Goal: Task Accomplishment & Management: Manage account settings

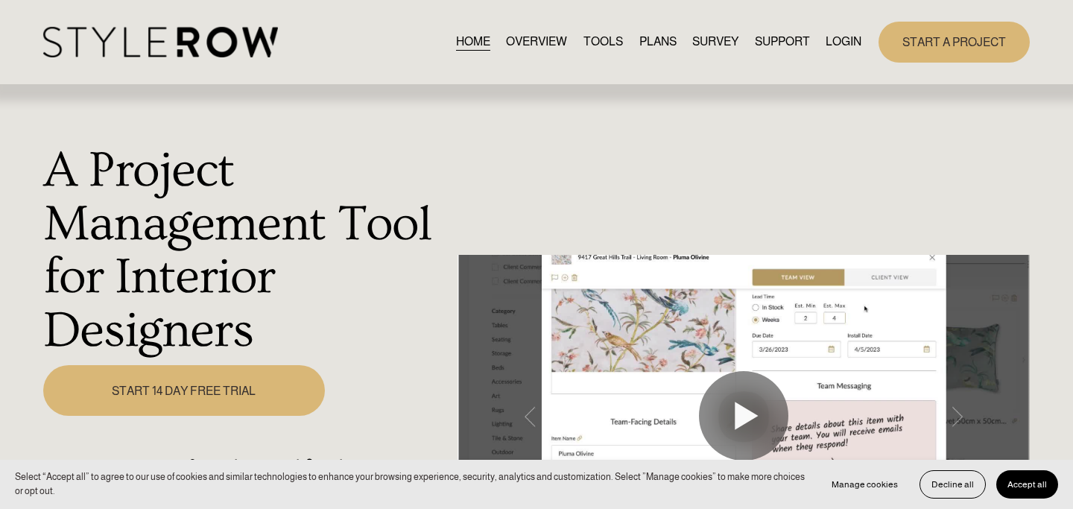
click at [844, 39] on link "LOGIN" at bounding box center [843, 42] width 36 height 20
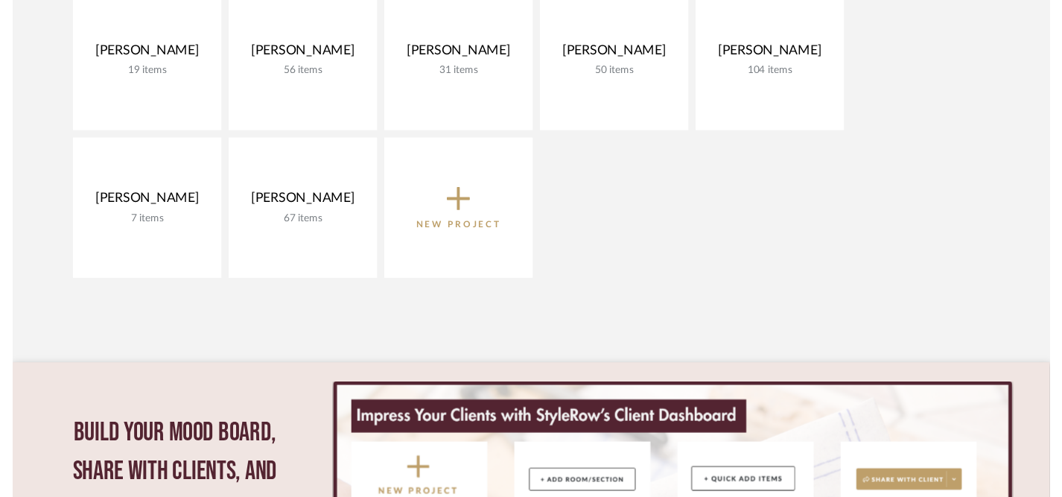
scroll to position [276, 0]
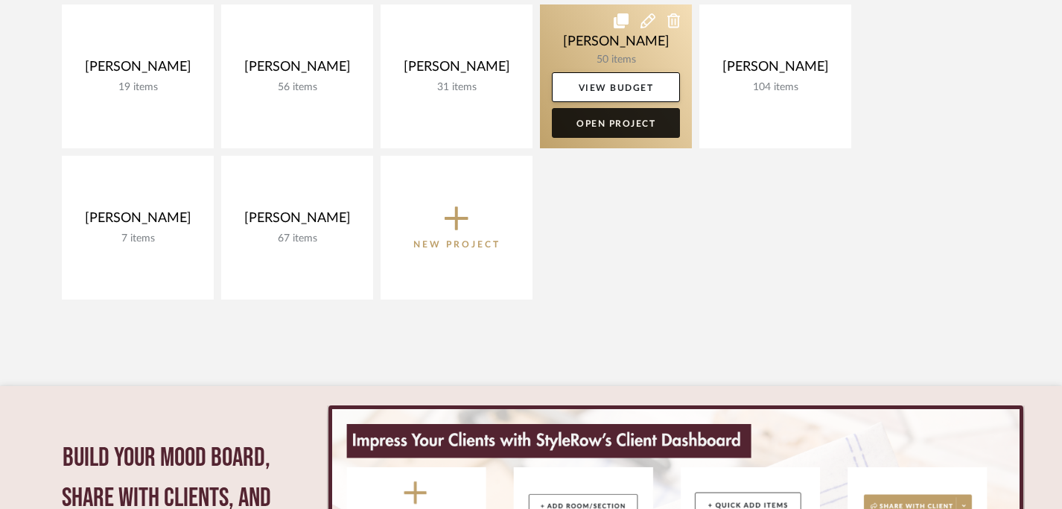
click at [594, 126] on link "Open Project" at bounding box center [616, 123] width 128 height 30
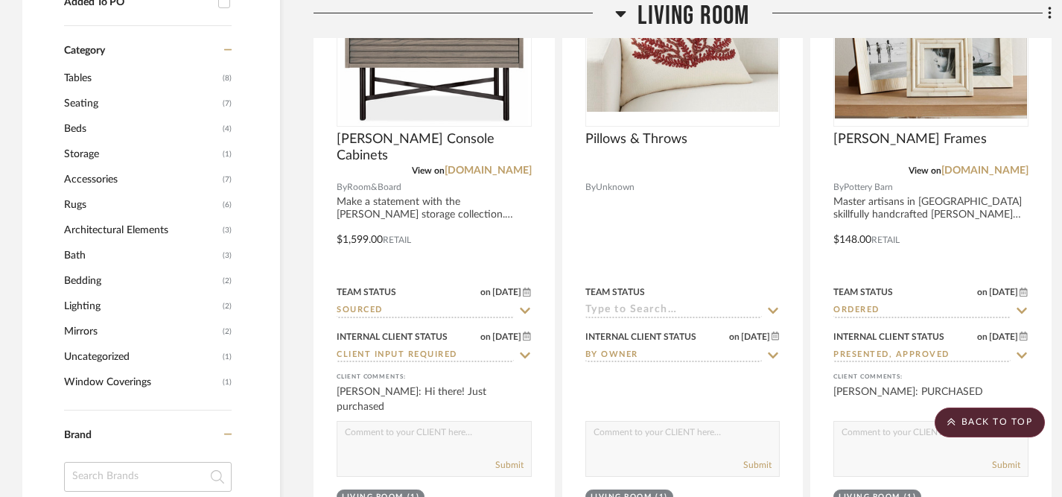
scroll to position [1301, 0]
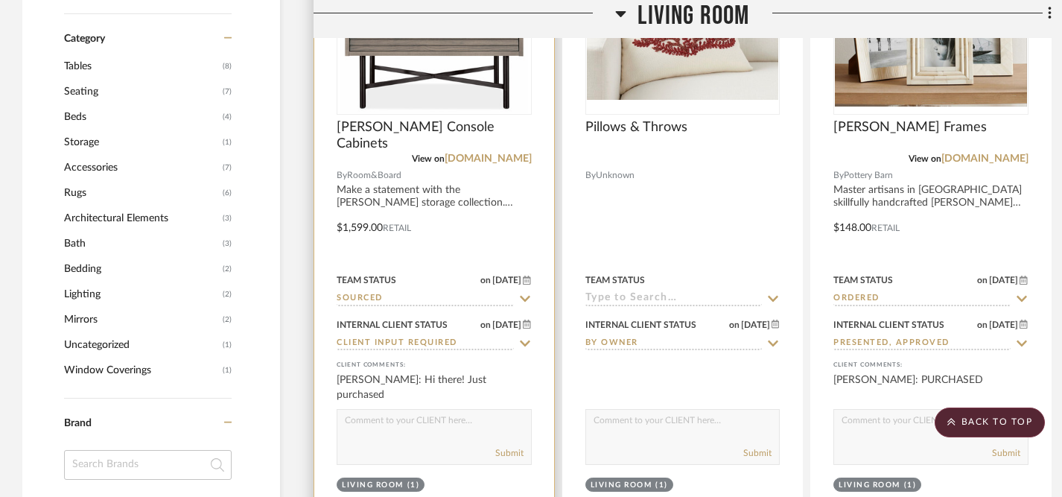
click at [354, 428] on textarea at bounding box center [434, 424] width 194 height 28
type textarea "YAY, that's exciting!!"
click at [508, 452] on button "Submit" at bounding box center [509, 452] width 28 height 13
click at [527, 299] on icon at bounding box center [525, 299] width 10 height 6
click at [527, 299] on icon at bounding box center [524, 299] width 13 height 12
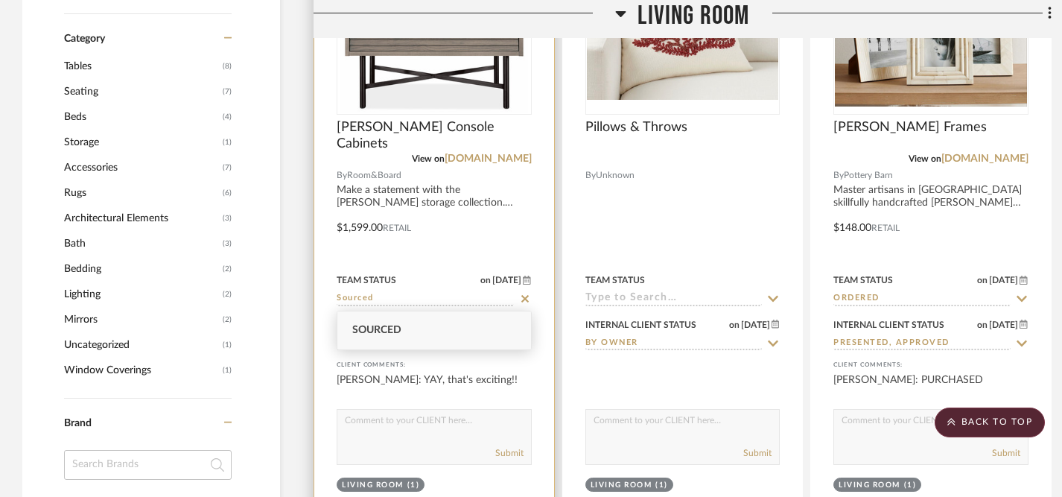
type input "9/13/2025"
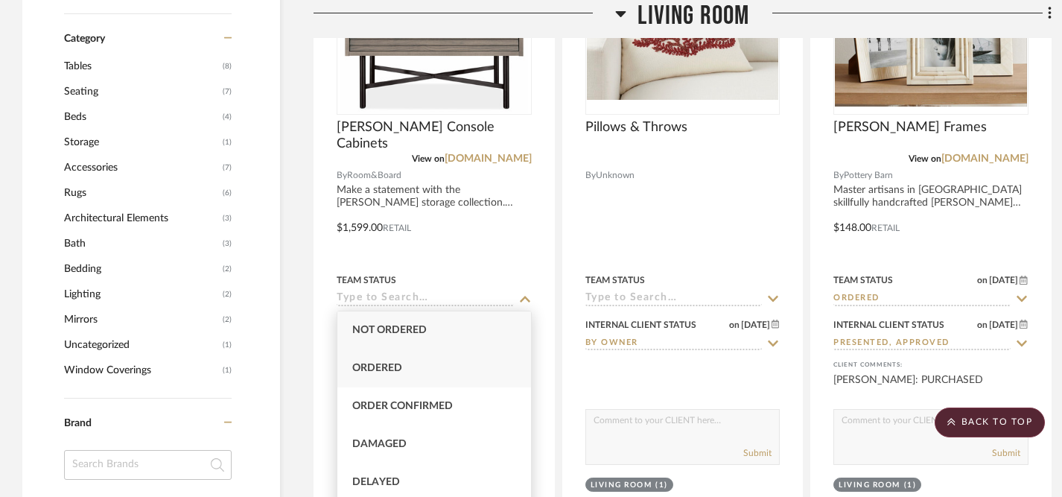
click at [486, 374] on div "Ordered" at bounding box center [434, 368] width 194 height 38
type input "Ordered"
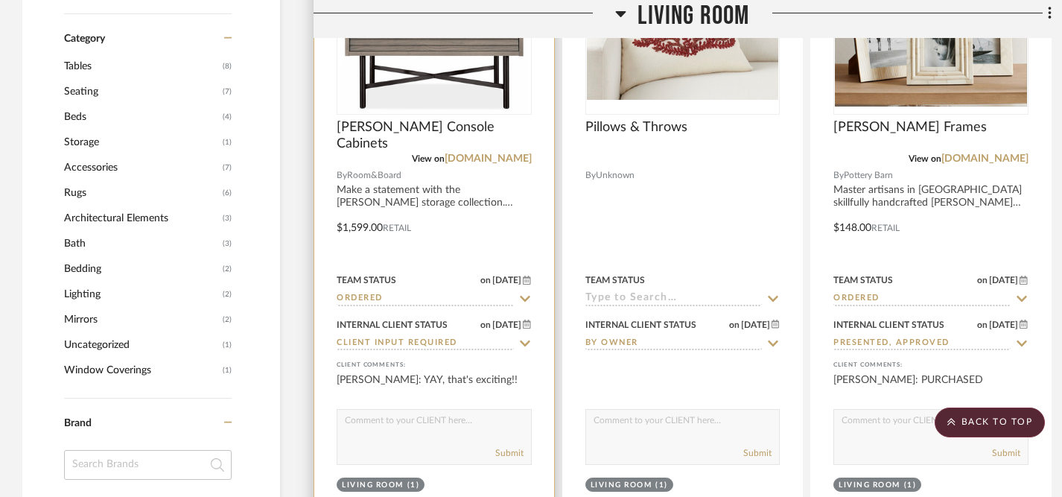
click at [524, 346] on icon at bounding box center [525, 343] width 10 height 6
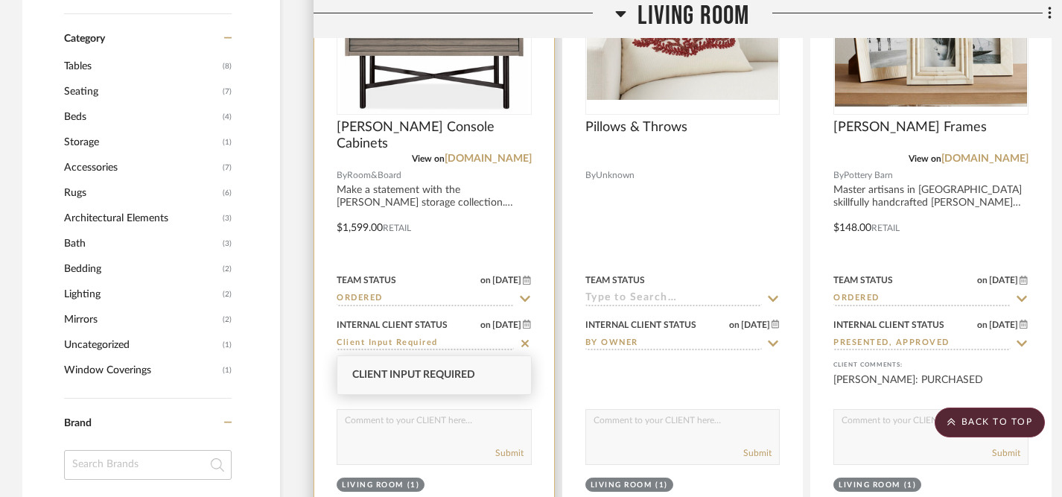
click at [524, 346] on icon at bounding box center [524, 343] width 13 height 12
type input "[DATE]"
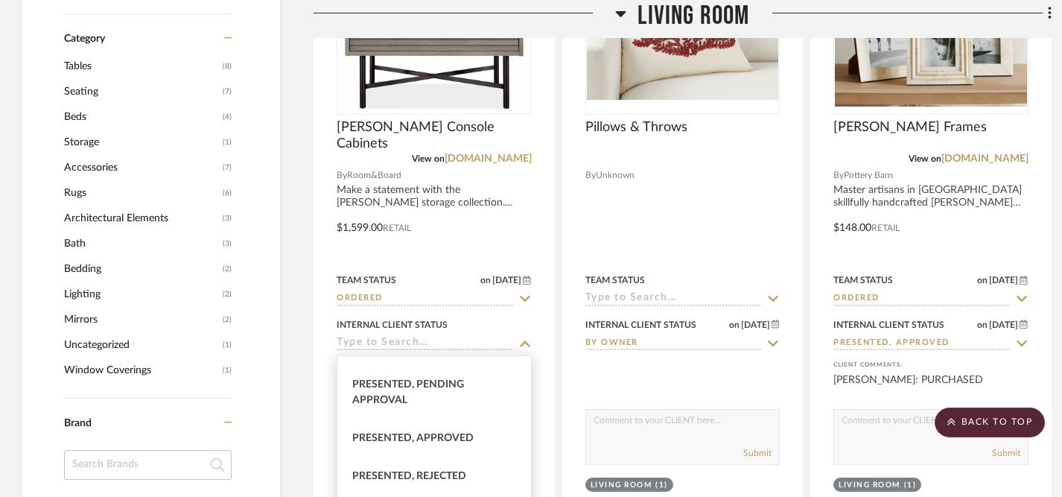
scroll to position [147, 0]
click at [478, 438] on div "Presented, Approved" at bounding box center [434, 433] width 194 height 38
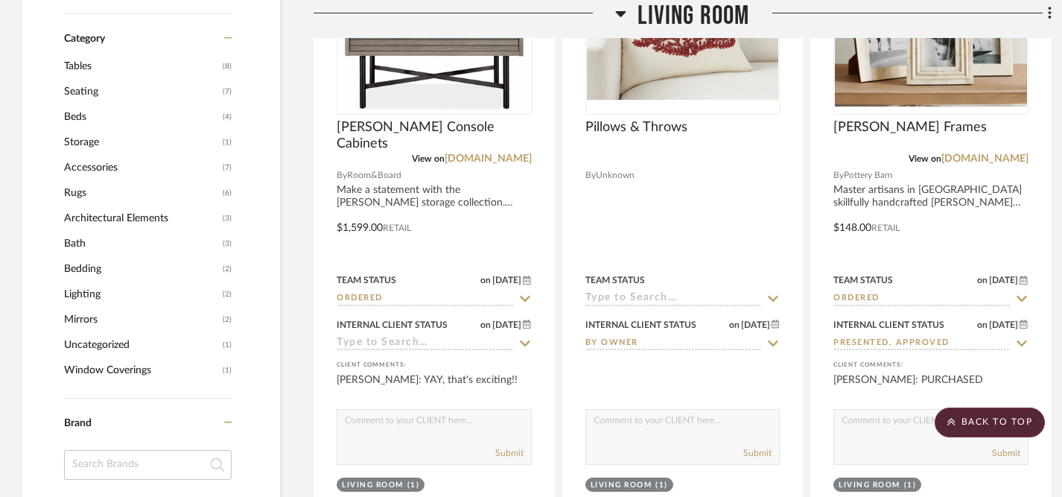
type input "Presented, Approved"
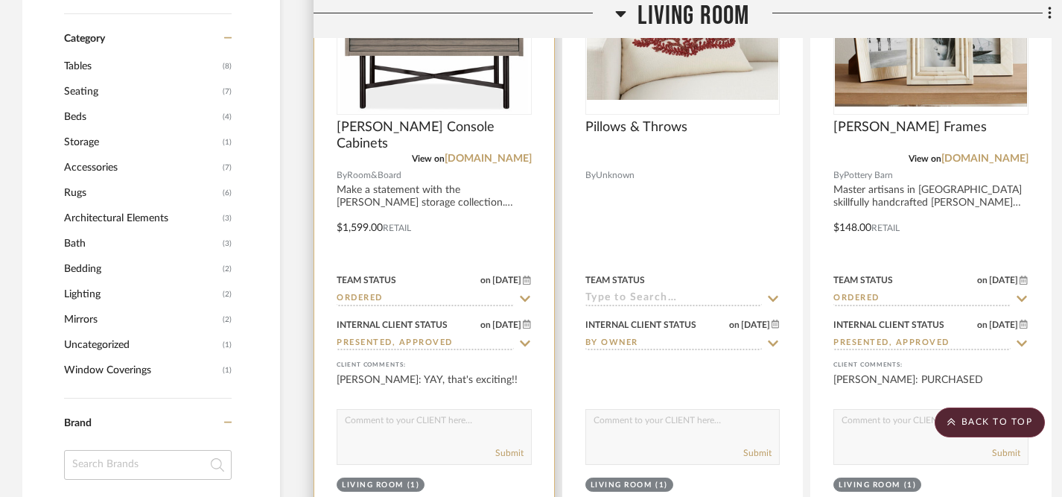
click at [471, 430] on textarea at bounding box center [434, 424] width 194 height 28
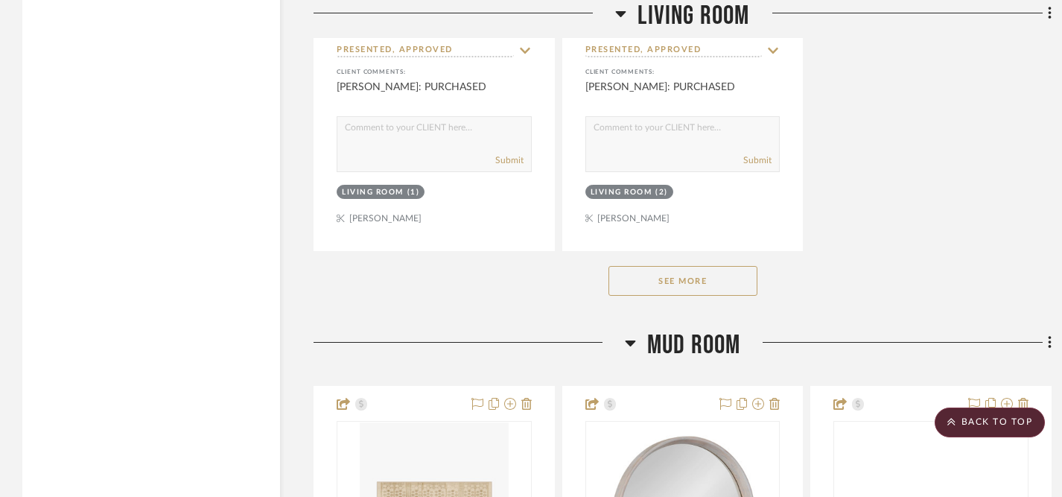
scroll to position [2923, 0]
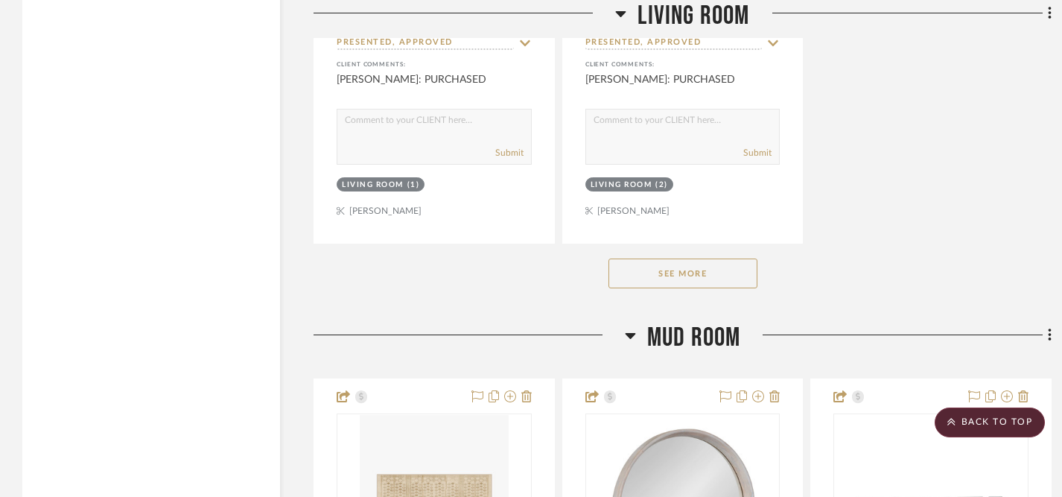
click at [670, 262] on button "See More" at bounding box center [683, 273] width 149 height 30
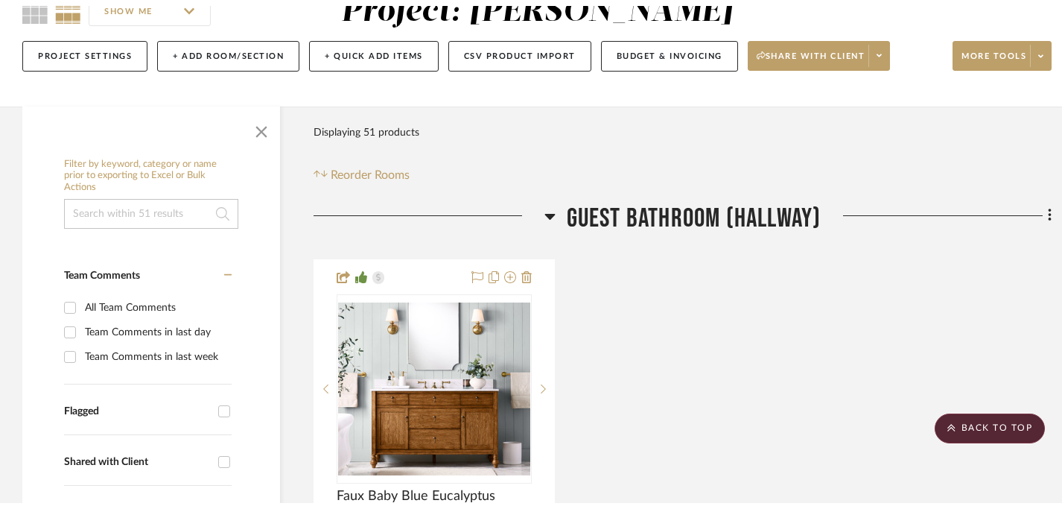
scroll to position [0, 0]
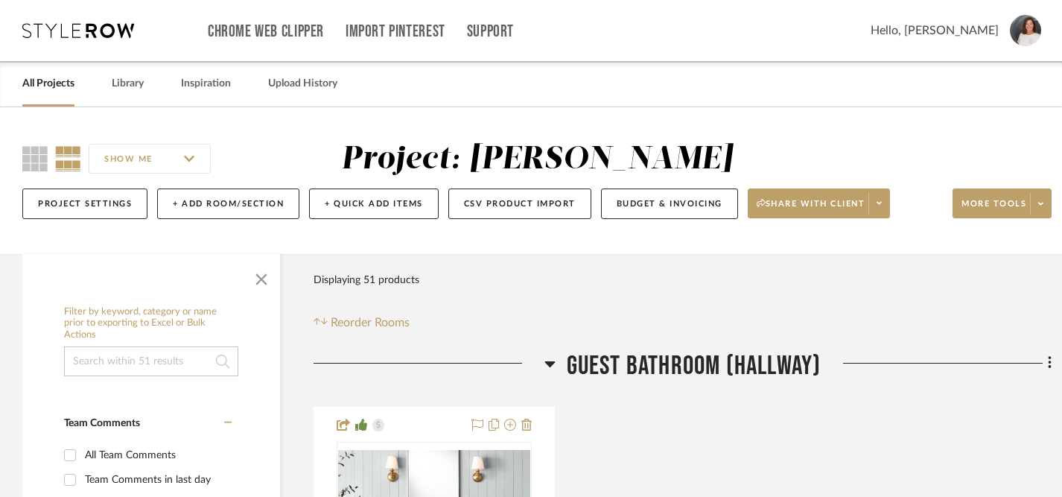
click at [66, 86] on link "All Projects" at bounding box center [48, 84] width 52 height 20
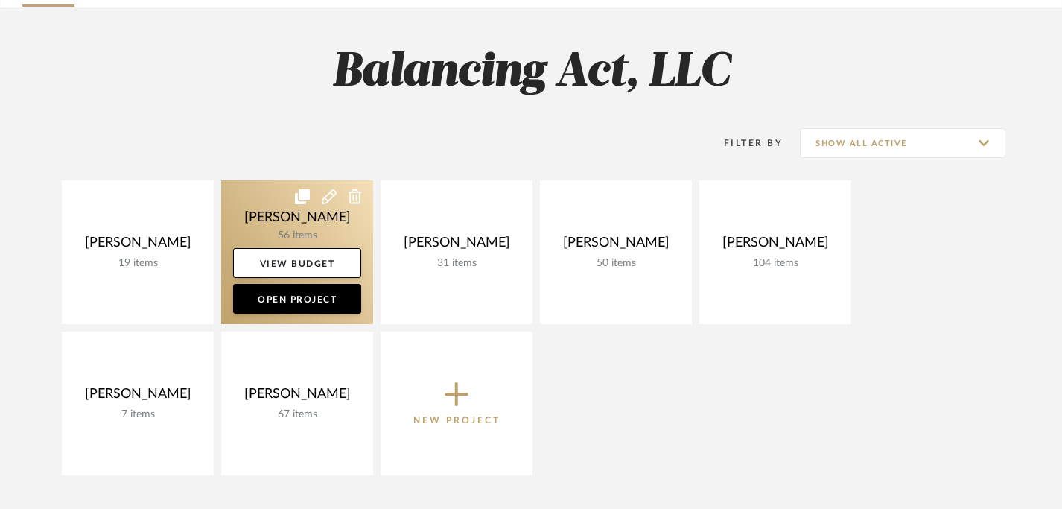
scroll to position [101, 0]
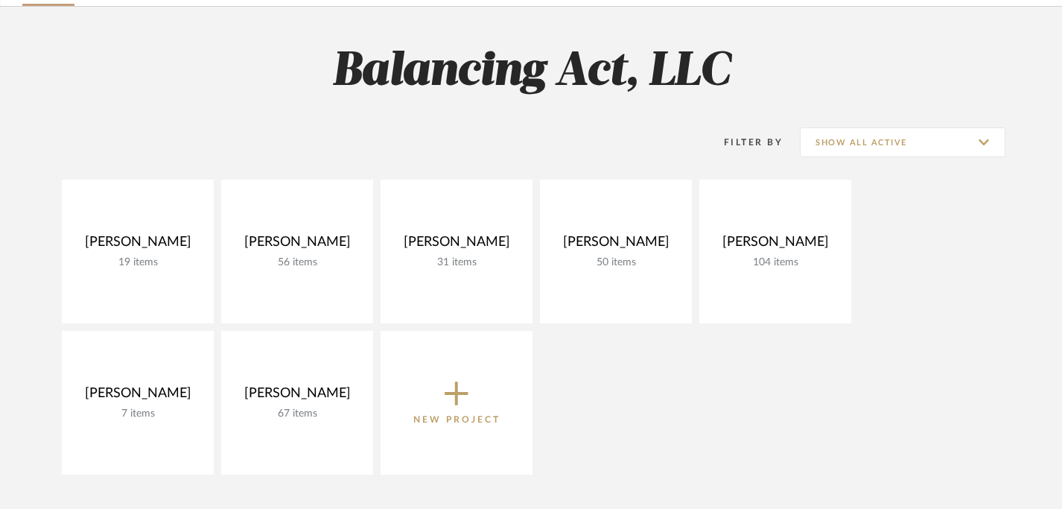
click at [461, 395] on icon at bounding box center [457, 394] width 24 height 24
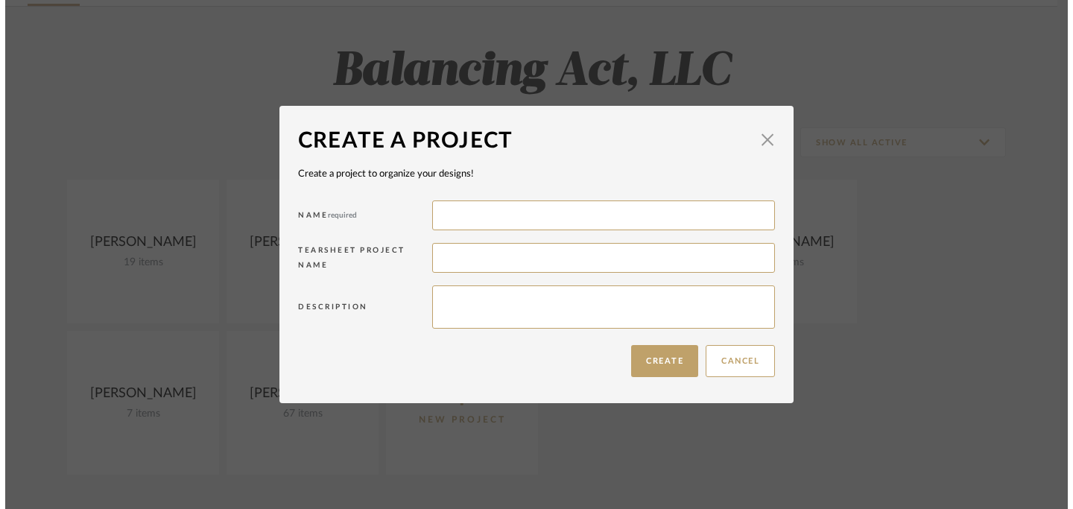
scroll to position [0, 0]
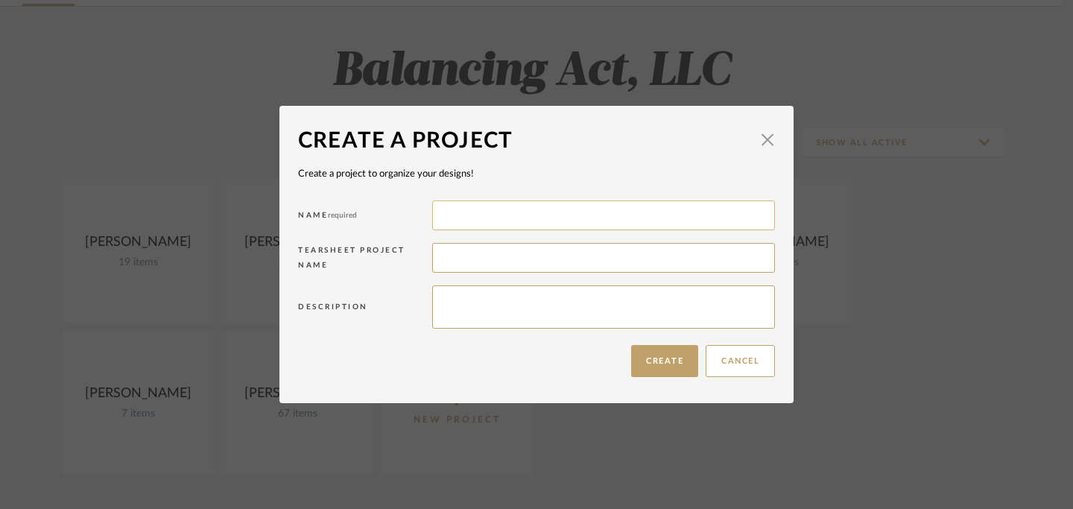
click at [534, 217] on input at bounding box center [603, 215] width 343 height 30
type input "Jeff Priede Project"
click at [527, 259] on input at bounding box center [603, 258] width 343 height 30
type input "Jeff Priede Decorating"
click at [562, 311] on textarea at bounding box center [603, 306] width 343 height 43
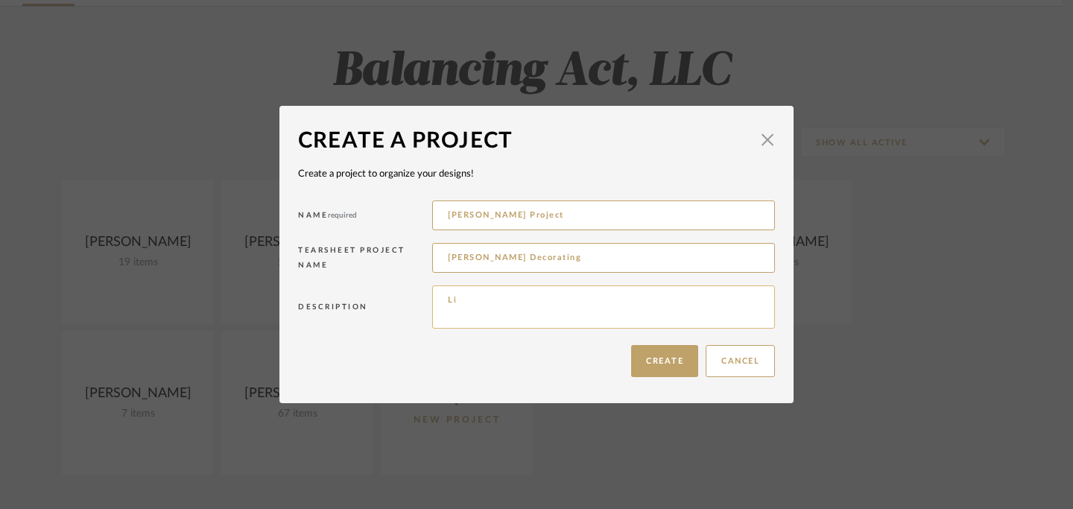
type textarea "L"
click at [661, 363] on button "Create" at bounding box center [664, 361] width 67 height 32
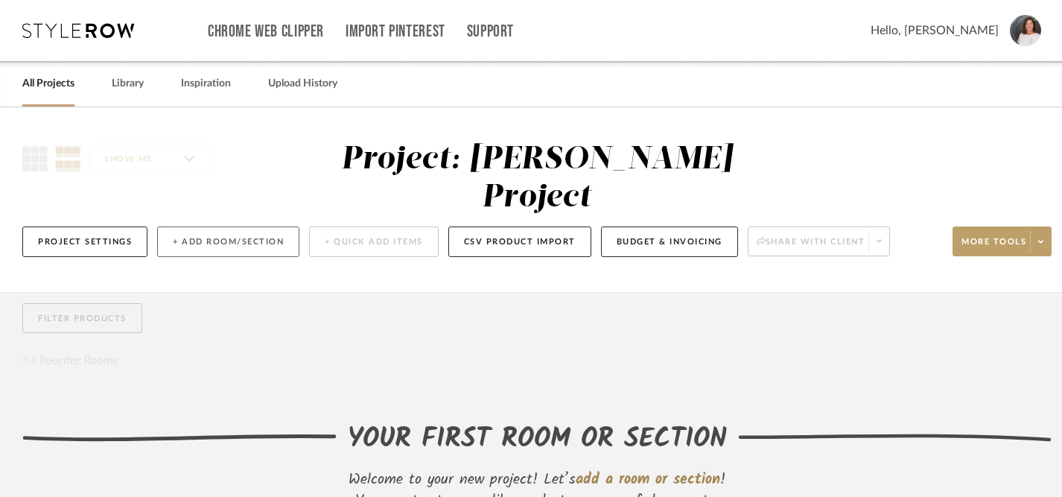
click at [244, 226] on button "+ Add Room/Section" at bounding box center [228, 241] width 142 height 31
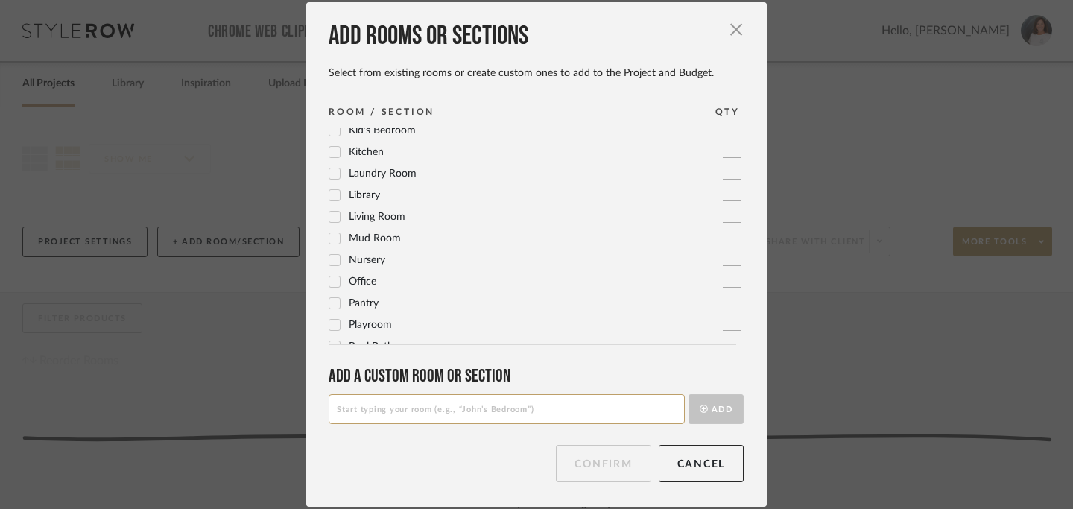
scroll to position [375, 0]
click at [331, 218] on icon at bounding box center [334, 215] width 10 height 10
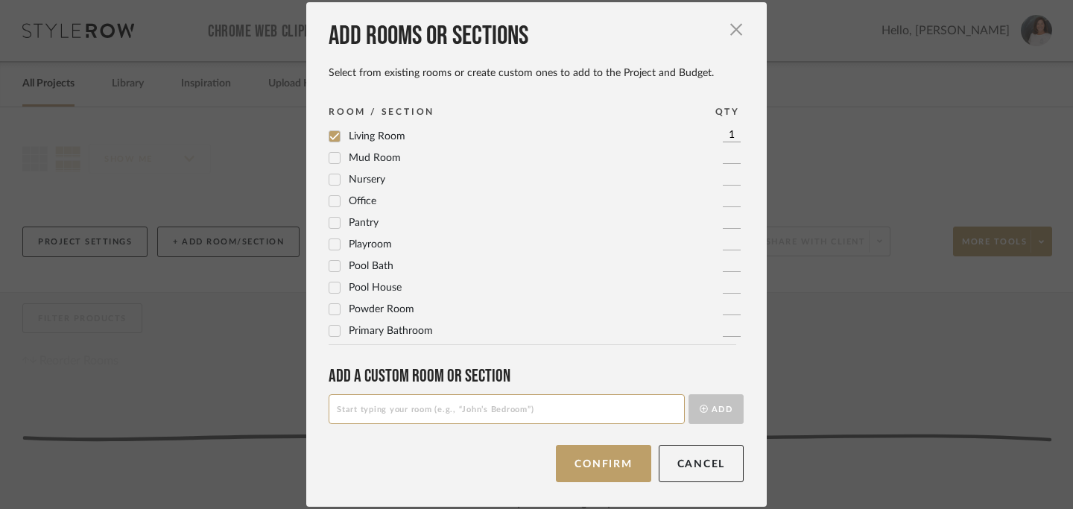
scroll to position [497, 0]
click at [482, 408] on input at bounding box center [506, 409] width 356 height 30
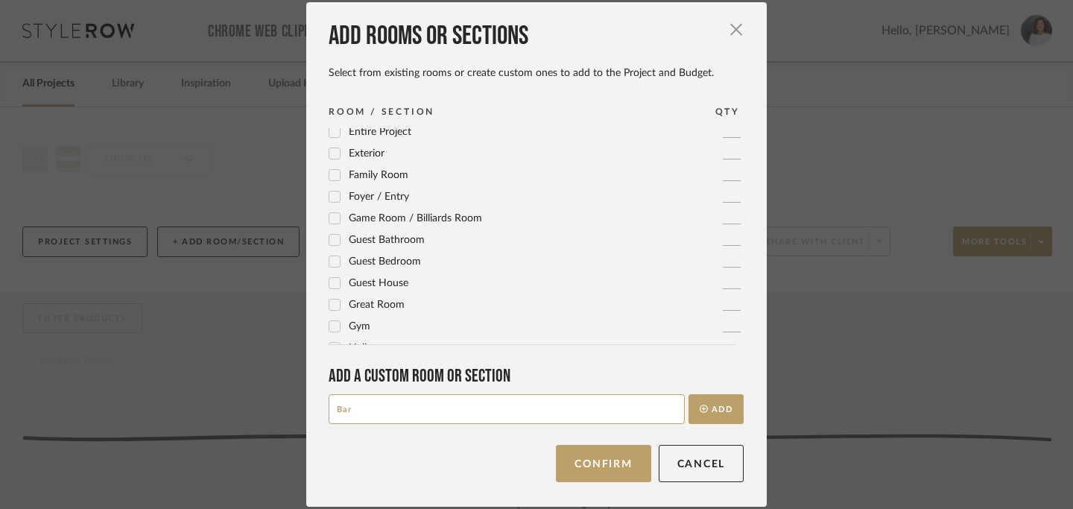
scroll to position [136, 0]
type input "Bar"
click at [714, 408] on button "Add" at bounding box center [715, 409] width 55 height 30
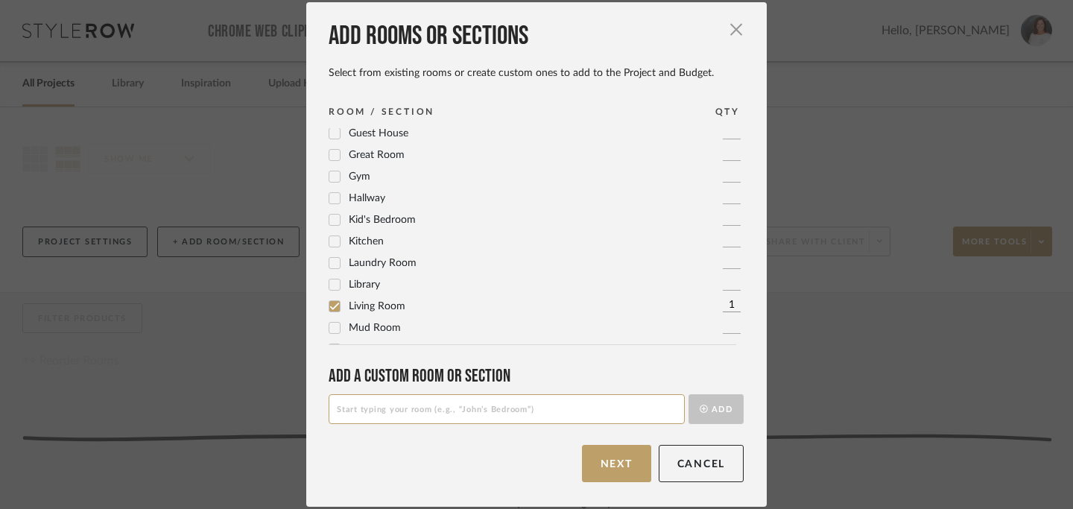
scroll to position [308, 0]
click at [406, 414] on input at bounding box center [506, 409] width 356 height 30
type input "I"
type input "Kitchen Island Stools"
click at [712, 404] on button "Add" at bounding box center [715, 409] width 55 height 30
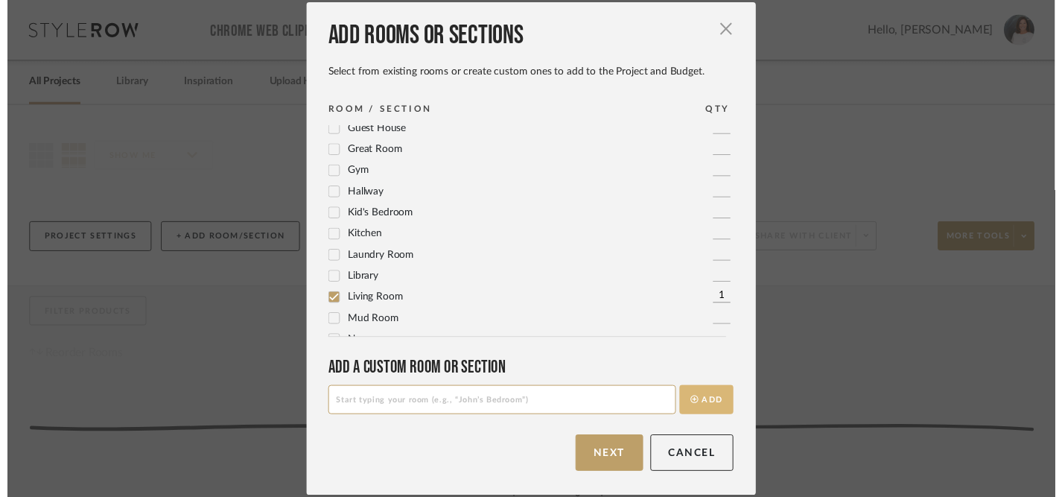
scroll to position [0, 0]
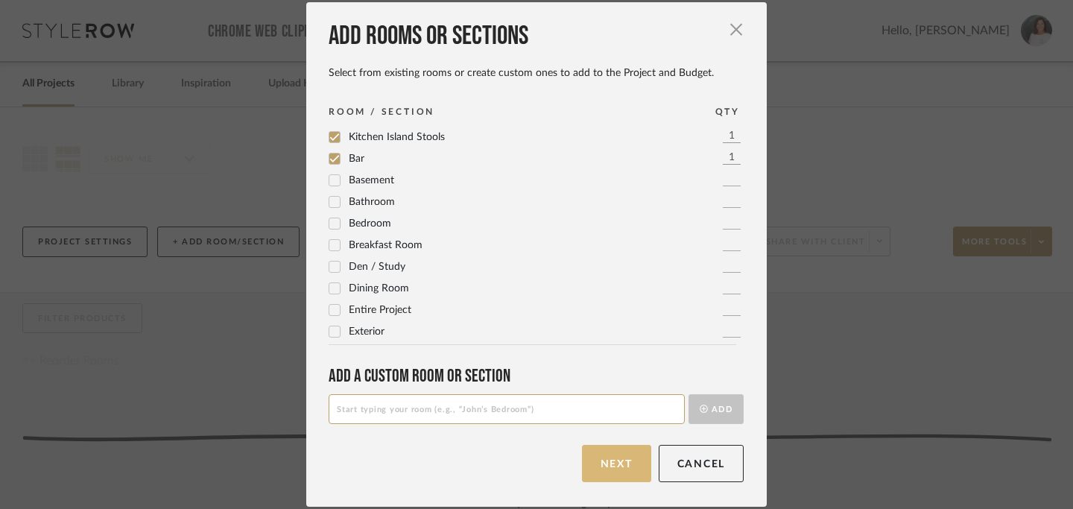
click at [606, 458] on button "Next" at bounding box center [616, 463] width 69 height 37
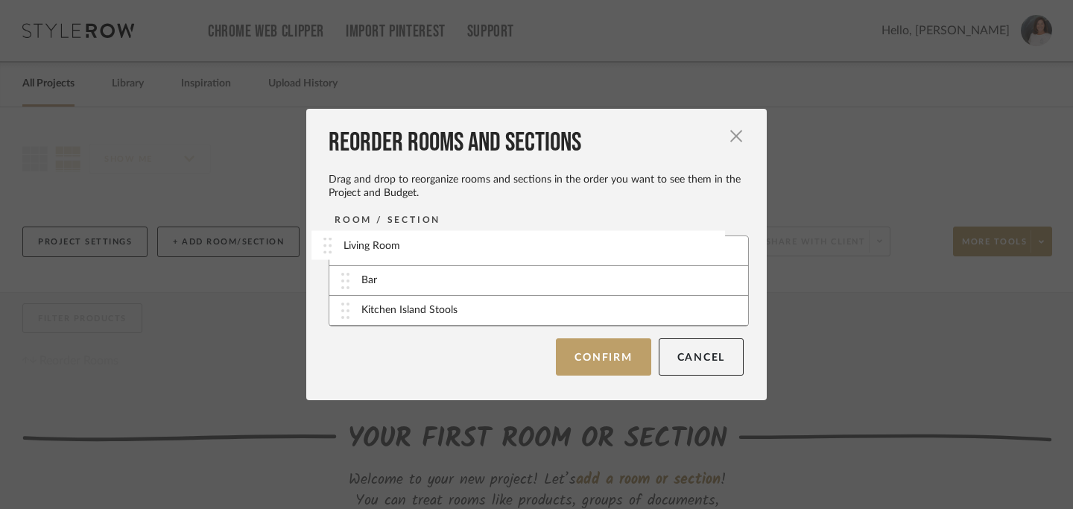
drag, startPoint x: 343, startPoint y: 311, endPoint x: 330, endPoint y: 247, distance: 66.0
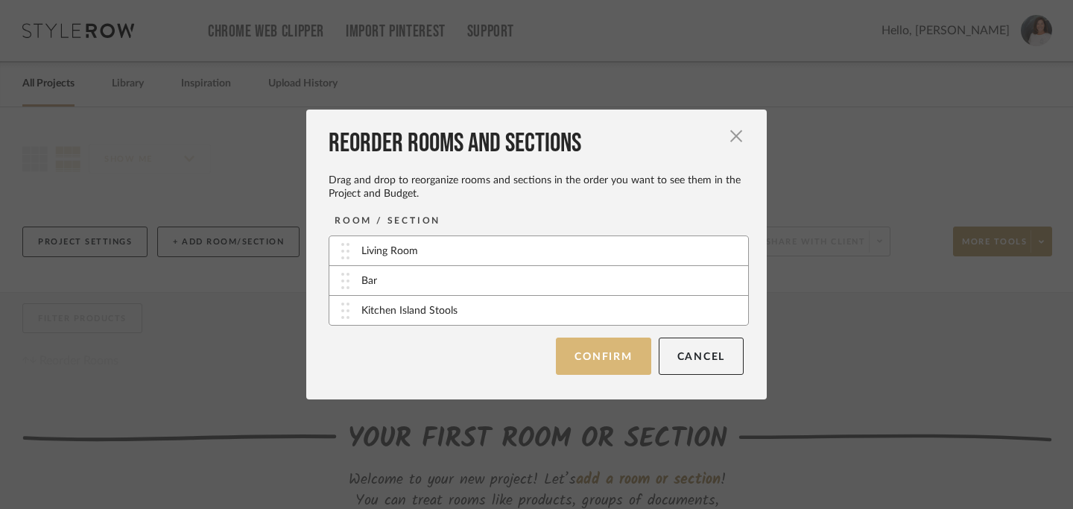
click at [614, 356] on button "Confirm" at bounding box center [603, 355] width 95 height 37
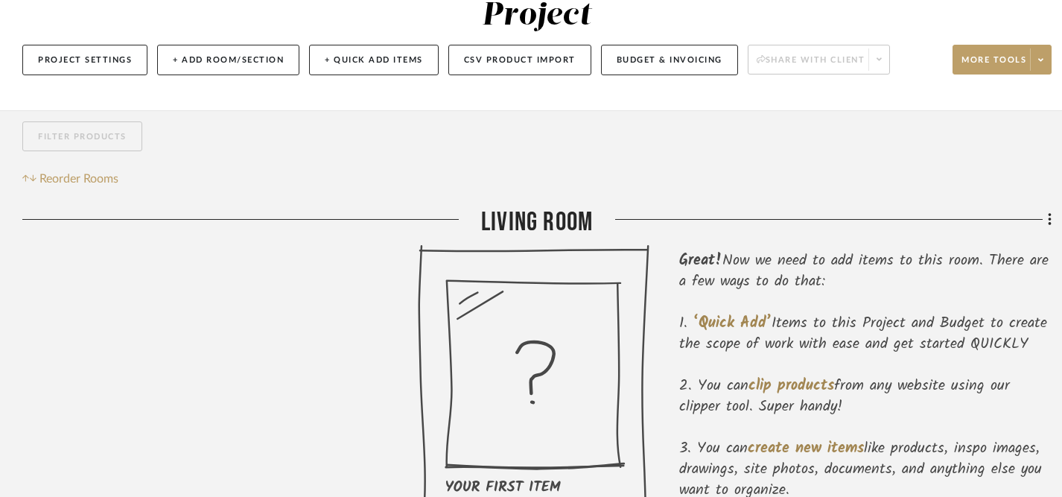
scroll to position [189, 0]
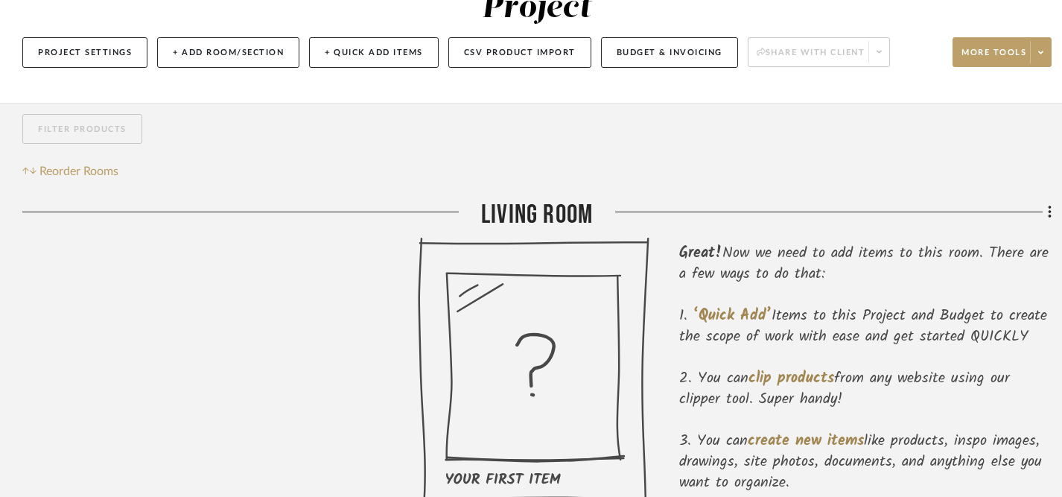
click at [554, 356] on icon at bounding box center [536, 375] width 236 height 276
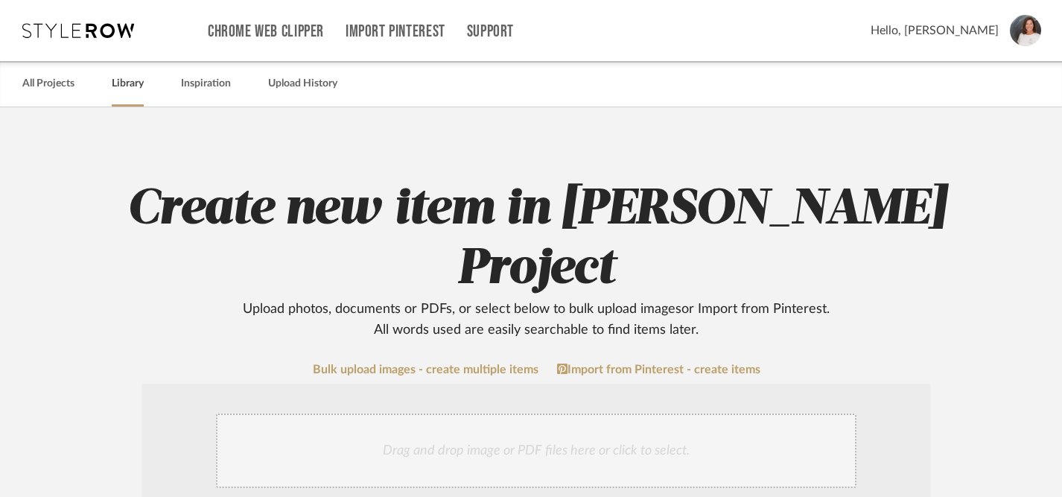
click at [133, 93] on link "Library" at bounding box center [128, 84] width 32 height 20
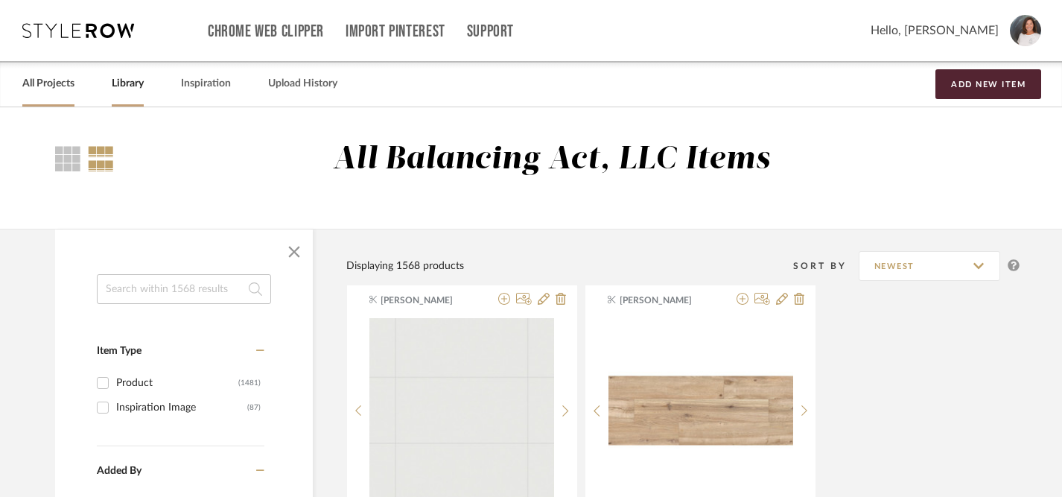
click at [59, 92] on link "All Projects" at bounding box center [48, 84] width 52 height 20
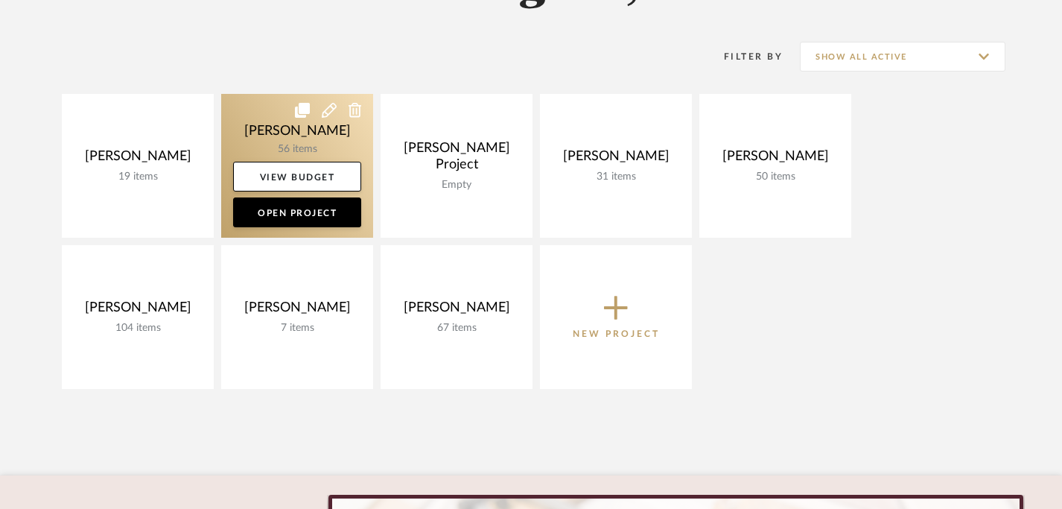
scroll to position [191, 0]
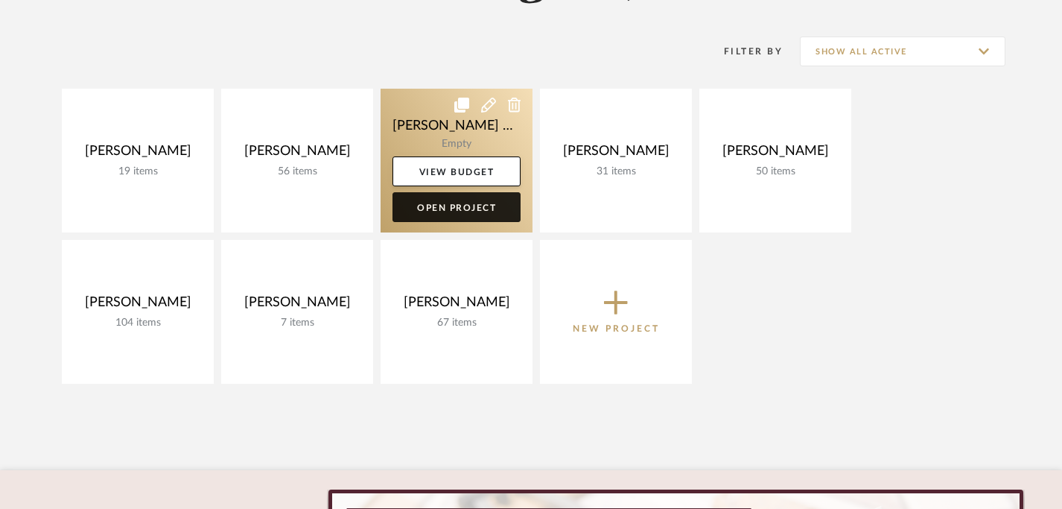
click at [448, 207] on link "Open Project" at bounding box center [457, 207] width 128 height 30
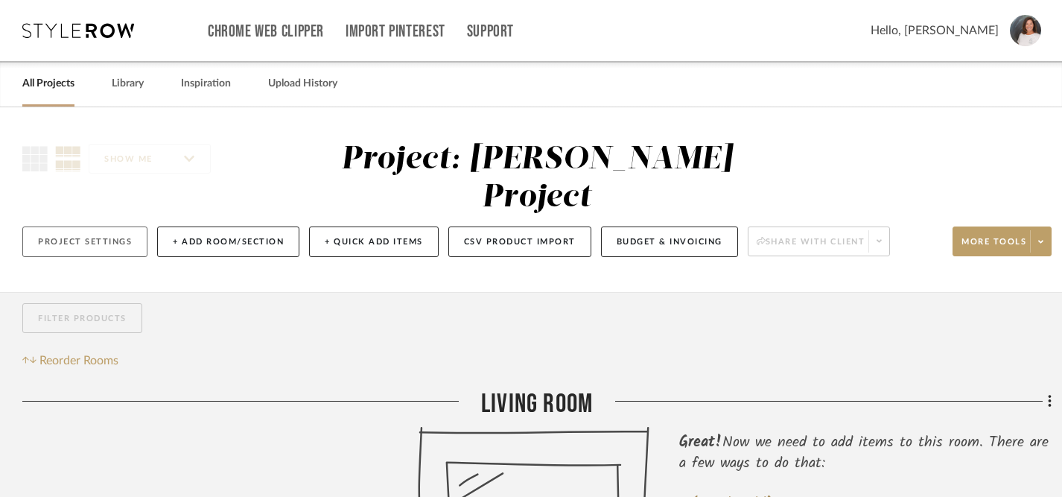
click at [96, 226] on button "Project Settings" at bounding box center [84, 241] width 125 height 31
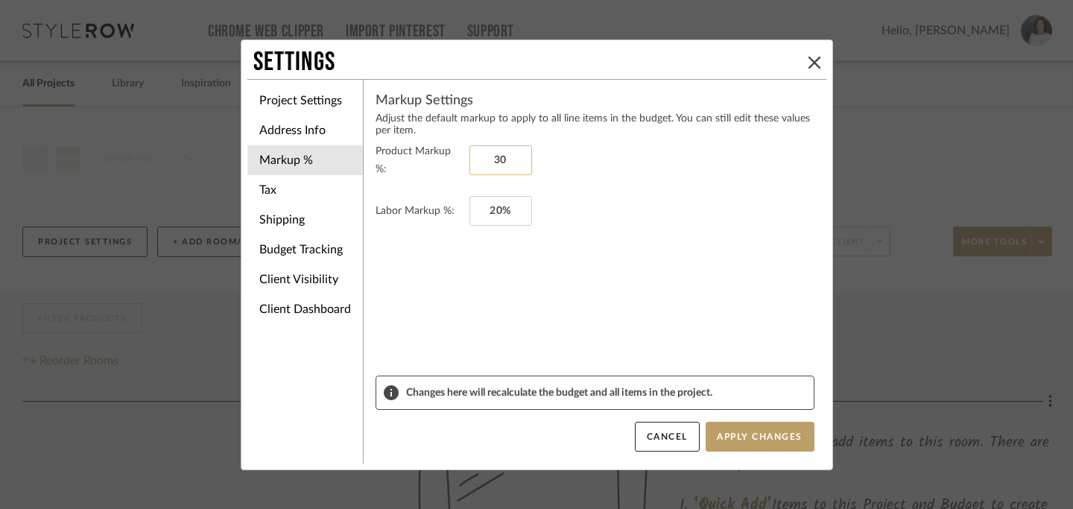
click at [517, 161] on input "30" at bounding box center [500, 160] width 63 height 30
click at [517, 161] on input "300" at bounding box center [500, 160] width 63 height 30
type input "0%"
click at [508, 201] on input "20" at bounding box center [500, 211] width 63 height 30
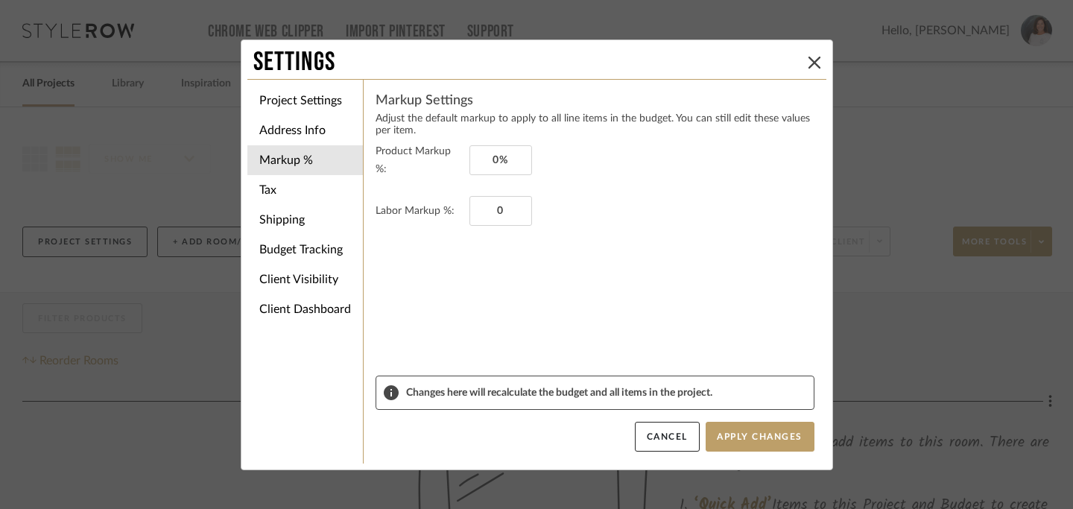
type input "0%"
click at [508, 282] on form "Product Markup %: 0% Labor Markup %: 0%" at bounding box center [594, 258] width 439 height 233
click at [309, 101] on li "Project Settings" at bounding box center [304, 101] width 115 height 30
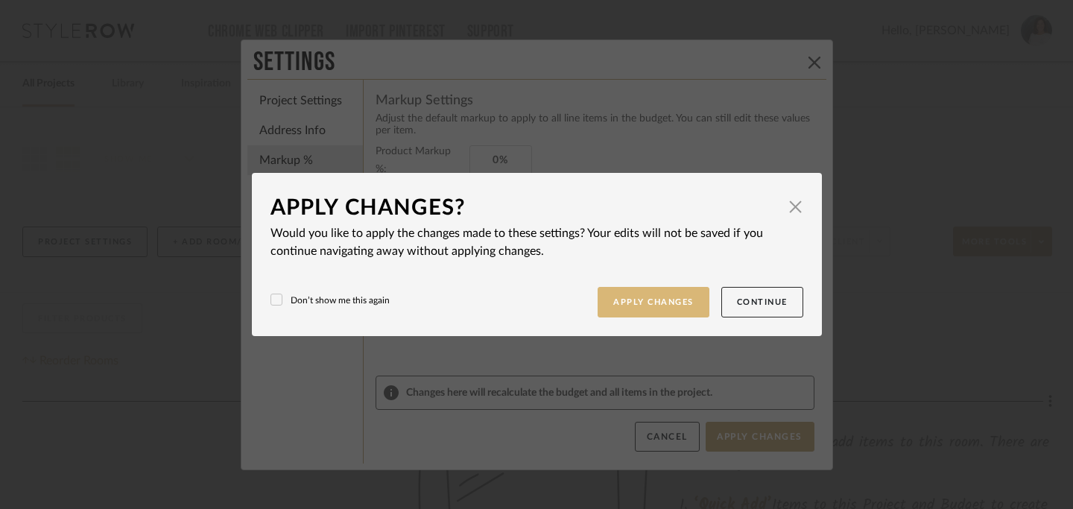
click at [666, 303] on button "Apply Changes" at bounding box center [653, 302] width 112 height 31
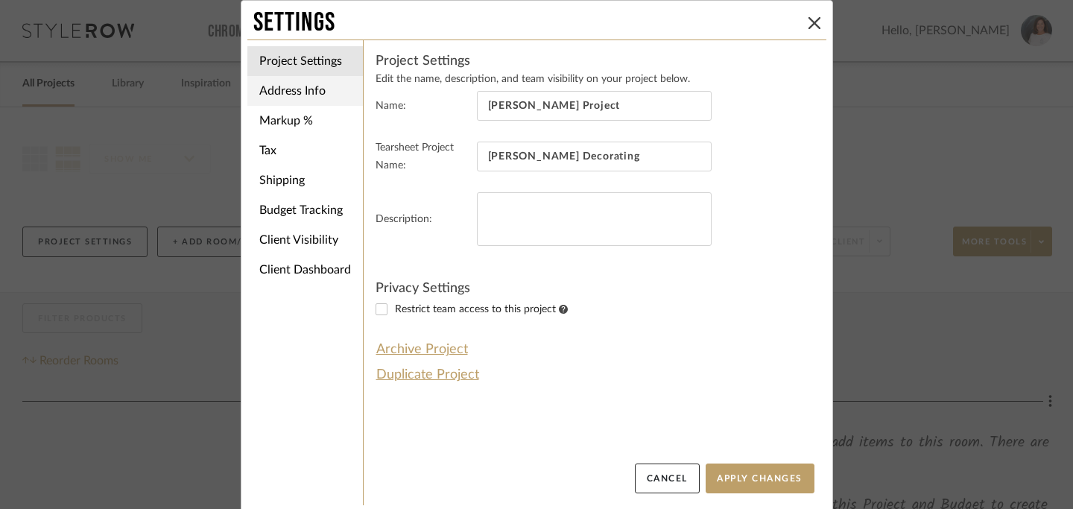
click at [285, 91] on li "Address Info" at bounding box center [304, 91] width 115 height 30
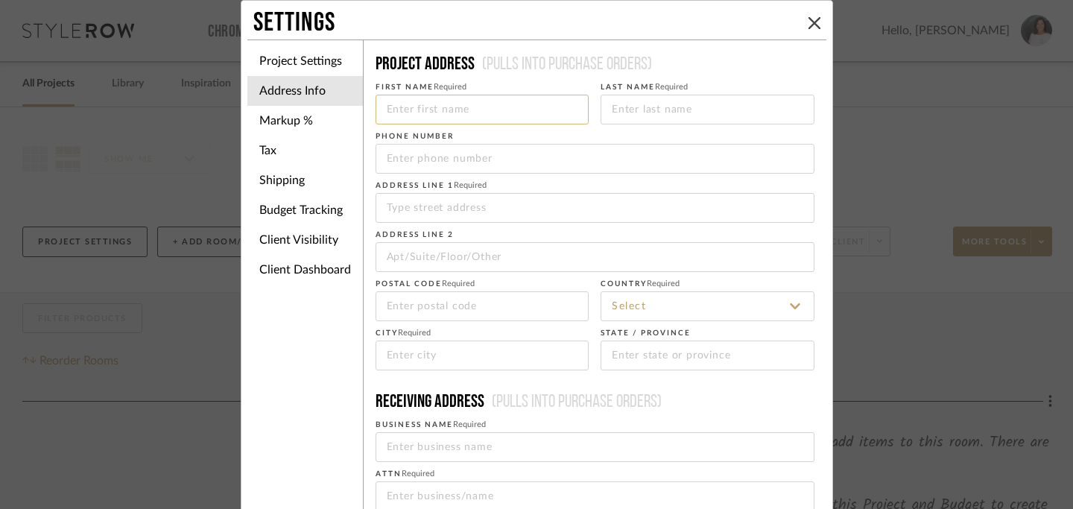
click at [473, 108] on input at bounding box center [482, 110] width 214 height 30
type input "Jeff"
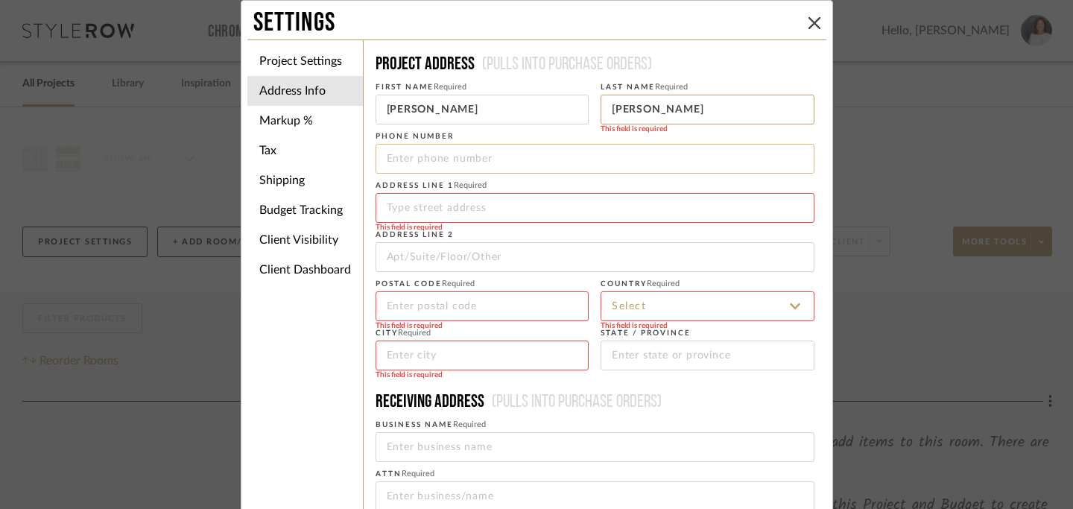
type input "Priede"
click at [437, 160] on input "tel" at bounding box center [594, 159] width 439 height 30
type input "813-299-0921"
click at [440, 212] on input at bounding box center [594, 208] width 439 height 30
type input "13036 MacIntosh Lakes Ln"
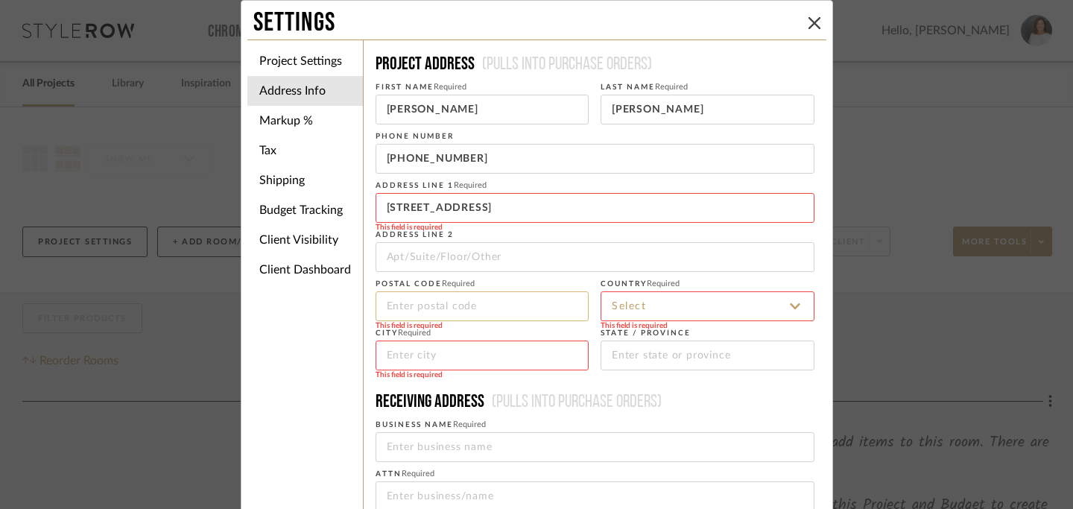
click at [425, 304] on input at bounding box center [482, 306] width 214 height 30
type input "33527"
click at [625, 305] on input at bounding box center [707, 306] width 214 height 30
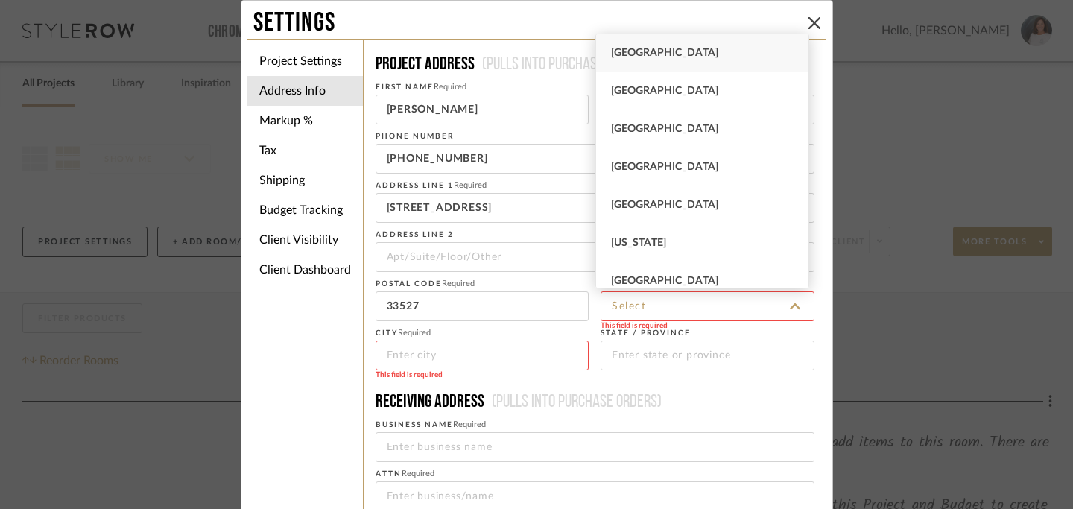
click at [663, 54] on span "United States" at bounding box center [664, 53] width 107 height 10
type input "United States"
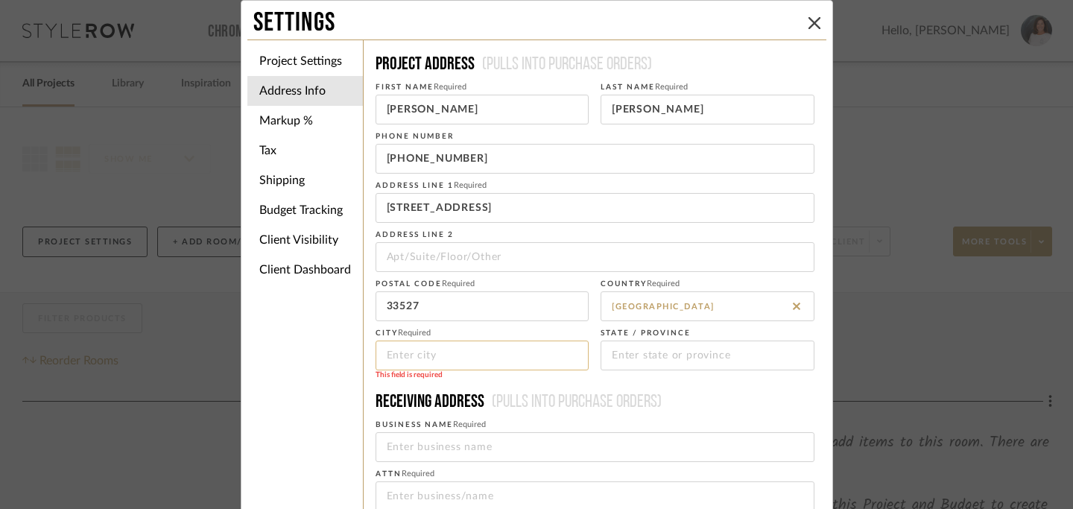
click at [518, 356] on input at bounding box center [482, 355] width 214 height 30
type input "Dover"
type input "FL"
click at [614, 386] on form "First Name Required Jeff Last Name Required Priede Phone number 813-299-0921 Ad…" at bounding box center [594, 418] width 439 height 682
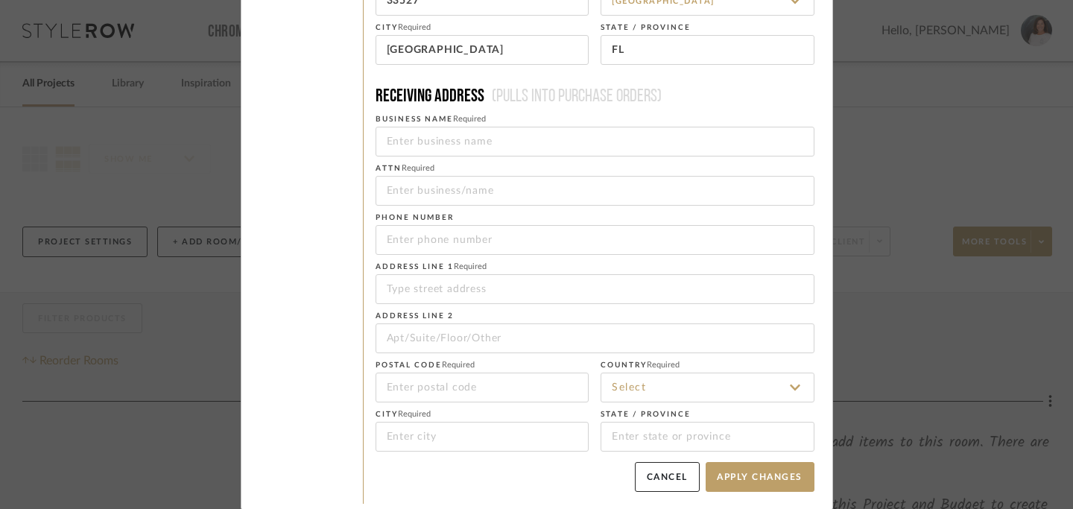
scroll to position [307, 0]
click at [752, 474] on button "Apply Changes" at bounding box center [759, 475] width 109 height 30
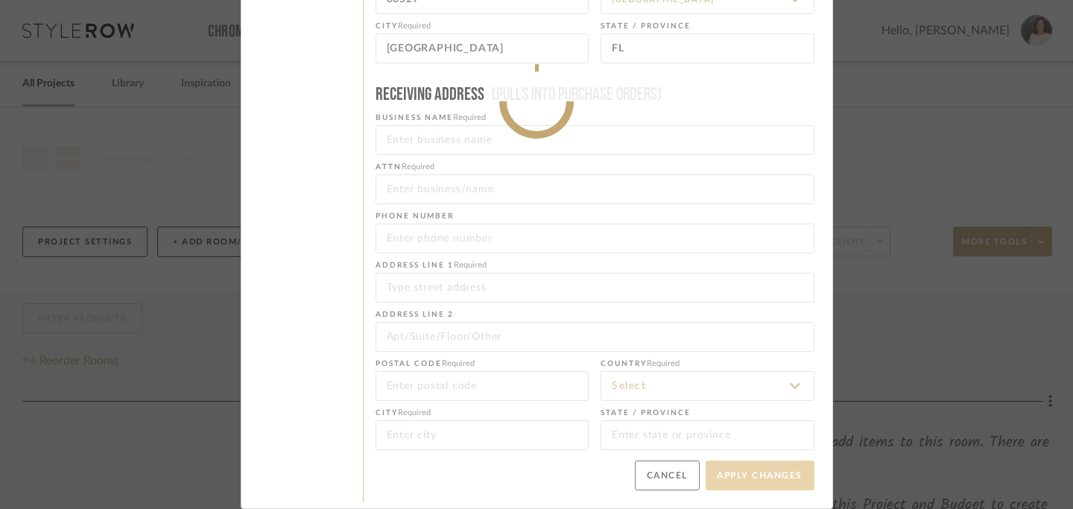
type input "+8132990921"
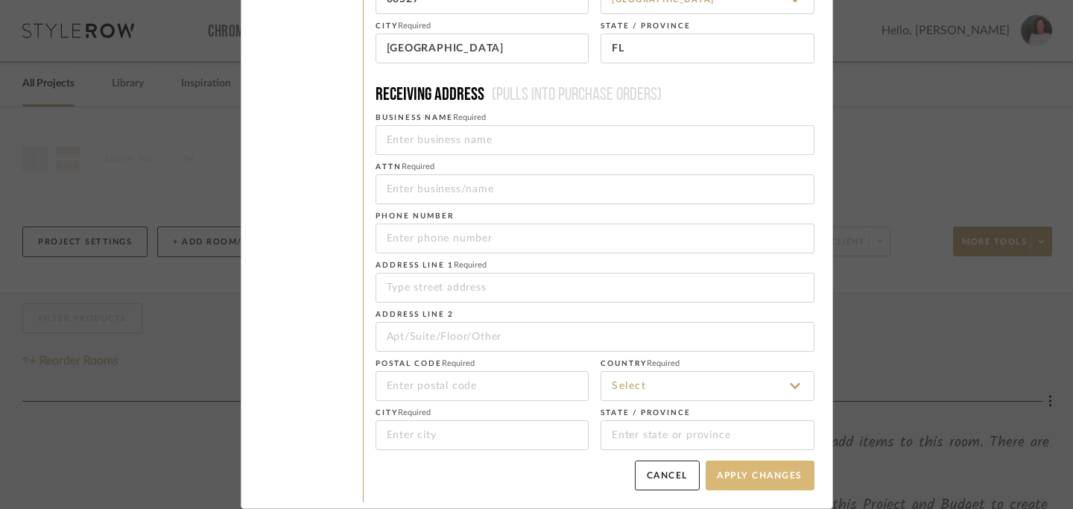
click at [746, 479] on button "Apply Changes" at bounding box center [759, 475] width 109 height 30
click at [754, 474] on button "Apply Changes" at bounding box center [759, 475] width 109 height 30
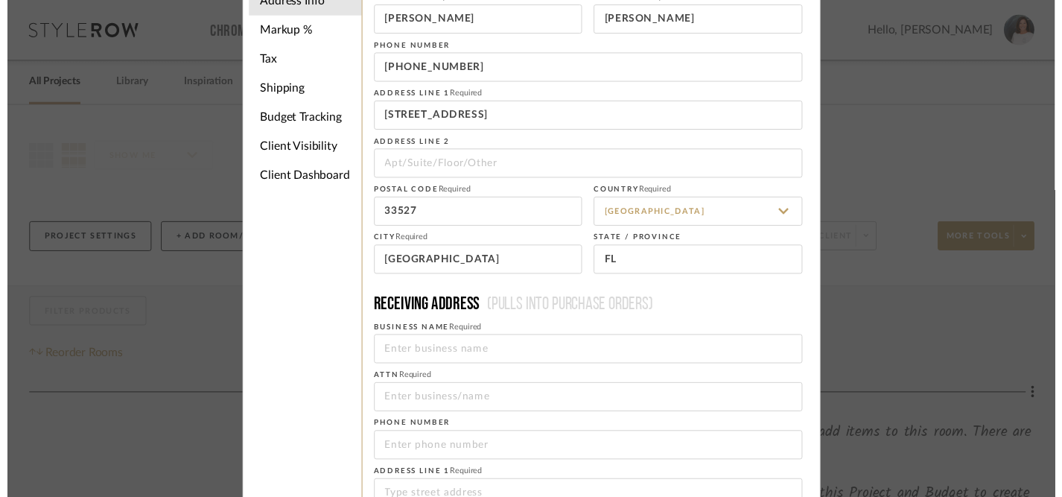
scroll to position [0, 0]
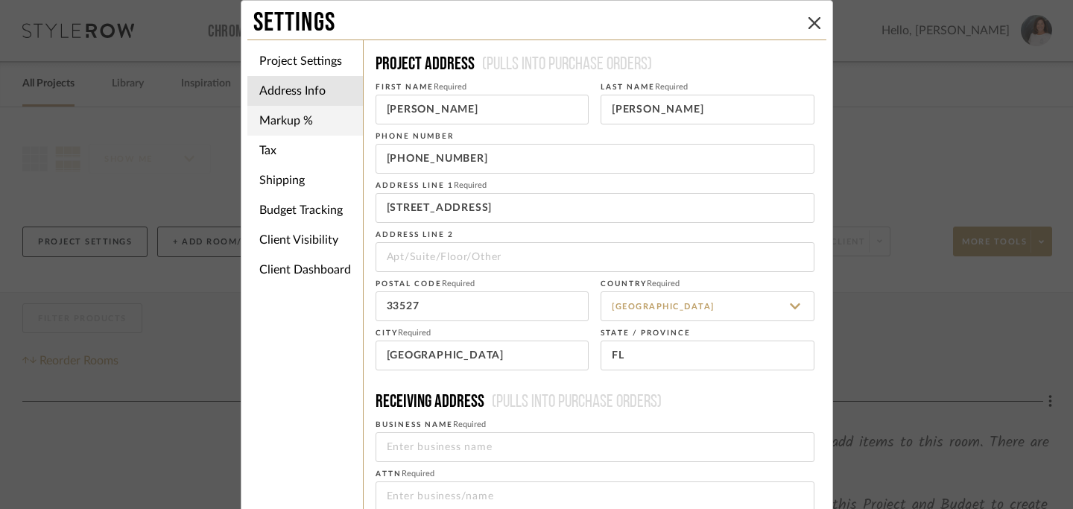
click at [280, 125] on li "Markup %" at bounding box center [304, 121] width 115 height 30
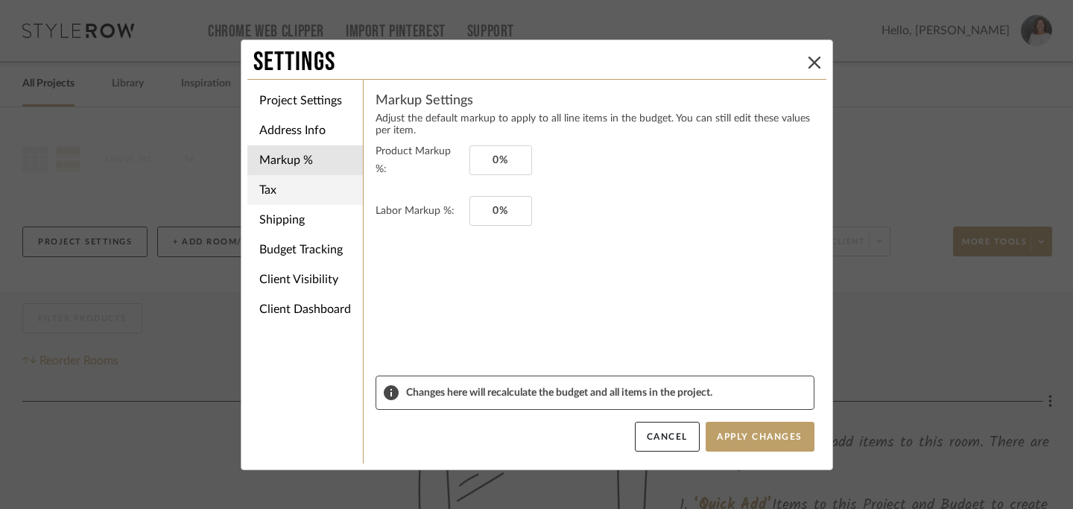
click at [309, 190] on li "Tax" at bounding box center [304, 190] width 115 height 30
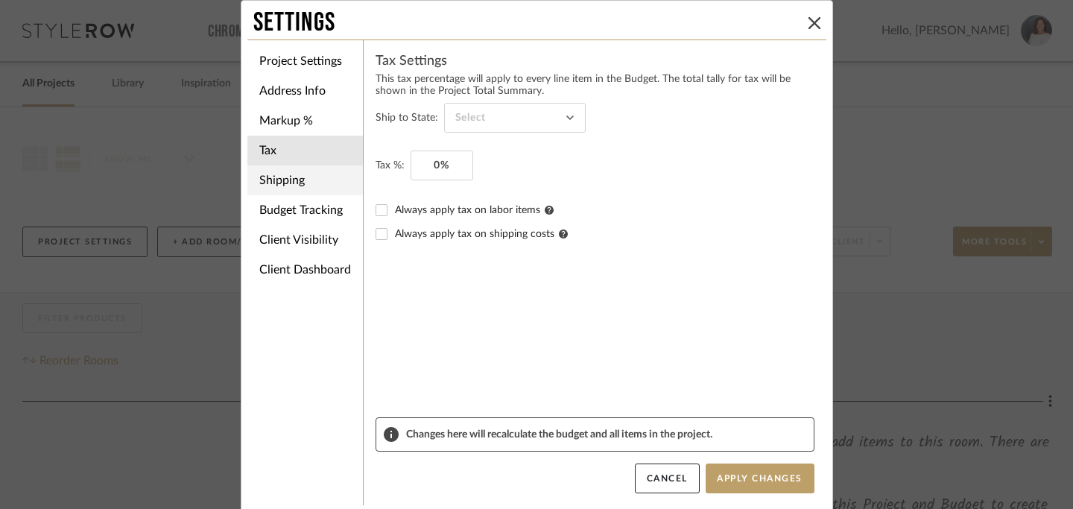
click at [308, 182] on li "Shipping" at bounding box center [304, 180] width 115 height 30
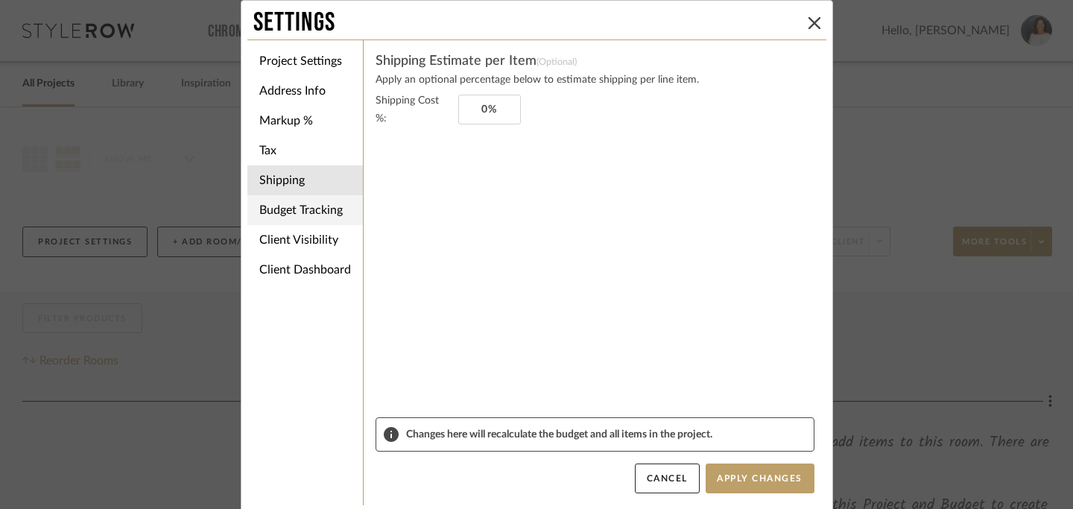
click at [310, 209] on li "Budget Tracking" at bounding box center [304, 210] width 115 height 30
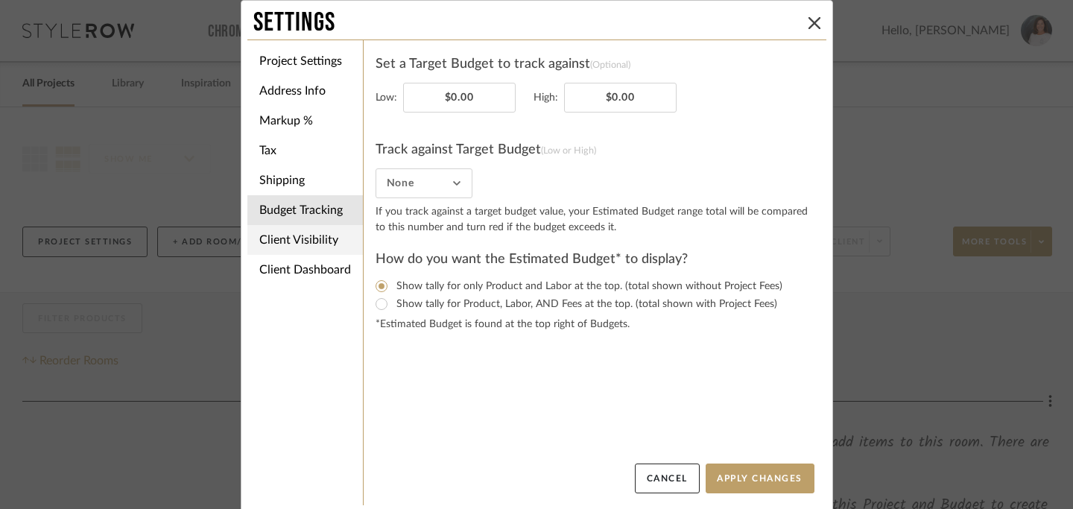
click at [306, 239] on li "Client Visibility" at bounding box center [304, 240] width 115 height 30
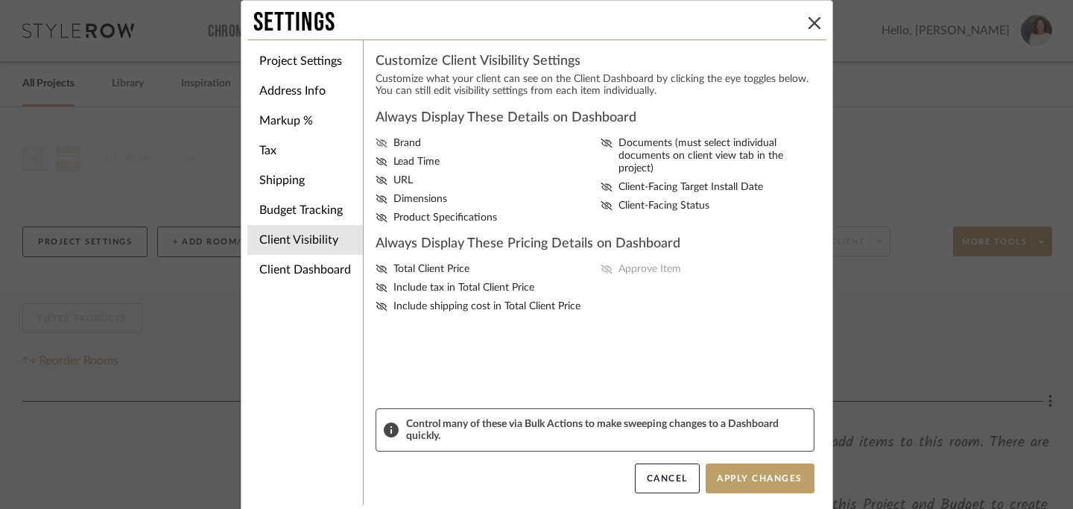
click at [378, 143] on icon at bounding box center [380, 143] width 11 height 9
click at [0, 0] on input "Brand" at bounding box center [0, 0] width 0 height 0
click at [378, 162] on icon at bounding box center [380, 161] width 11 height 9
click at [0, 0] on input "Lead Time" at bounding box center [0, 0] width 0 height 0
click at [376, 180] on icon at bounding box center [381, 180] width 12 height 9
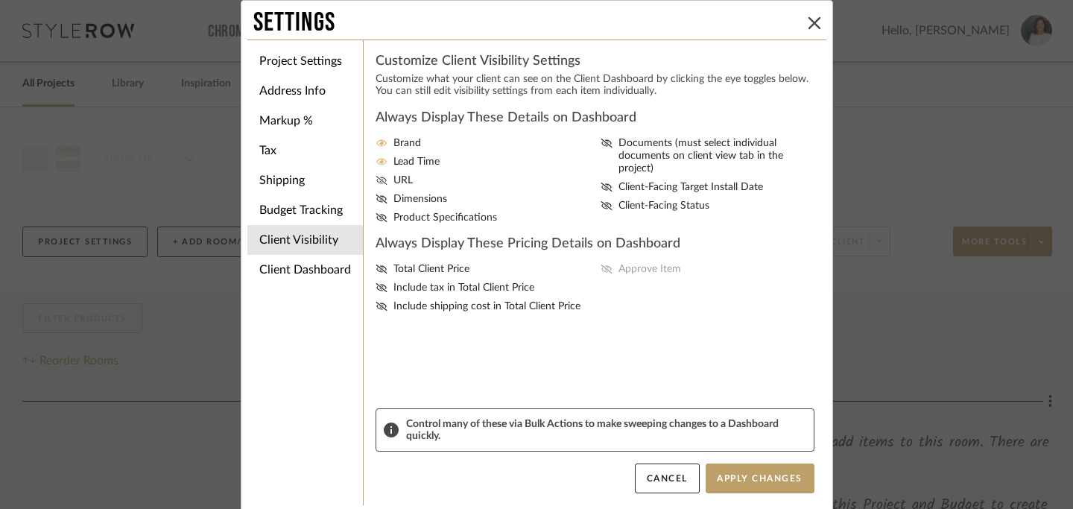
click at [0, 0] on input "URL" at bounding box center [0, 0] width 0 height 0
click at [375, 203] on icon at bounding box center [381, 198] width 12 height 9
click at [0, 0] on input "Dimensions" at bounding box center [0, 0] width 0 height 0
click at [377, 222] on icon at bounding box center [381, 217] width 12 height 9
click at [0, 0] on input "Product Specifications" at bounding box center [0, 0] width 0 height 0
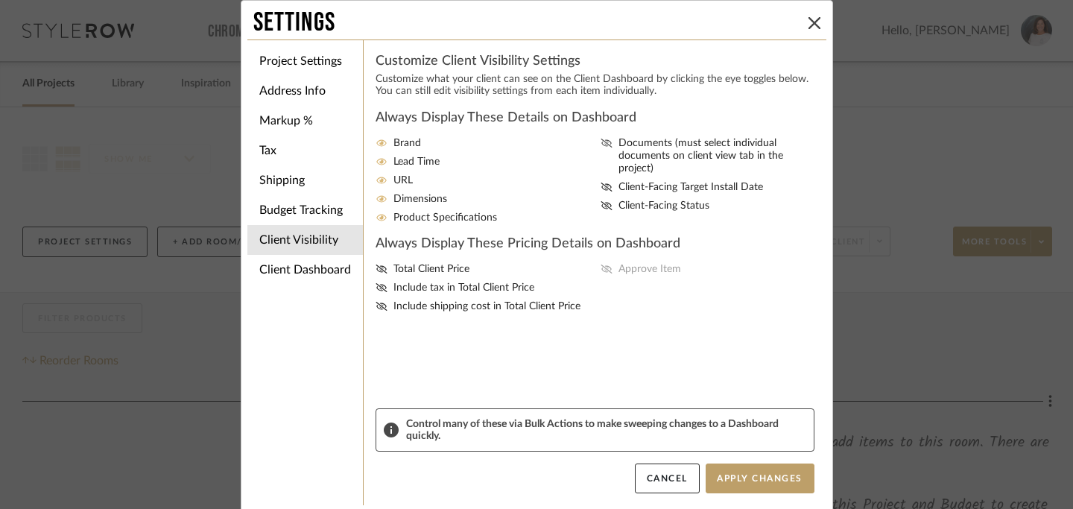
click at [600, 142] on icon at bounding box center [606, 143] width 12 height 9
click at [0, 0] on input "Documents (must select individual documents on client view tab in the project)" at bounding box center [0, 0] width 0 height 0
click at [605, 201] on icon at bounding box center [606, 205] width 12 height 9
click at [0, 0] on input "Client-Facing Status" at bounding box center [0, 0] width 0 height 0
click at [379, 273] on icon at bounding box center [381, 268] width 12 height 9
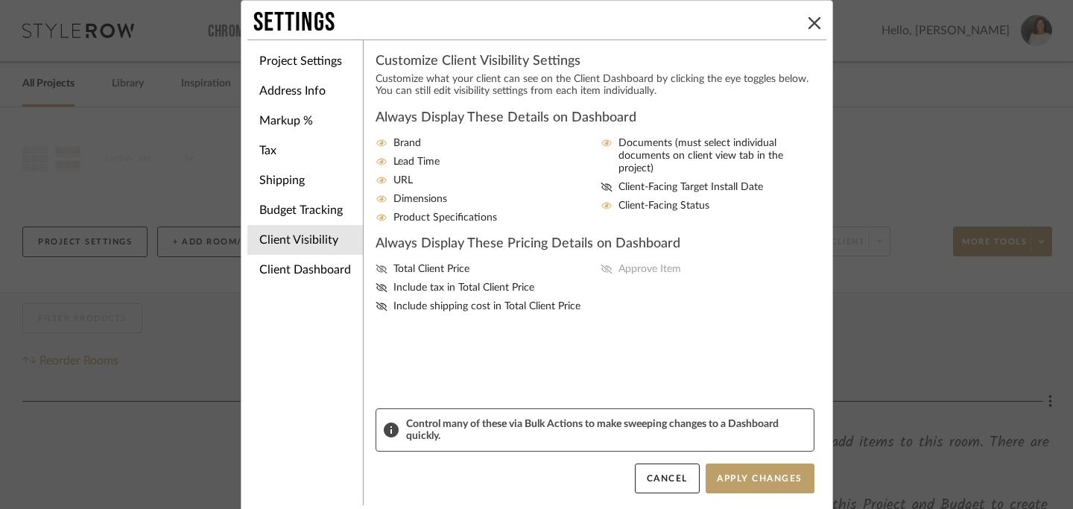
click at [0, 0] on input "Total Client Price" at bounding box center [0, 0] width 0 height 0
click at [600, 273] on icon at bounding box center [606, 268] width 12 height 9
click at [0, 0] on input "Approve Item" at bounding box center [0, 0] width 0 height 0
click at [752, 479] on button "Apply Changes" at bounding box center [759, 478] width 109 height 30
click at [284, 271] on li "Client Dashboard" at bounding box center [304, 270] width 115 height 30
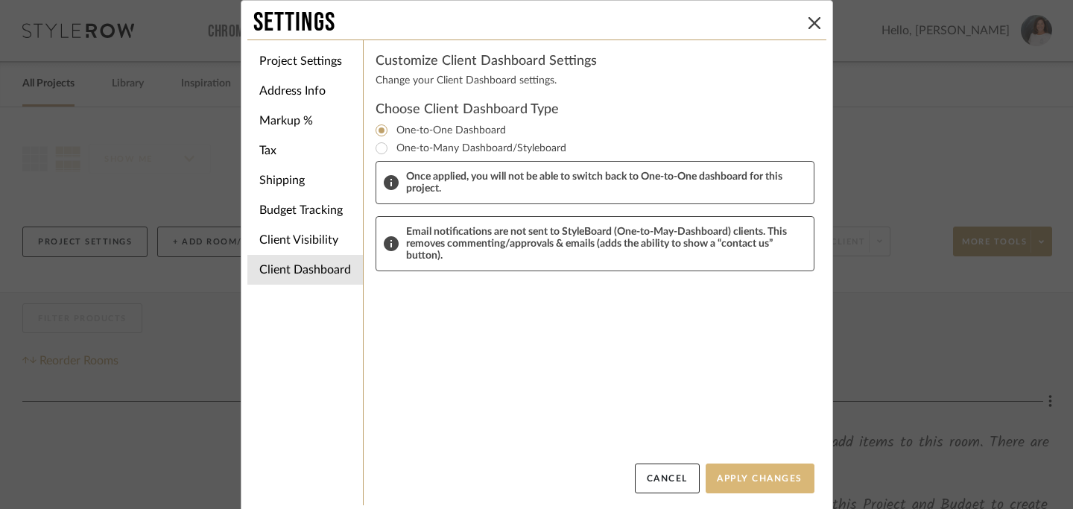
click at [740, 477] on button "Apply Changes" at bounding box center [759, 478] width 109 height 30
click at [728, 474] on button "Apply Changes" at bounding box center [759, 478] width 109 height 30
click at [681, 484] on button "Cancel" at bounding box center [667, 478] width 65 height 30
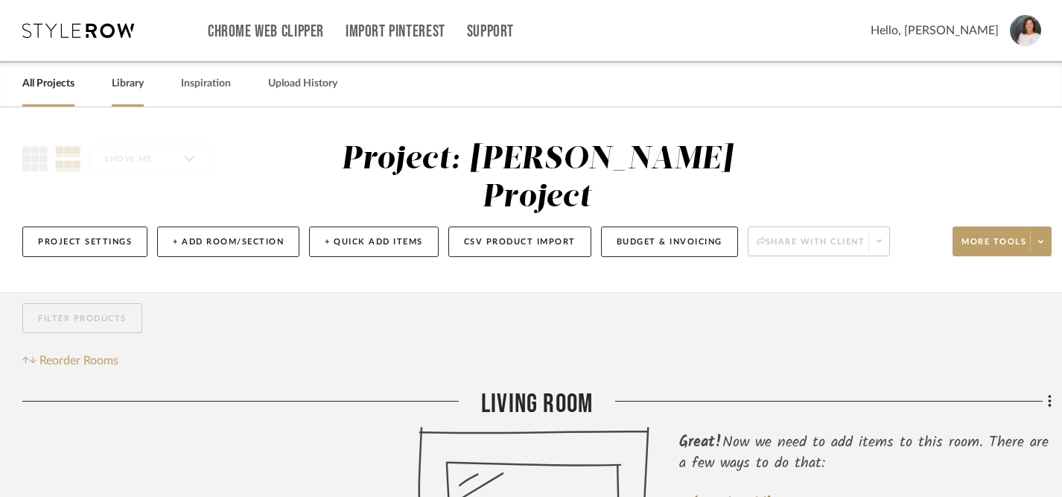
click at [125, 86] on link "Library" at bounding box center [128, 84] width 32 height 20
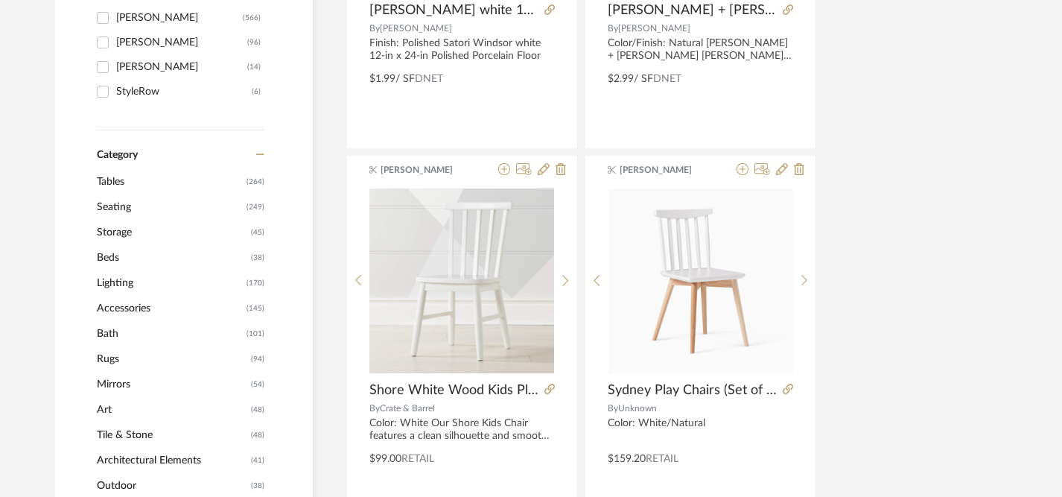
scroll to position [511, 0]
click at [111, 204] on span "Seating" at bounding box center [170, 205] width 146 height 25
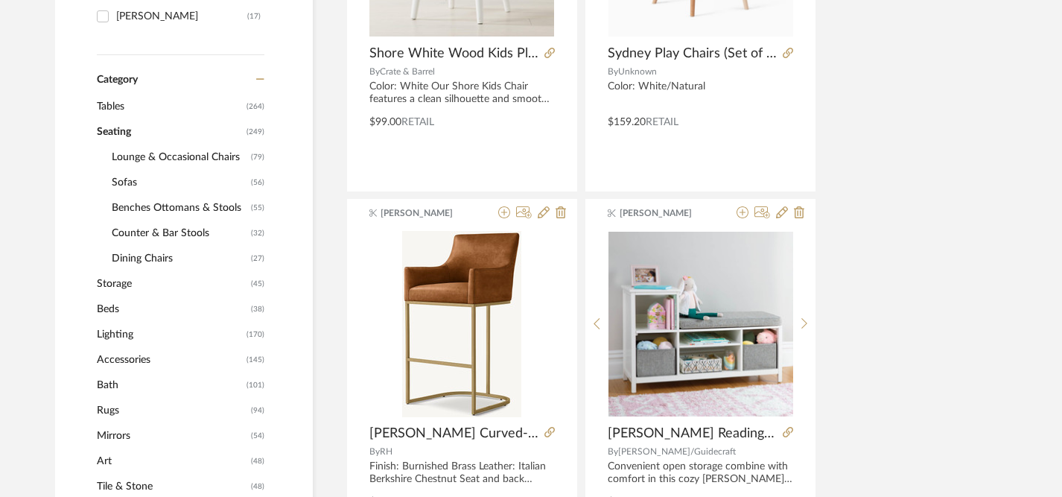
scroll to position [509, 0]
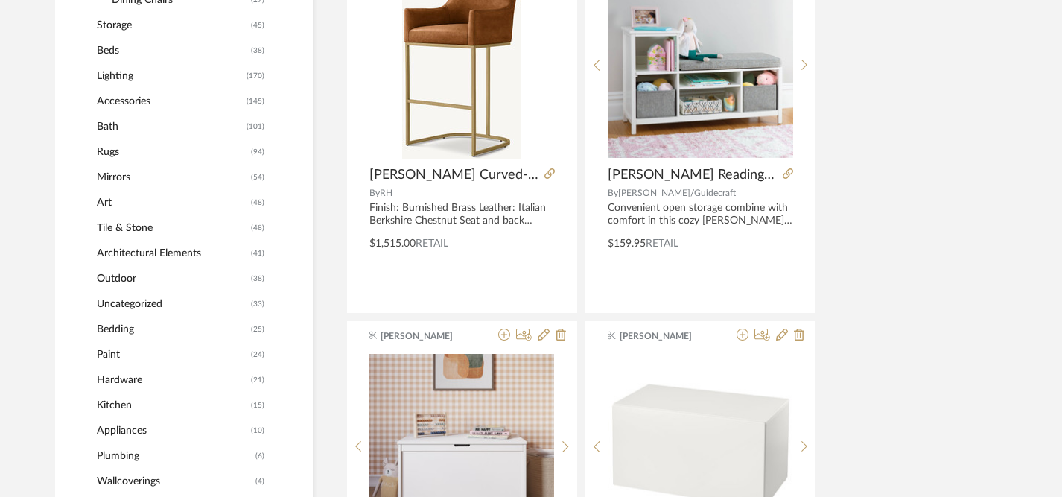
scroll to position [789, 0]
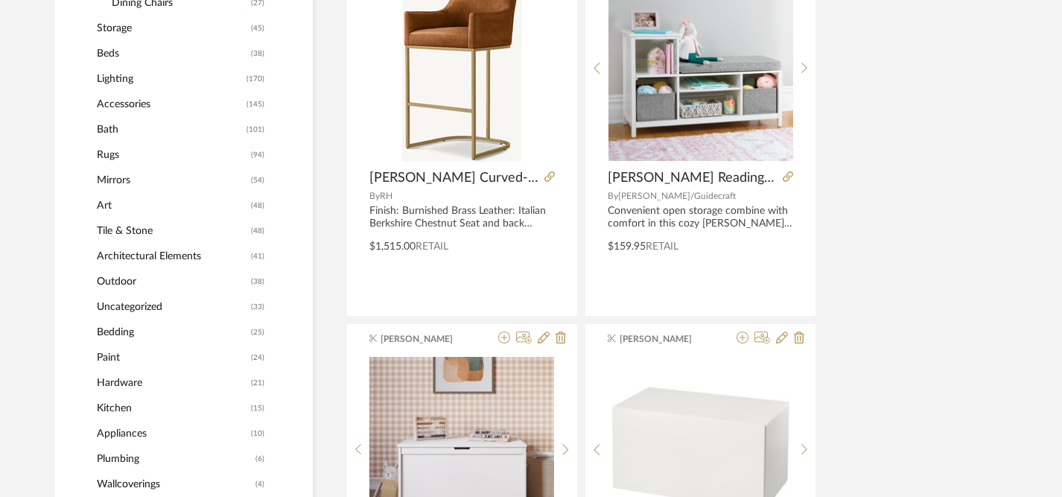
click at [147, 309] on span "Uncategorized" at bounding box center [172, 306] width 150 height 25
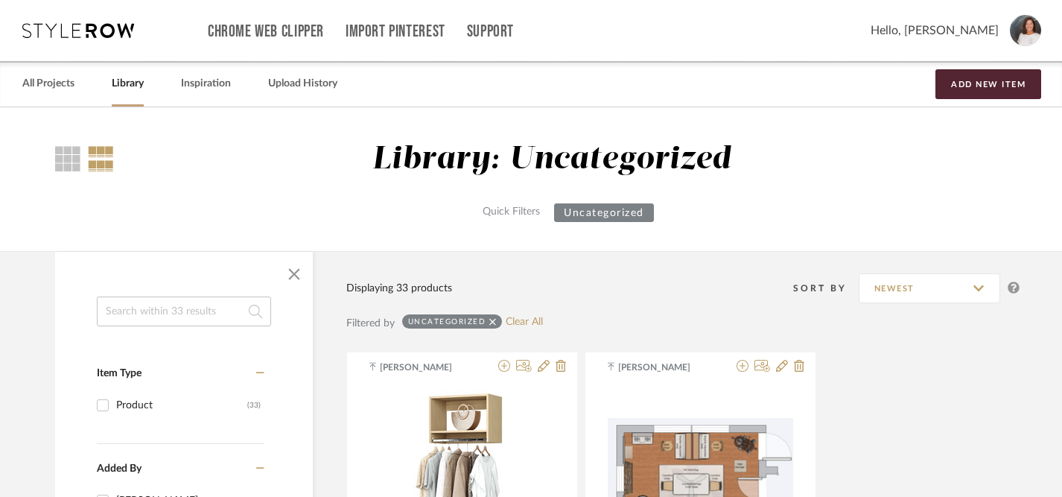
click at [153, 311] on input at bounding box center [184, 311] width 174 height 30
click at [290, 276] on span "button" at bounding box center [294, 274] width 36 height 36
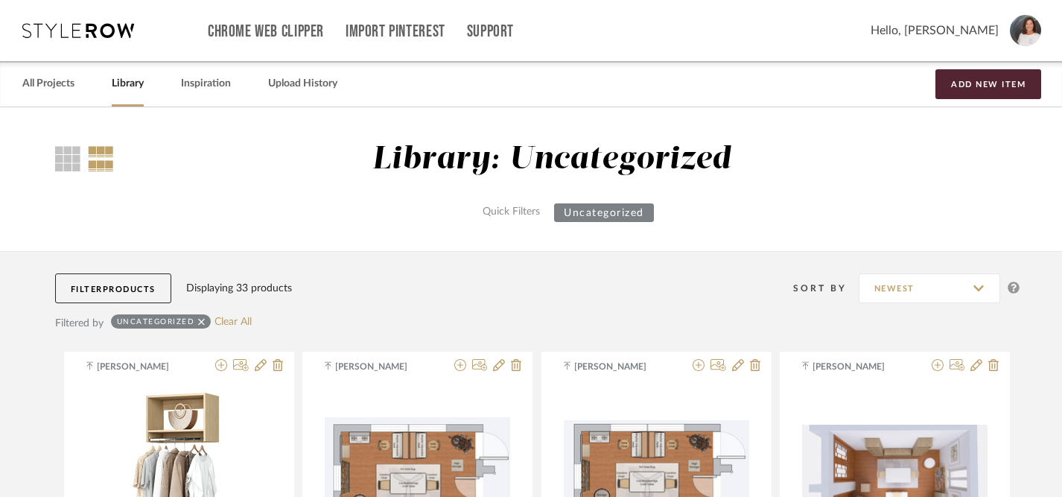
click at [129, 86] on link "Library" at bounding box center [128, 84] width 32 height 20
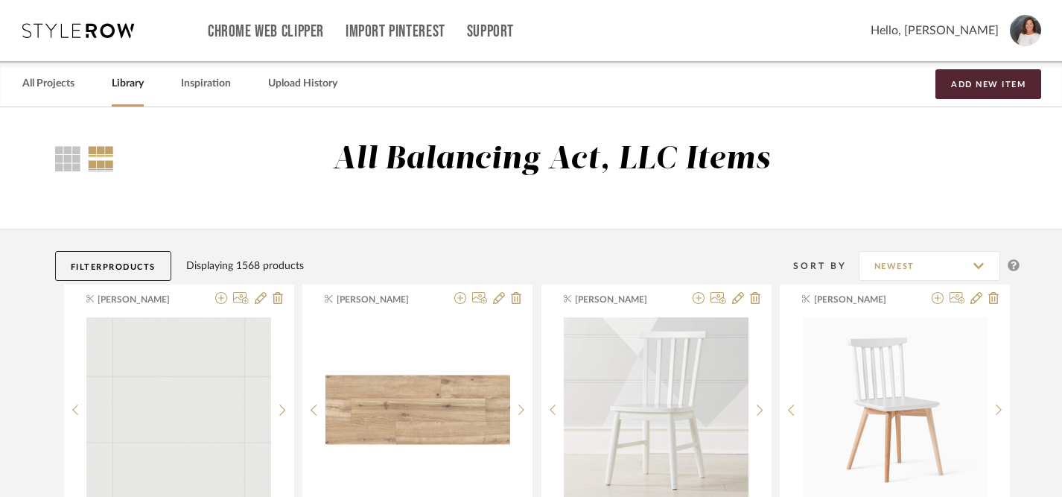
click at [103, 263] on button "Filter Products" at bounding box center [113, 266] width 116 height 30
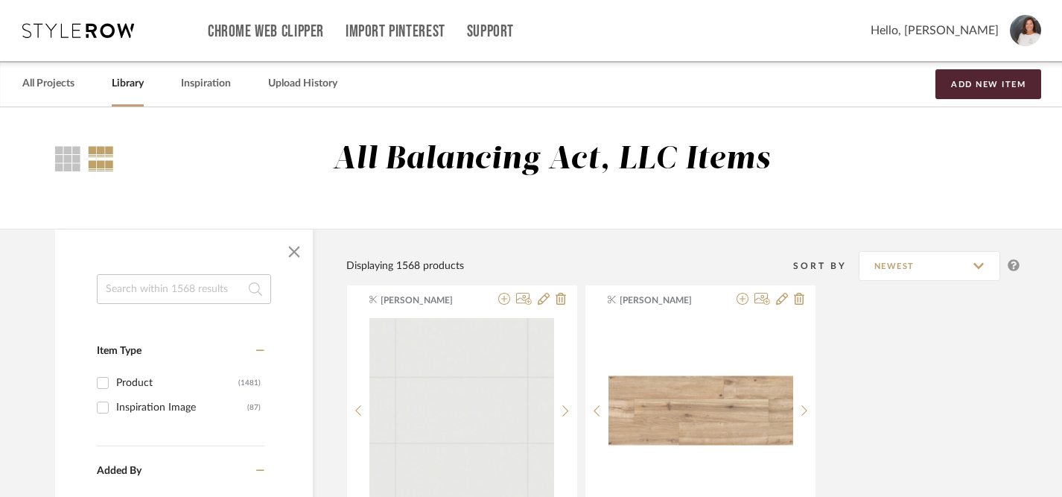
click at [203, 288] on input at bounding box center [184, 289] width 174 height 30
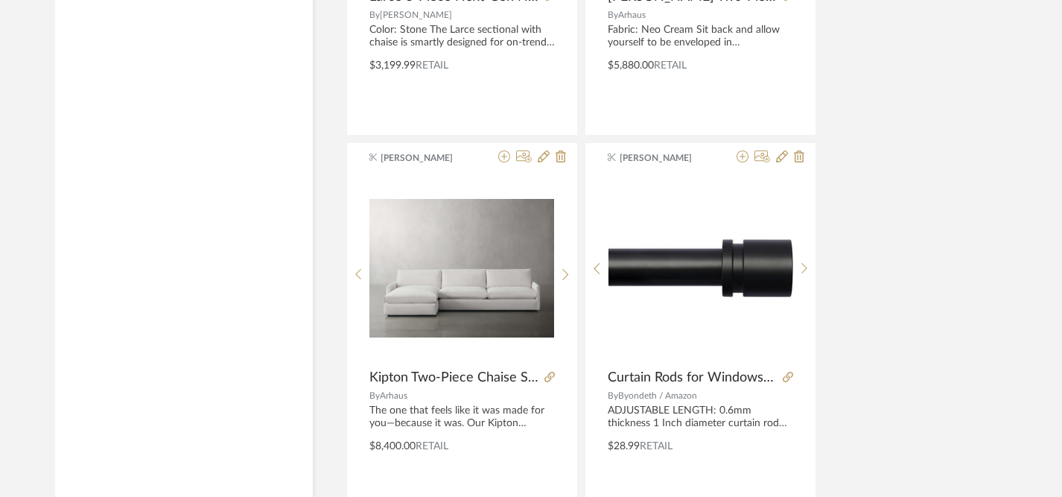
scroll to position [1712, 0]
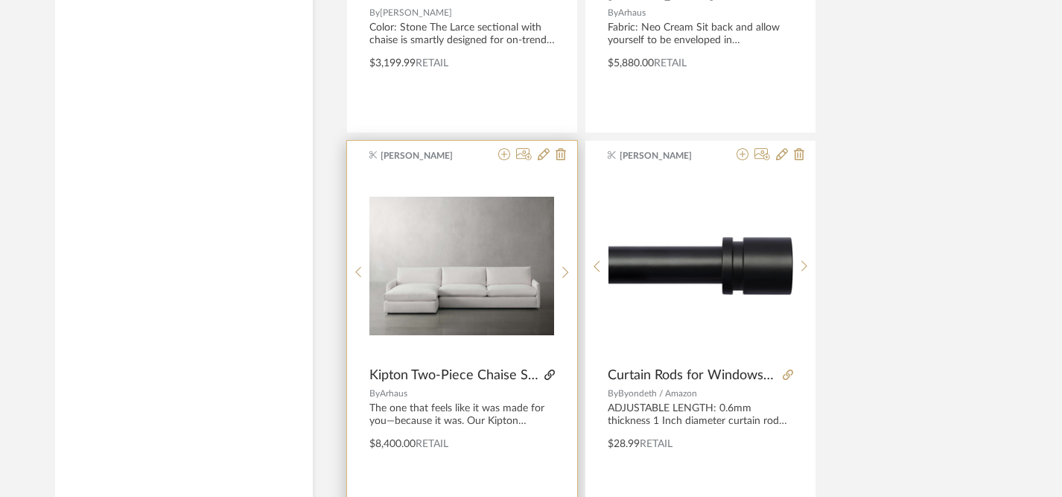
type input "sectional"
click at [547, 372] on icon at bounding box center [549, 374] width 10 height 10
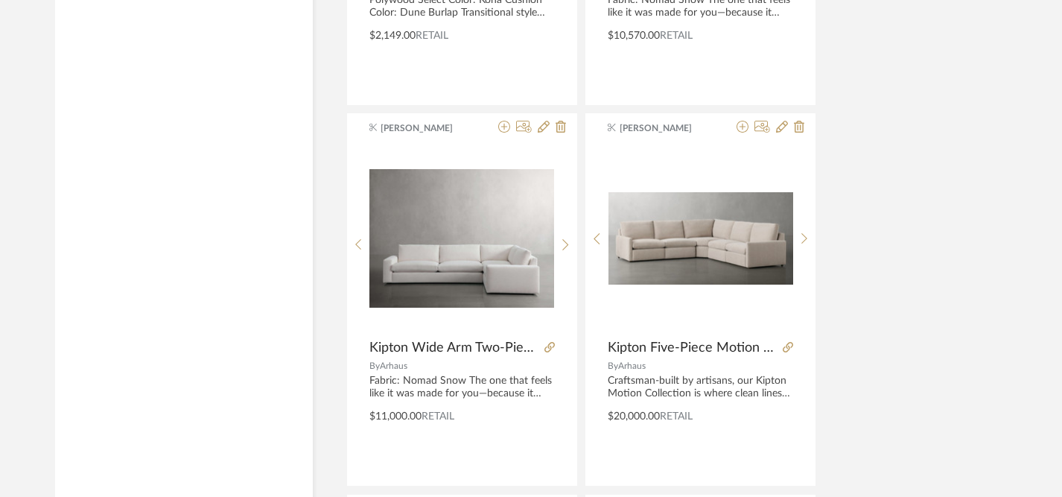
scroll to position [2506, 0]
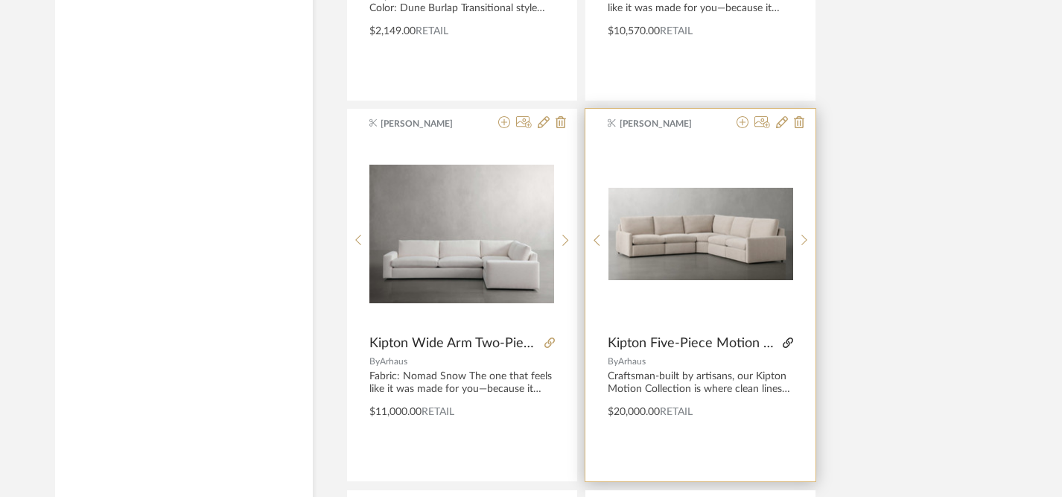
click at [791, 345] on icon at bounding box center [788, 342] width 10 height 10
click at [787, 340] on icon at bounding box center [788, 342] width 10 height 10
click at [696, 260] on img "0" at bounding box center [701, 234] width 185 height 92
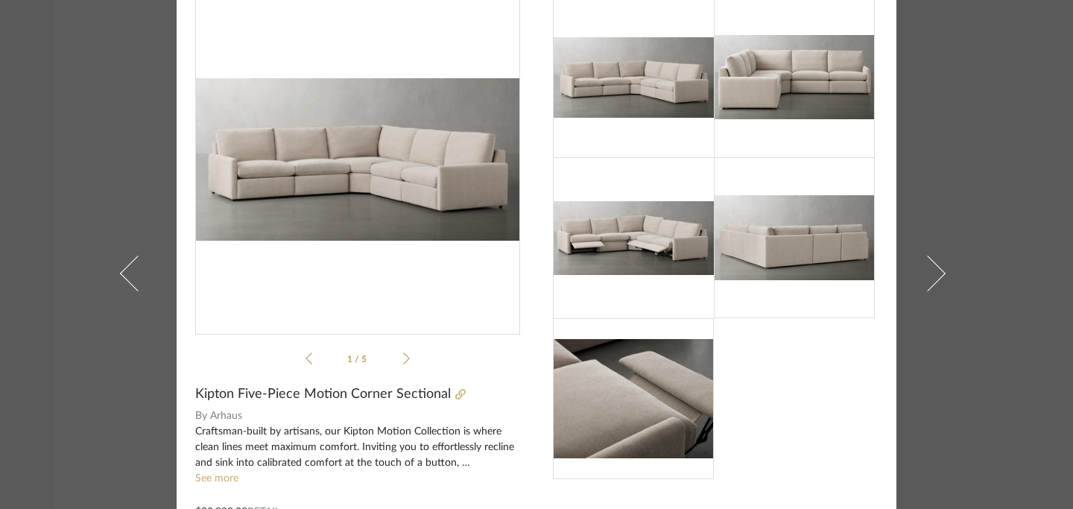
scroll to position [53, 0]
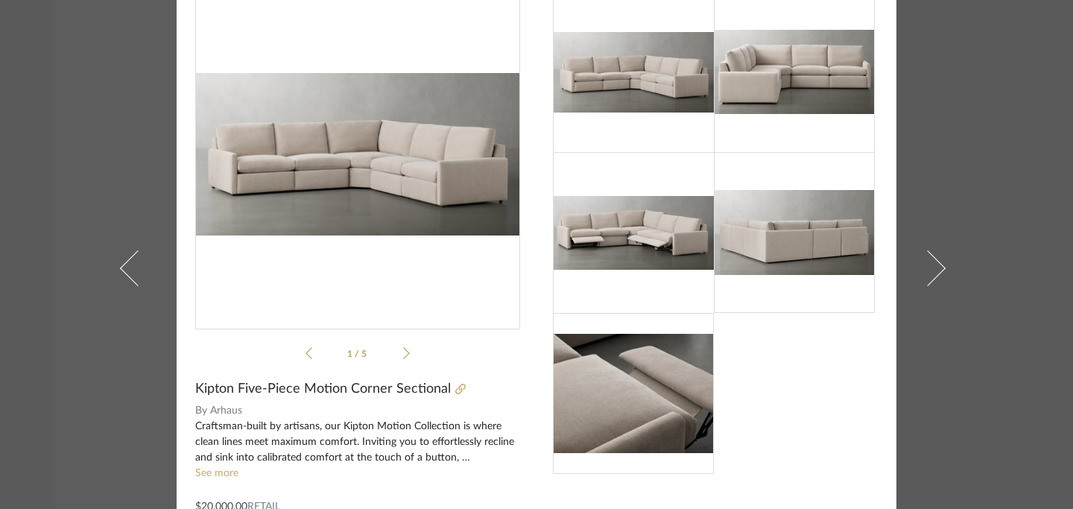
click at [195, 390] on span "Kipton Five-Piece Motion Corner Sectional" at bounding box center [322, 389] width 255 height 16
click at [195, 386] on span "Kipton Five-Piece Motion Corner Sectional" at bounding box center [322, 389] width 255 height 16
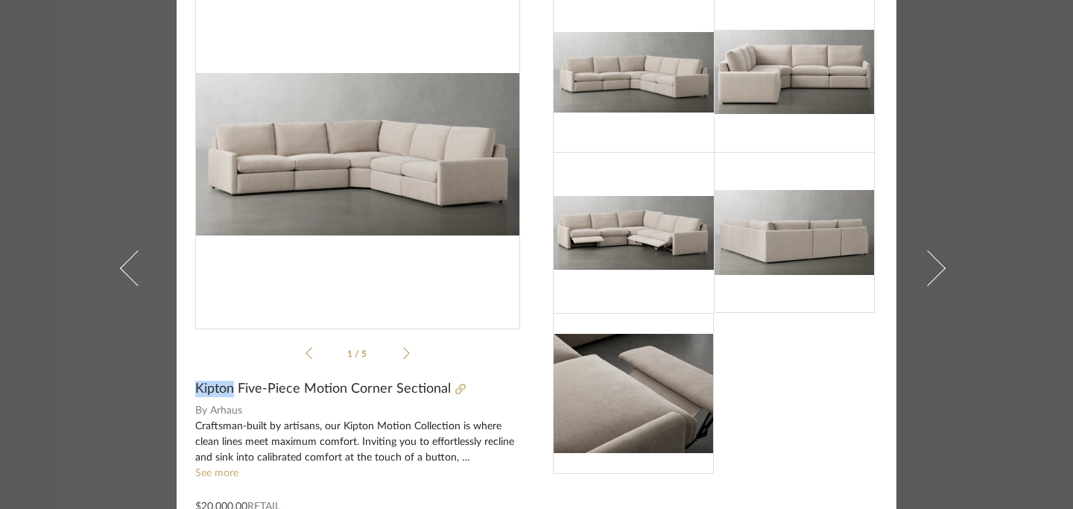
click at [195, 386] on span "Kipton Five-Piece Motion Corner Sectional" at bounding box center [322, 389] width 255 height 16
drag, startPoint x: 191, startPoint y: 386, endPoint x: 441, endPoint y: 393, distance: 249.6
click at [441, 393] on span "Kipton Five-Piece Motion Corner Sectional" at bounding box center [322, 389] width 255 height 16
copy span "Kipton Five-Piece Motion Corner Sectional"
click at [455, 390] on icon at bounding box center [460, 389] width 10 height 10
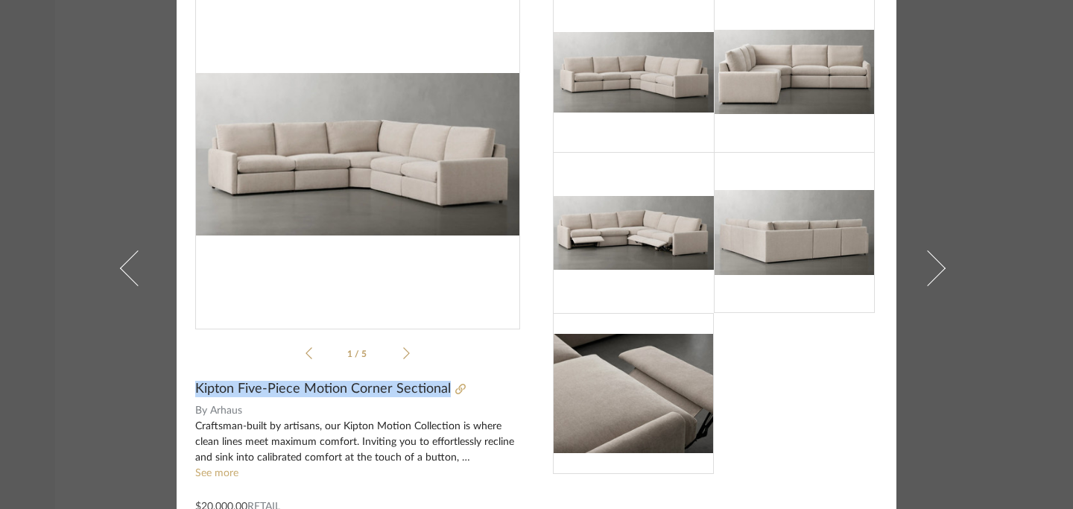
scroll to position [0, 0]
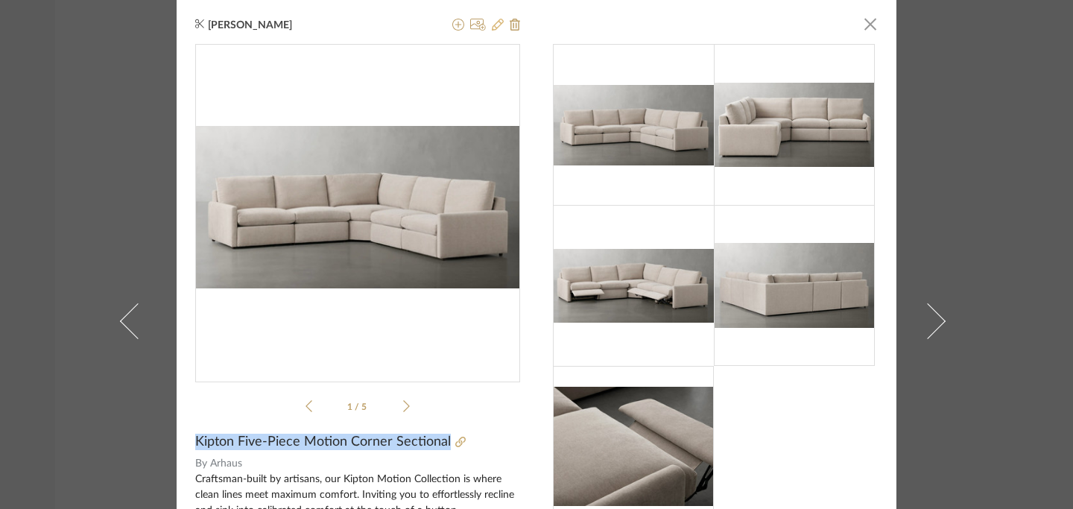
click at [492, 26] on icon at bounding box center [498, 25] width 12 height 12
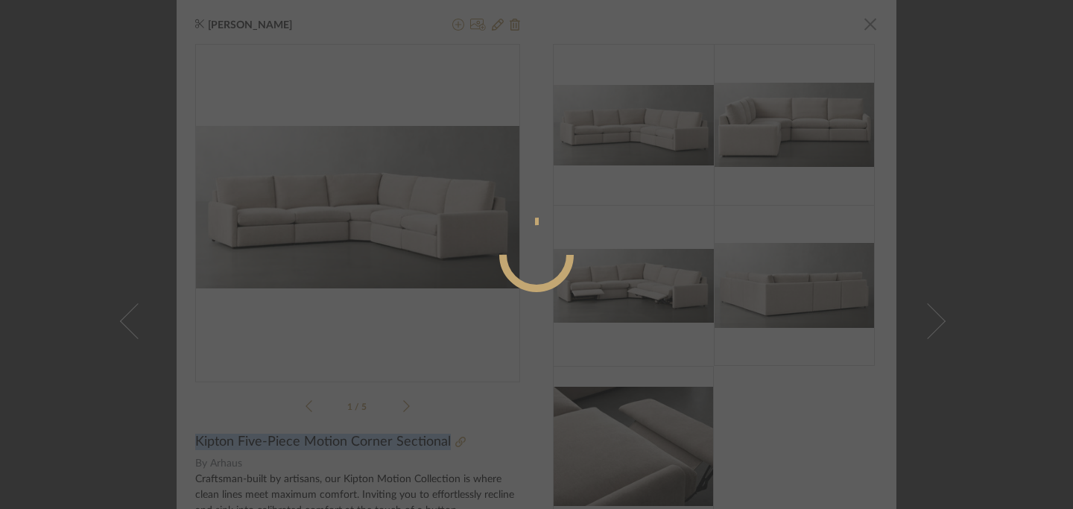
radio input "true"
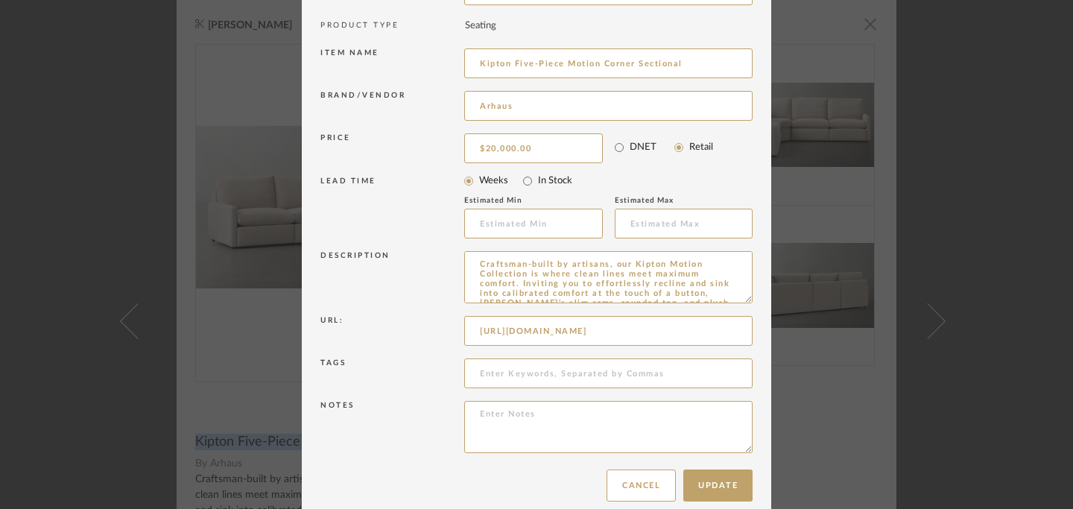
scroll to position [170, 0]
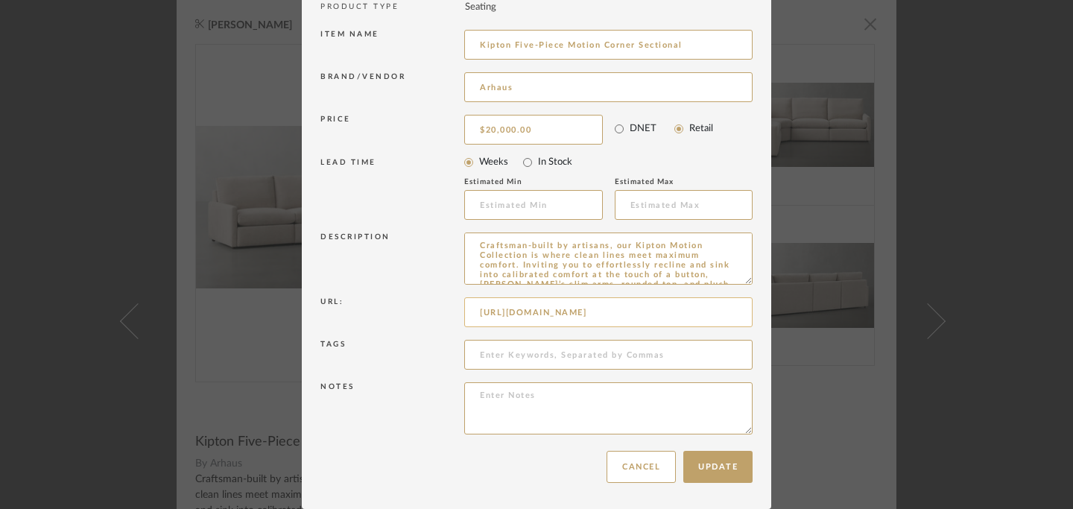
drag, startPoint x: 474, startPoint y: 313, endPoint x: 606, endPoint y: 317, distance: 131.9
click at [606, 317] on input "https://www.arhaus.com/pages/swatches" at bounding box center [608, 312] width 288 height 30
type input "ges/swatches"
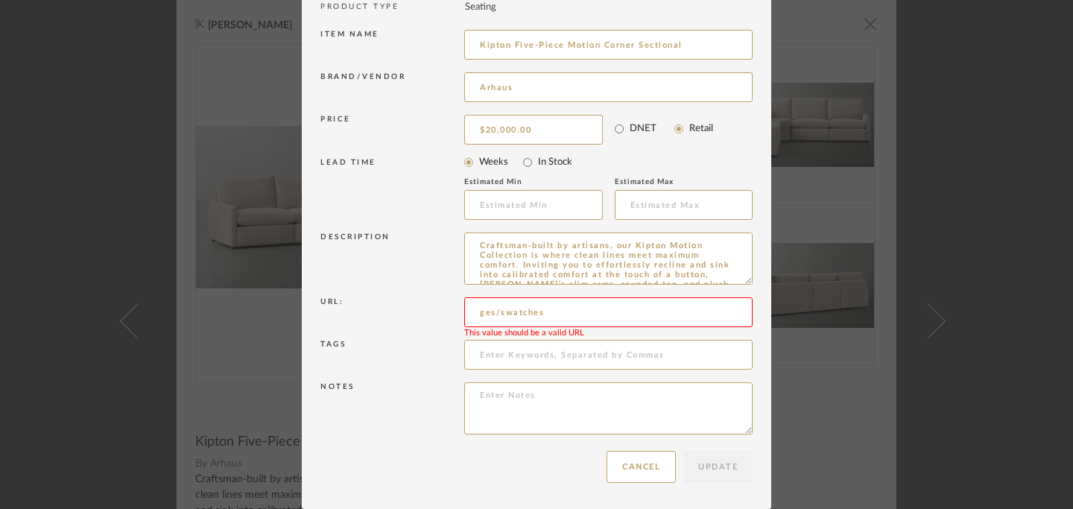
drag, startPoint x: 580, startPoint y: 314, endPoint x: 360, endPoint y: 304, distance: 220.7
click at [360, 304] on div "Url: ges/swatches This value should be a valid URL" at bounding box center [536, 314] width 432 height 42
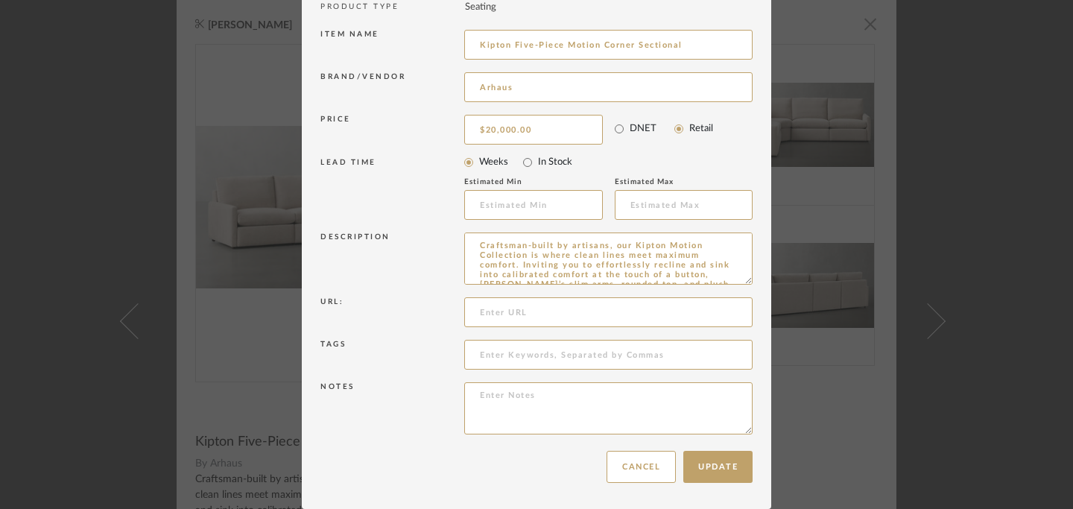
paste input "https://www.arhaus.com/products/kipton-wide-arm-five-piece-motion-corner-sectio…"
type input "https://www.arhaus.com/products/kipton-wide-arm-five-piece-motion-corner-sectio…"
click at [711, 469] on button "Update" at bounding box center [717, 467] width 69 height 32
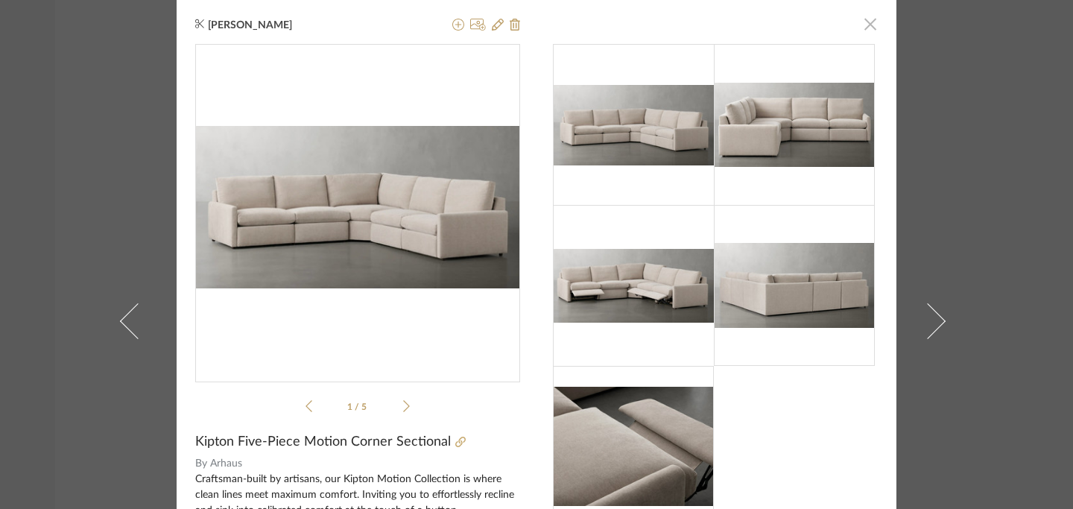
click at [865, 22] on span "button" at bounding box center [870, 24] width 30 height 30
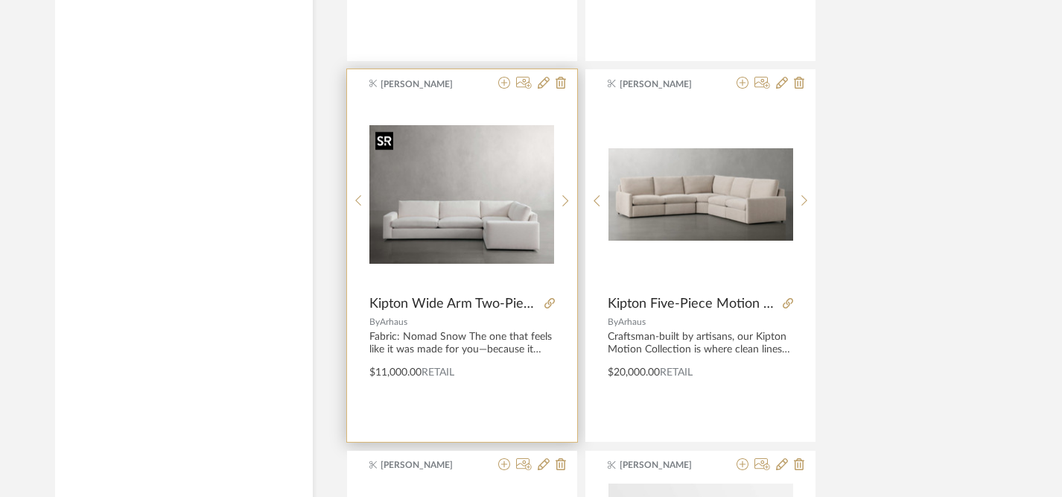
scroll to position [2537, 0]
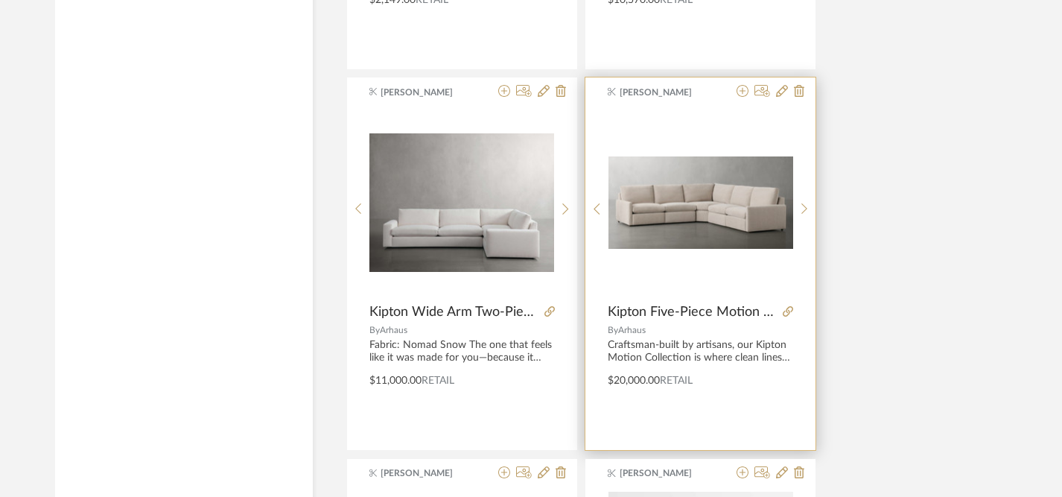
click at [703, 211] on img "0" at bounding box center [701, 202] width 185 height 92
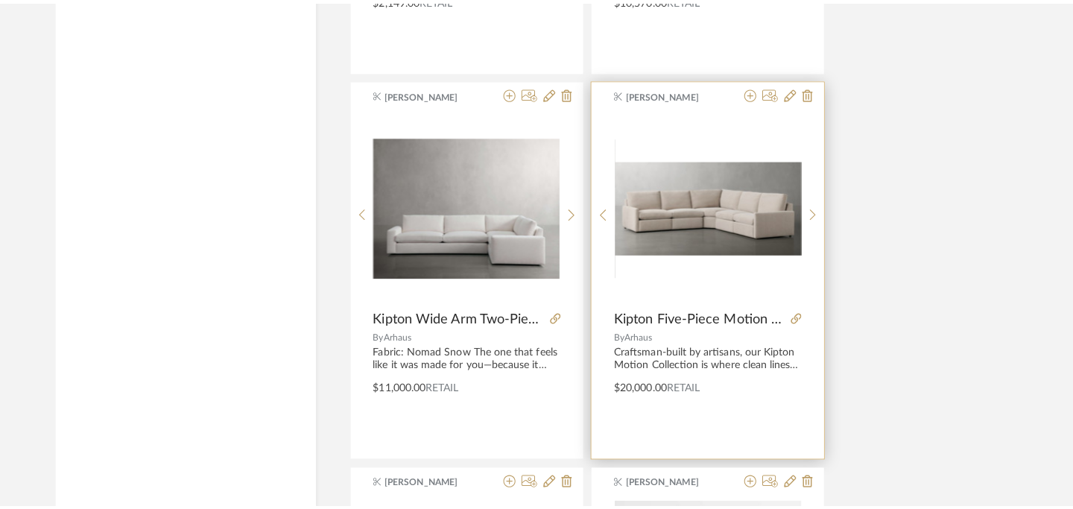
scroll to position [0, 0]
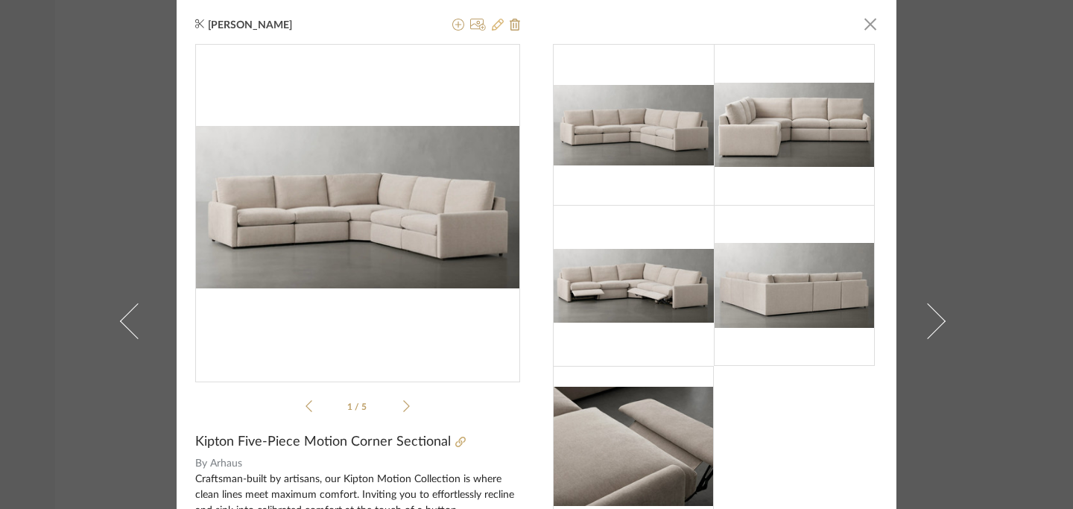
click at [494, 28] on icon at bounding box center [498, 25] width 12 height 12
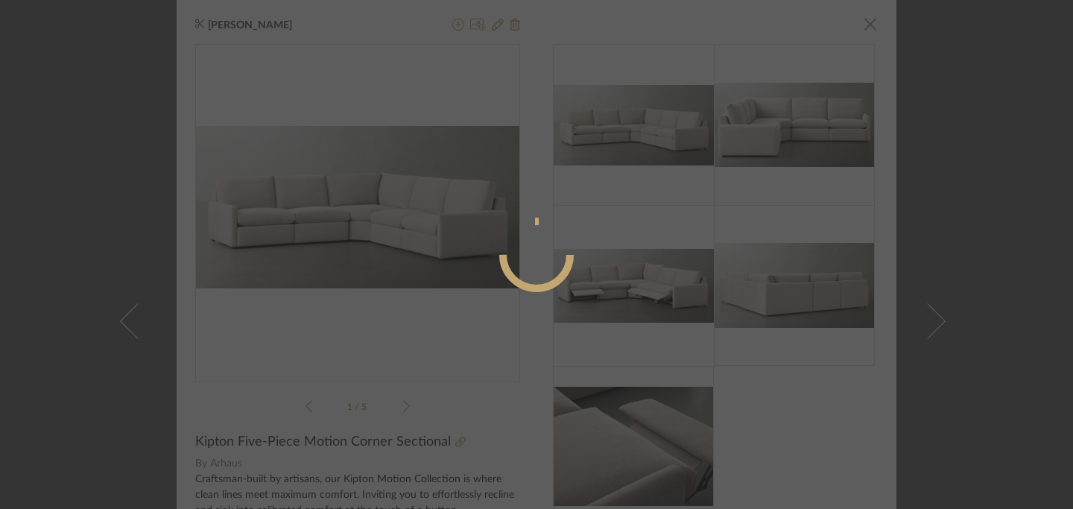
radio input "true"
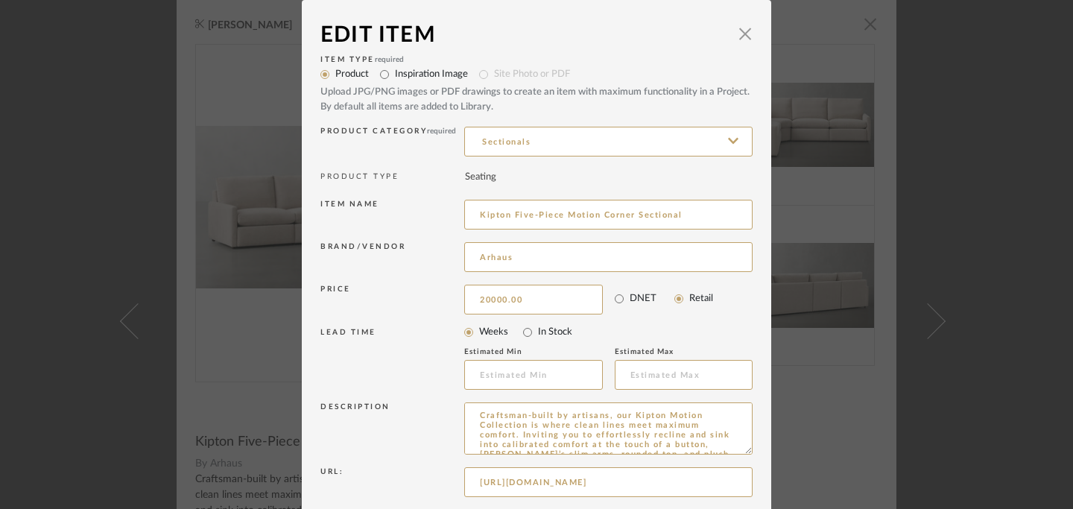
drag, startPoint x: 550, startPoint y: 309, endPoint x: 441, endPoint y: 299, distance: 109.2
click at [441, 299] on div "Price 20000.00 DNET Retail" at bounding box center [536, 299] width 432 height 37
drag, startPoint x: 527, startPoint y: 304, endPoint x: 401, endPoint y: 296, distance: 125.4
click at [401, 296] on div "Price 20000.00 DNET Retail" at bounding box center [536, 299] width 432 height 37
paste input "."
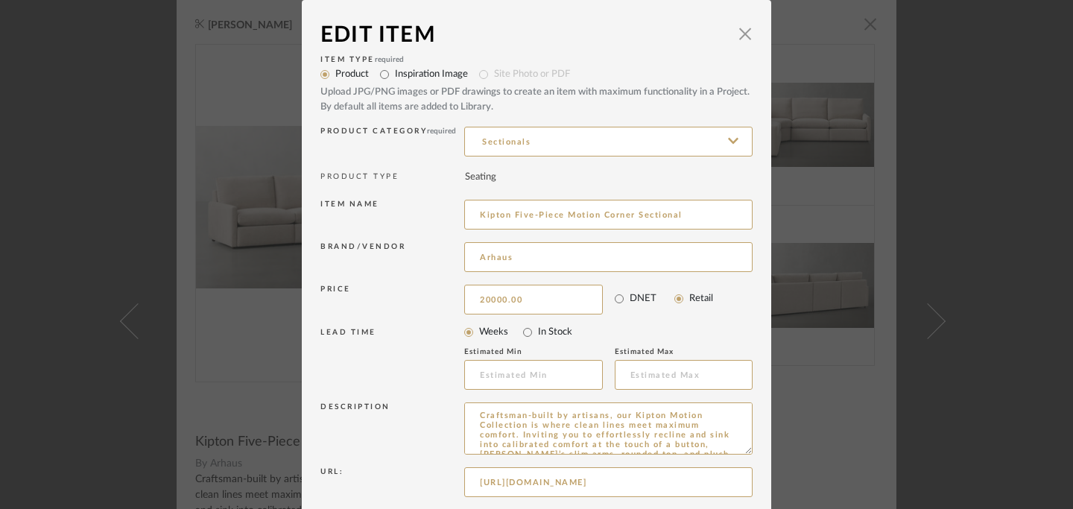
type input "."
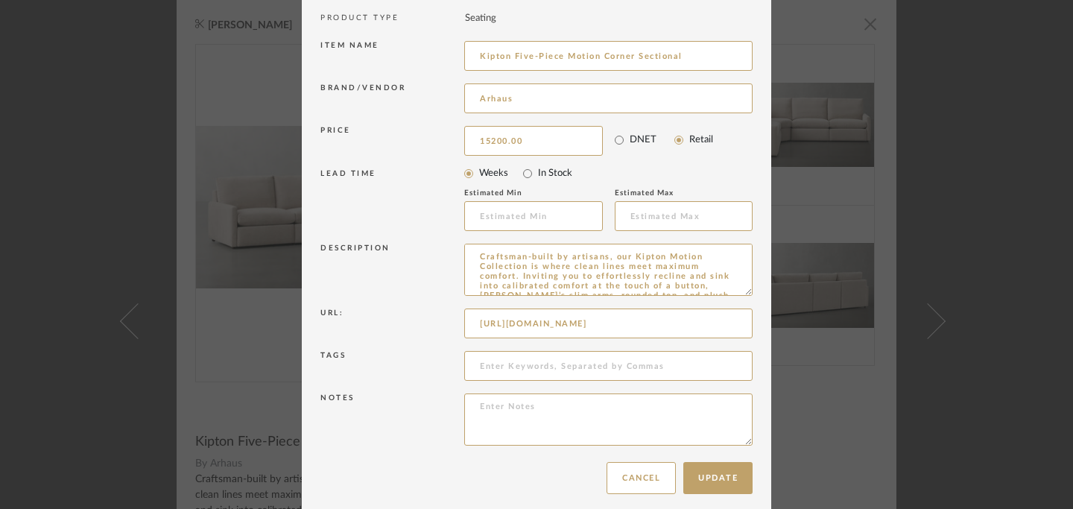
scroll to position [170, 0]
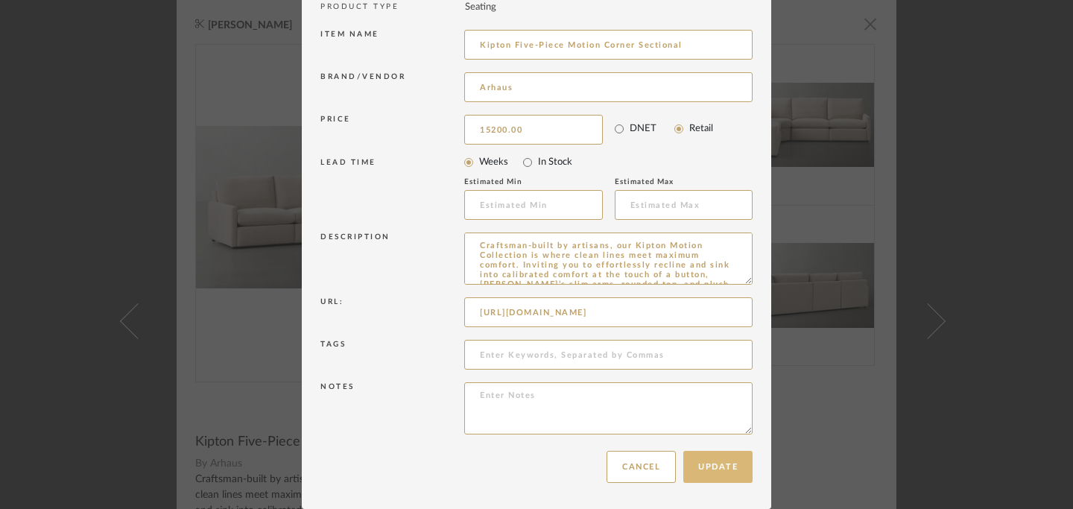
type input "$15,200.00"
click at [714, 469] on button "Update" at bounding box center [717, 467] width 69 height 32
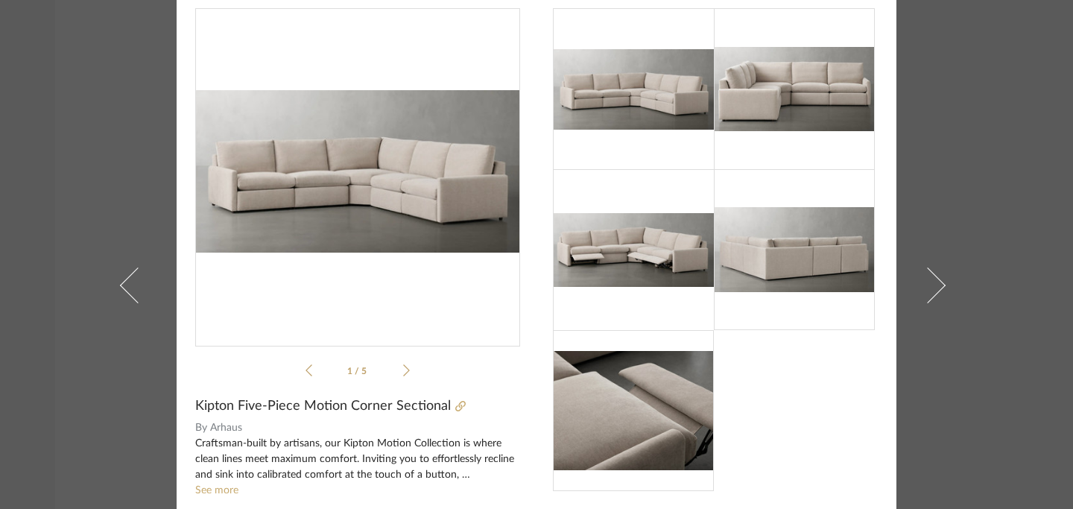
scroll to position [0, 0]
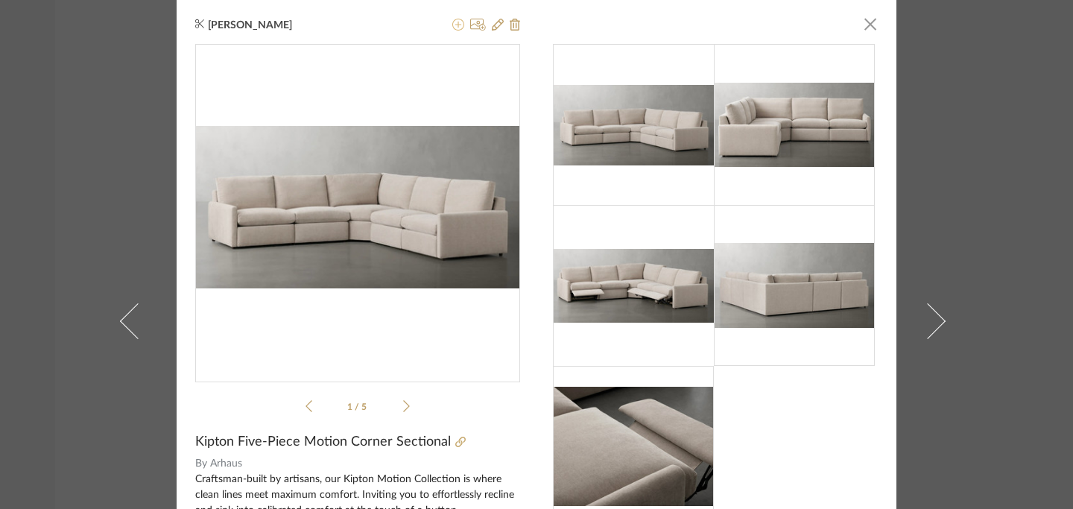
click at [452, 26] on icon at bounding box center [458, 25] width 12 height 12
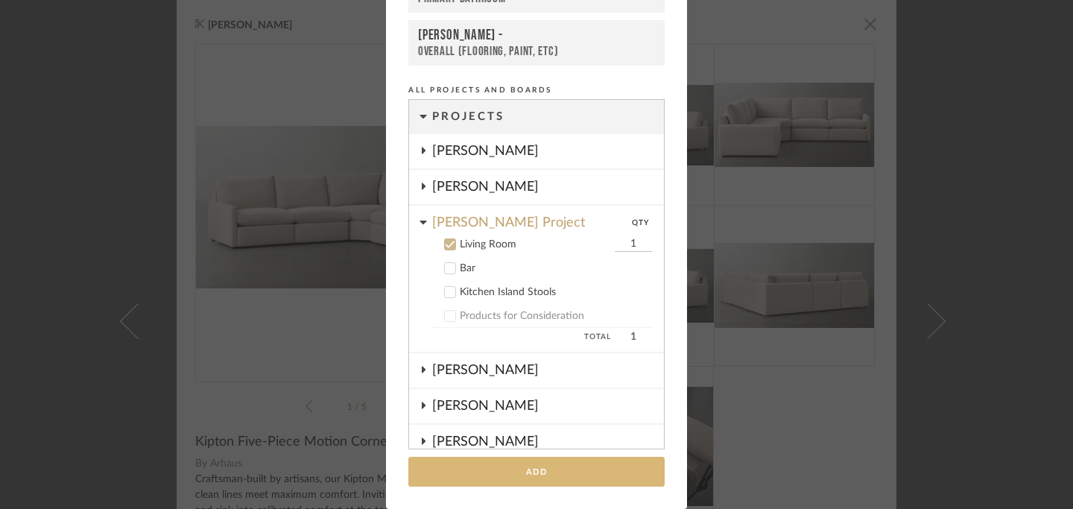
click at [516, 468] on button "Add" at bounding box center [536, 472] width 256 height 31
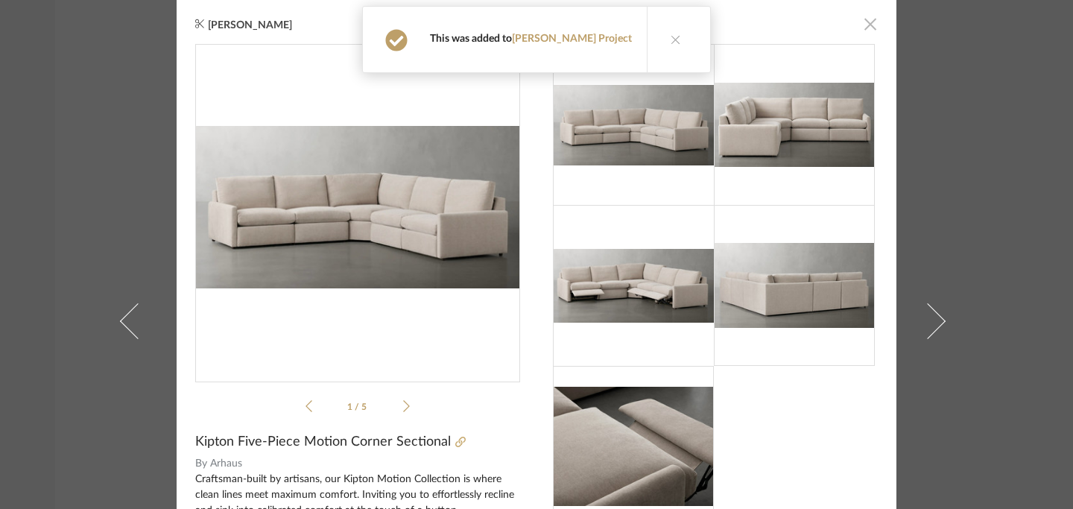
click at [866, 27] on span "button" at bounding box center [870, 24] width 30 height 30
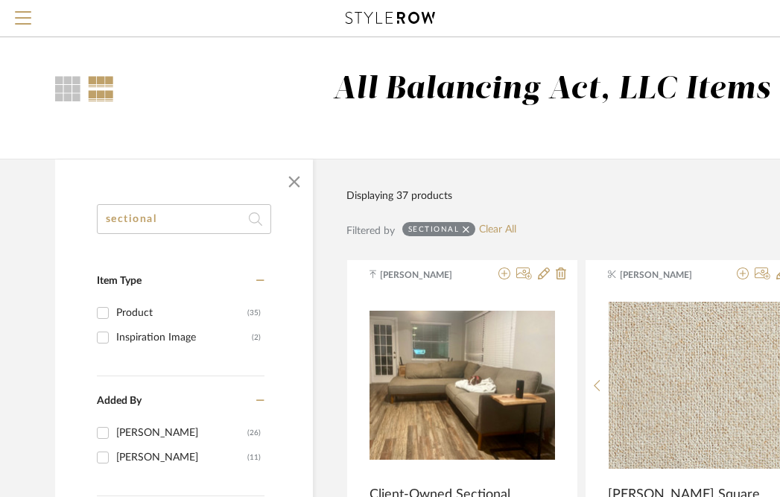
click at [223, 217] on input "sectional" at bounding box center [184, 219] width 174 height 30
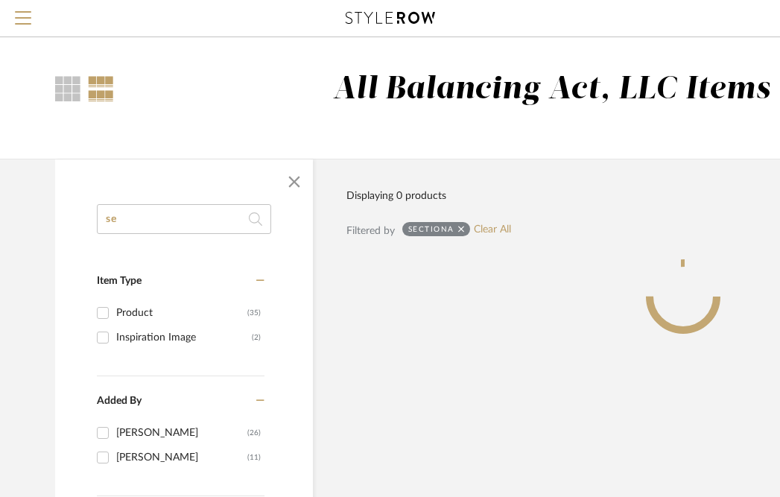
type input "s"
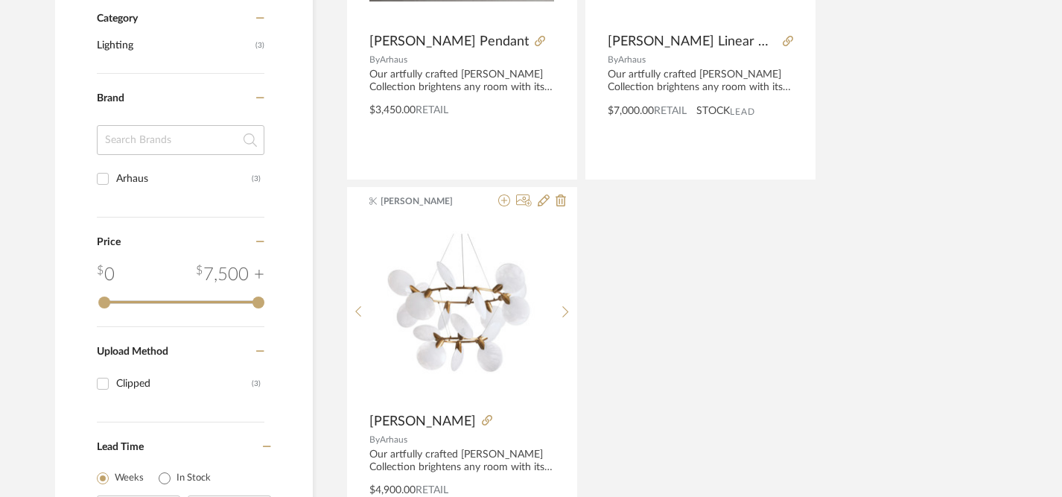
scroll to position [524, 0]
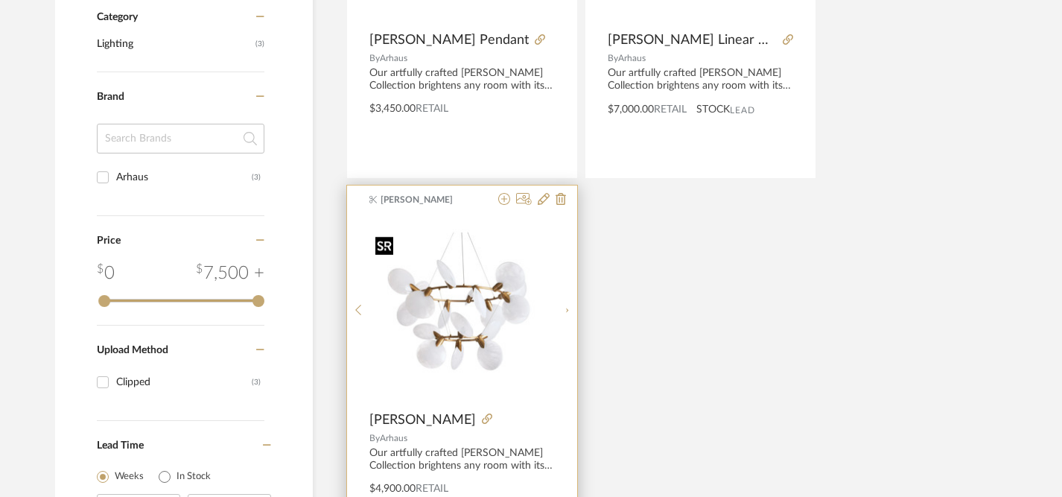
type input "lyla"
click at [461, 306] on img "0" at bounding box center [461, 309] width 185 height 161
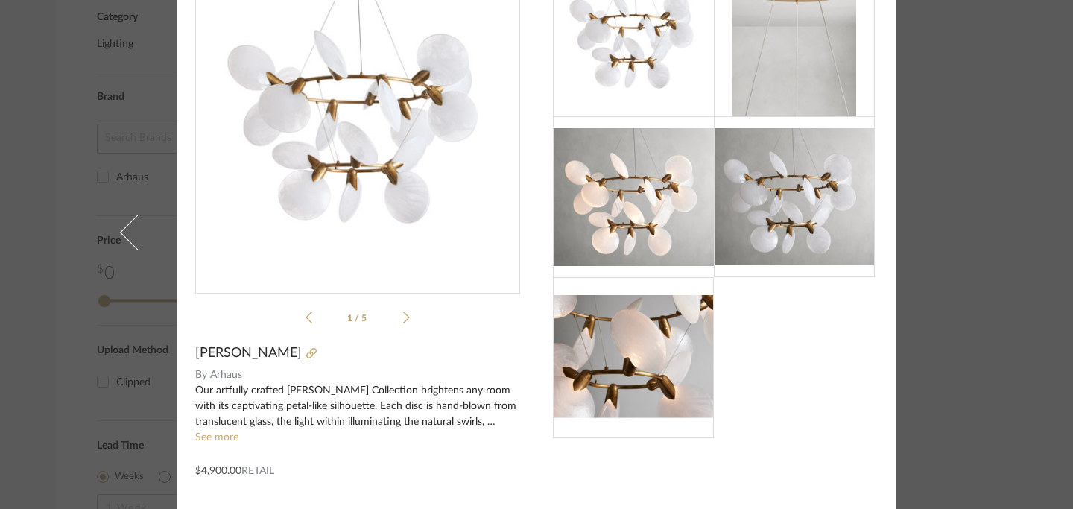
scroll to position [0, 0]
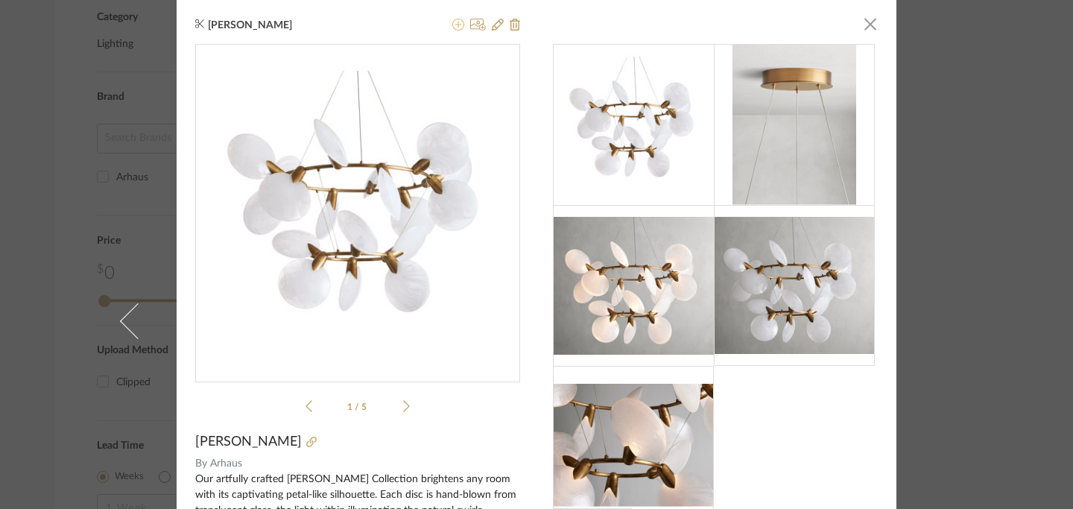
click at [454, 28] on icon at bounding box center [458, 25] width 12 height 12
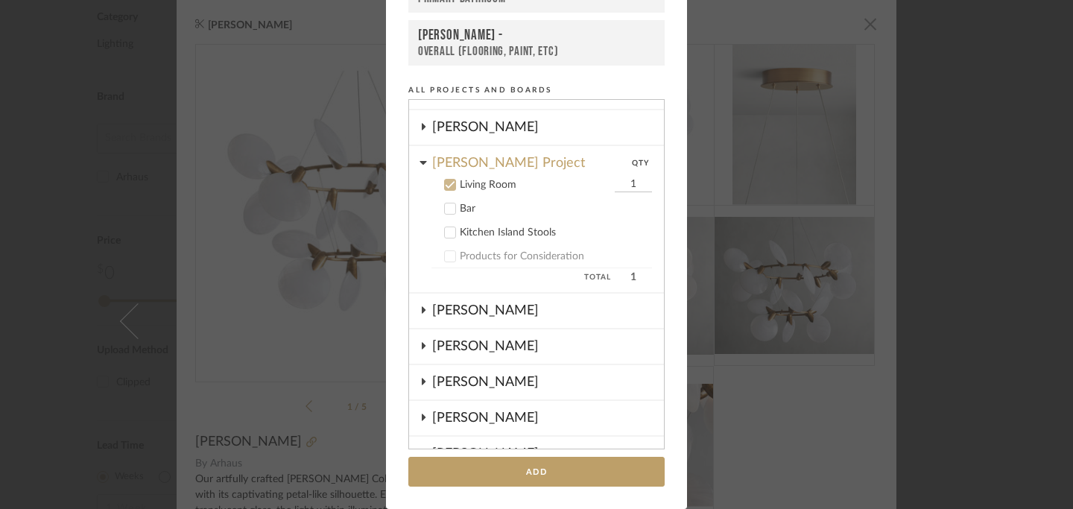
scroll to position [60, 0]
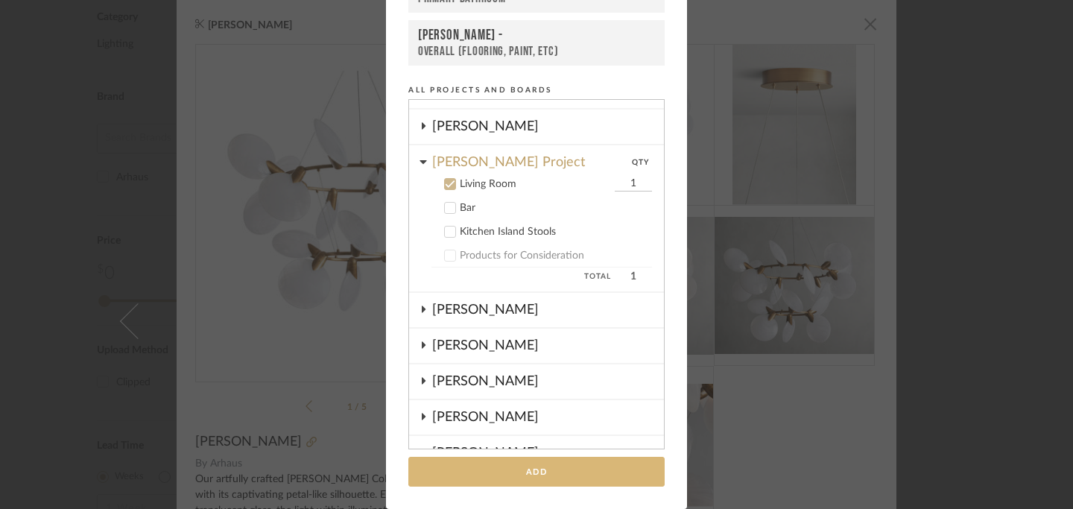
click at [525, 473] on button "Add" at bounding box center [536, 472] width 256 height 31
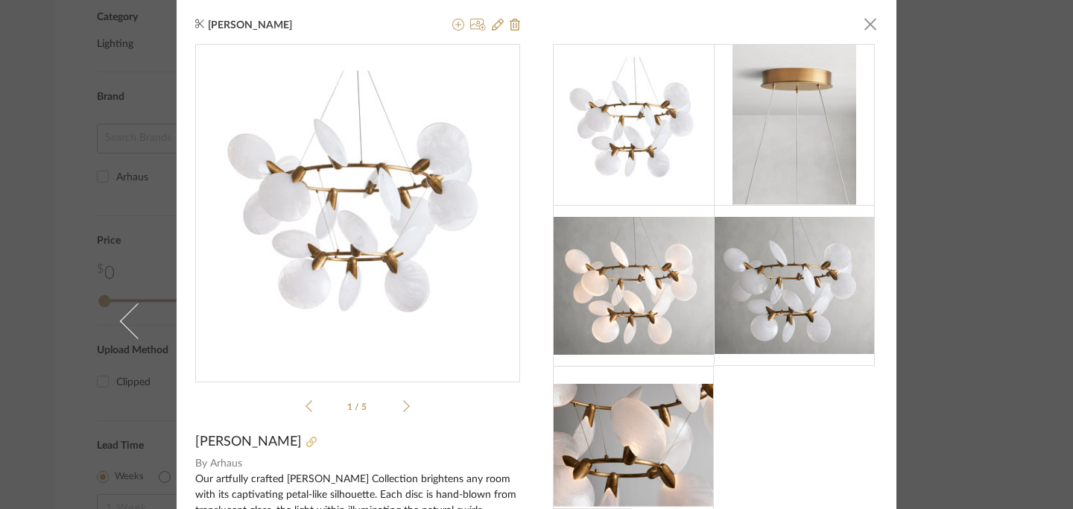
click at [306, 443] on icon at bounding box center [311, 441] width 10 height 10
click at [868, 29] on span "button" at bounding box center [870, 24] width 30 height 30
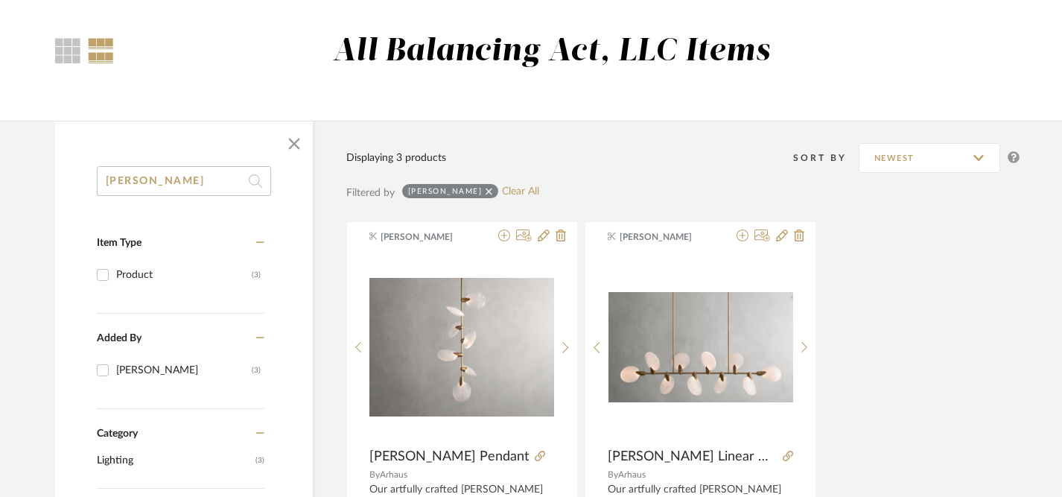
scroll to position [0, 0]
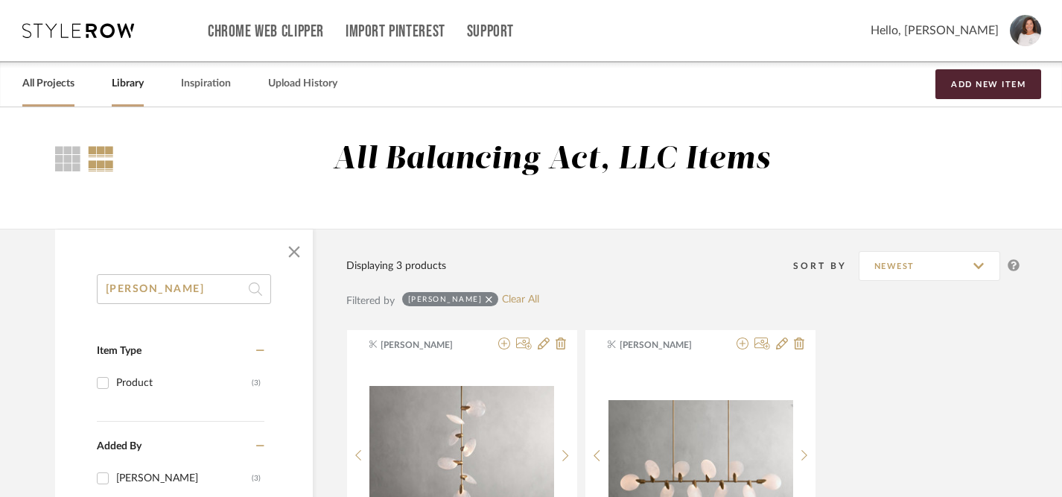
click at [52, 83] on link "All Projects" at bounding box center [48, 84] width 52 height 20
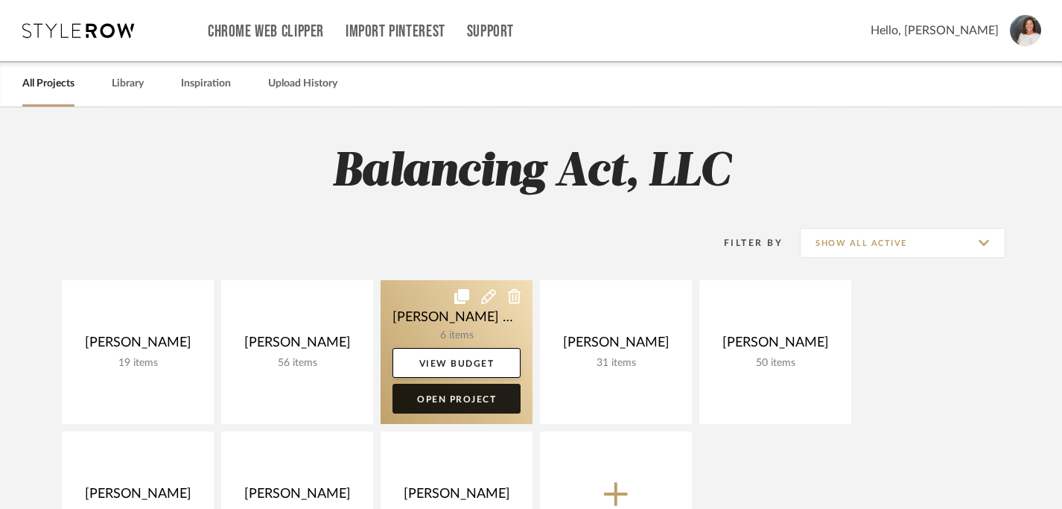
click at [469, 404] on link "Open Project" at bounding box center [457, 399] width 128 height 30
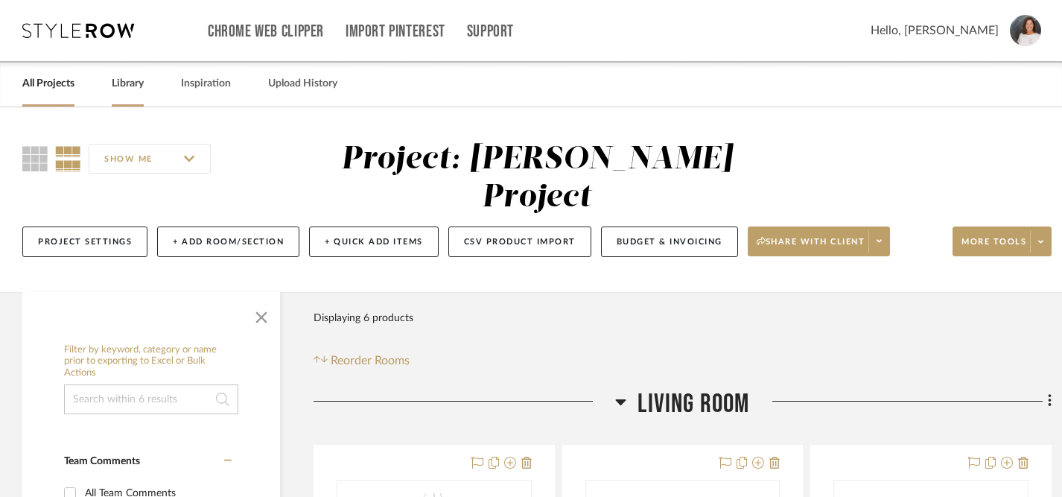
click at [128, 81] on link "Library" at bounding box center [128, 84] width 32 height 20
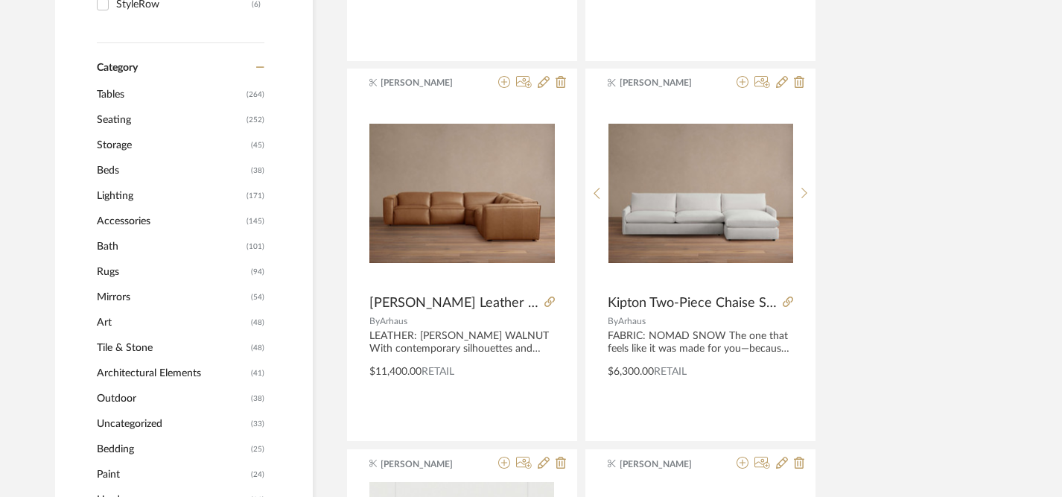
scroll to position [589, 0]
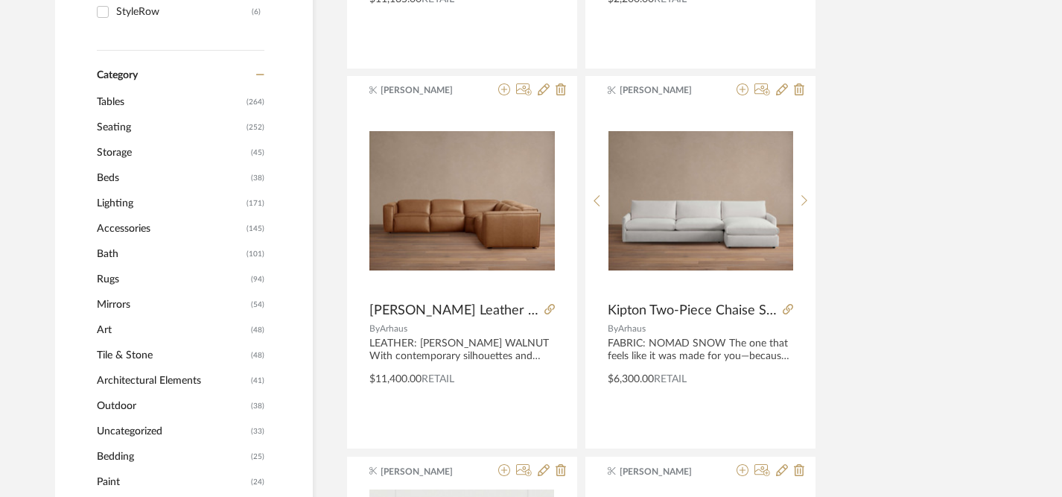
click at [155, 208] on span "Lighting" at bounding box center [170, 203] width 146 height 25
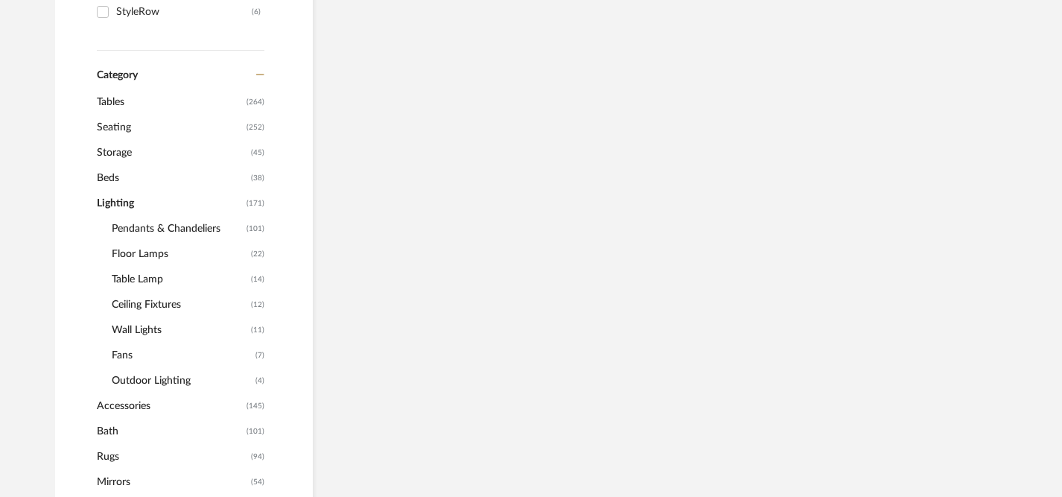
scroll to position [587, 0]
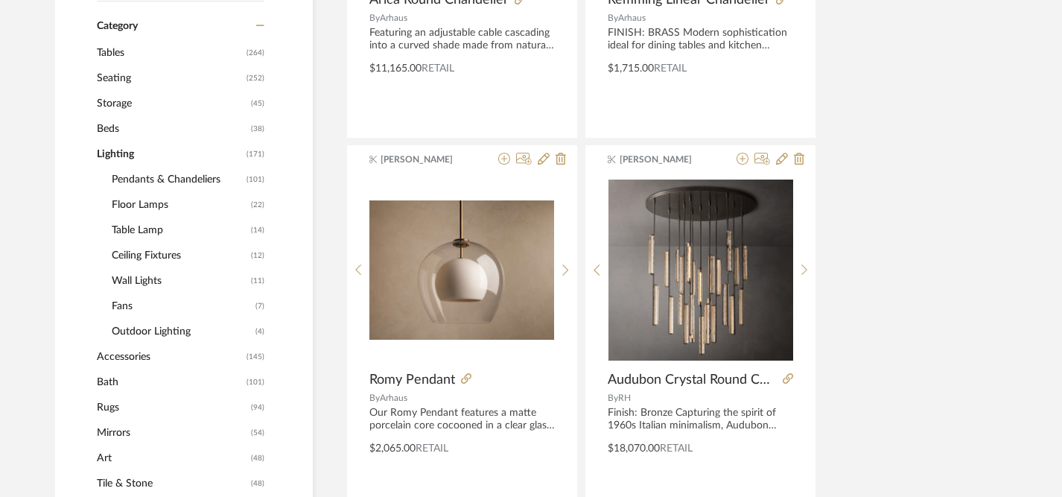
click at [191, 184] on span "Pendants & Chandeliers" at bounding box center [177, 179] width 131 height 25
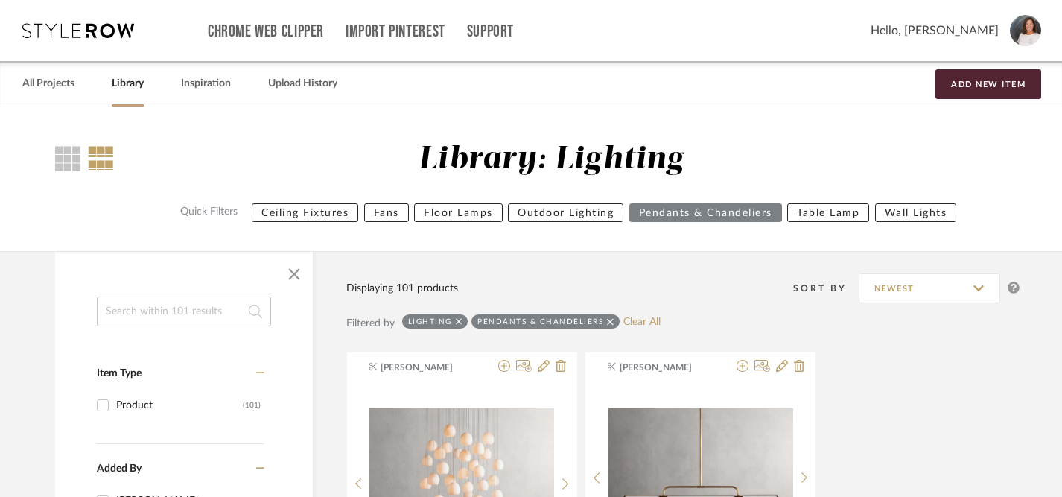
click at [200, 312] on input at bounding box center [184, 311] width 174 height 30
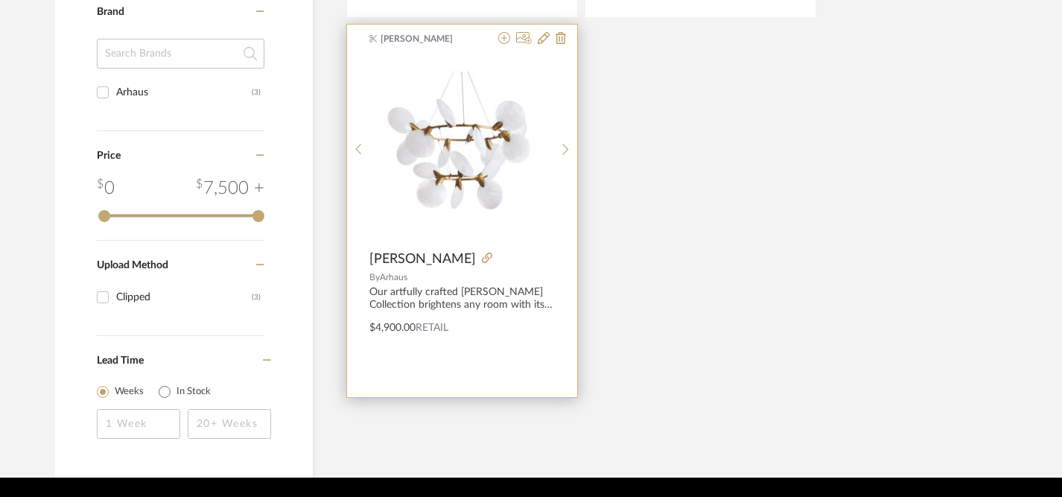
scroll to position [710, 0]
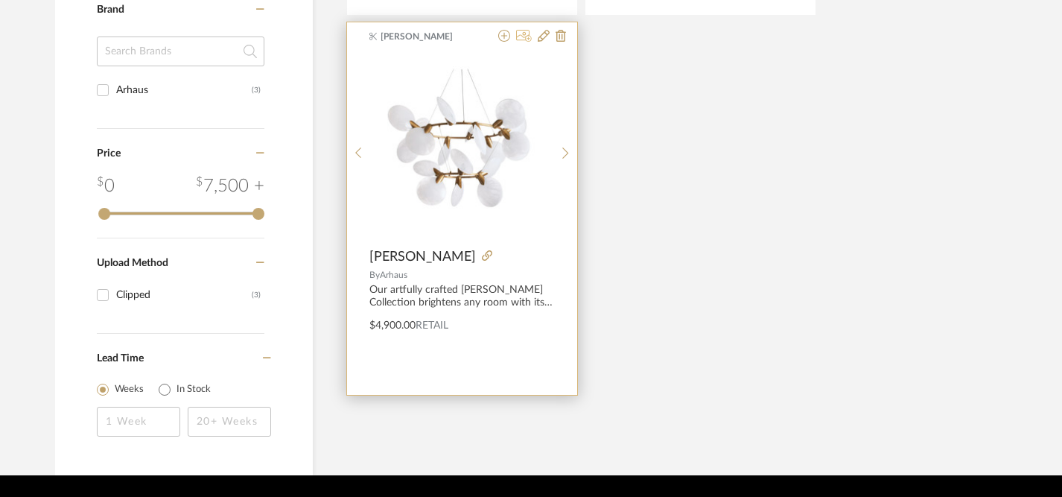
type input "lyla"
click at [524, 39] on icon at bounding box center [524, 36] width 16 height 12
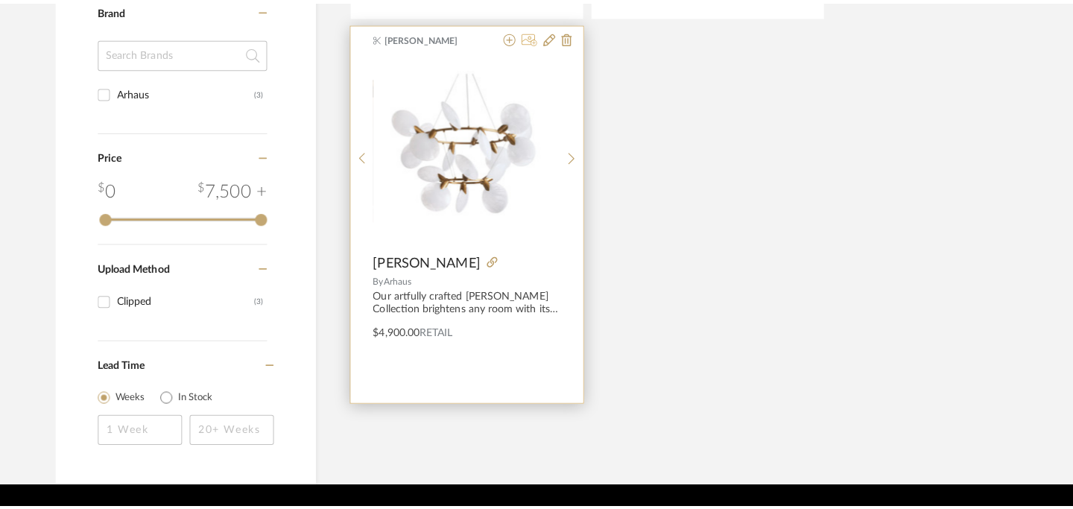
scroll to position [0, 0]
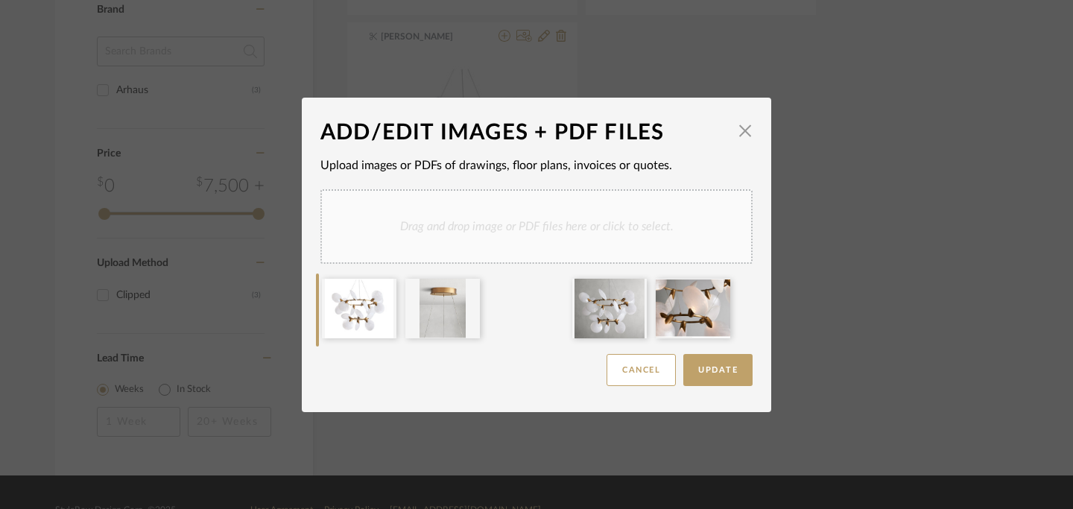
drag, startPoint x: 533, startPoint y: 320, endPoint x: 307, endPoint y: 321, distance: 226.4
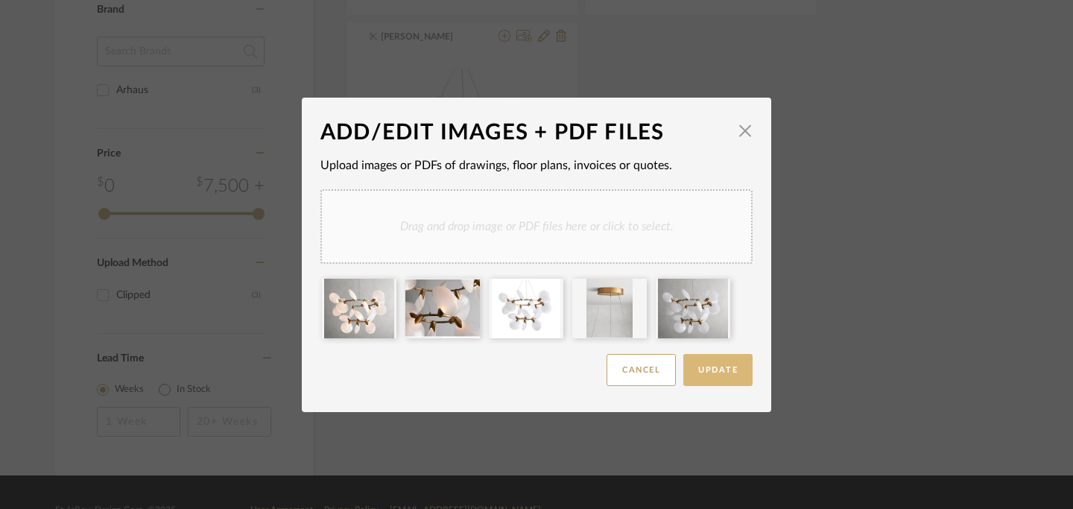
click at [718, 368] on span "Update" at bounding box center [717, 370] width 39 height 8
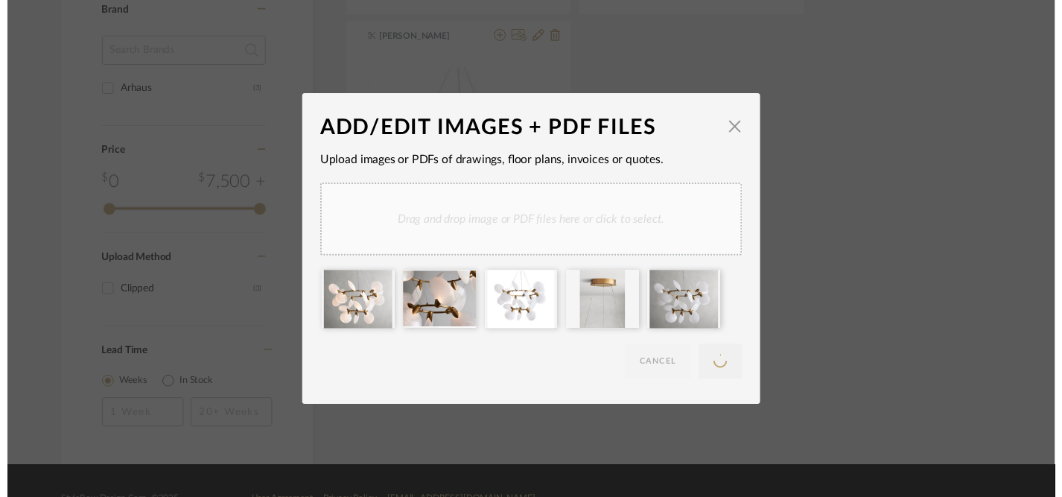
scroll to position [710, 0]
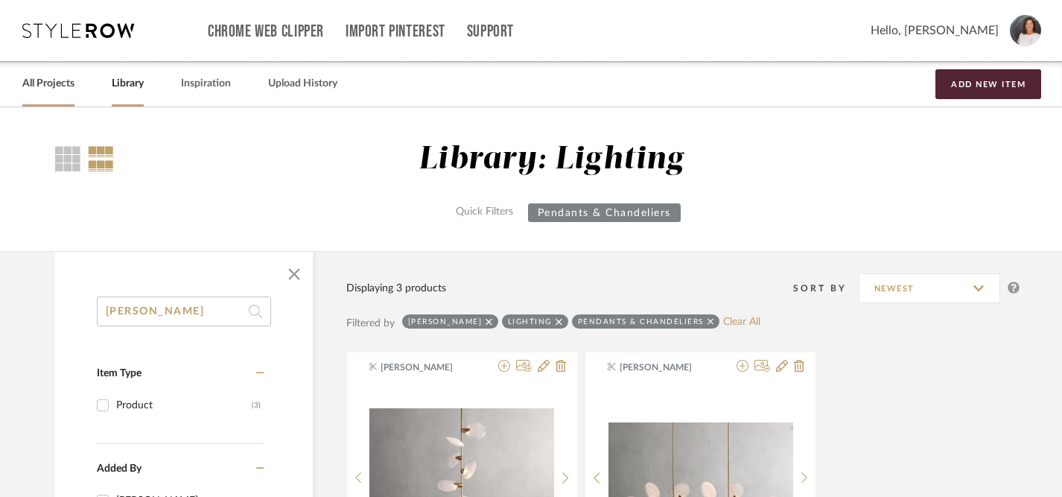
click at [63, 84] on link "All Projects" at bounding box center [48, 84] width 52 height 20
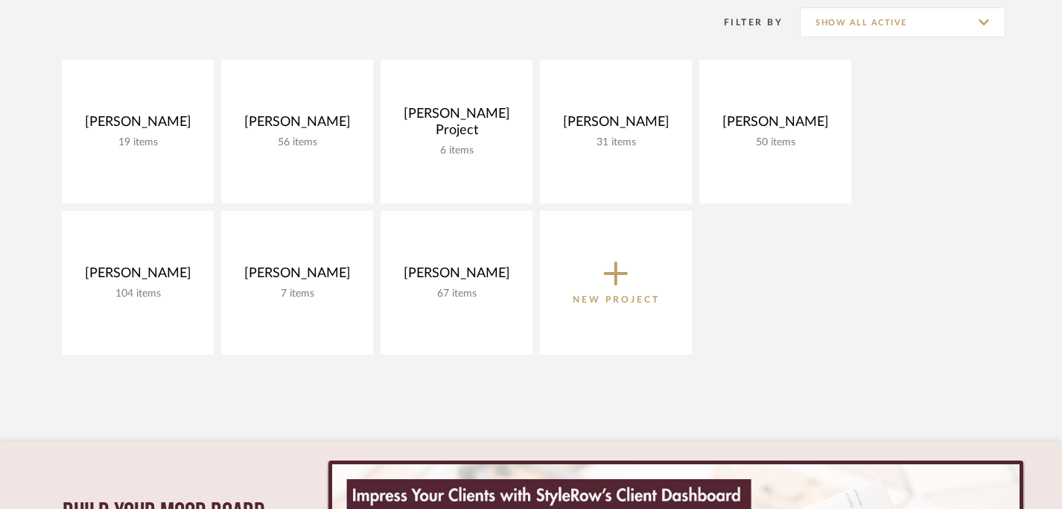
scroll to position [224, 0]
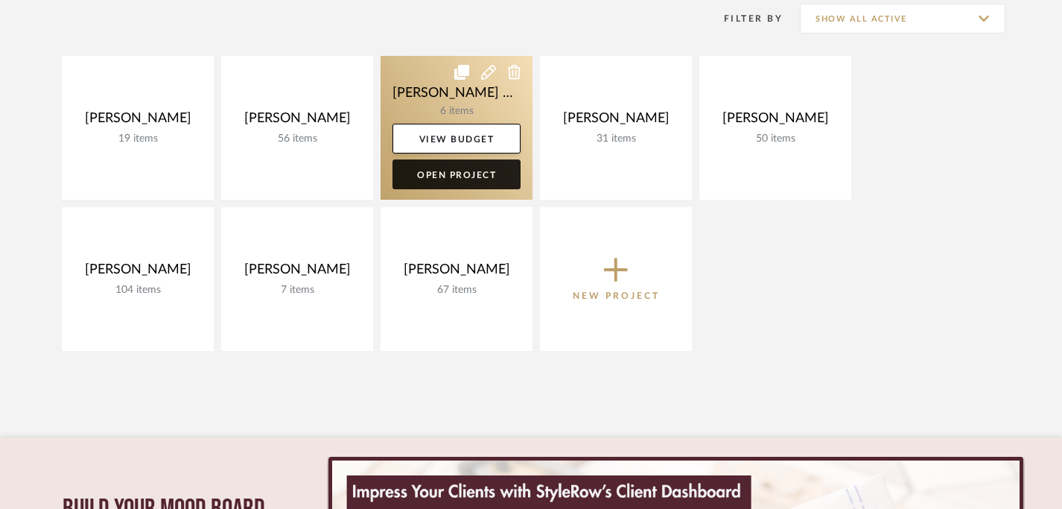
click at [470, 180] on link "Open Project" at bounding box center [457, 174] width 128 height 30
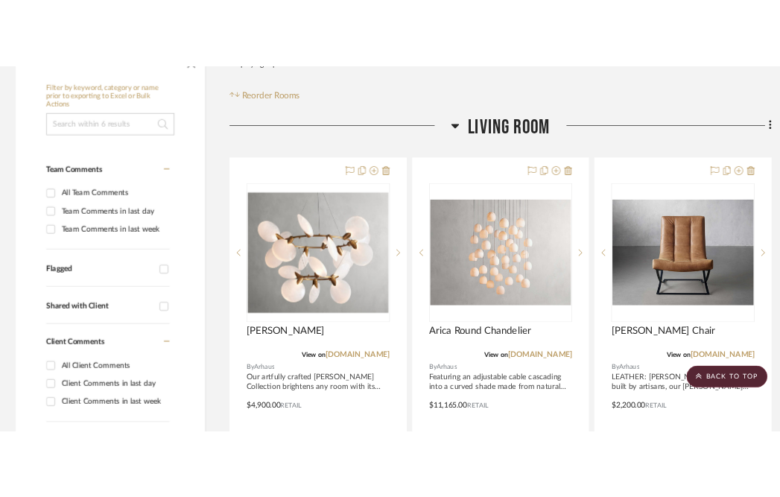
scroll to position [315, 1]
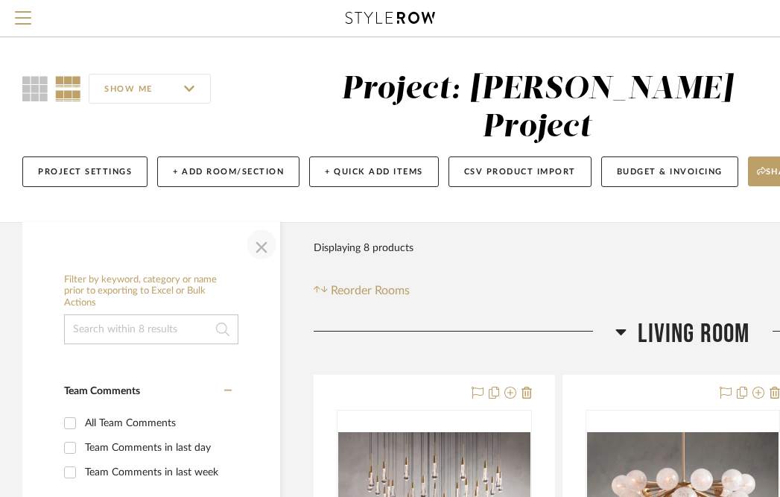
click at [261, 226] on span "button" at bounding box center [262, 244] width 36 height 36
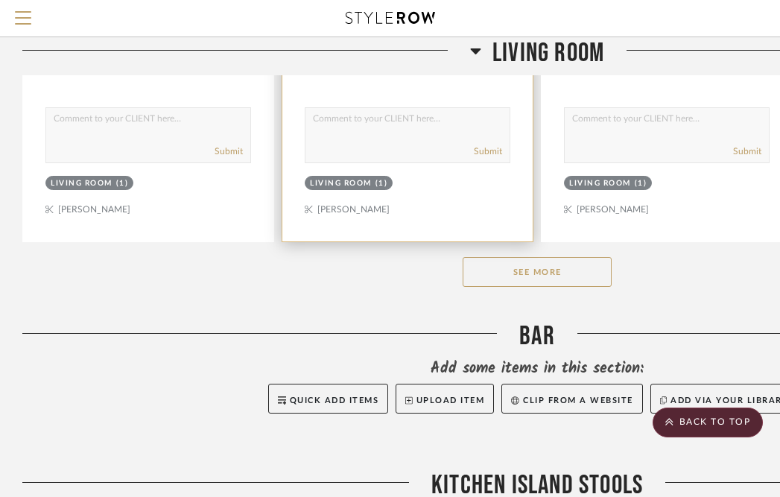
scroll to position [801, 0]
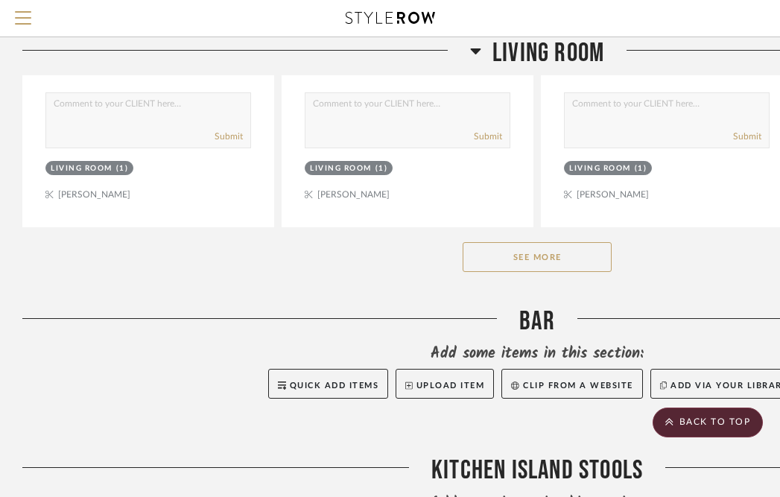
click at [539, 242] on button "See More" at bounding box center [537, 257] width 149 height 30
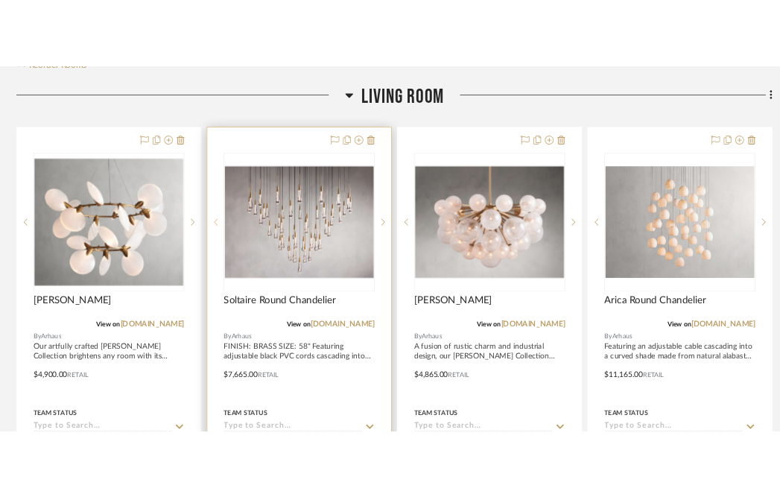
scroll to position [0, 0]
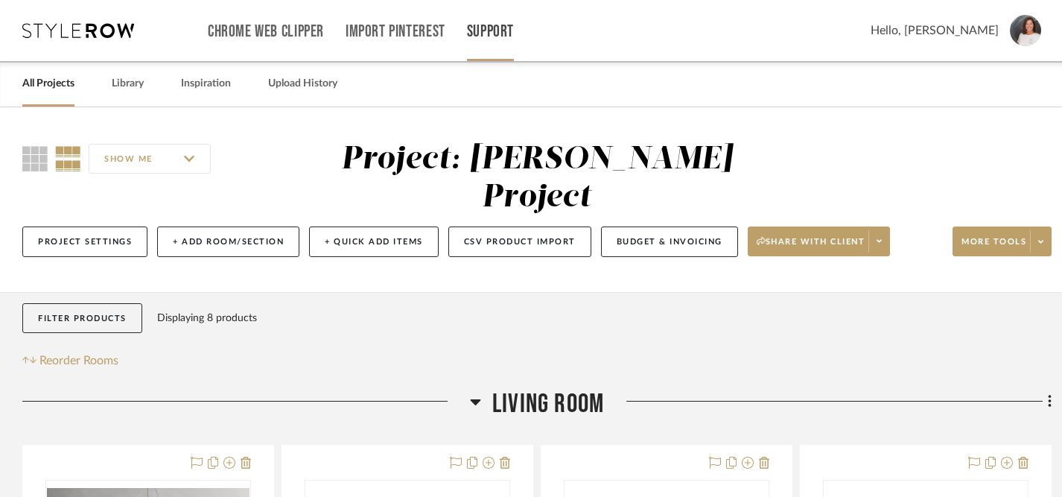
drag, startPoint x: 598, startPoint y: 223, endPoint x: 501, endPoint y: 10, distance: 234.7
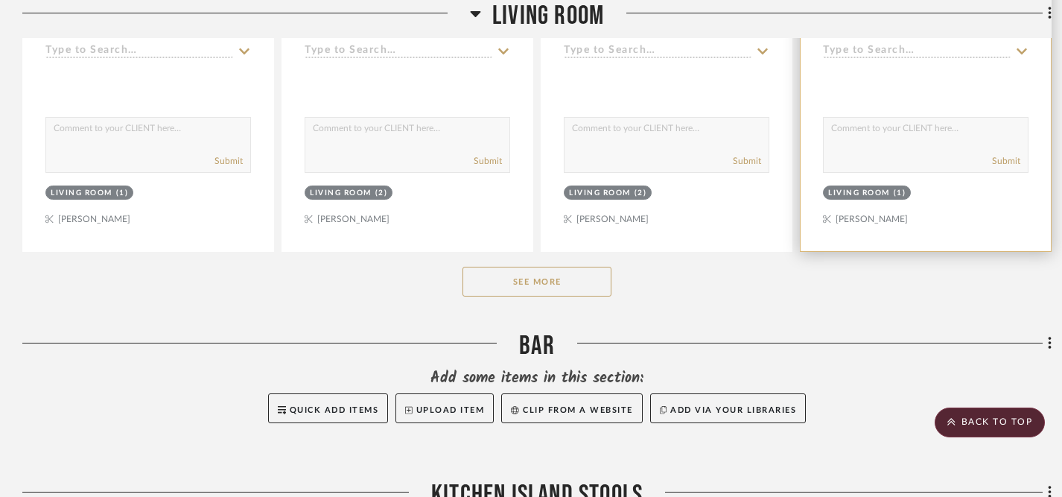
scroll to position [857, 0]
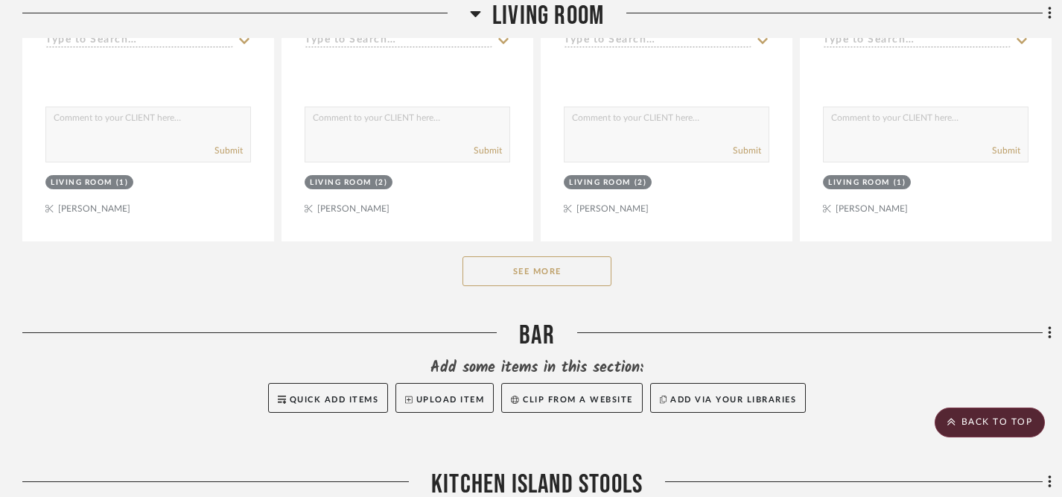
click at [573, 256] on button "See More" at bounding box center [537, 271] width 149 height 30
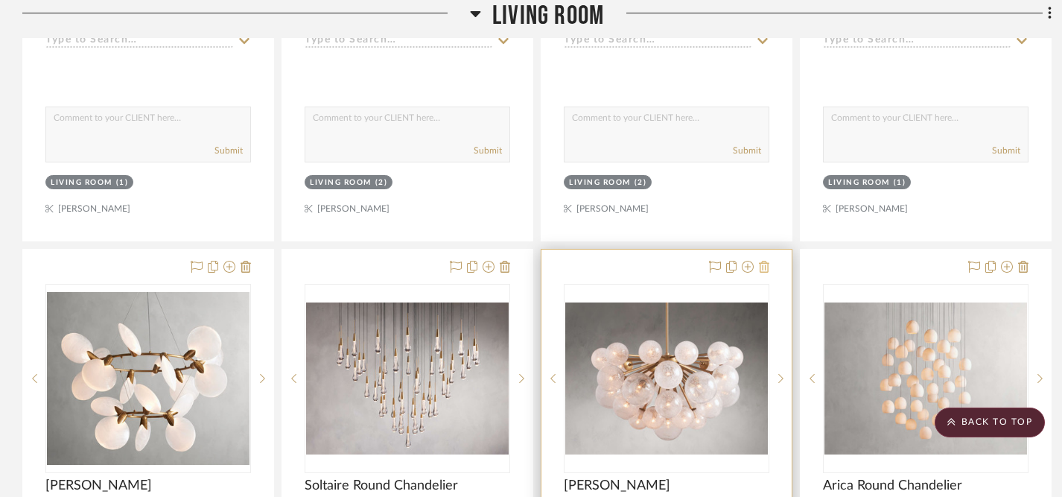
click at [766, 261] on icon at bounding box center [764, 267] width 10 height 12
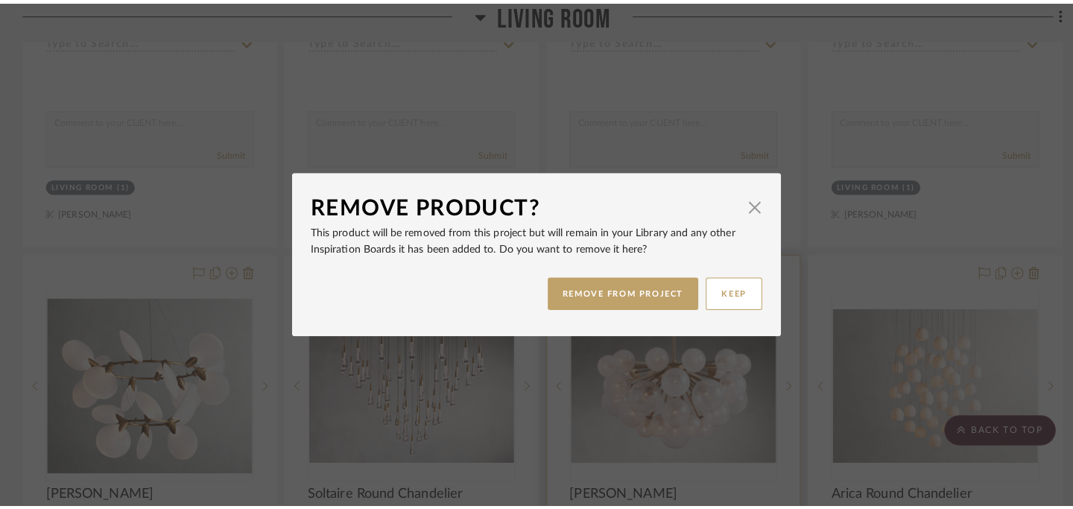
scroll to position [0, 0]
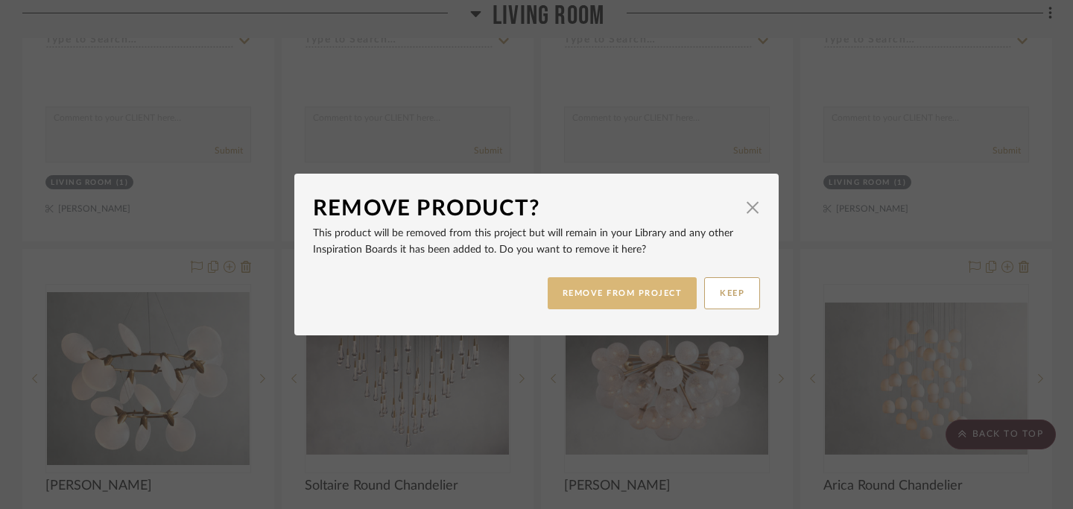
click at [667, 295] on button "REMOVE FROM PROJECT" at bounding box center [622, 293] width 150 height 32
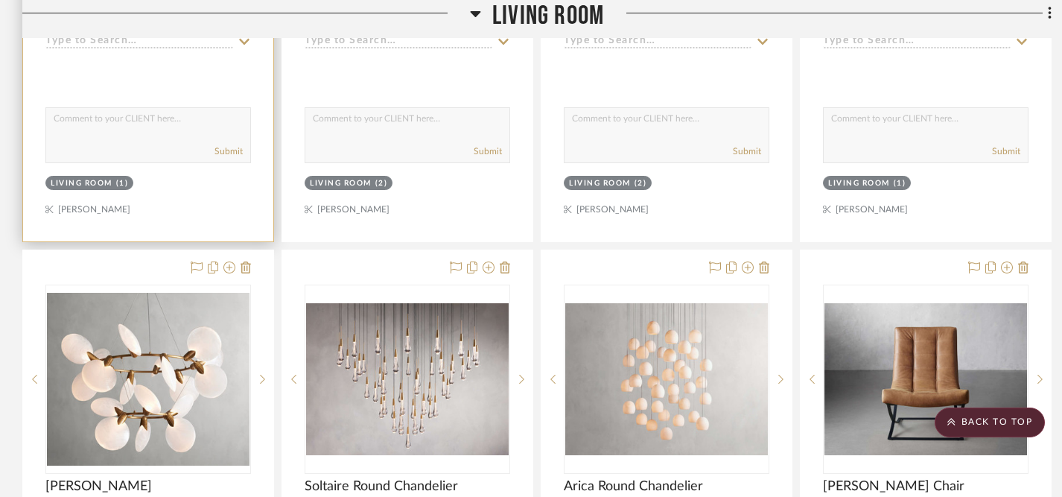
scroll to position [859, 0]
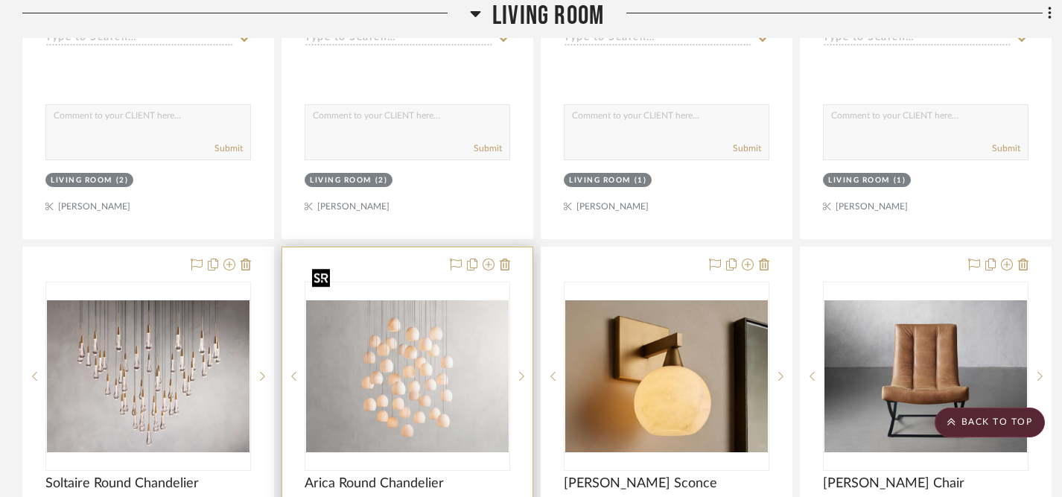
click at [435, 368] on img "0" at bounding box center [407, 376] width 203 height 152
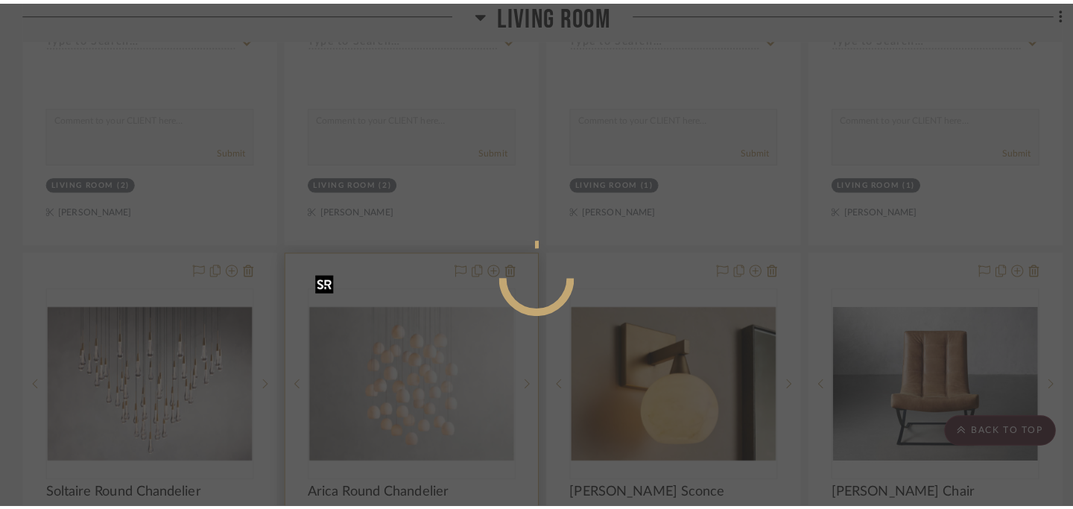
scroll to position [0, 0]
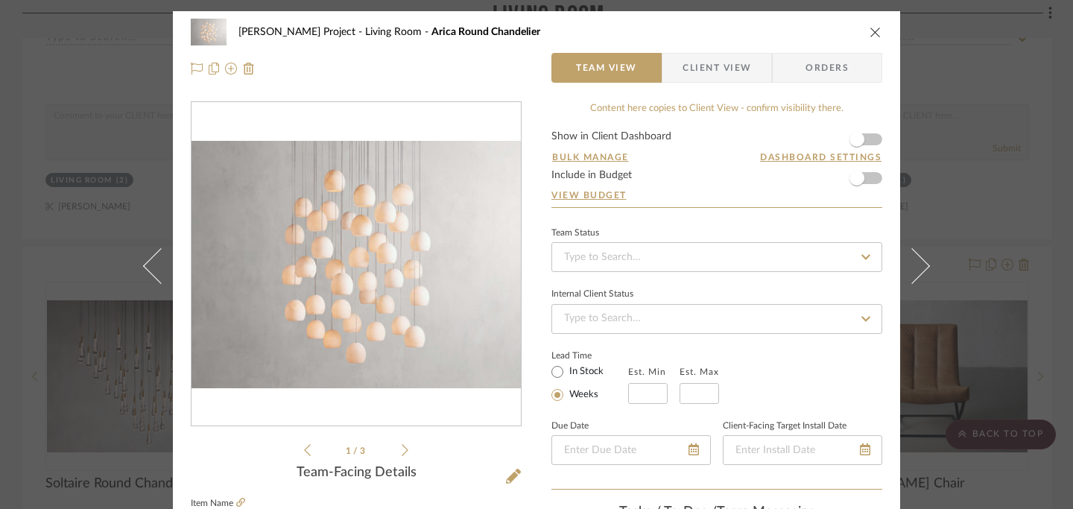
click at [401, 448] on icon at bounding box center [404, 449] width 7 height 13
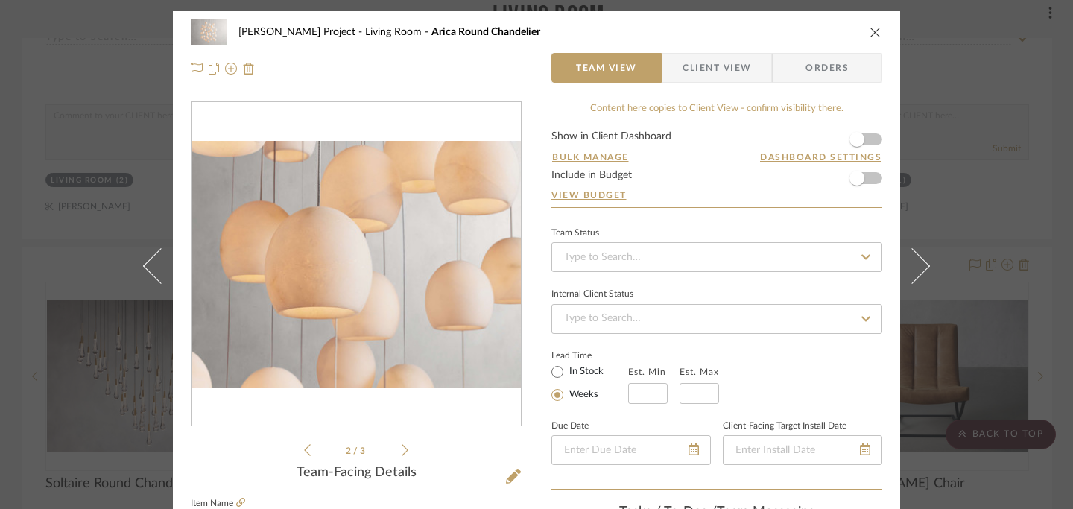
click at [401, 448] on icon at bounding box center [404, 449] width 7 height 13
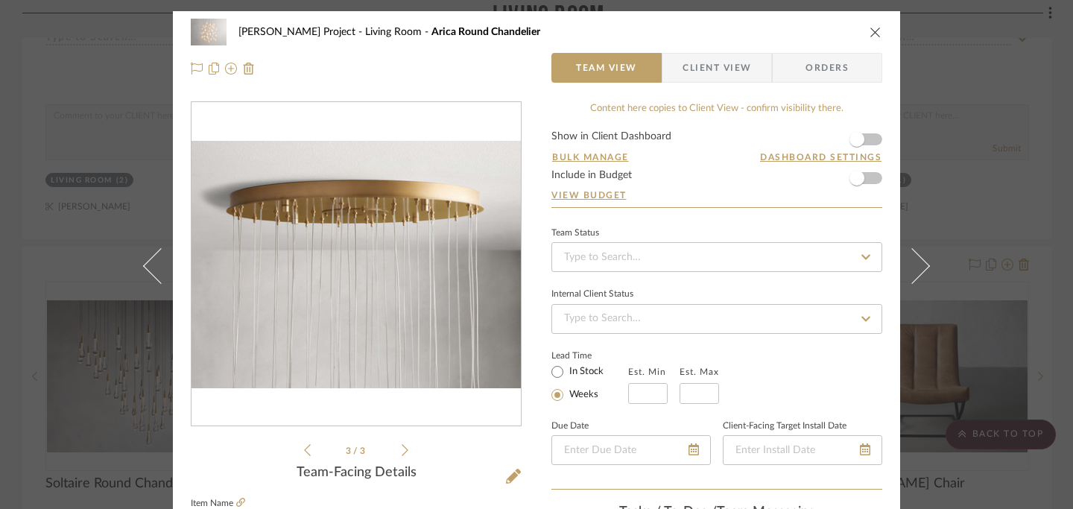
click at [790, 28] on icon "close" at bounding box center [875, 32] width 12 height 12
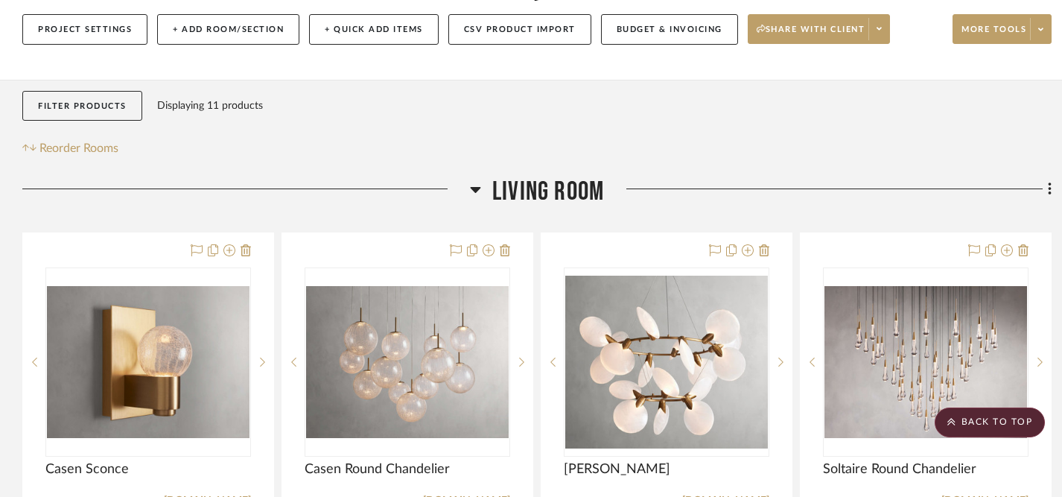
scroll to position [210, 0]
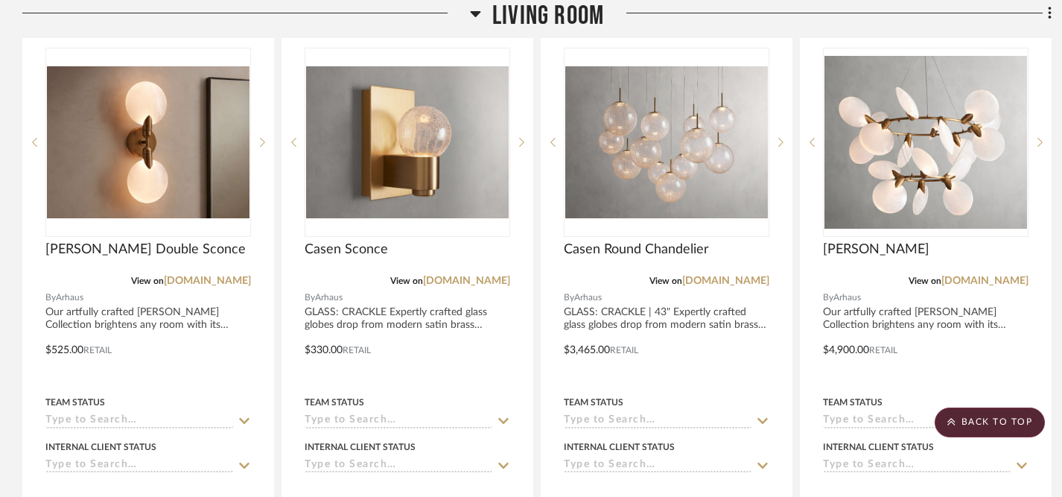
scroll to position [434, 0]
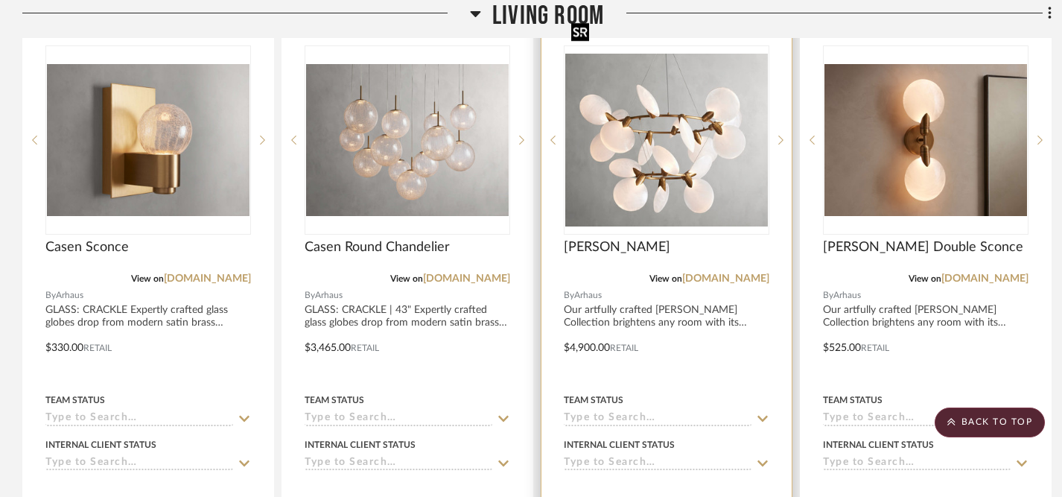
click at [682, 162] on img "0" at bounding box center [666, 140] width 203 height 173
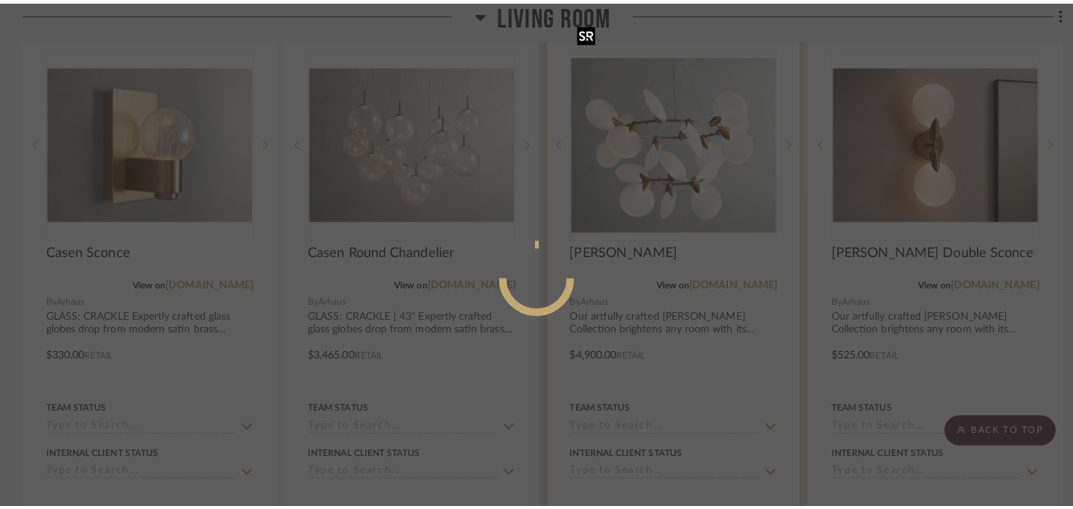
scroll to position [0, 0]
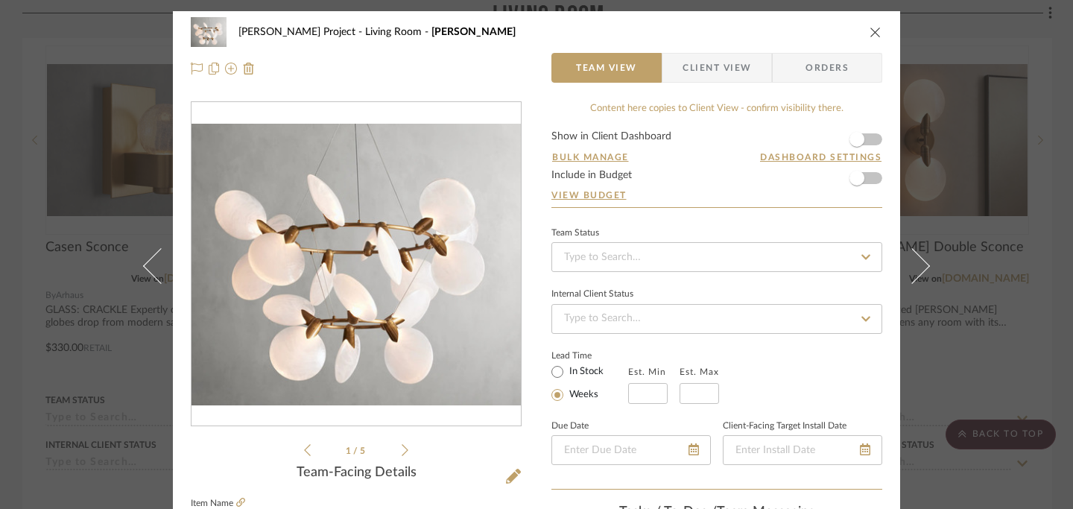
click at [403, 449] on div "1 / 5" at bounding box center [356, 280] width 331 height 358
click at [401, 449] on icon at bounding box center [404, 450] width 7 height 12
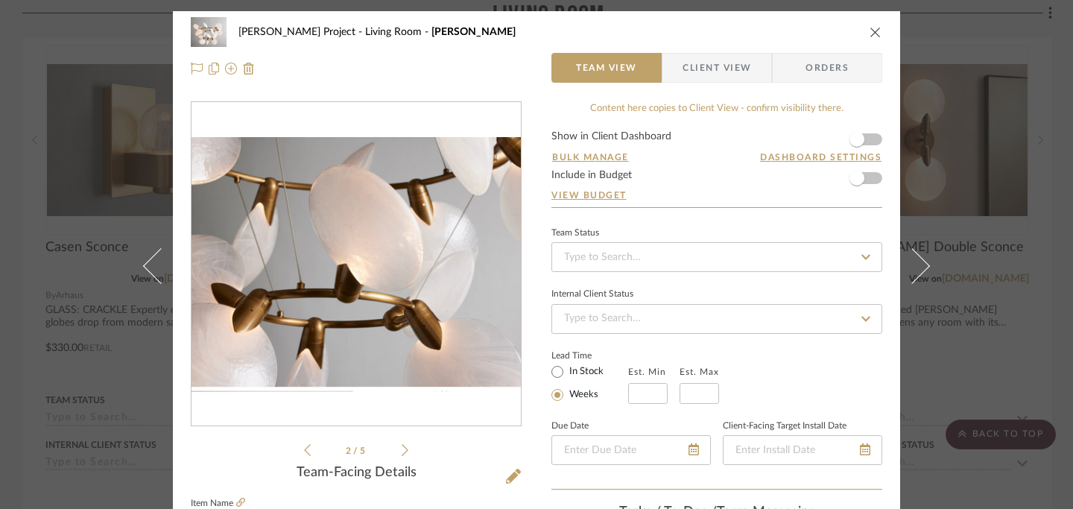
click at [401, 449] on icon at bounding box center [404, 450] width 7 height 12
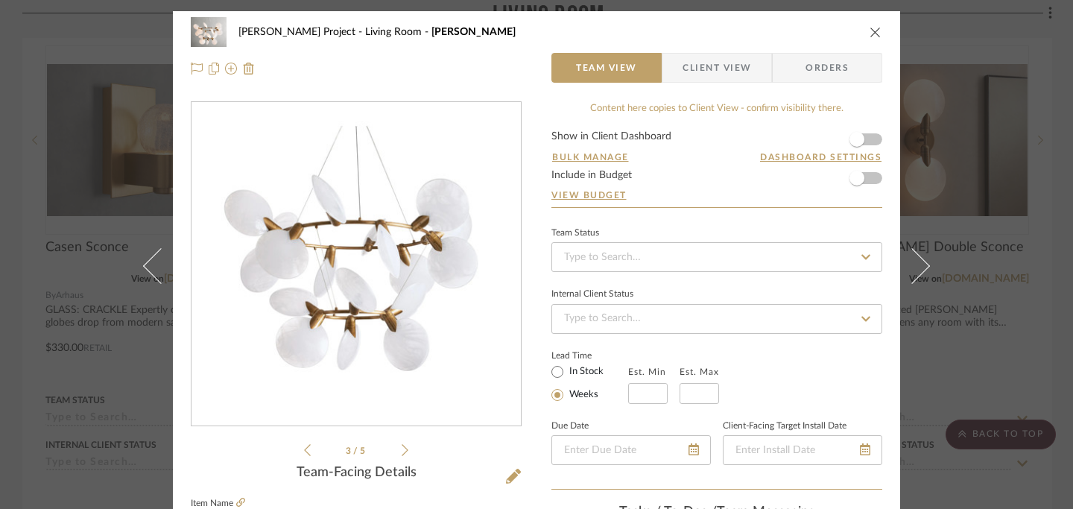
click at [401, 449] on icon at bounding box center [404, 450] width 7 height 12
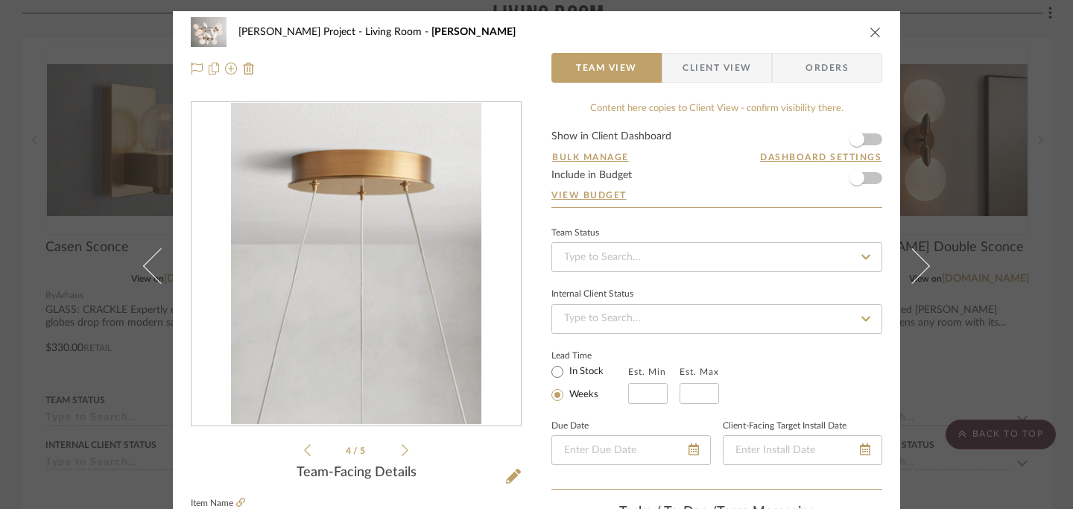
click at [401, 449] on icon at bounding box center [404, 450] width 7 height 12
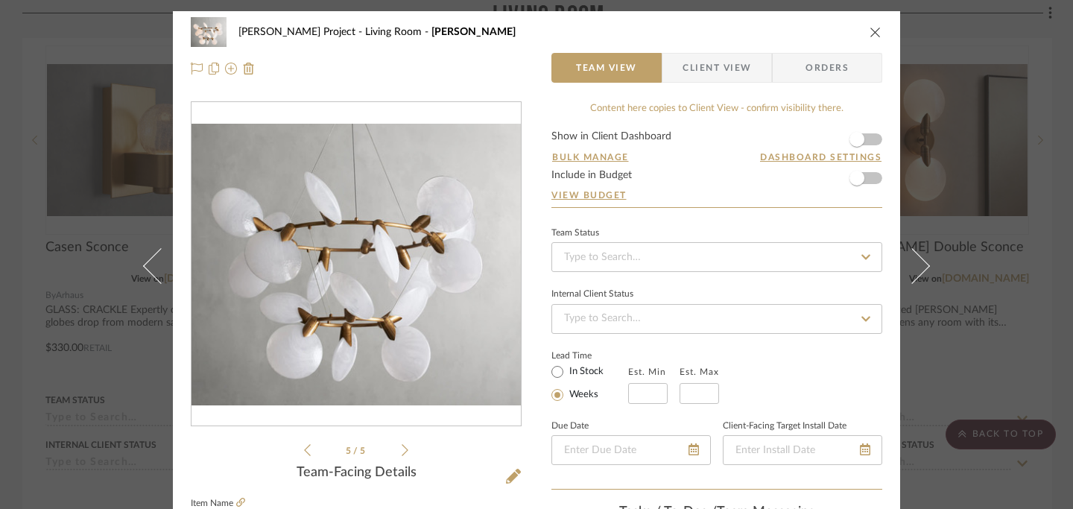
click at [401, 449] on icon at bounding box center [404, 450] width 7 height 12
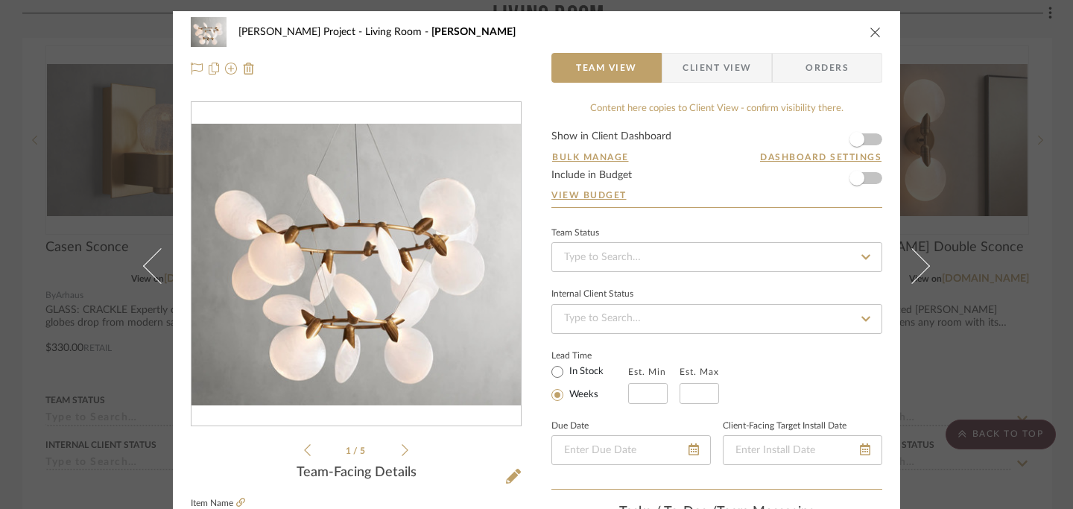
click at [870, 25] on button "close" at bounding box center [874, 31] width 13 height 13
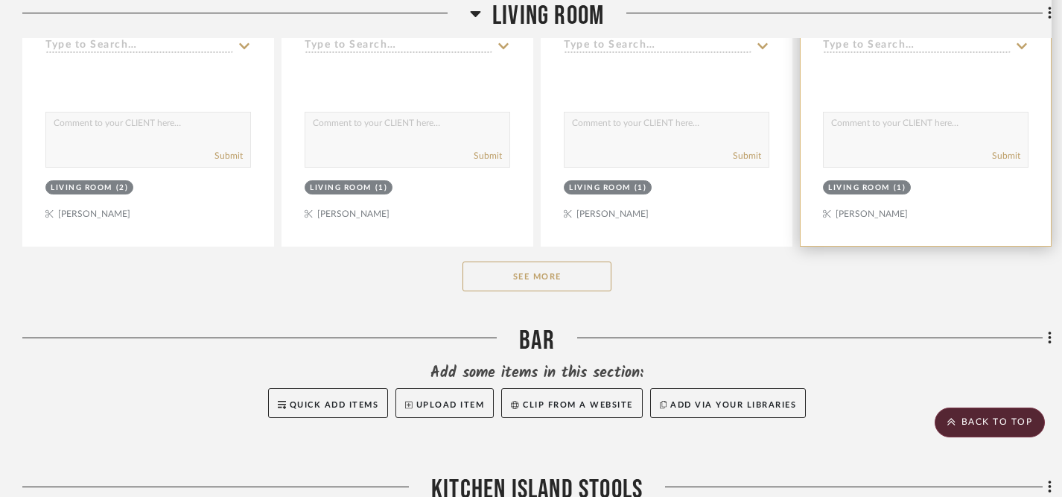
scroll to position [864, 0]
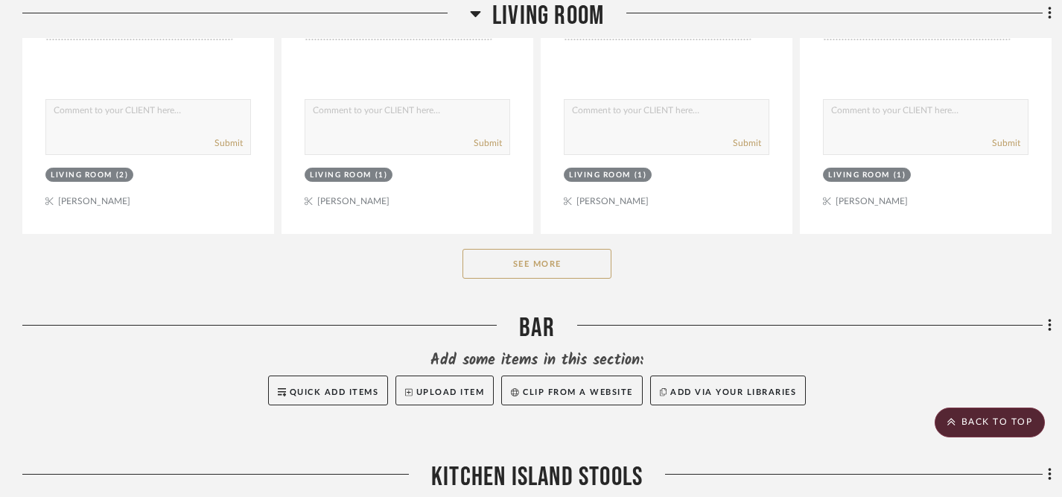
click at [568, 249] on button "See More" at bounding box center [537, 264] width 149 height 30
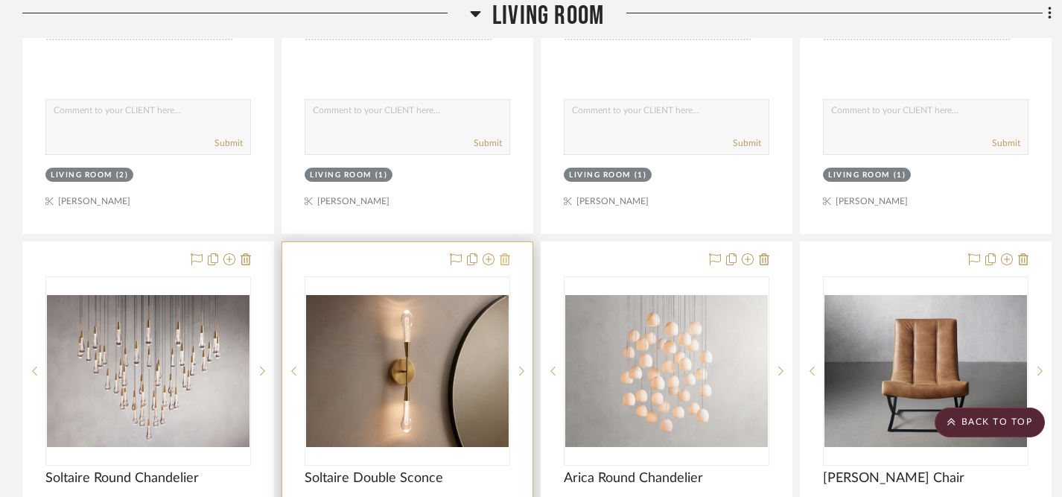
click at [507, 253] on icon at bounding box center [505, 259] width 10 height 12
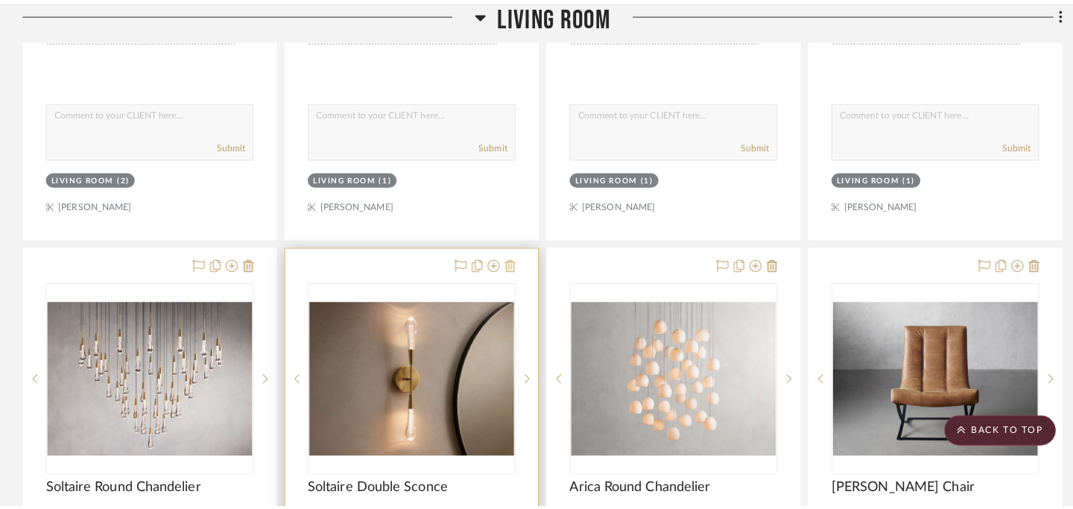
scroll to position [0, 0]
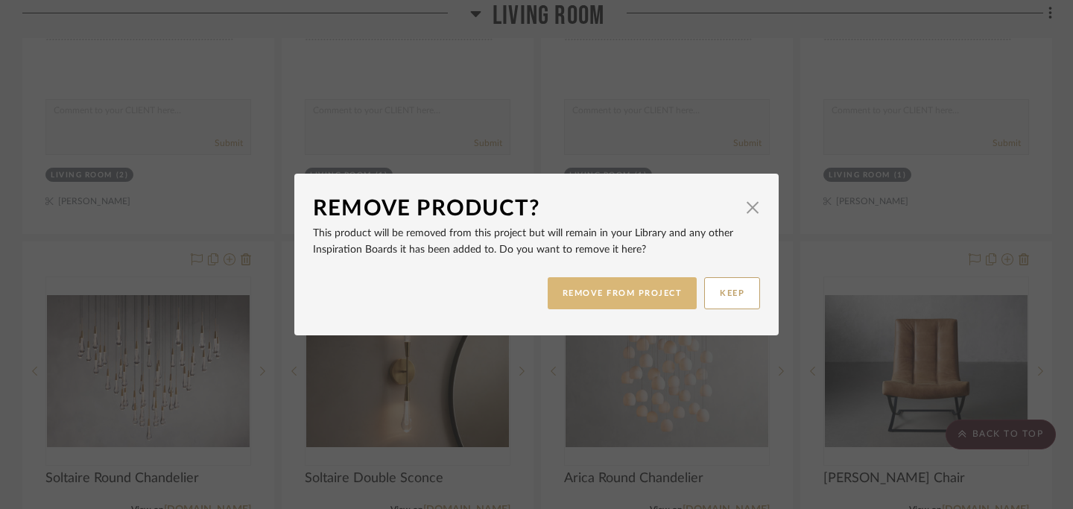
click at [597, 287] on button "REMOVE FROM PROJECT" at bounding box center [622, 293] width 150 height 32
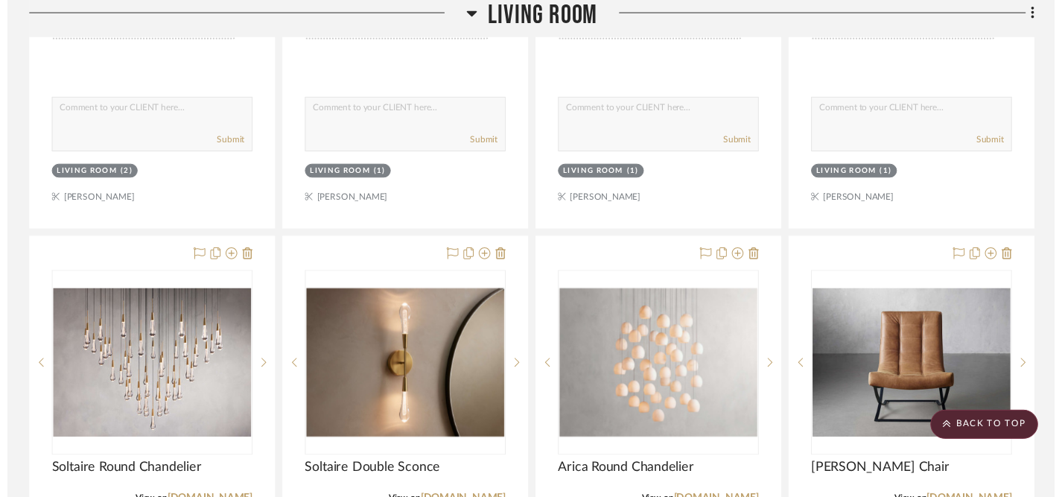
scroll to position [864, 0]
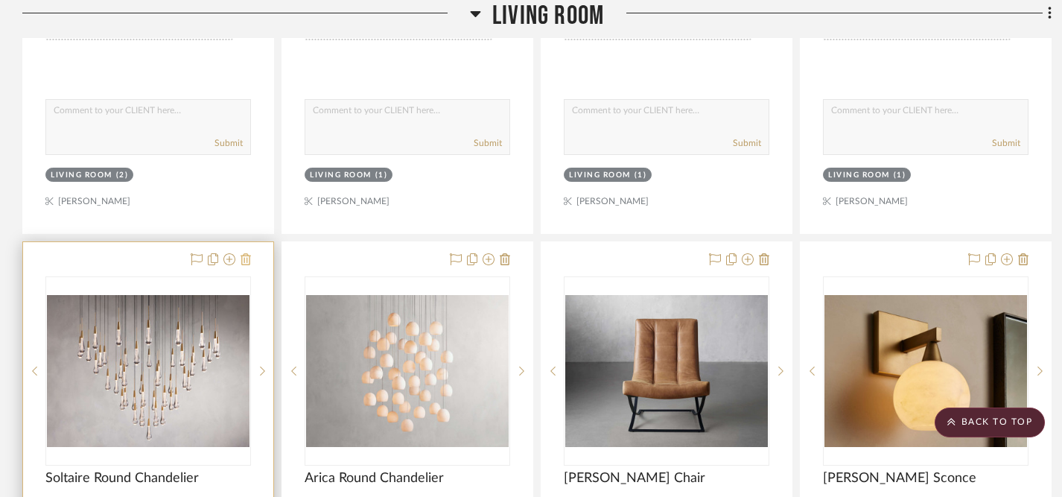
click at [250, 253] on icon at bounding box center [246, 259] width 10 height 12
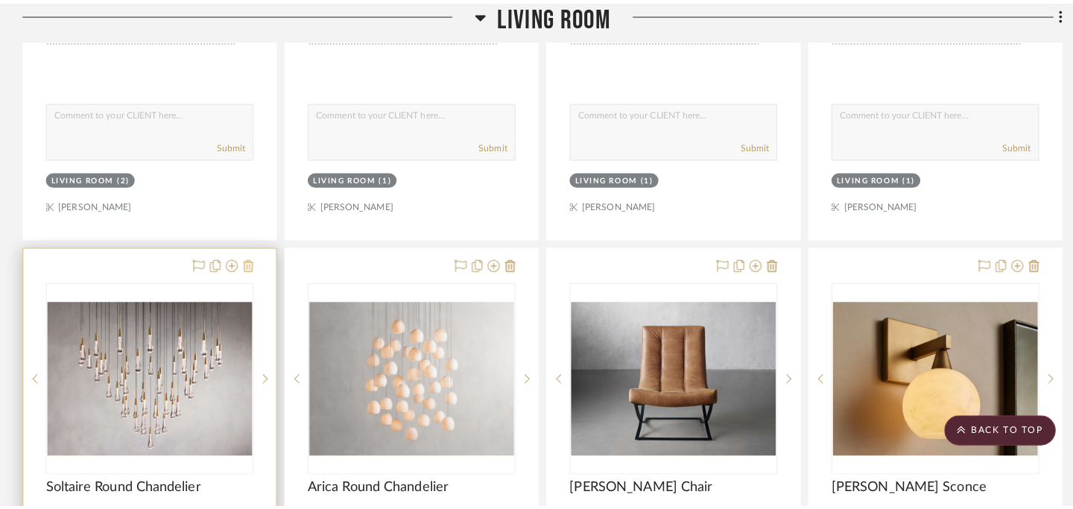
scroll to position [0, 0]
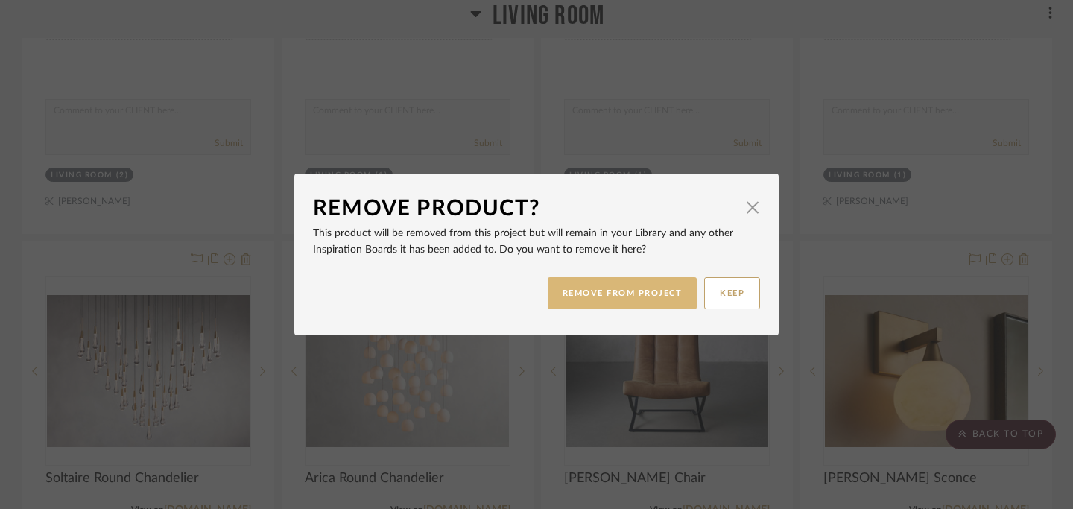
click at [607, 293] on button "REMOVE FROM PROJECT" at bounding box center [622, 293] width 150 height 32
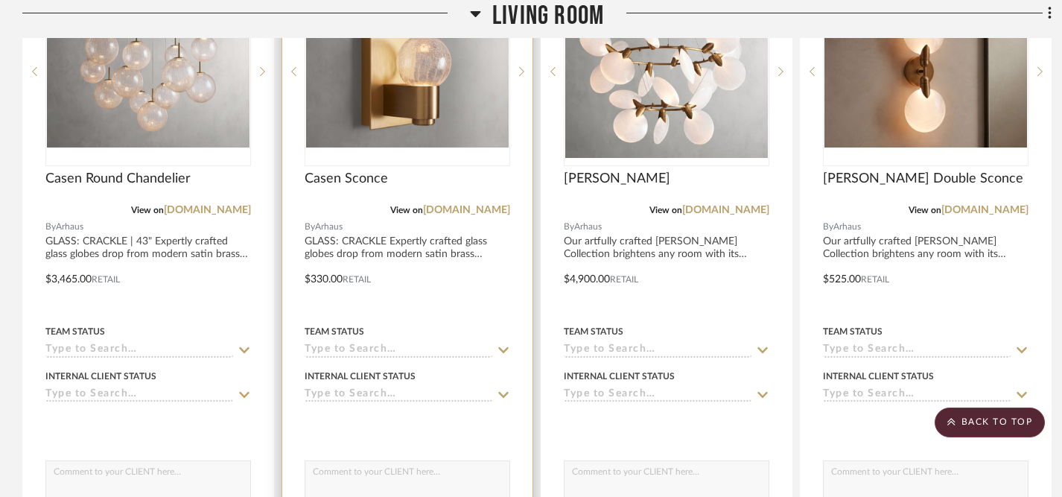
scroll to position [504, 0]
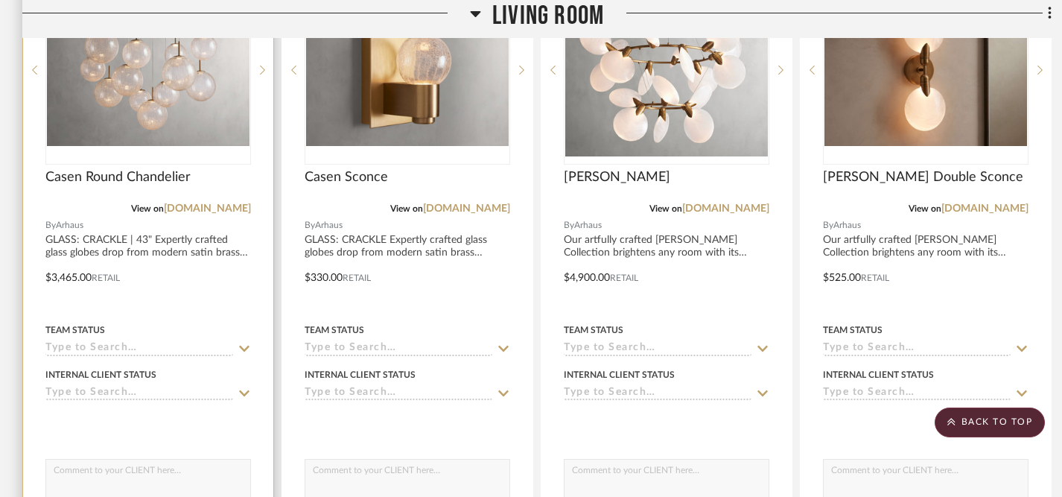
click at [248, 343] on icon at bounding box center [244, 349] width 13 height 12
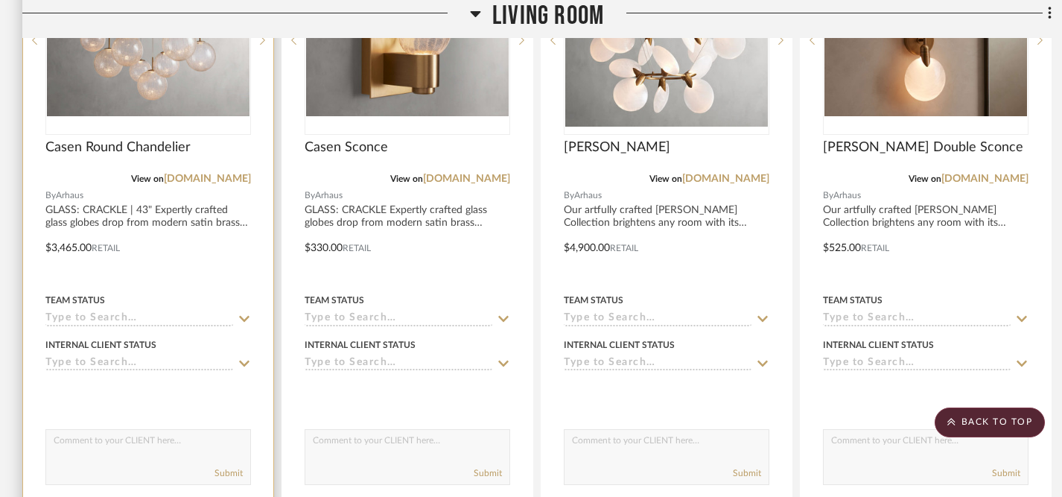
scroll to position [536, 0]
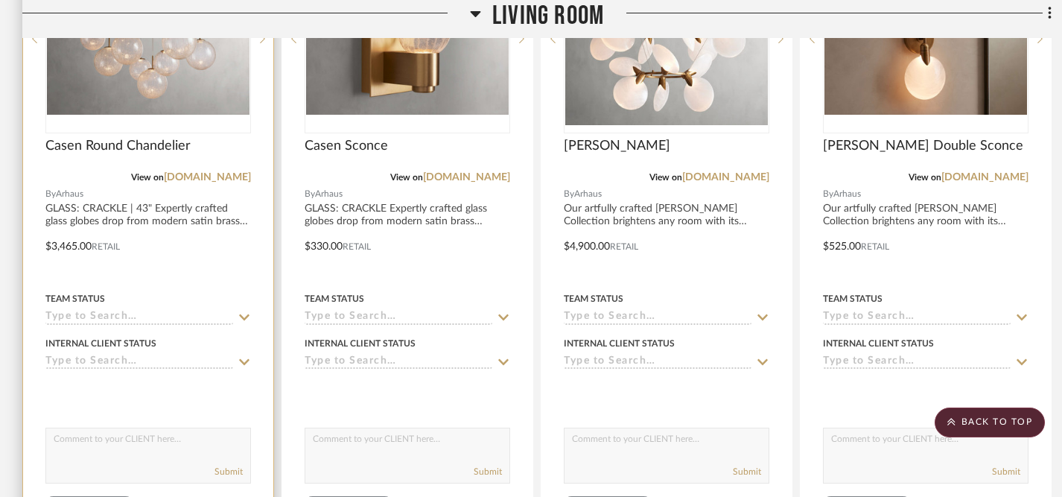
click at [244, 311] on icon at bounding box center [244, 317] width 13 height 12
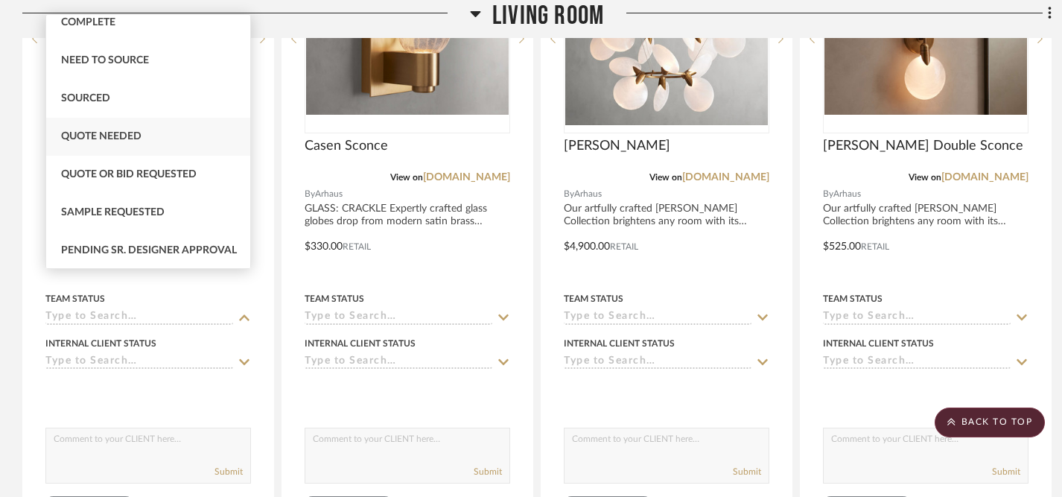
scroll to position [432, 0]
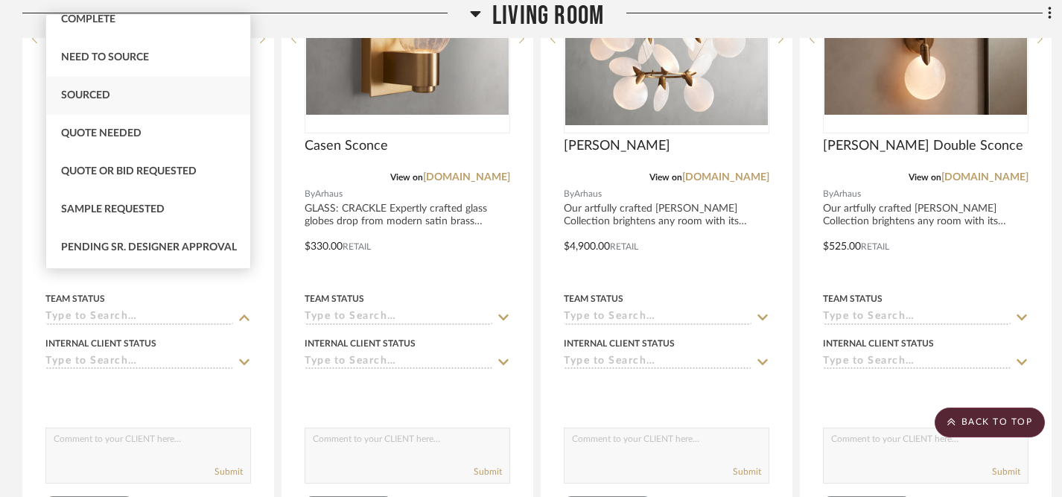
click at [95, 101] on span "Sourced" at bounding box center [85, 95] width 49 height 10
type input "[DATE]"
type input "Sourced"
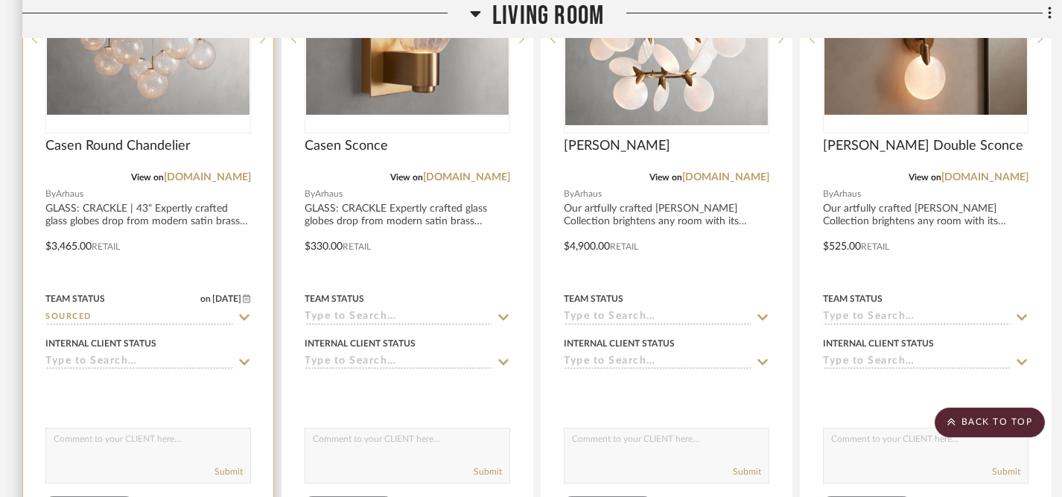
click at [243, 359] on icon at bounding box center [244, 362] width 10 height 6
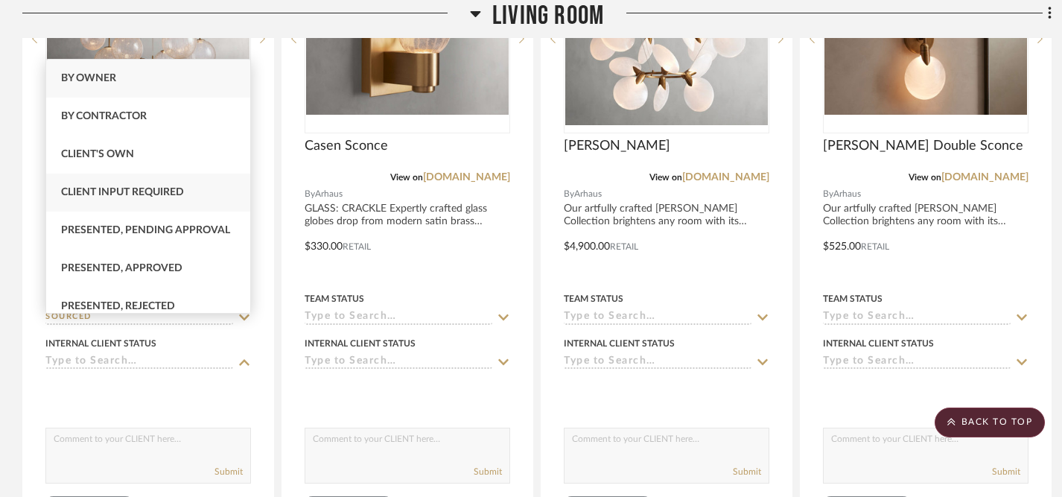
click at [194, 199] on div "Client Input Required" at bounding box center [148, 193] width 204 height 38
type input "[DATE]"
type input "Client Input Required"
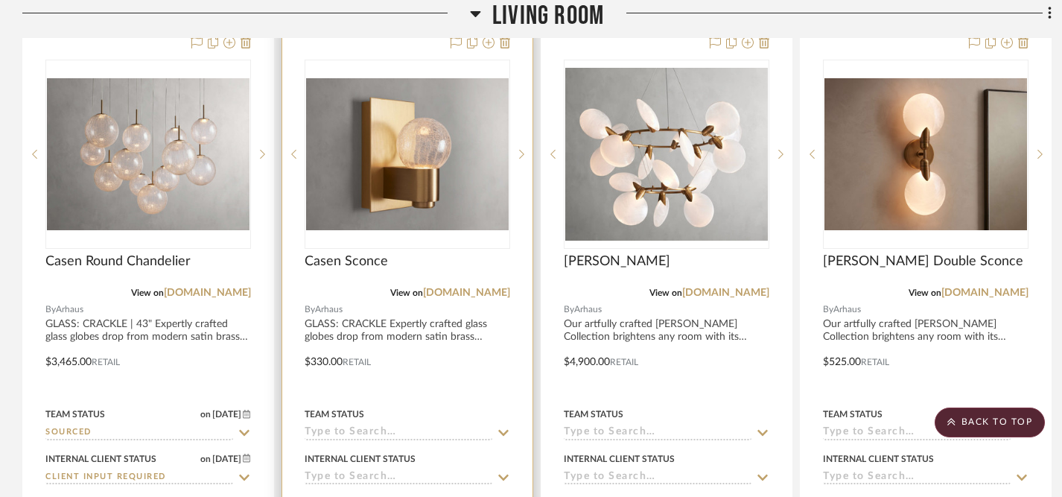
scroll to position [410, 0]
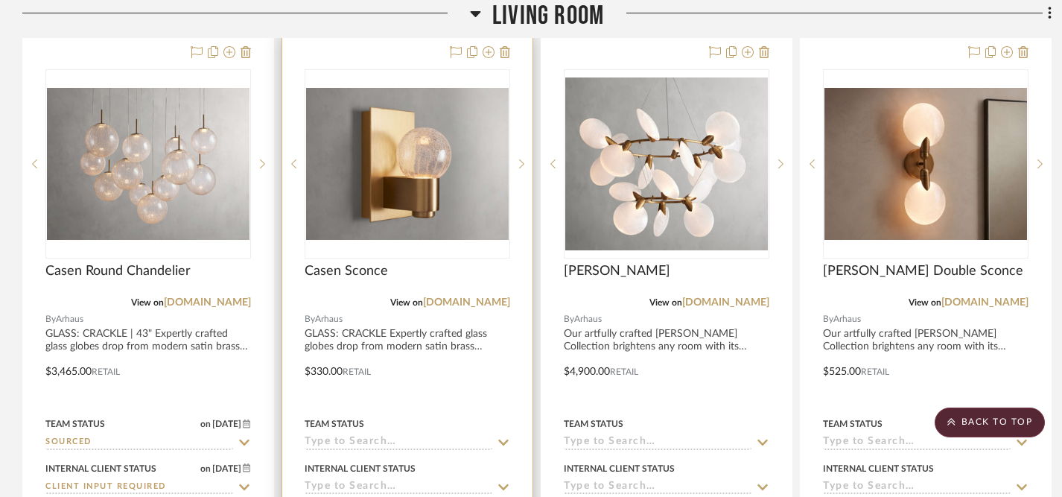
click at [504, 436] on icon at bounding box center [503, 442] width 13 height 12
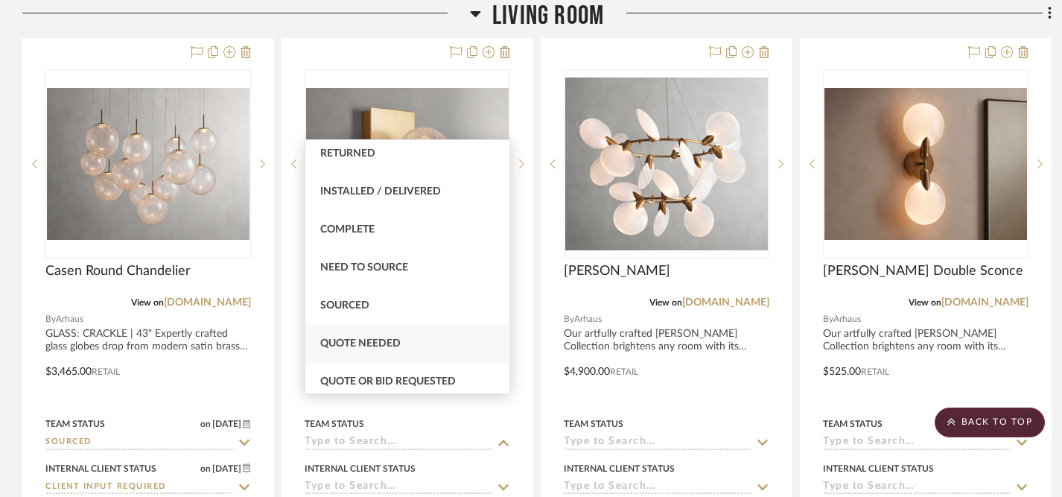
scroll to position [348, 0]
click at [415, 310] on div "Sourced" at bounding box center [407, 305] width 204 height 38
type input "[DATE]"
type input "Sourced"
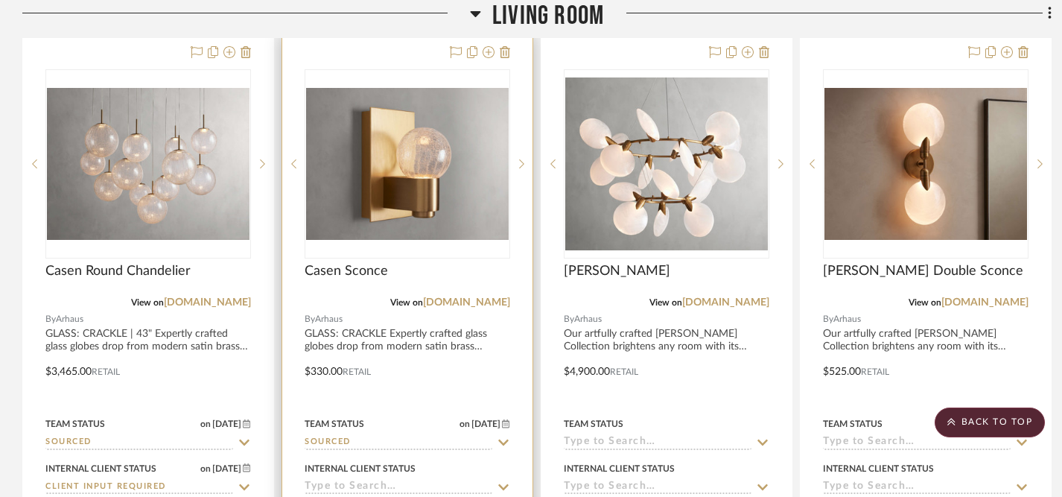
click at [502, 481] on icon at bounding box center [503, 487] width 13 height 12
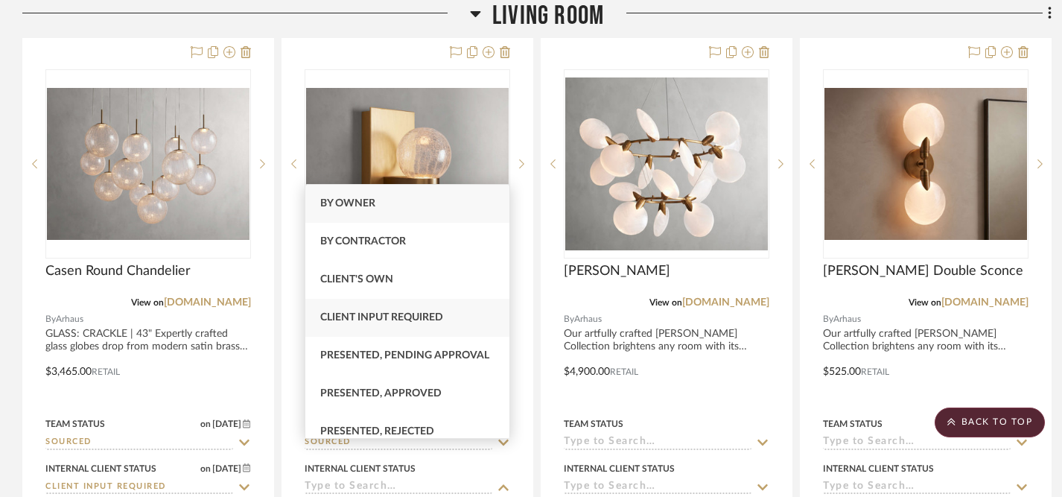
click at [432, 318] on span "Client Input Required" at bounding box center [381, 317] width 123 height 10
type input "[DATE]"
type input "Client Input Required"
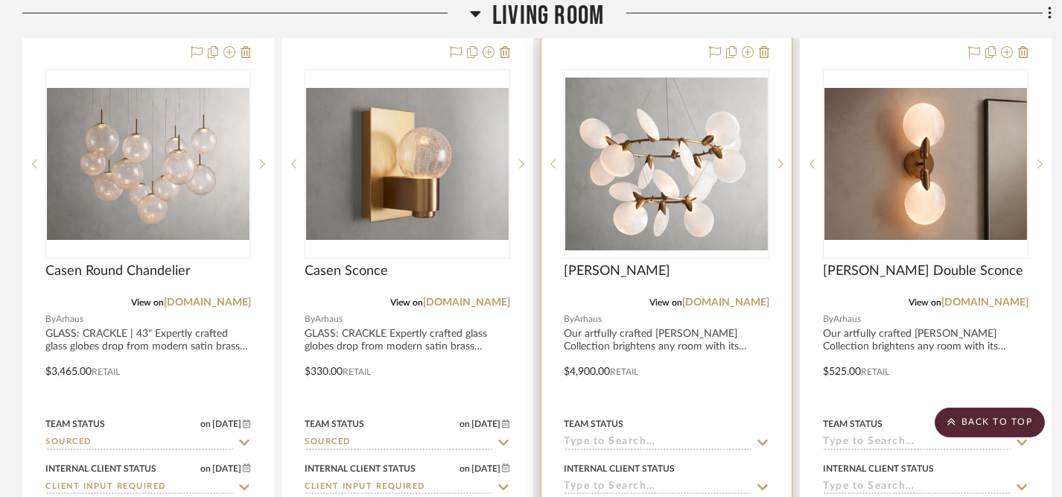
click at [763, 436] on icon at bounding box center [762, 442] width 13 height 12
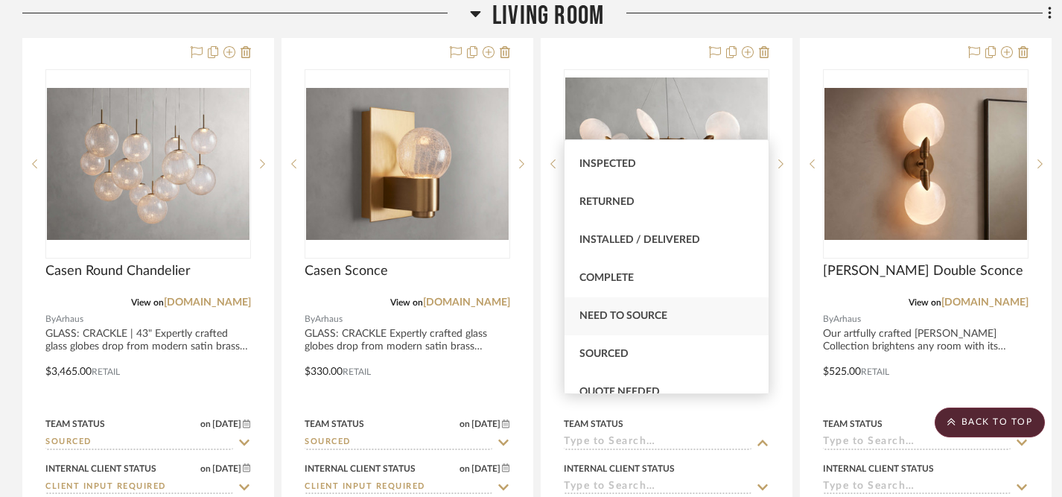
scroll to position [300, 0]
click at [648, 352] on div "Sourced" at bounding box center [667, 353] width 204 height 38
type input "[DATE]"
type input "Sourced"
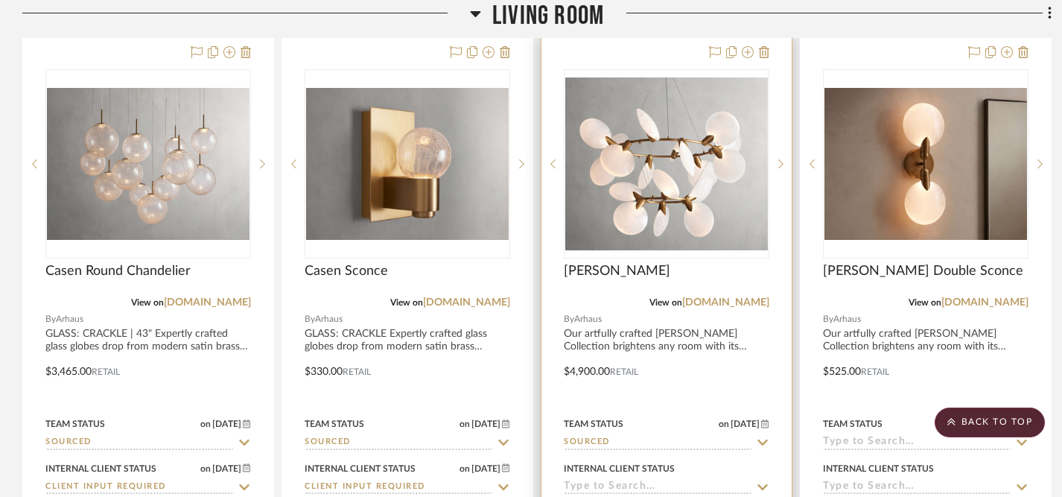
click at [760, 481] on icon at bounding box center [762, 487] width 13 height 12
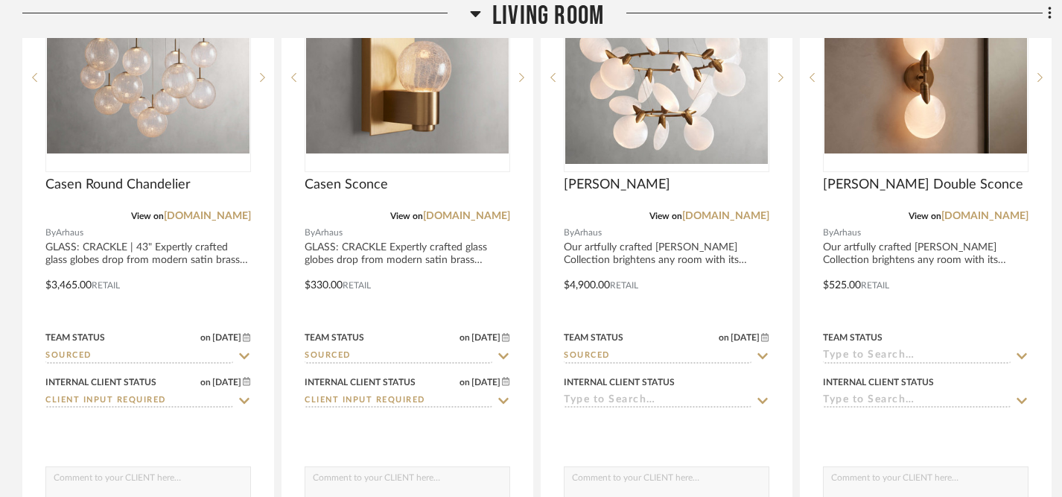
scroll to position [501, 0]
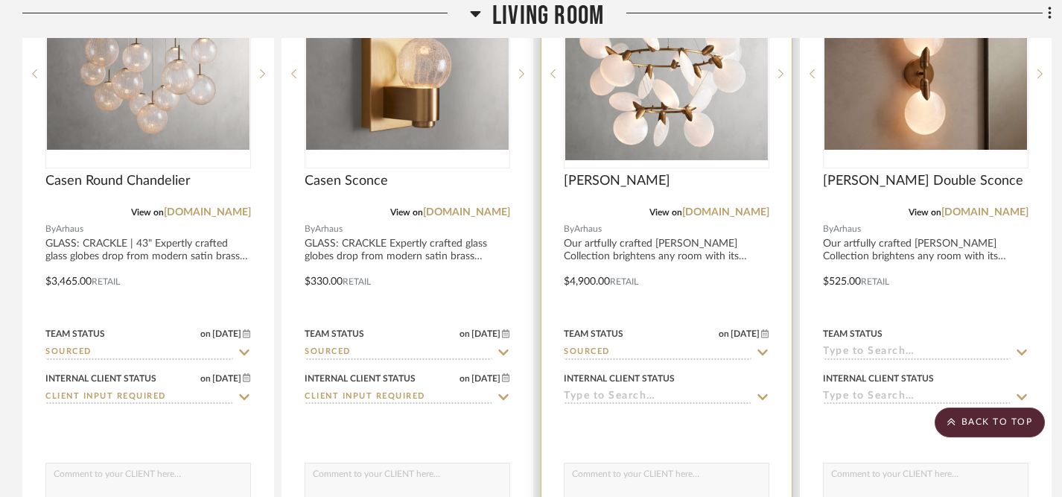
click at [762, 391] on icon at bounding box center [762, 397] width 13 height 12
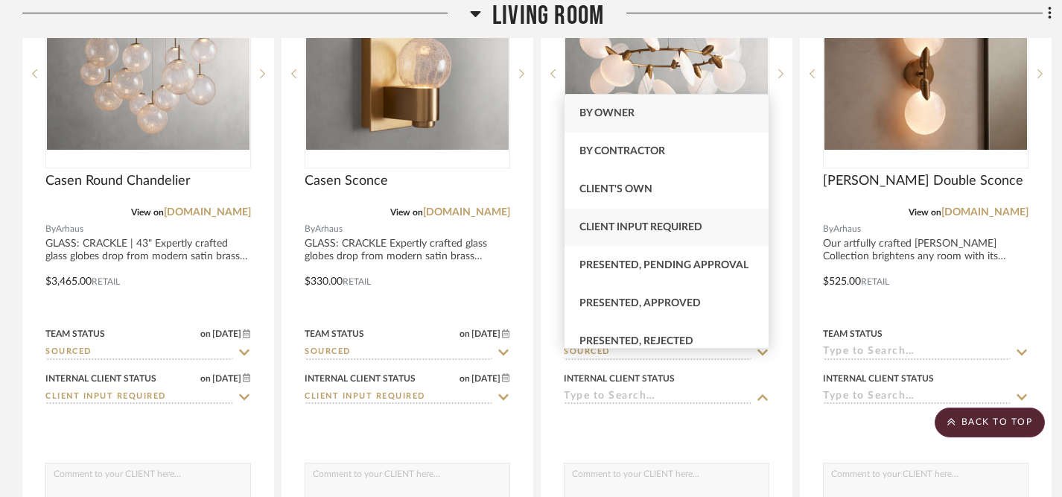
click at [676, 232] on span "Client Input Required" at bounding box center [640, 227] width 123 height 10
type input "[DATE]"
type input "Client Input Required"
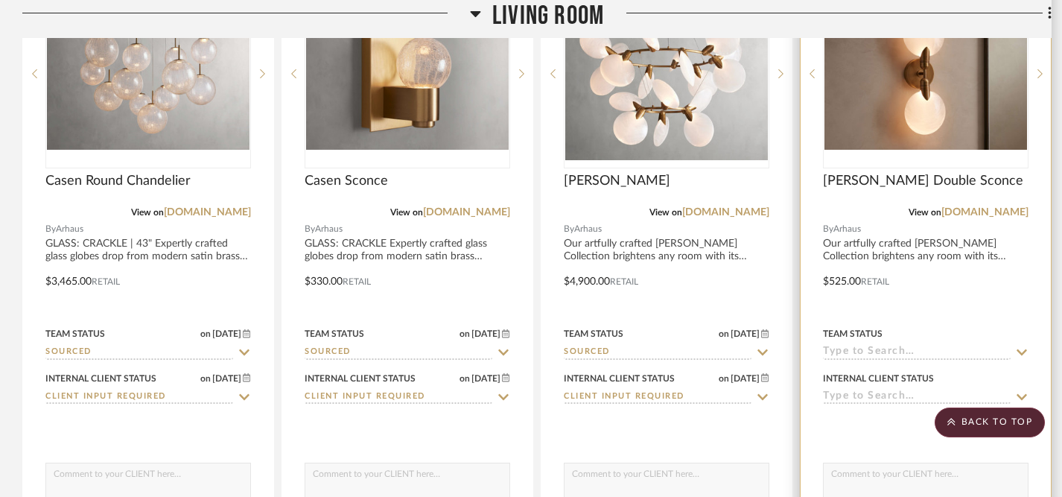
click at [1022, 346] on icon at bounding box center [1021, 352] width 13 height 12
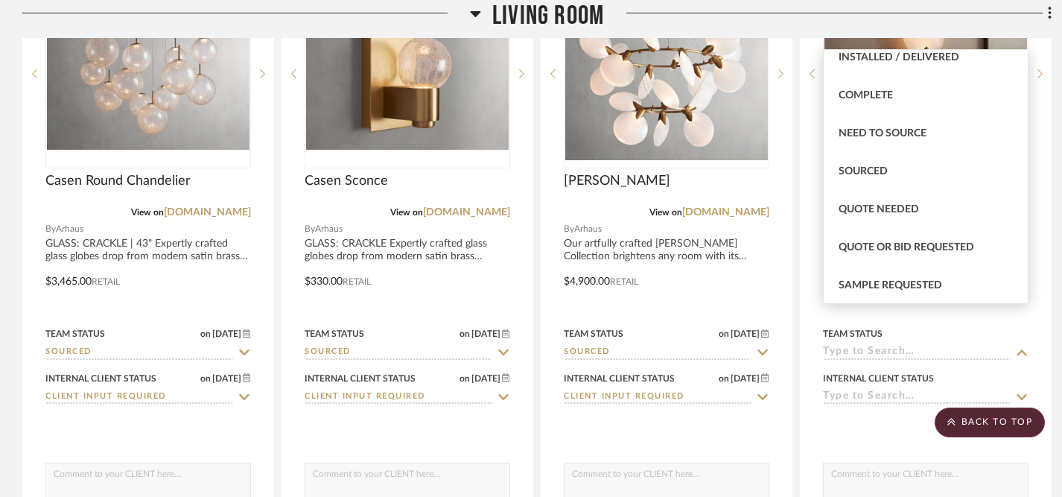
scroll to position [410, 0]
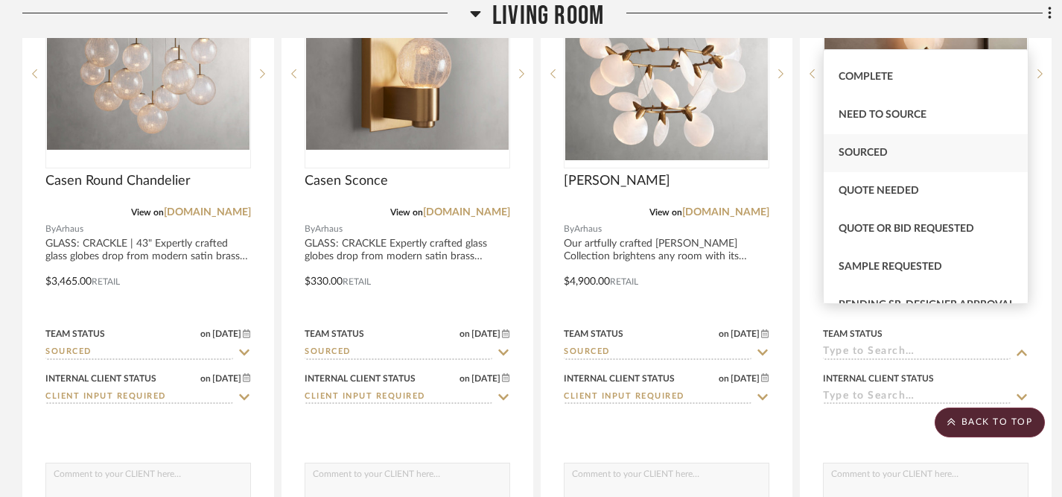
click at [871, 154] on span "Sourced" at bounding box center [863, 152] width 49 height 10
type input "[DATE]"
type input "Sourced"
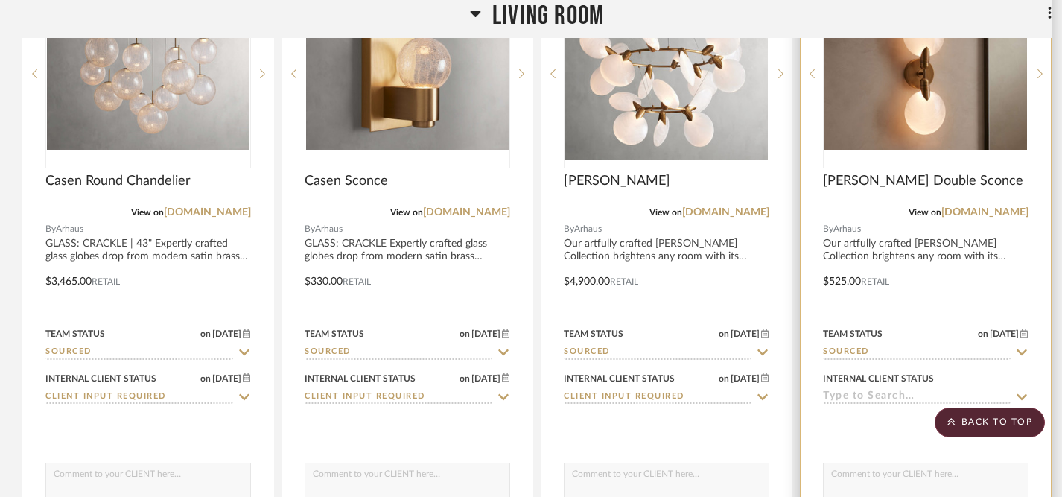
click at [1022, 391] on icon at bounding box center [1021, 397] width 13 height 12
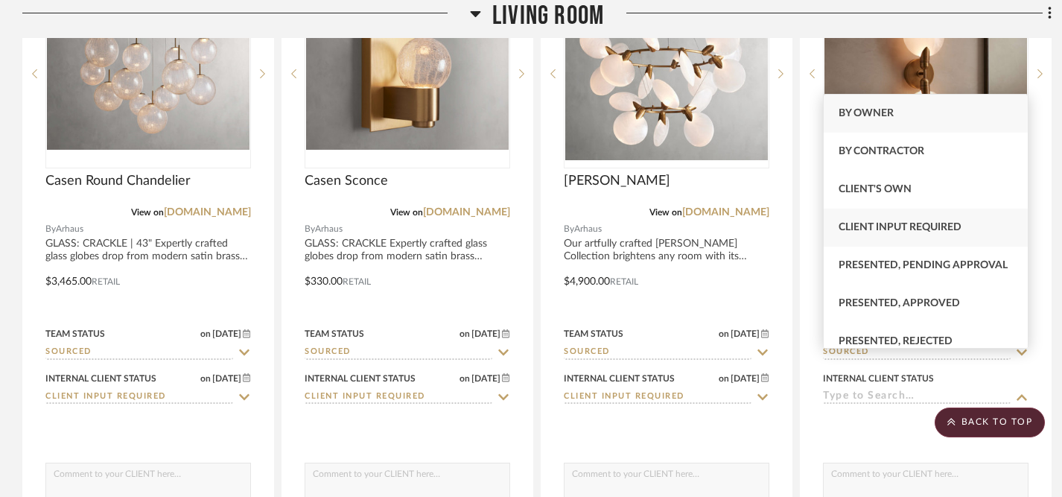
click at [937, 225] on span "Client Input Required" at bounding box center [900, 227] width 123 height 10
type input "[DATE]"
type input "Client Input Required"
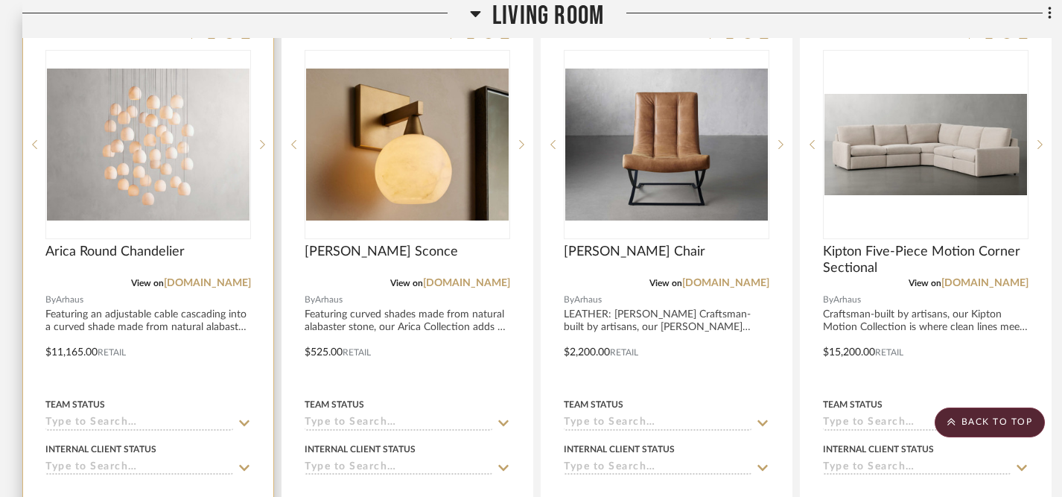
scroll to position [1099, 0]
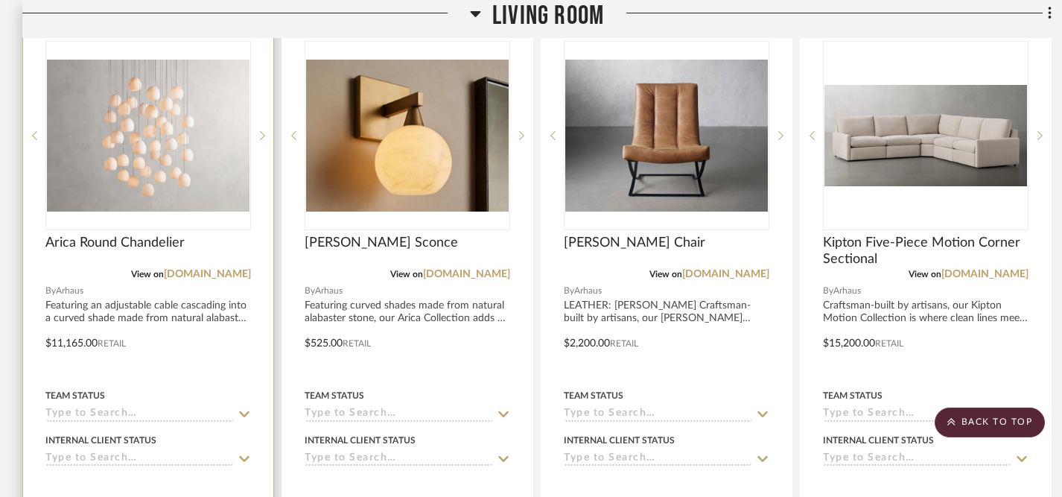
click at [243, 411] on icon at bounding box center [244, 414] width 10 height 6
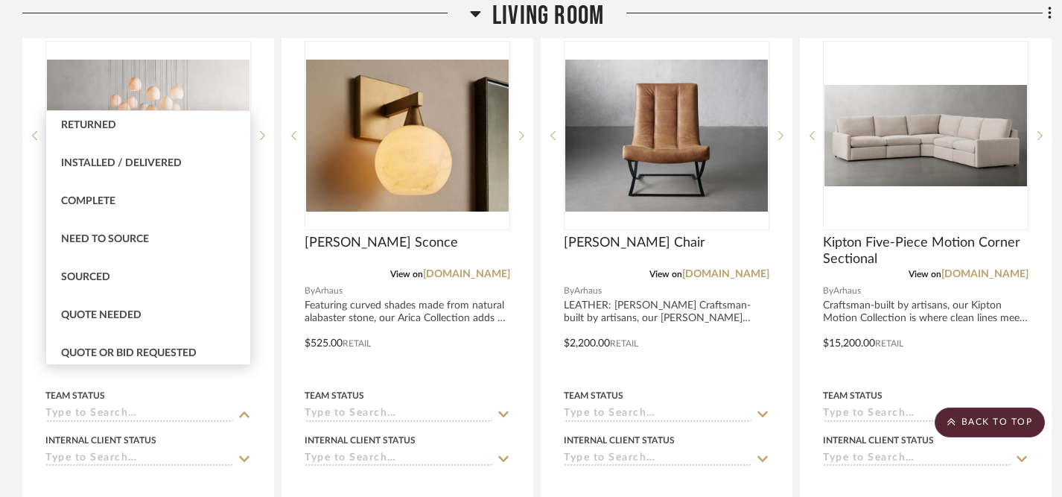
scroll to position [347, 0]
click at [190, 272] on div "Sourced" at bounding box center [148, 277] width 204 height 38
type input "[DATE]"
type input "Sourced"
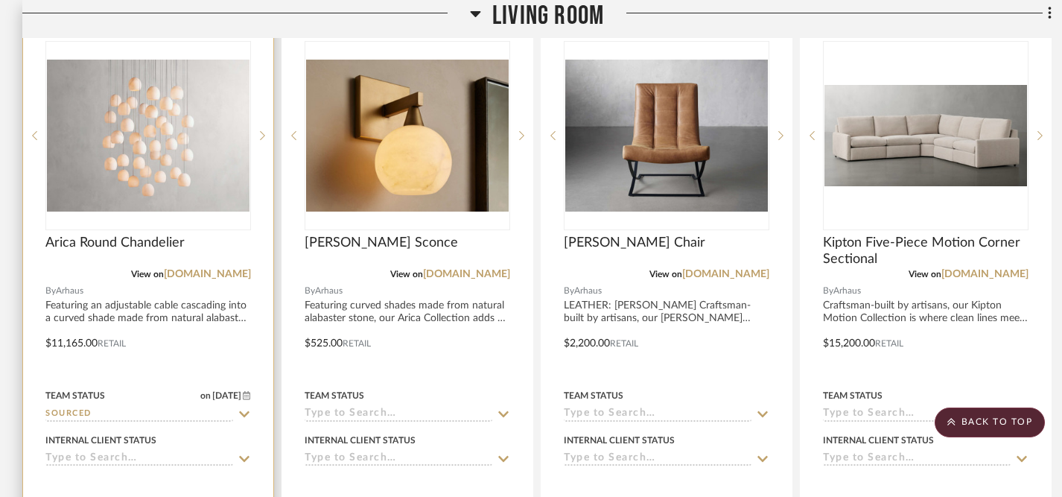
click at [242, 456] on icon at bounding box center [244, 459] width 10 height 6
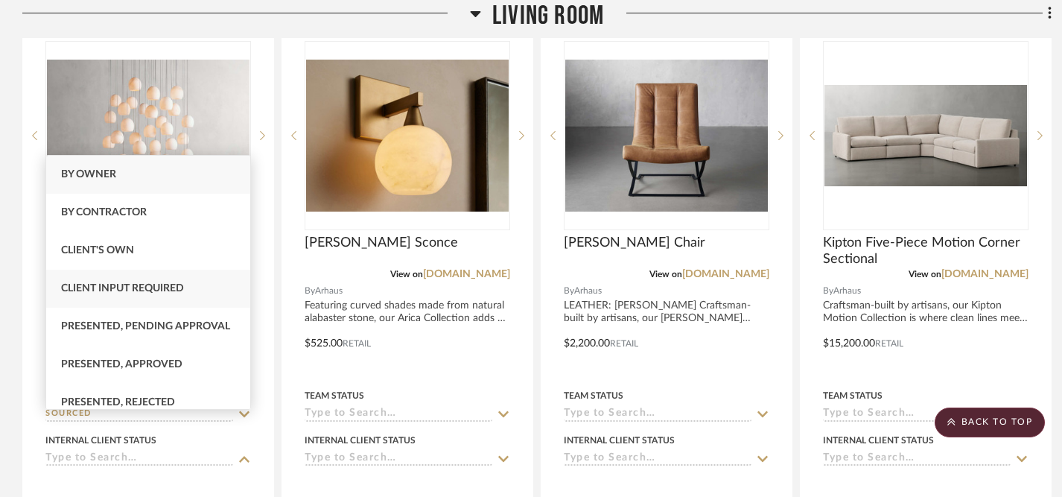
click at [206, 292] on div "Client Input Required" at bounding box center [148, 289] width 204 height 38
type input "[DATE]"
type input "Client Input Required"
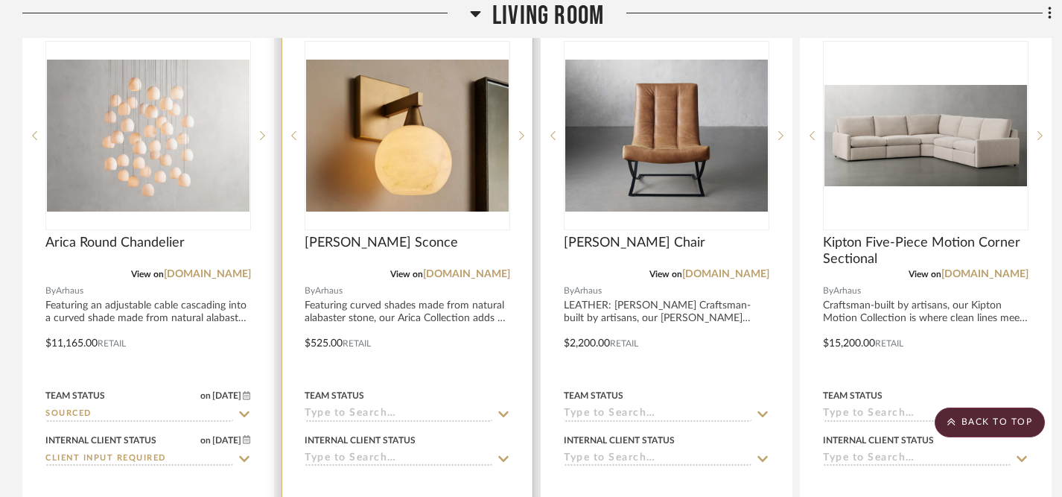
click at [505, 408] on icon at bounding box center [503, 414] width 13 height 12
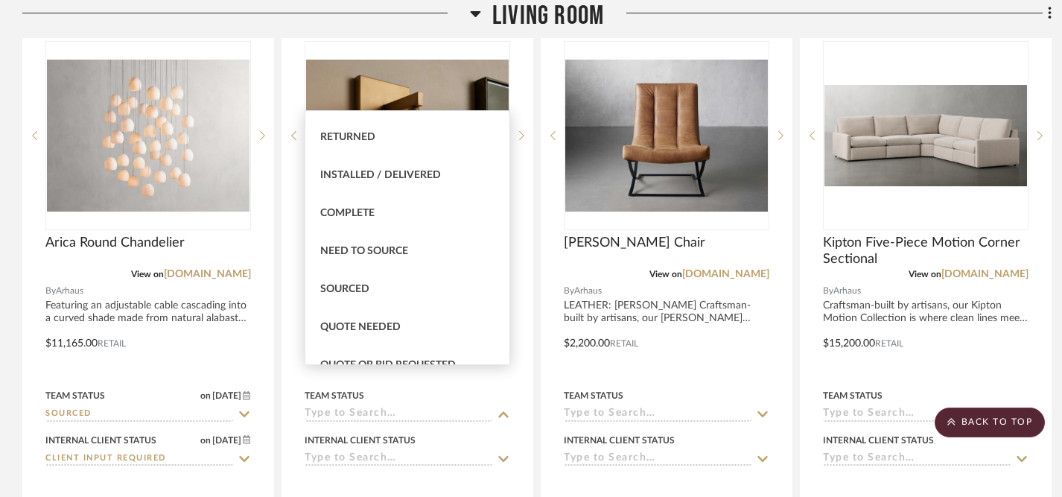
scroll to position [328, 0]
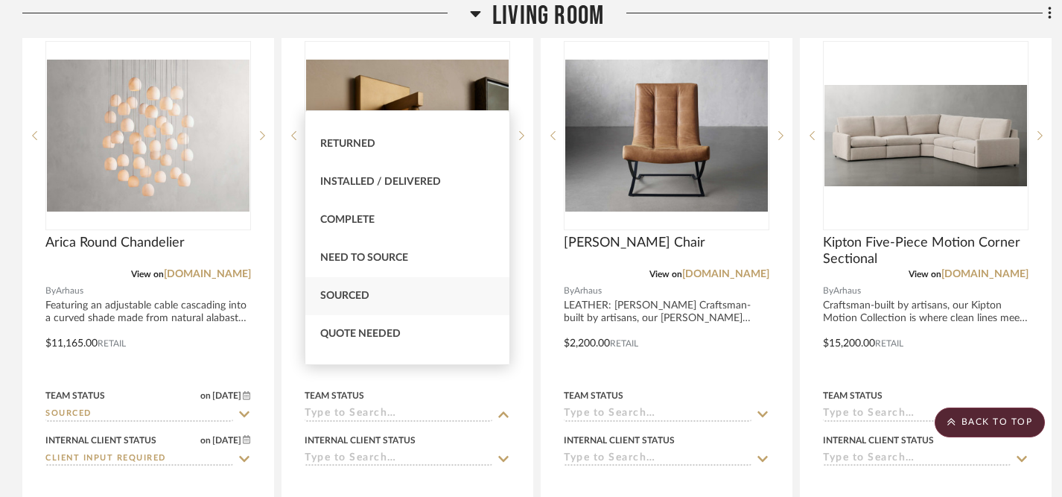
click at [463, 295] on div "Sourced" at bounding box center [407, 296] width 204 height 38
type input "[DATE]"
type input "Sourced"
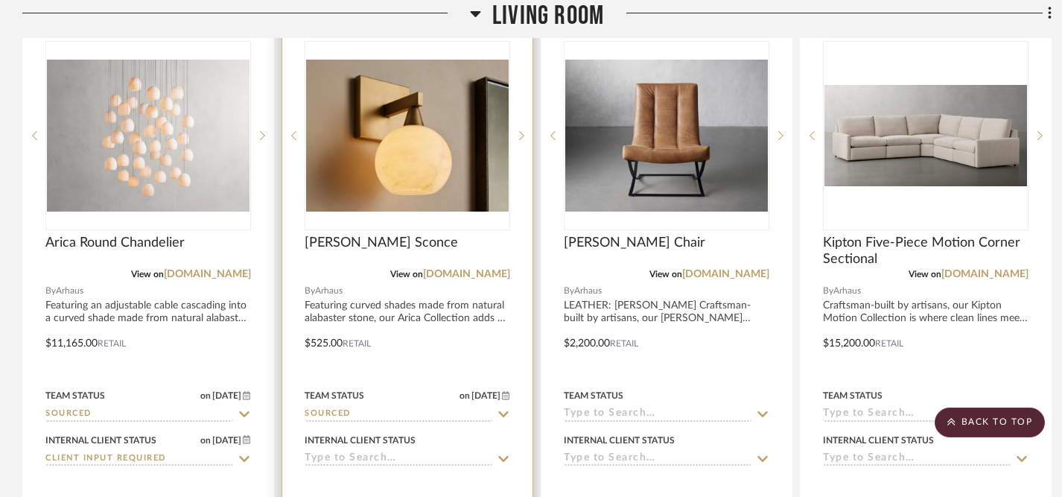
click at [504, 453] on icon at bounding box center [503, 459] width 13 height 12
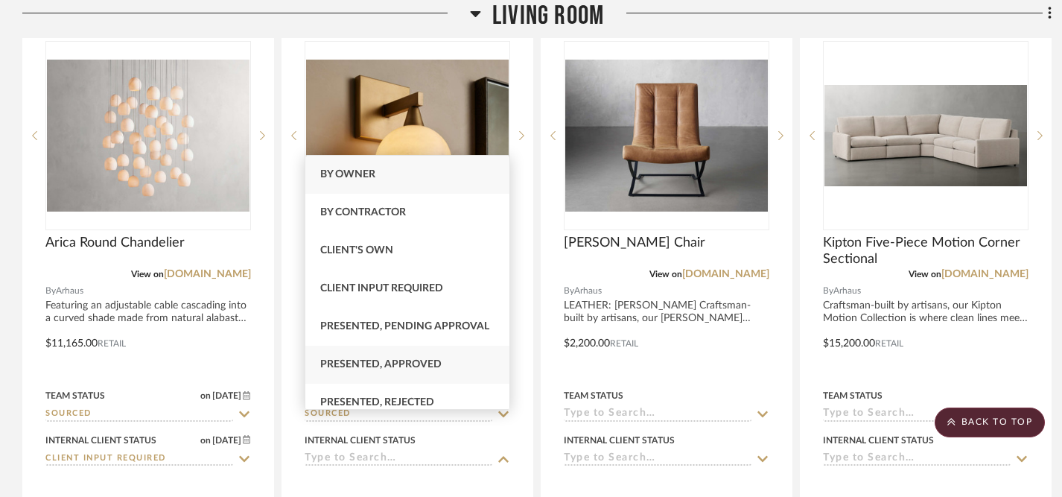
scroll to position [11, 0]
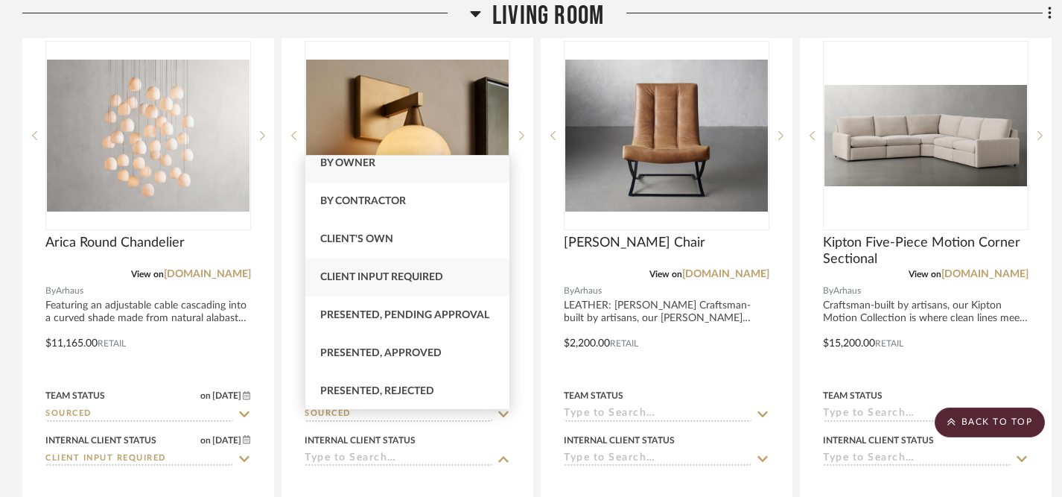
click at [442, 282] on span "Client Input Required" at bounding box center [381, 277] width 123 height 10
type input "[DATE]"
type input "Client Input Required"
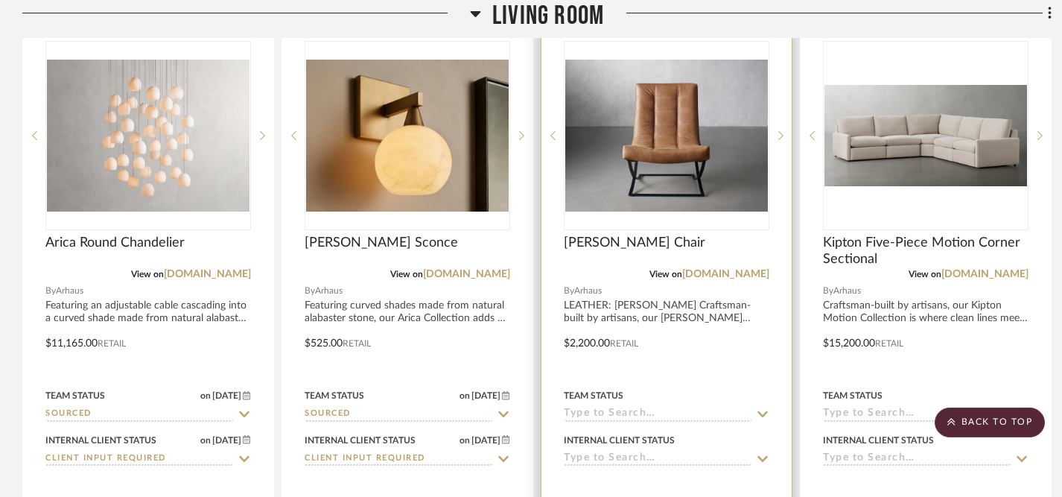
click at [762, 408] on icon at bounding box center [762, 414] width 13 height 12
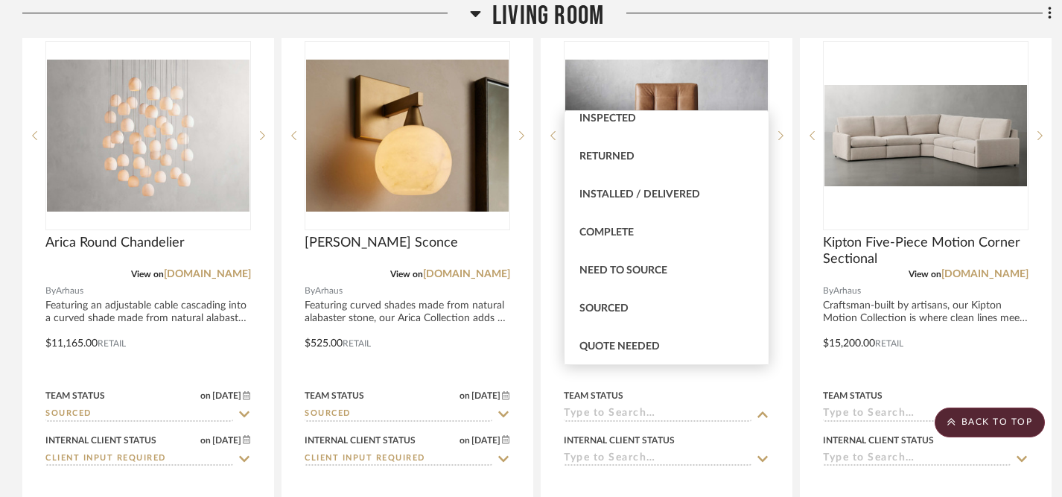
scroll to position [325, 0]
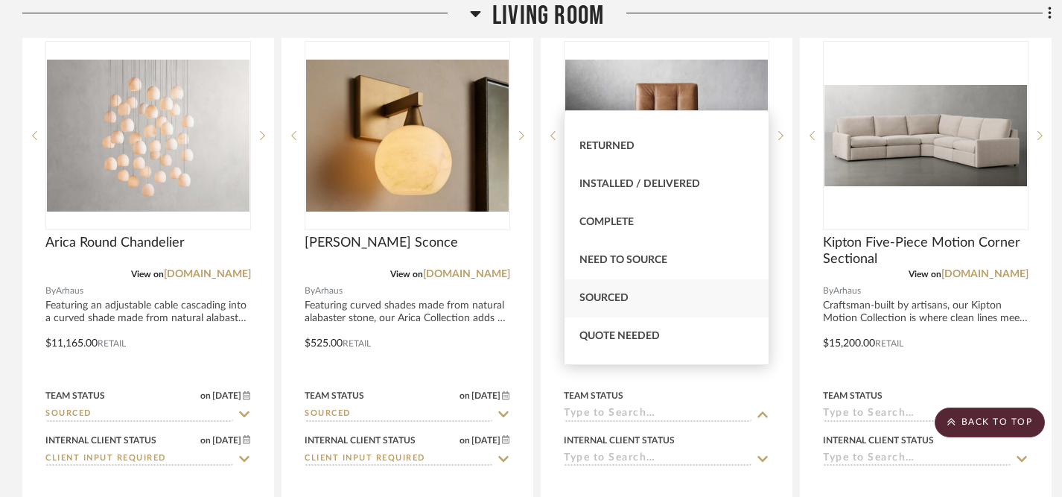
click at [689, 303] on div "Sourced" at bounding box center [667, 298] width 204 height 38
type input "[DATE]"
type input "Sourced"
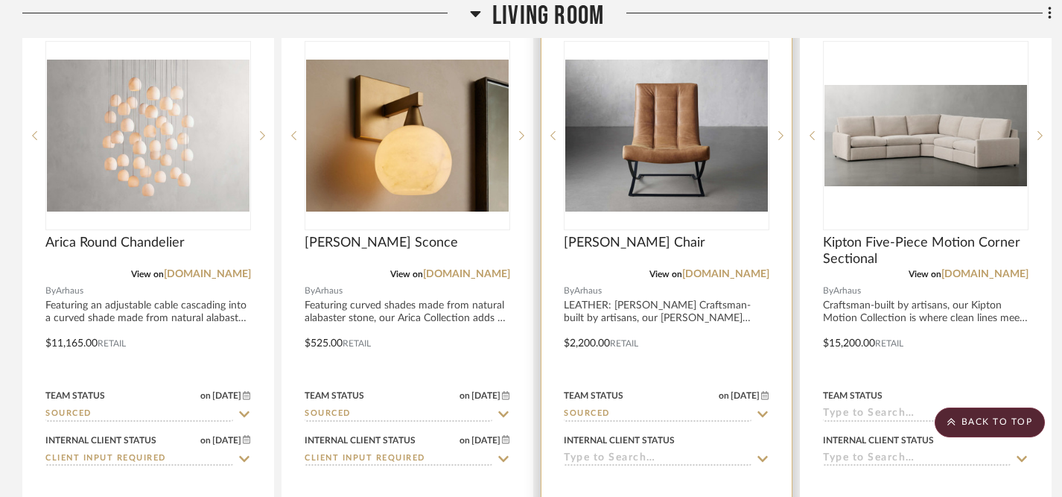
click at [762, 456] on icon at bounding box center [763, 459] width 10 height 6
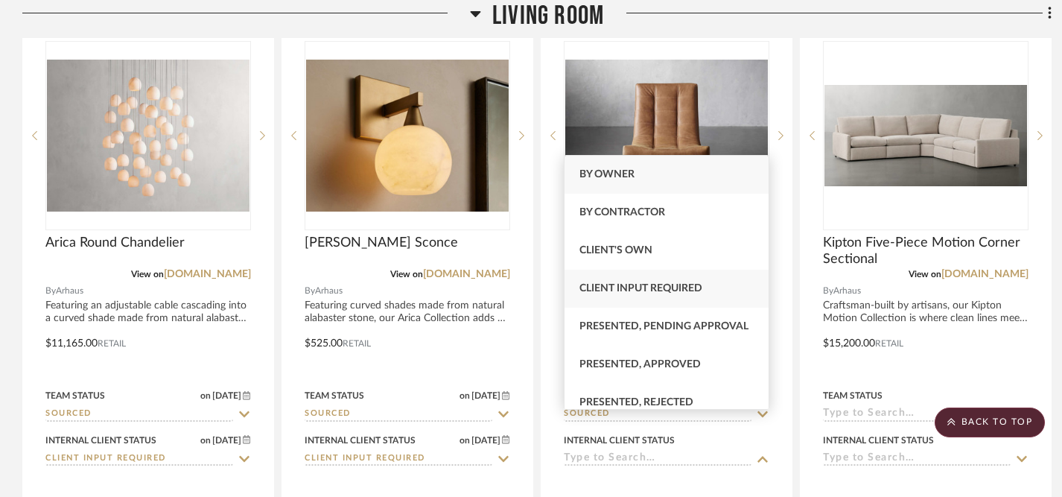
click at [705, 299] on div "Client Input Required" at bounding box center [667, 289] width 204 height 38
type input "[DATE]"
type input "Client Input Required"
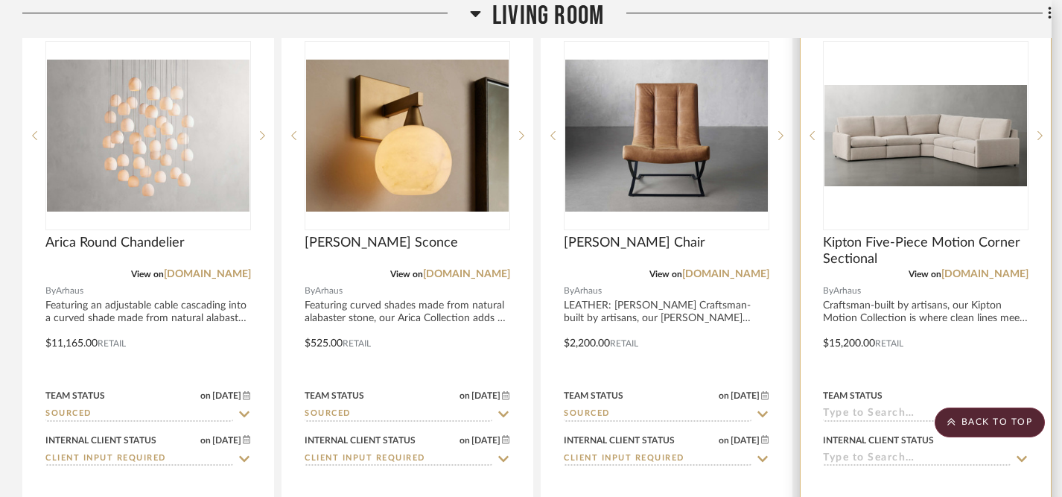
click at [1019, 408] on icon at bounding box center [1021, 414] width 13 height 12
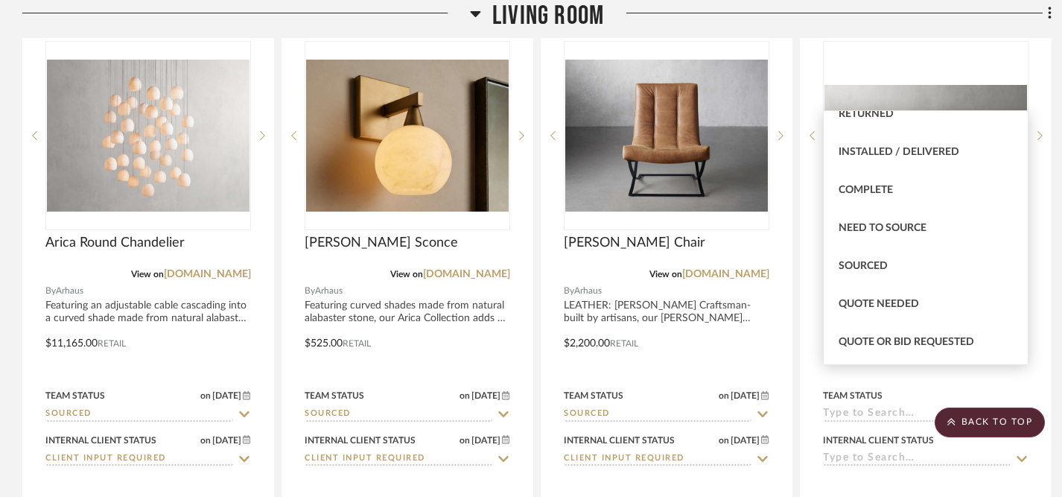
scroll to position [359, 0]
click at [914, 264] on div "Sourced" at bounding box center [926, 265] width 204 height 38
type input "[DATE]"
type input "Sourced"
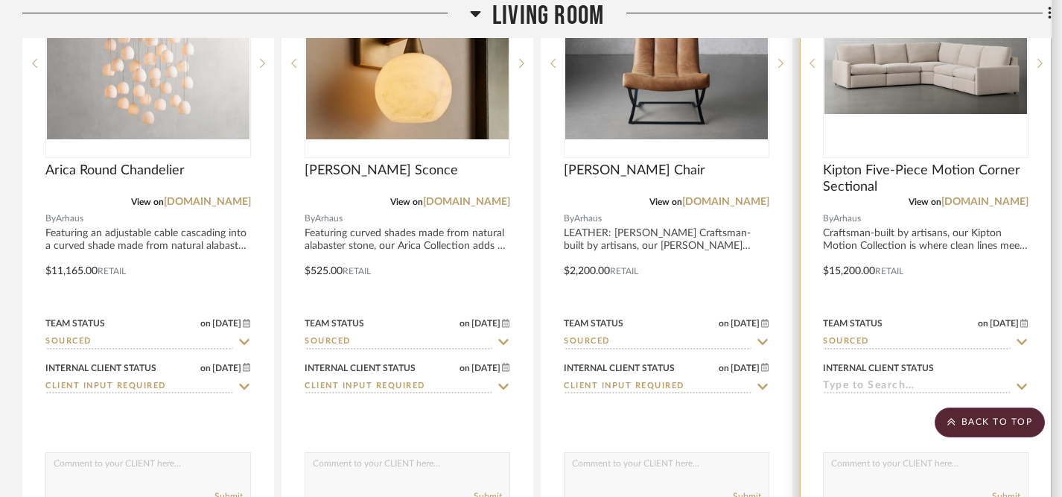
scroll to position [1178, 0]
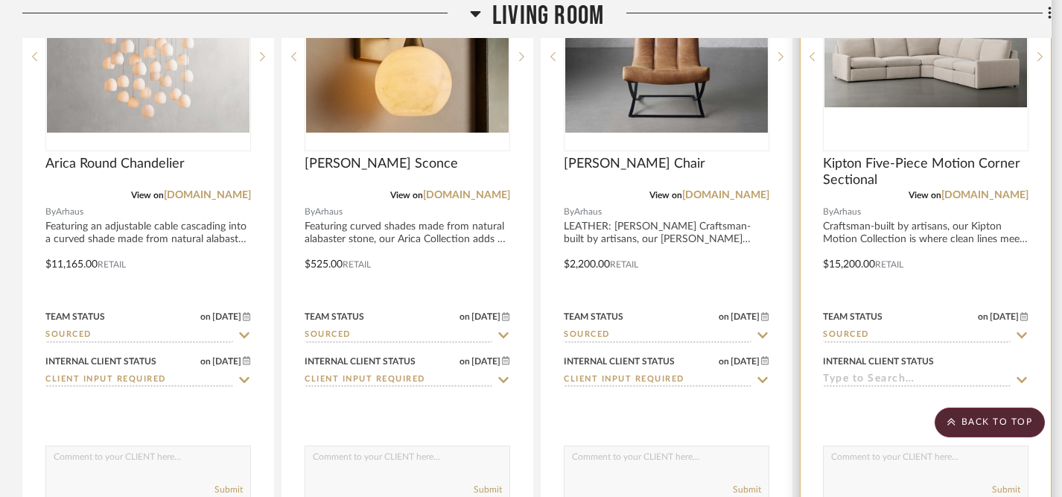
click at [1022, 374] on icon at bounding box center [1021, 380] width 13 height 12
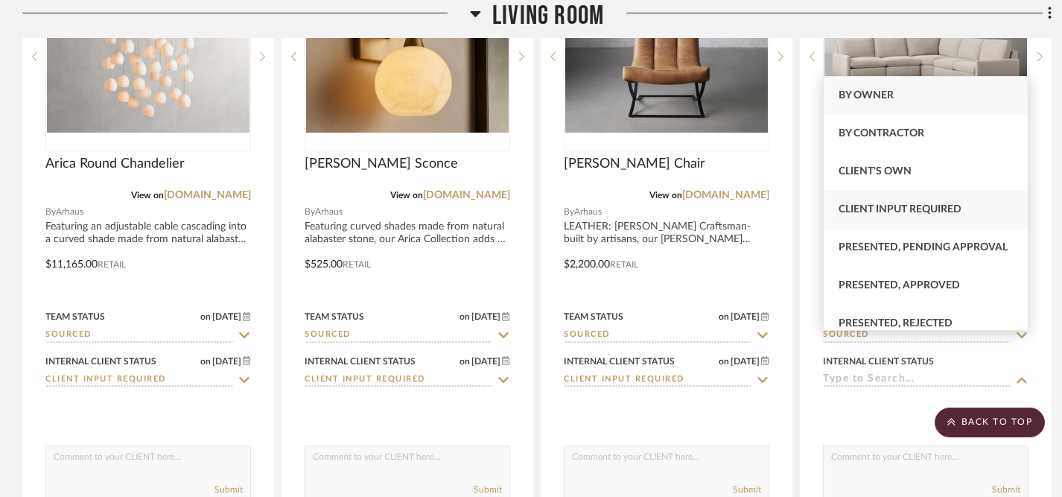
click at [918, 211] on span "Client Input Required" at bounding box center [900, 209] width 123 height 10
type input "[DATE]"
type input "Client Input Required"
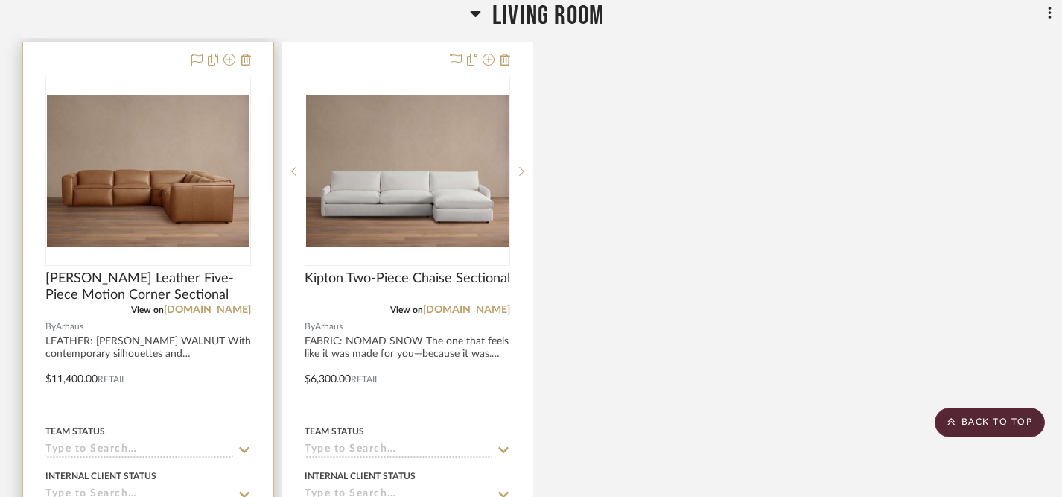
scroll to position [1734, 0]
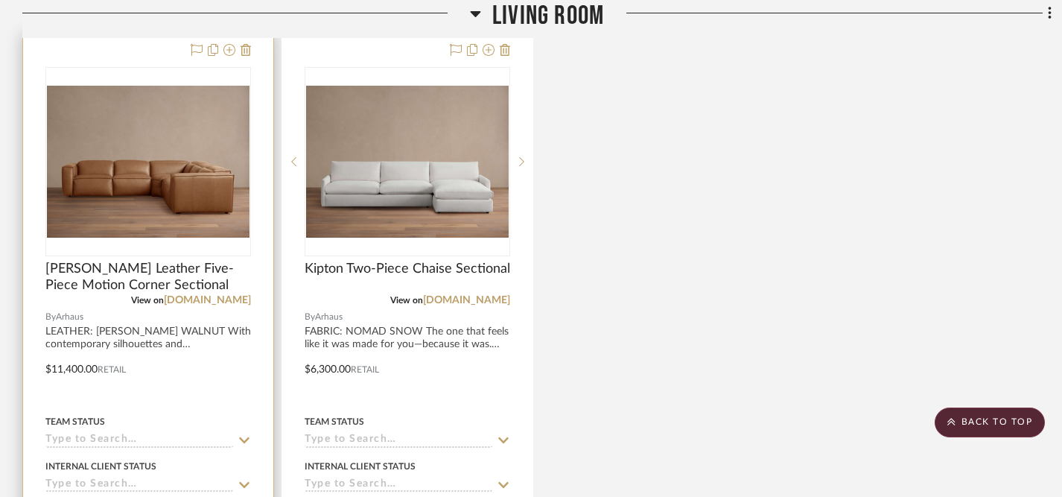
click at [244, 434] on icon at bounding box center [244, 440] width 13 height 12
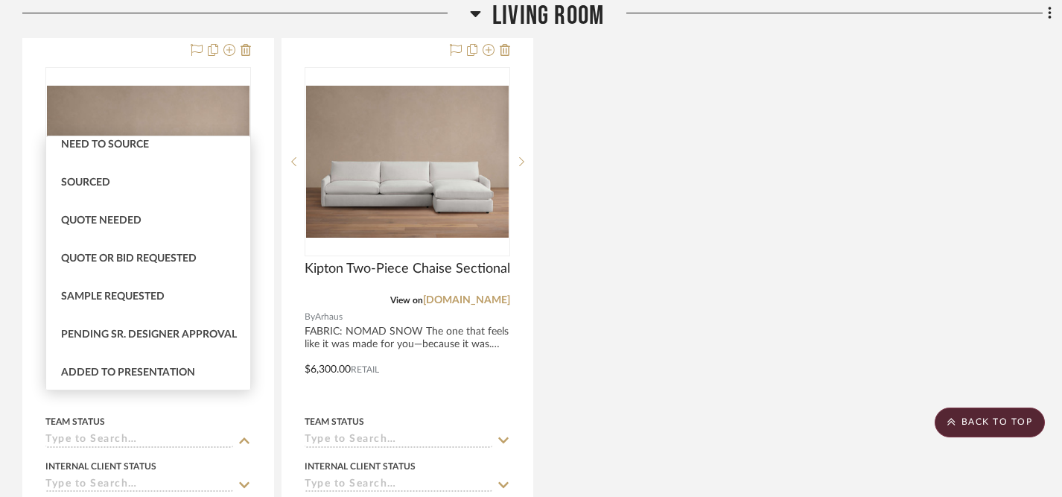
scroll to position [451, 0]
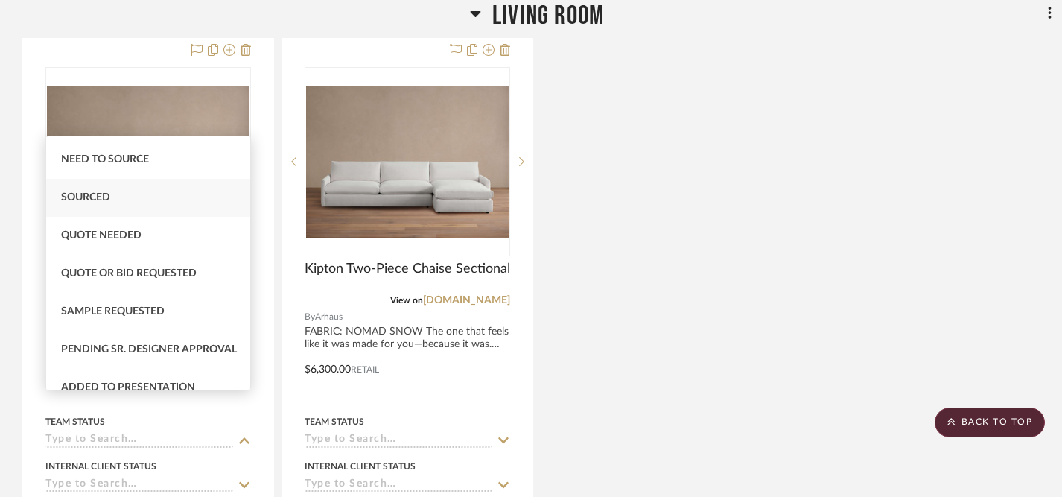
click at [163, 199] on div "Sourced" at bounding box center [148, 198] width 204 height 38
type input "[DATE]"
type input "Sourced"
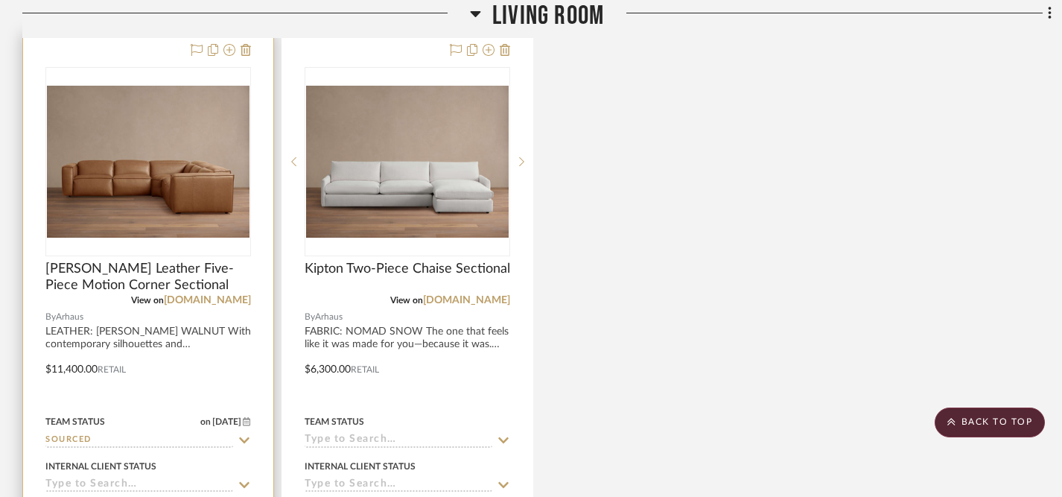
click at [246, 479] on icon at bounding box center [244, 485] width 13 height 12
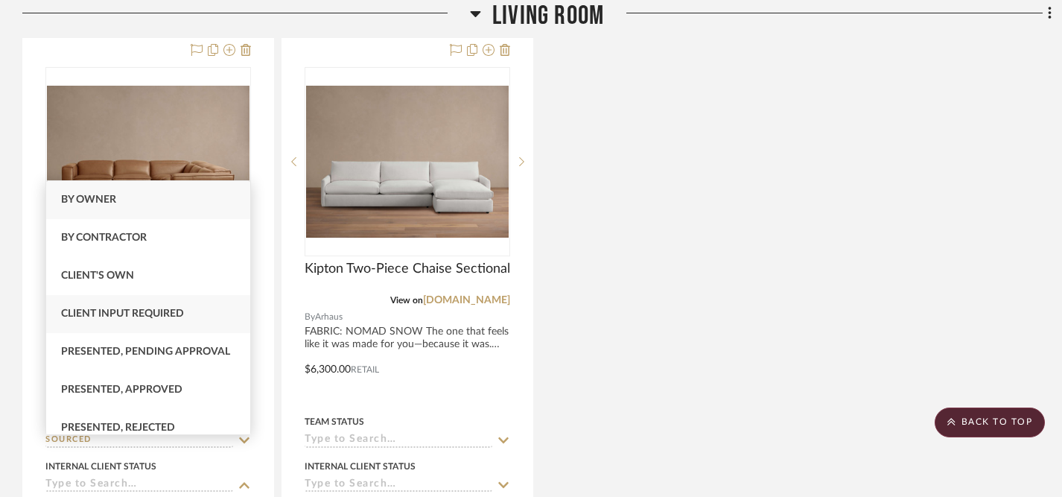
click at [199, 313] on div "Client Input Required" at bounding box center [148, 314] width 204 height 38
type input "[DATE]"
type input "Client Input Required"
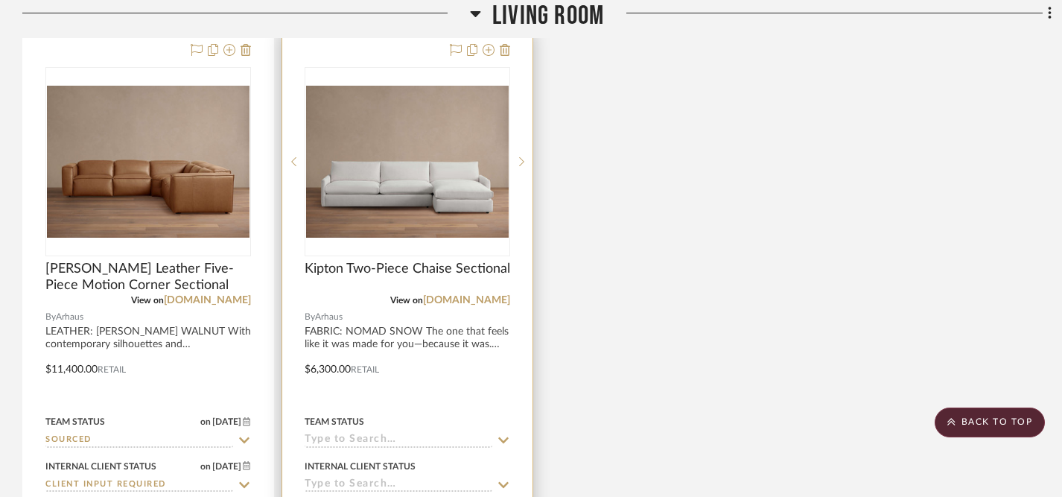
click at [502, 434] on icon at bounding box center [503, 440] width 13 height 12
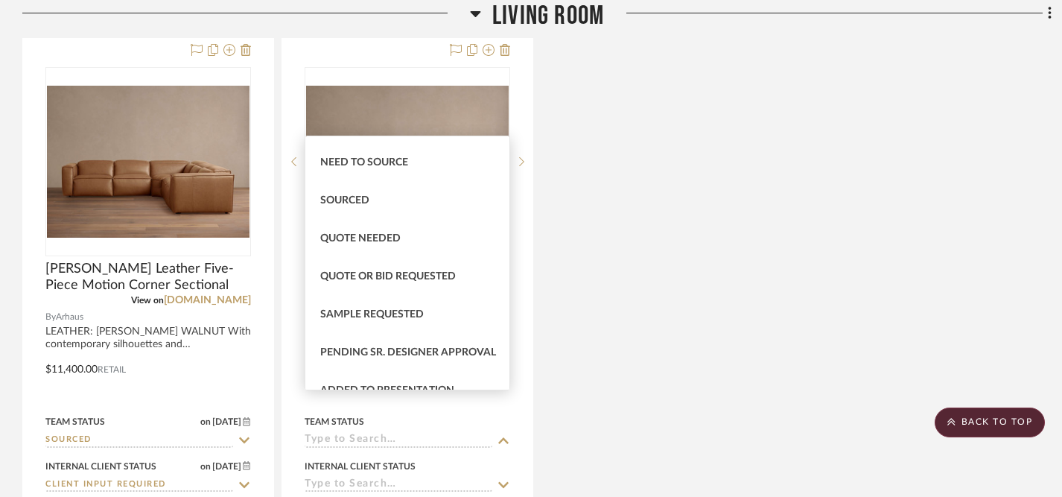
scroll to position [431, 0]
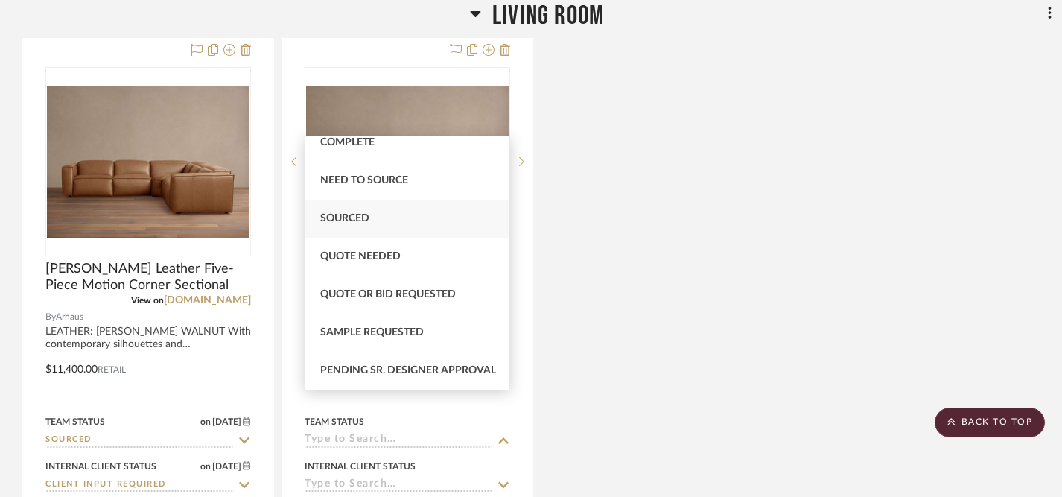
click at [412, 222] on div "Sourced" at bounding box center [407, 219] width 204 height 38
type input "[DATE]"
type input "Sourced"
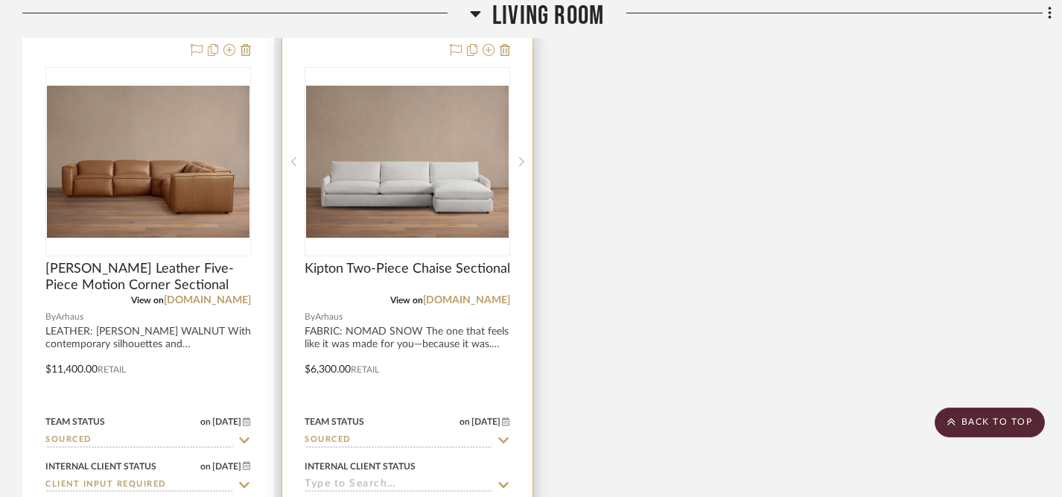
click at [501, 479] on icon at bounding box center [503, 485] width 13 height 12
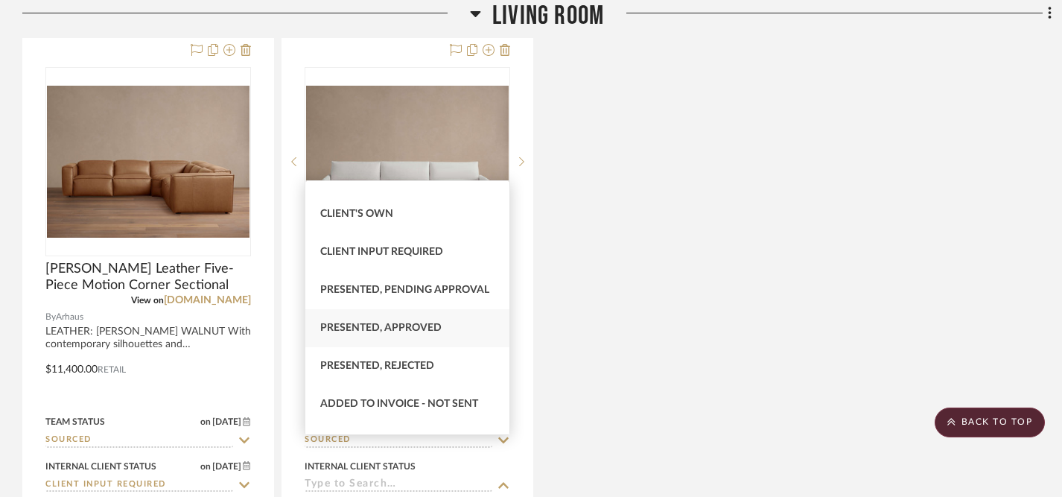
scroll to position [58, 0]
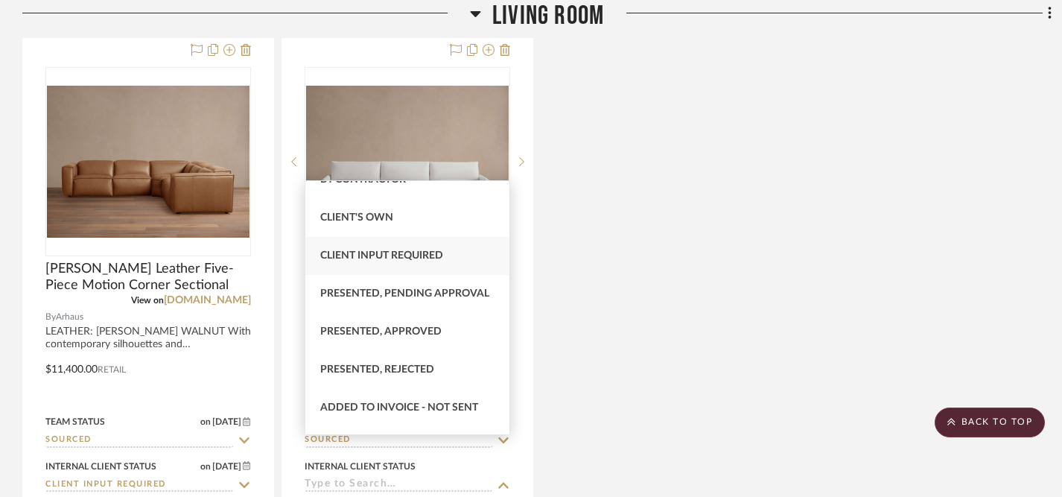
click at [427, 258] on span "Client Input Required" at bounding box center [381, 255] width 123 height 10
type input "[DATE]"
type input "Client Input Required"
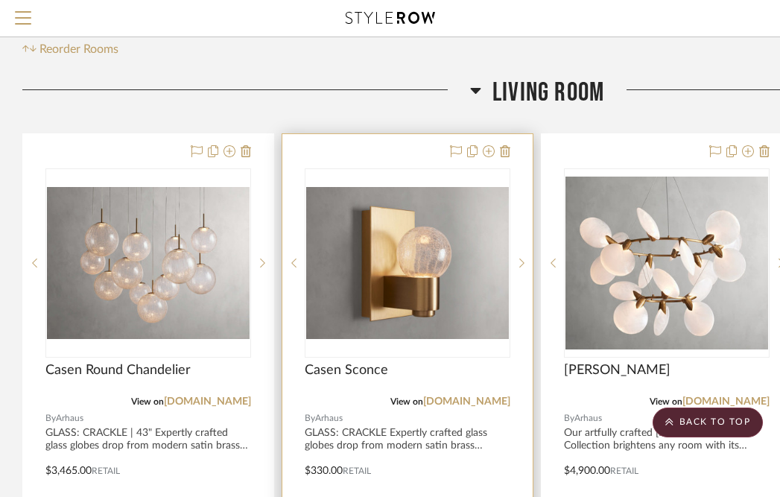
scroll to position [0, 0]
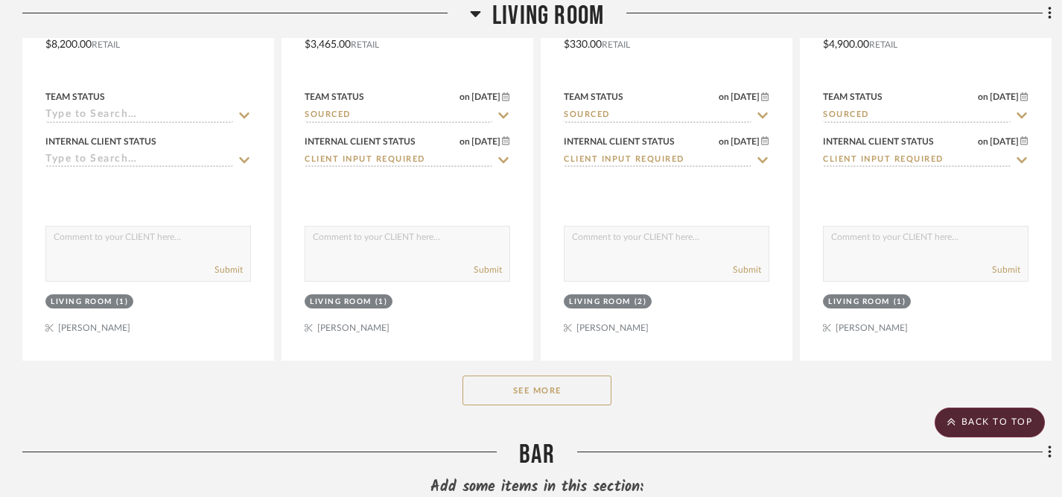
scroll to position [739, 0]
click at [565, 374] on button "See More" at bounding box center [537, 389] width 149 height 30
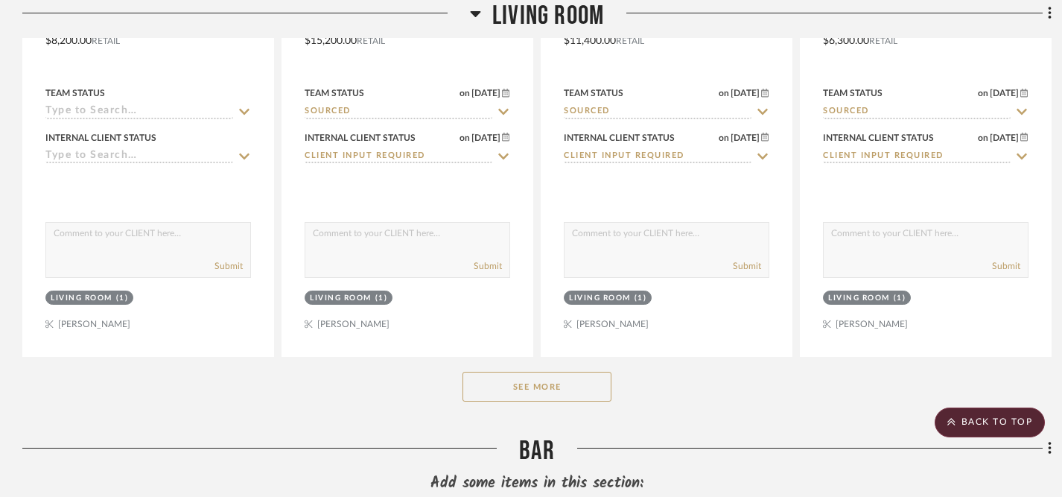
scroll to position [746, 0]
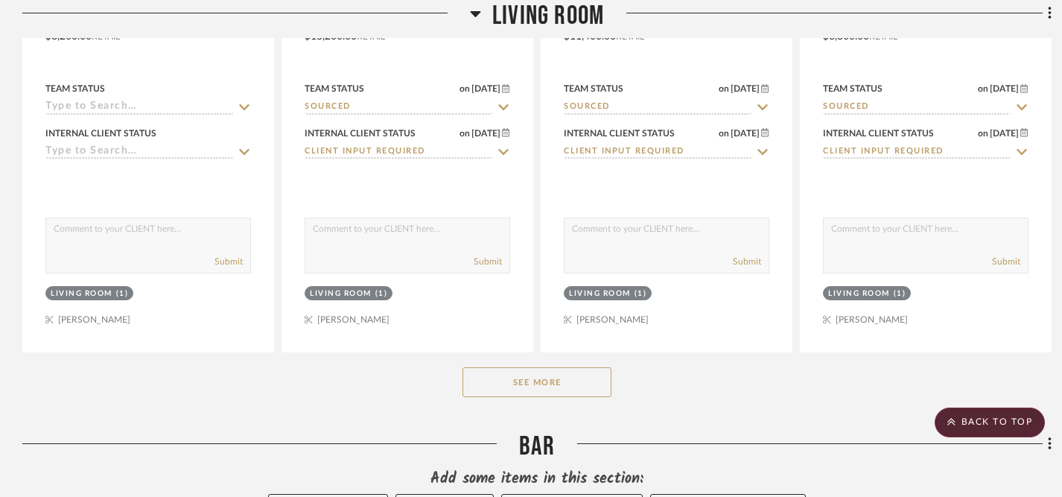
click at [512, 367] on button "See More" at bounding box center [537, 382] width 149 height 30
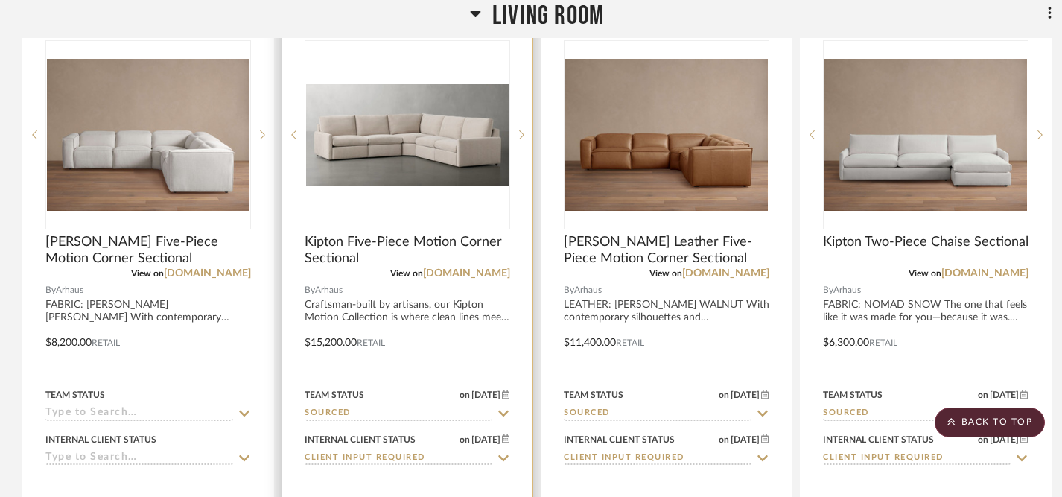
scroll to position [0, 0]
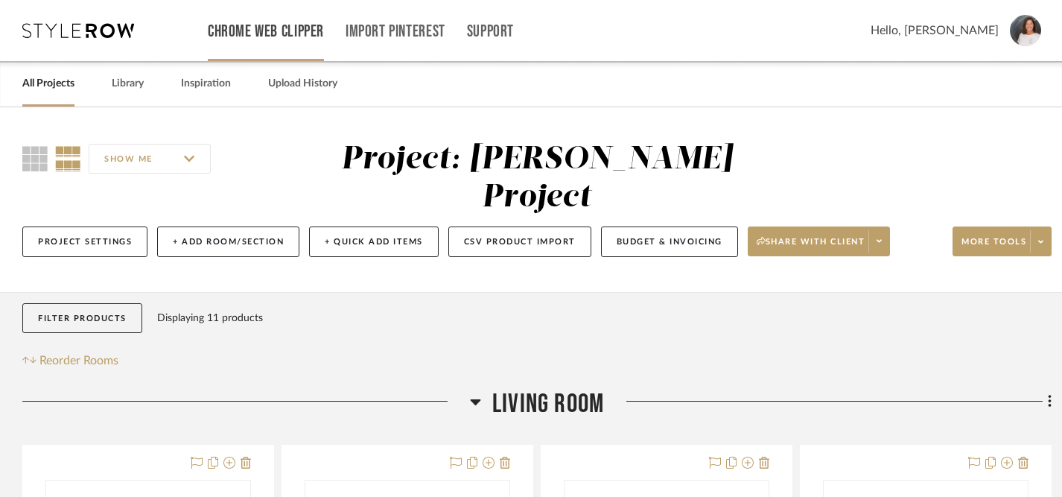
drag, startPoint x: 387, startPoint y: 450, endPoint x: 301, endPoint y: 6, distance: 452.1
click at [136, 87] on link "Library" at bounding box center [128, 84] width 32 height 20
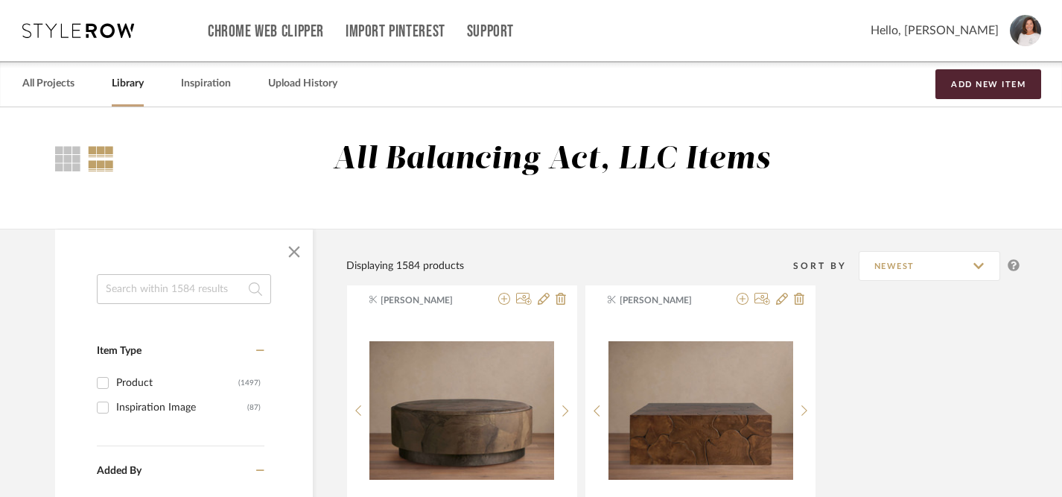
click at [208, 293] on input at bounding box center [184, 289] width 174 height 30
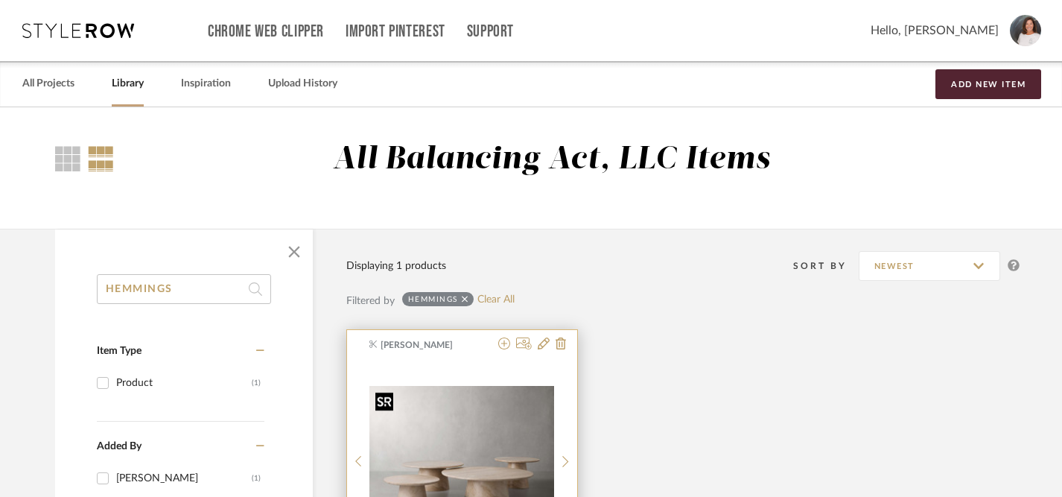
type input "HEMMINGS"
click at [0, 0] on img at bounding box center [0, 0] width 0 height 0
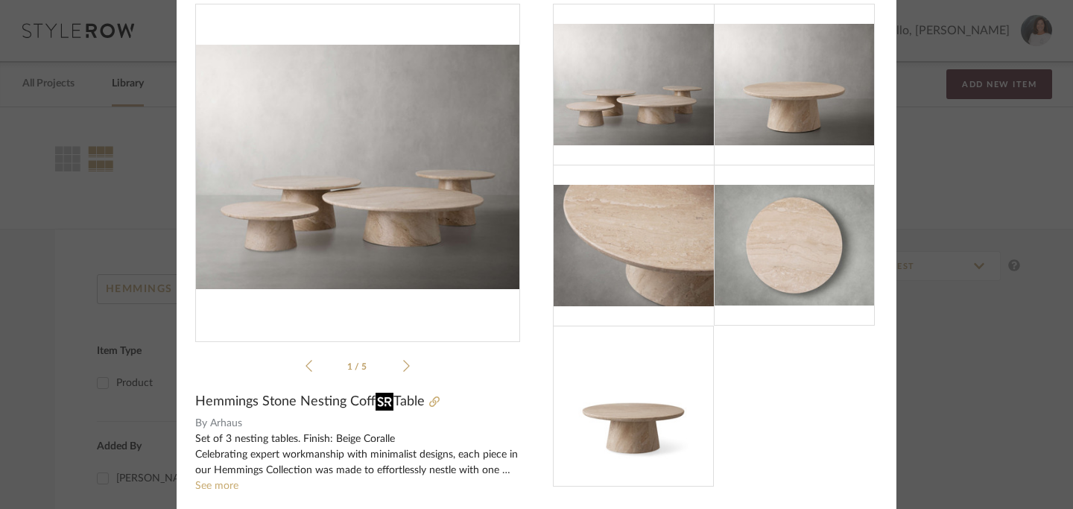
scroll to position [43, 0]
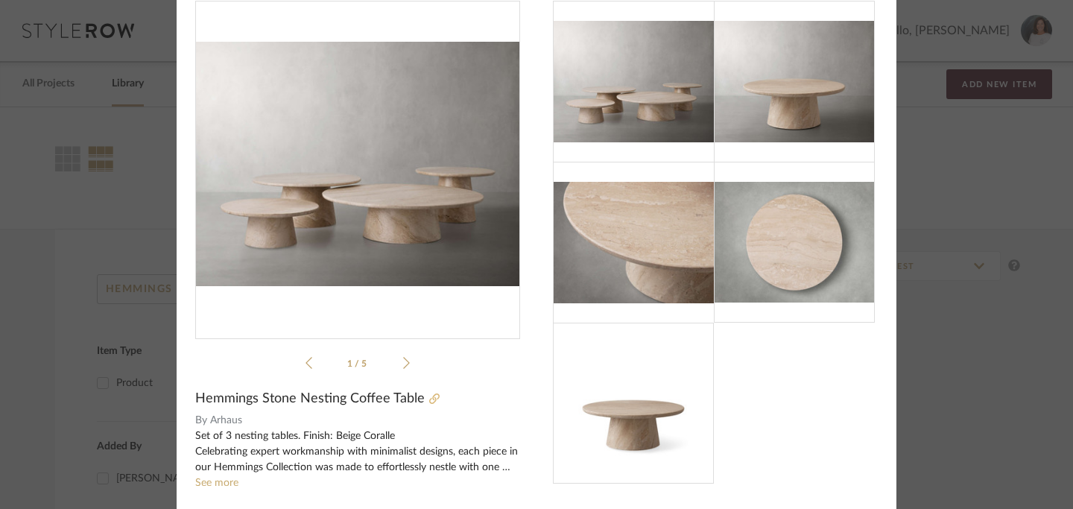
click at [429, 398] on icon at bounding box center [434, 398] width 10 height 10
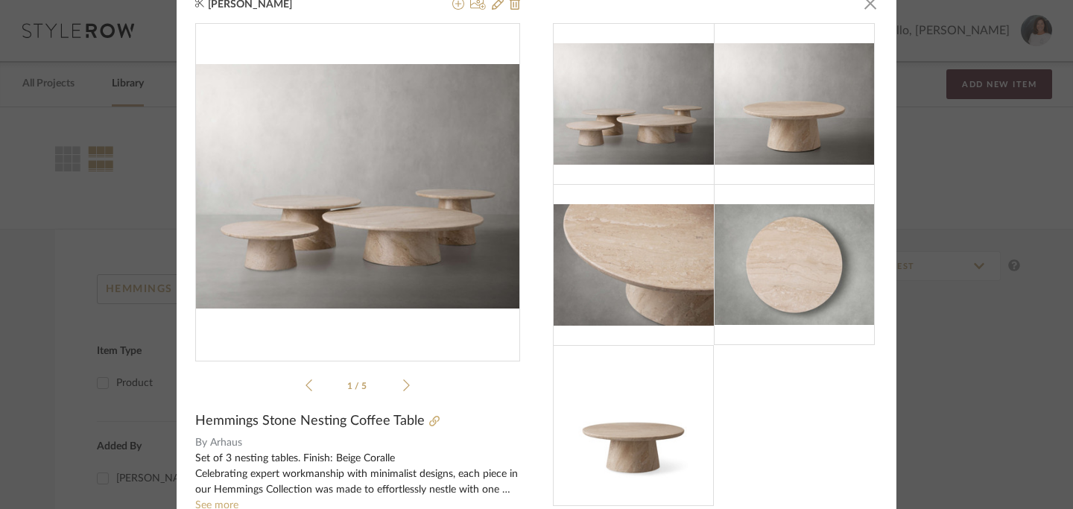
scroll to position [0, 0]
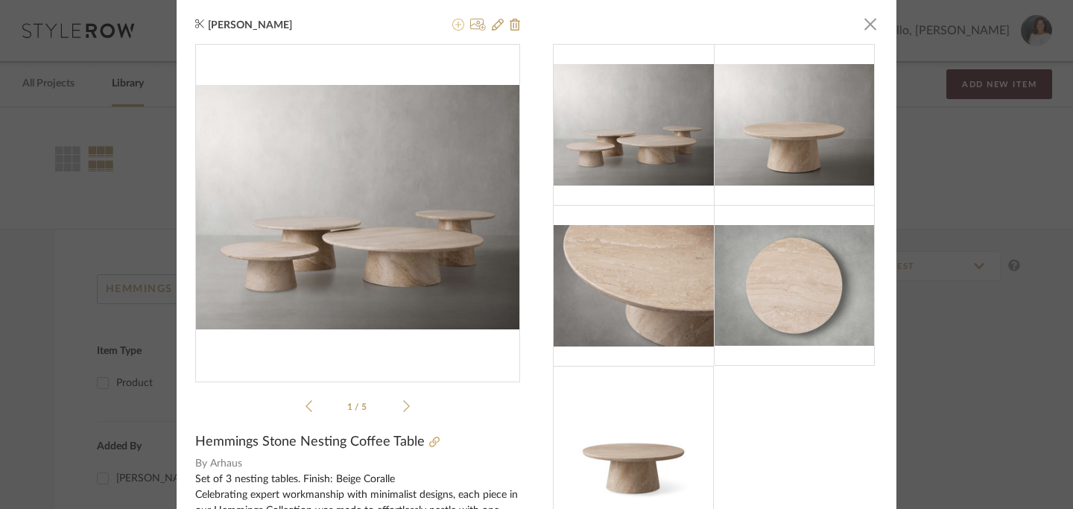
click at [453, 28] on icon at bounding box center [458, 25] width 12 height 12
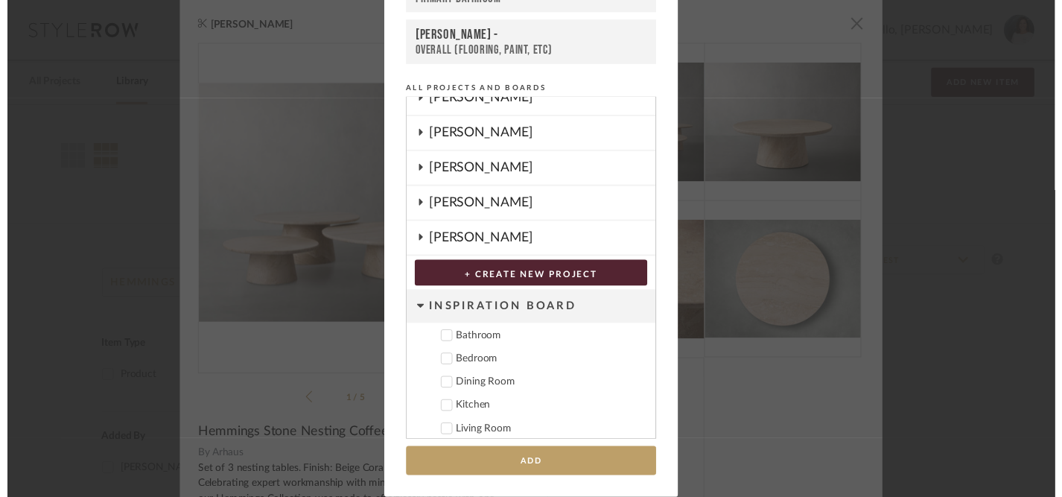
scroll to position [301, 0]
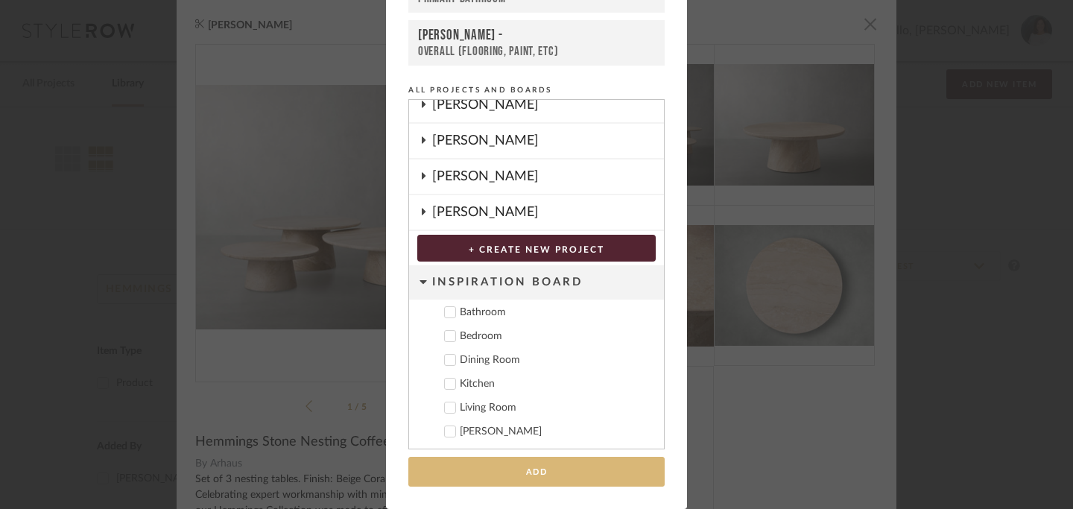
click at [538, 469] on button "Add" at bounding box center [536, 472] width 256 height 31
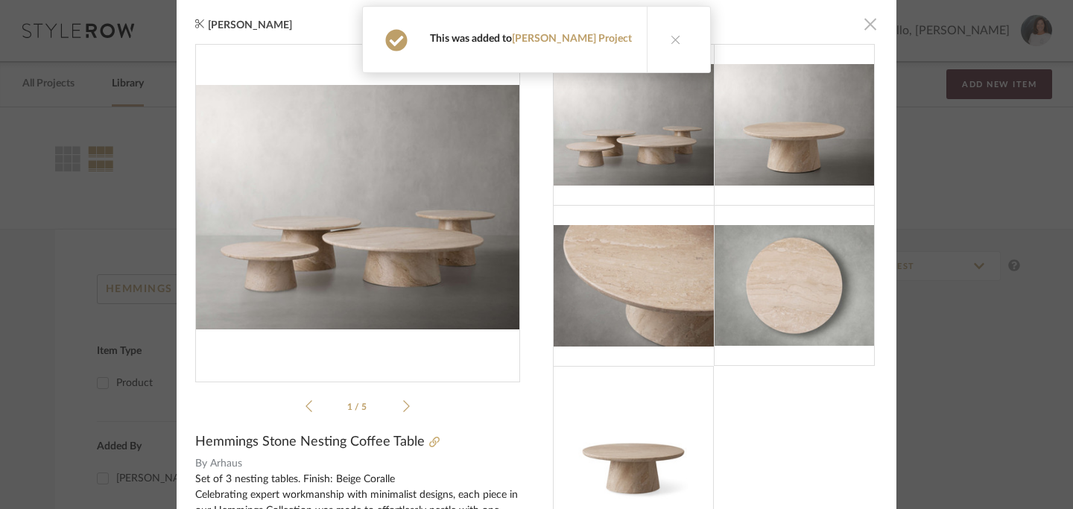
click at [863, 28] on span "button" at bounding box center [870, 24] width 30 height 30
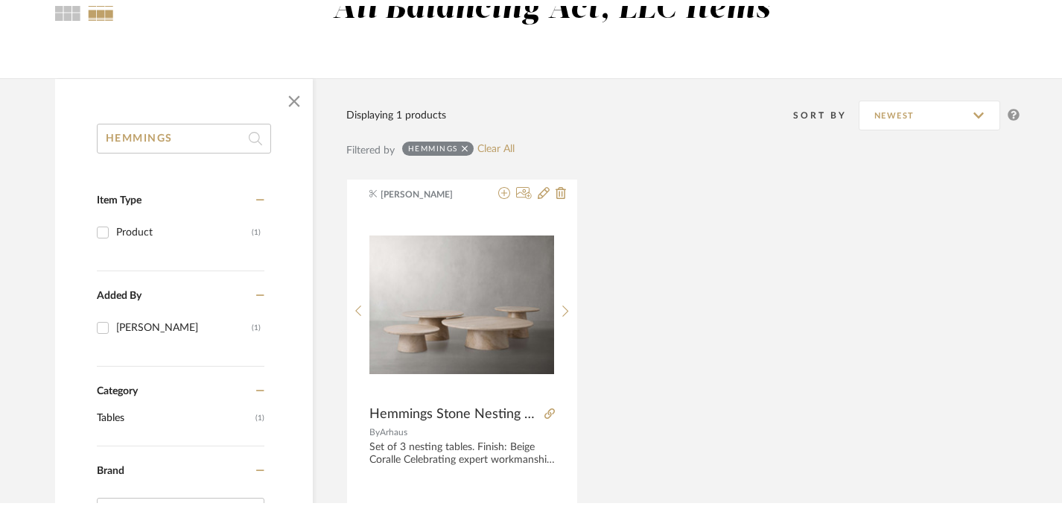
scroll to position [0, 0]
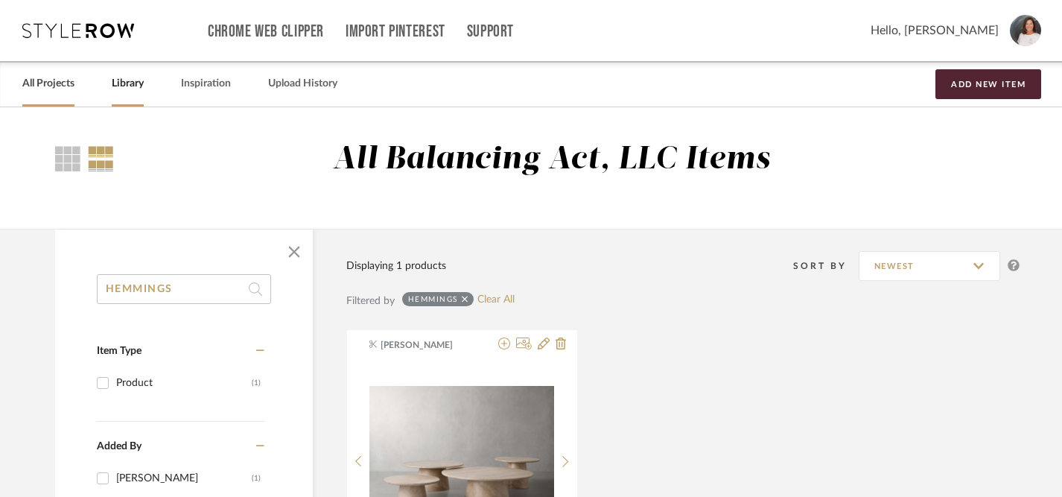
click at [44, 88] on link "All Projects" at bounding box center [48, 84] width 52 height 20
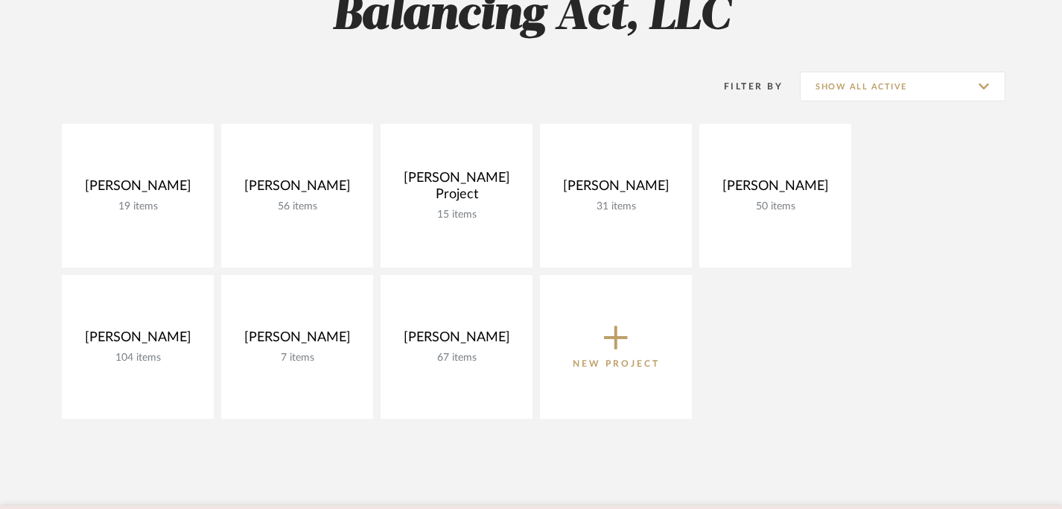
scroll to position [157, 0]
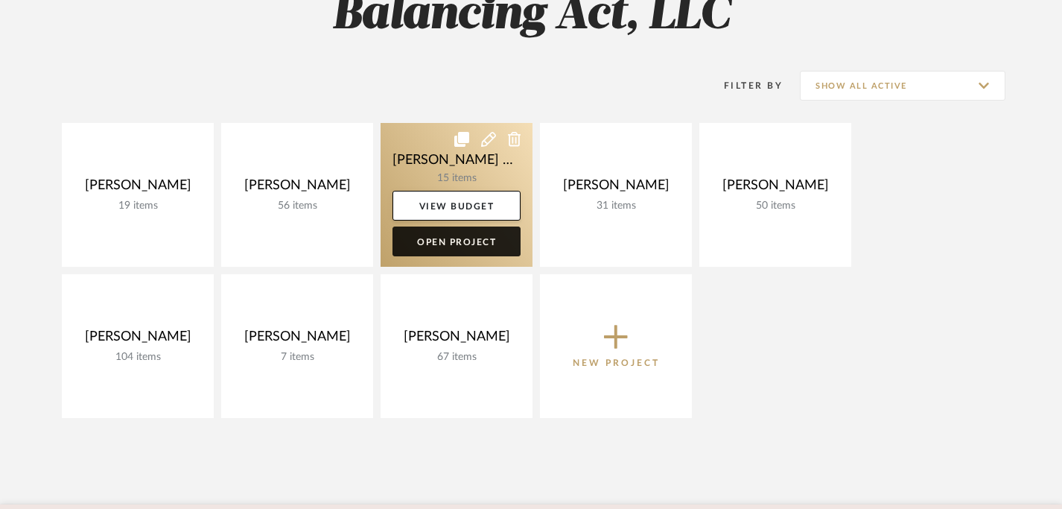
click at [471, 242] on link "Open Project" at bounding box center [457, 241] width 128 height 30
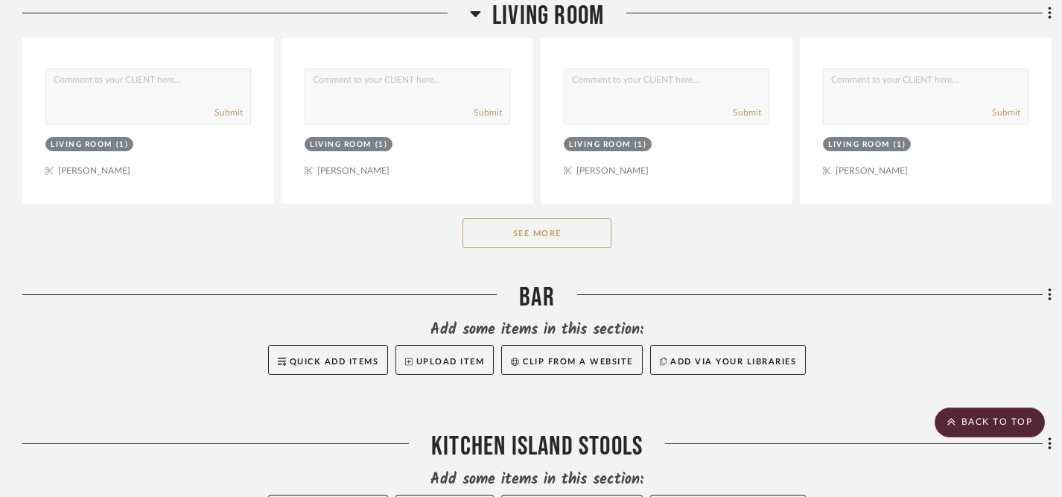
scroll to position [882, 0]
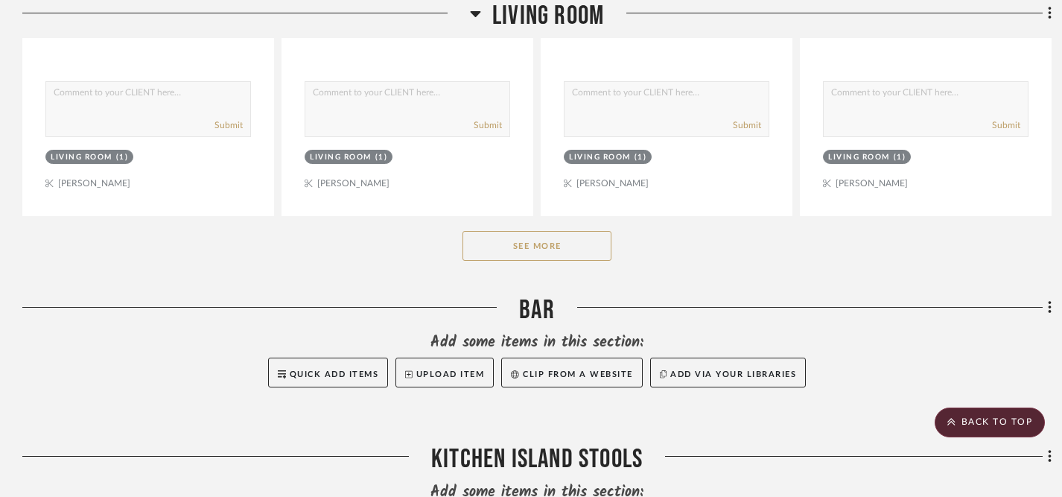
click at [551, 231] on button "See More" at bounding box center [537, 246] width 149 height 30
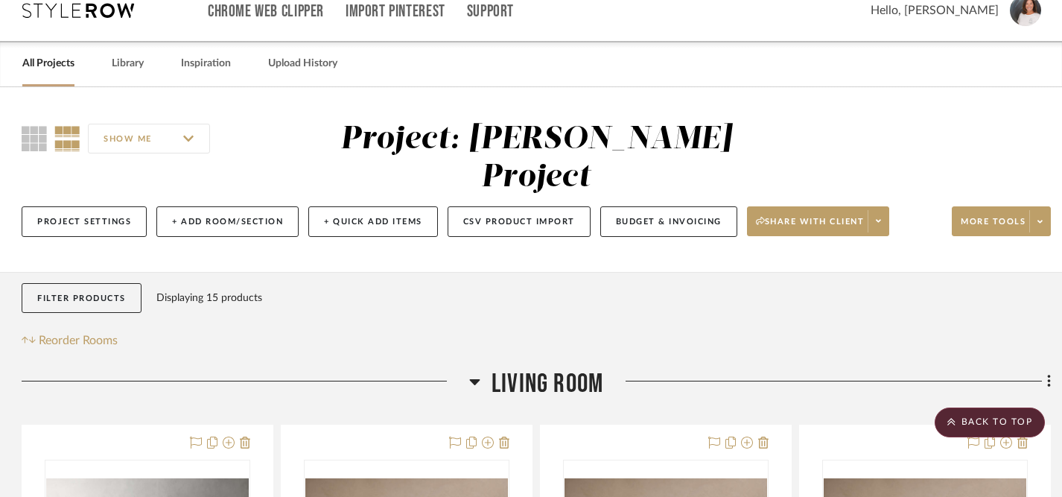
scroll to position [0, 1]
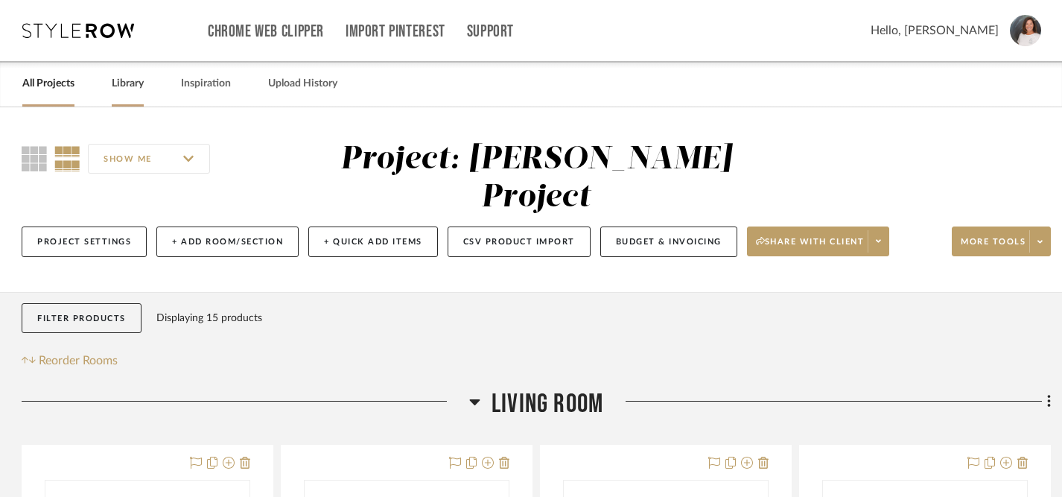
click at [127, 83] on link "Library" at bounding box center [128, 84] width 32 height 20
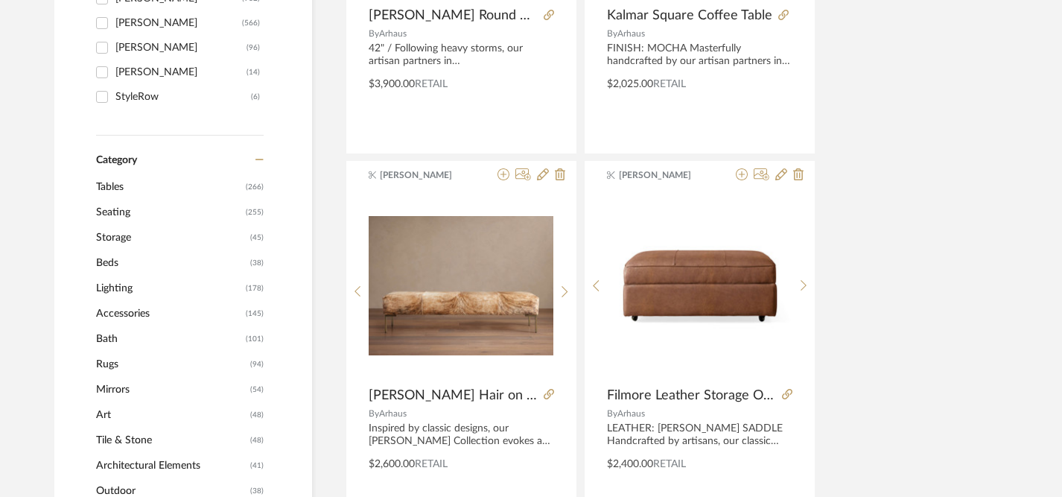
scroll to position [508, 1]
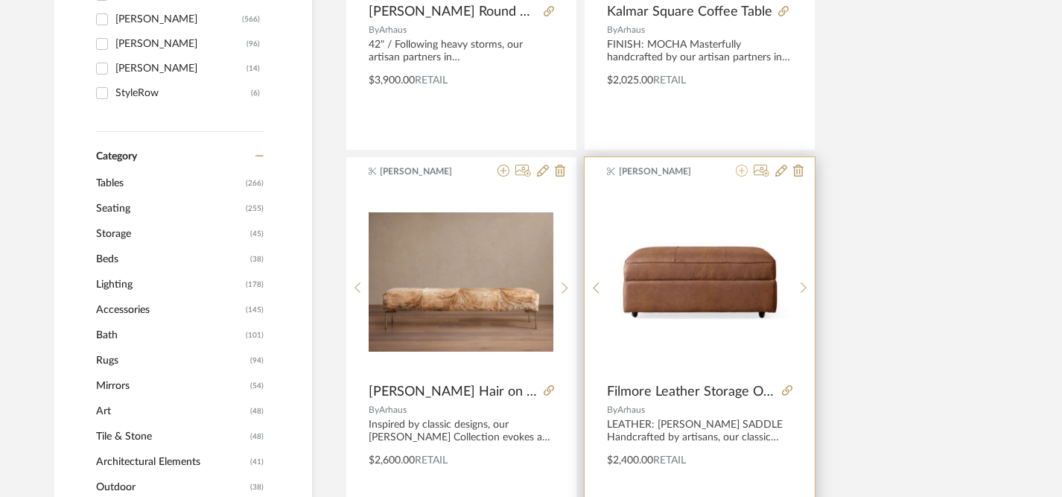
click at [743, 168] on icon at bounding box center [742, 171] width 12 height 12
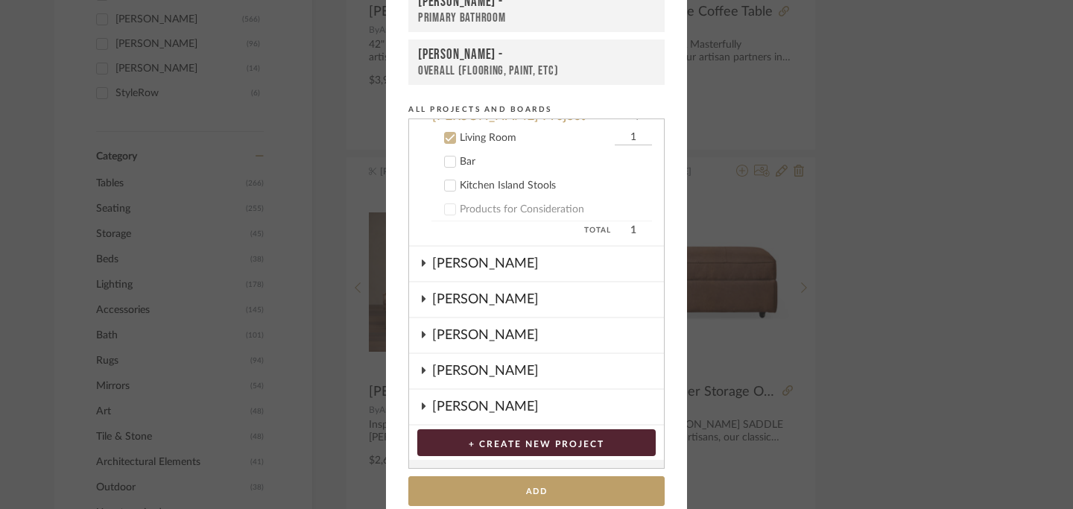
scroll to position [132, 0]
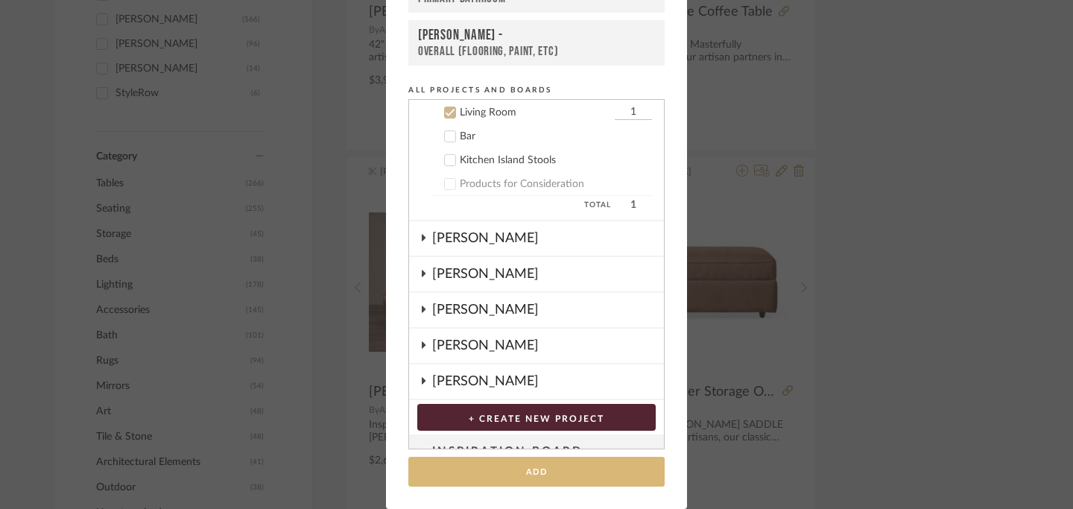
click at [525, 472] on button "Add" at bounding box center [536, 472] width 256 height 31
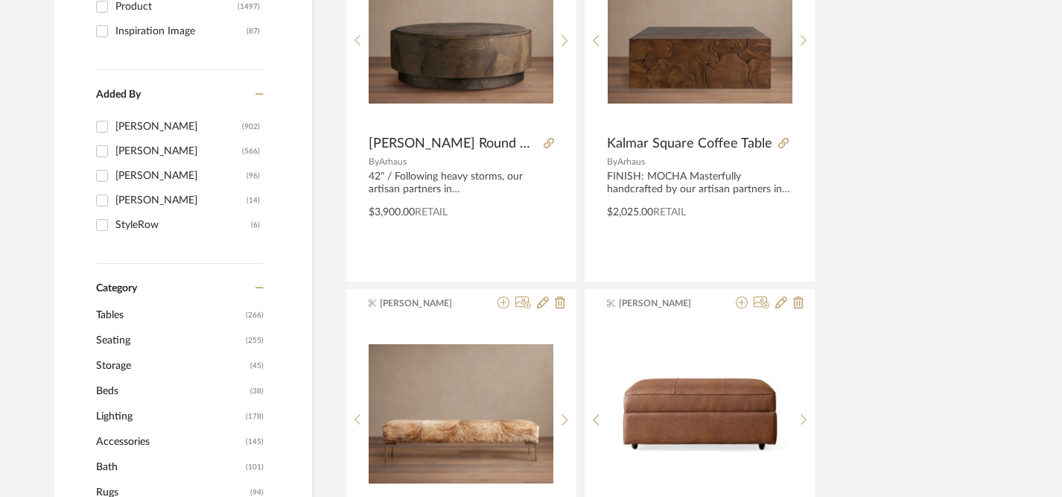
scroll to position [0, 1]
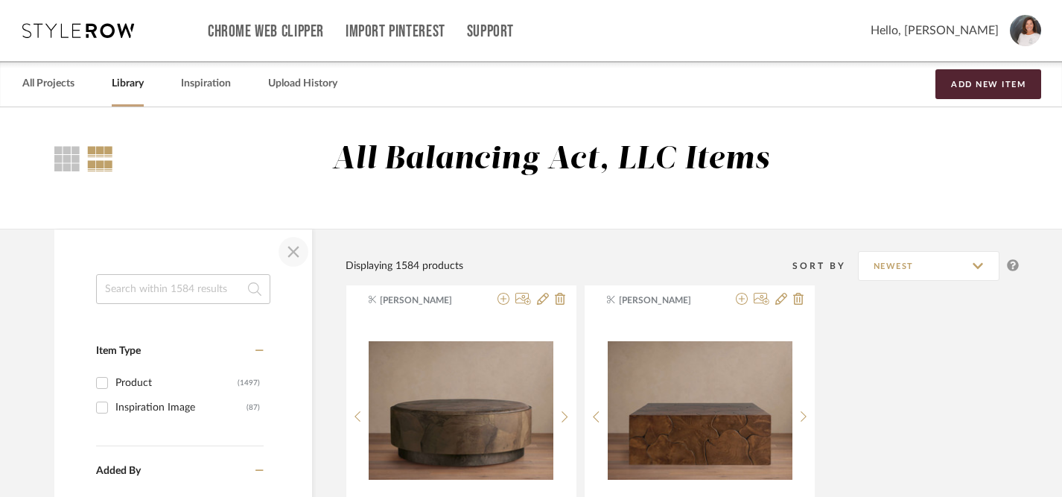
click at [296, 250] on span "button" at bounding box center [294, 252] width 36 height 36
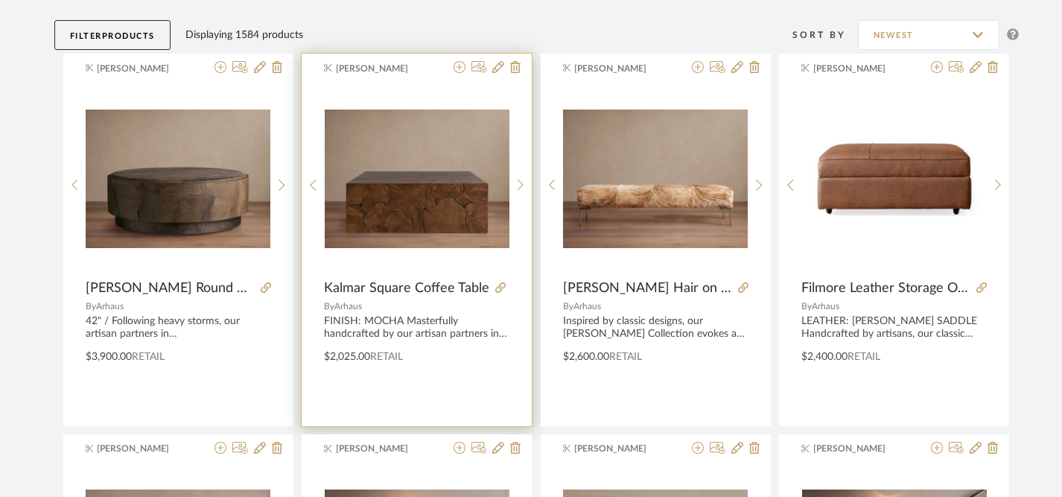
scroll to position [233, 1]
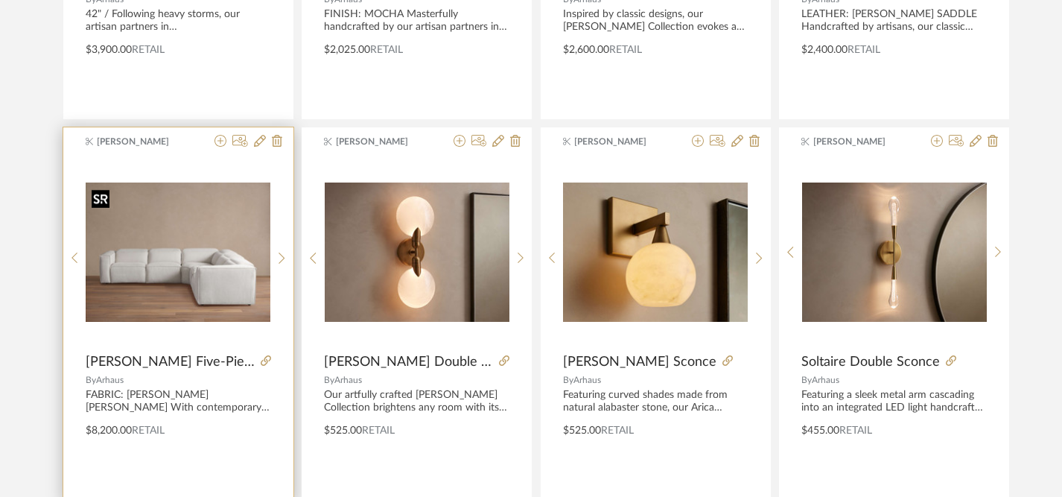
click at [179, 253] on img "0" at bounding box center [178, 251] width 185 height 139
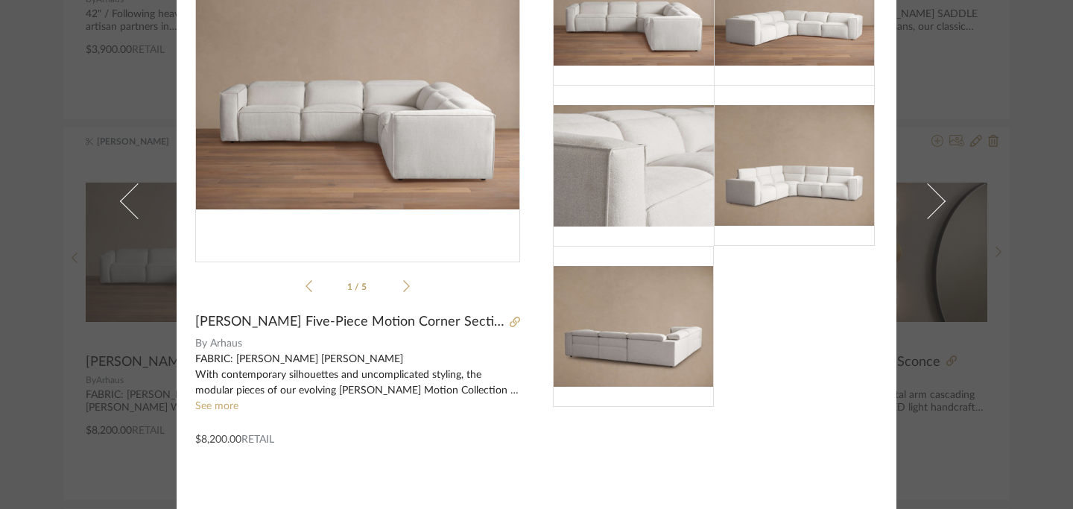
scroll to position [128, 0]
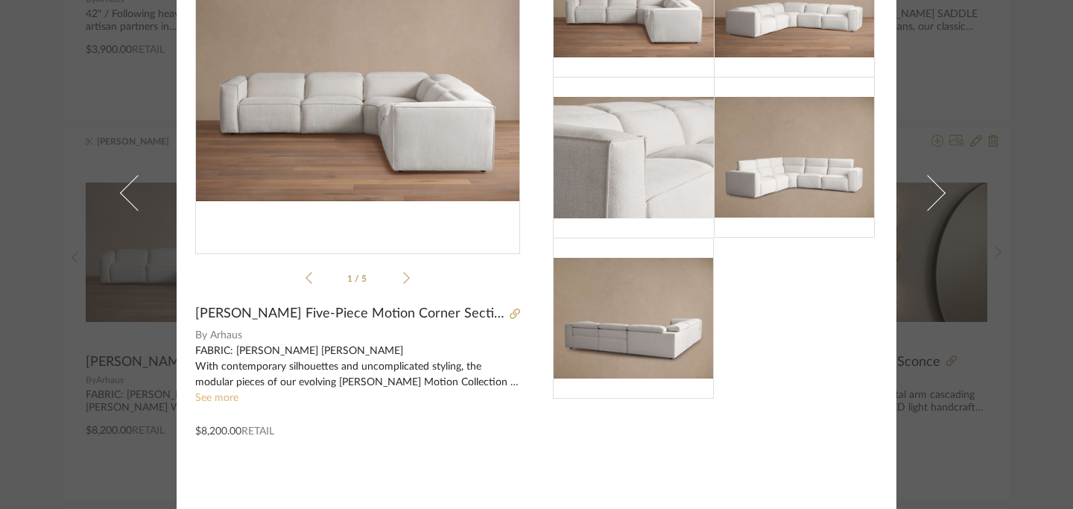
click at [228, 400] on link "See more" at bounding box center [216, 398] width 43 height 10
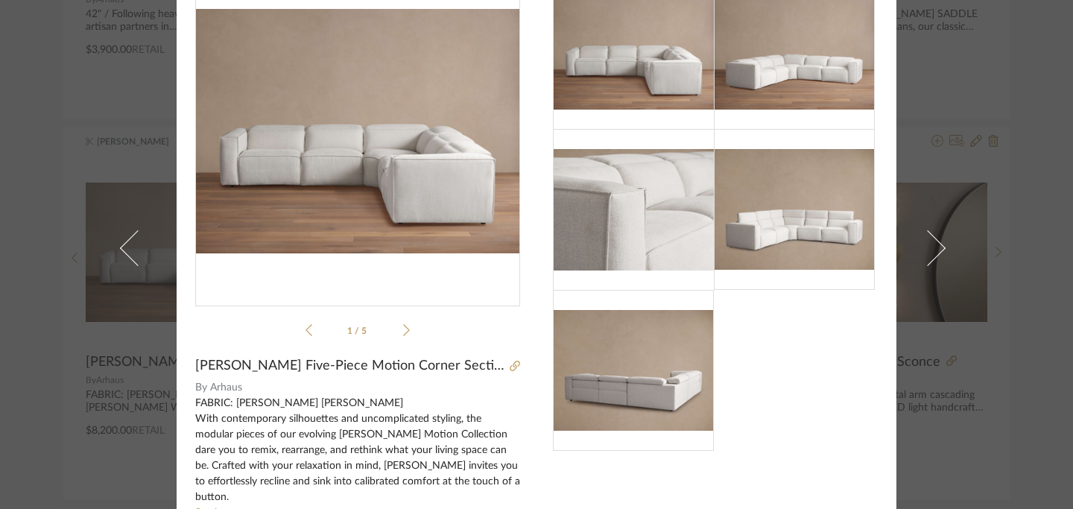
scroll to position [0, 0]
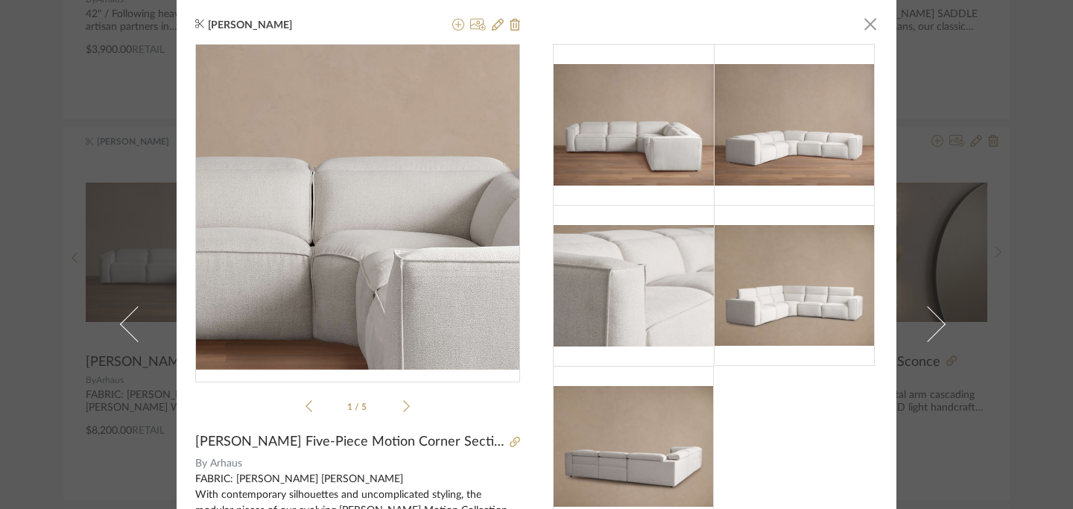
click at [373, 217] on img "0" at bounding box center [357, 207] width 325 height 244
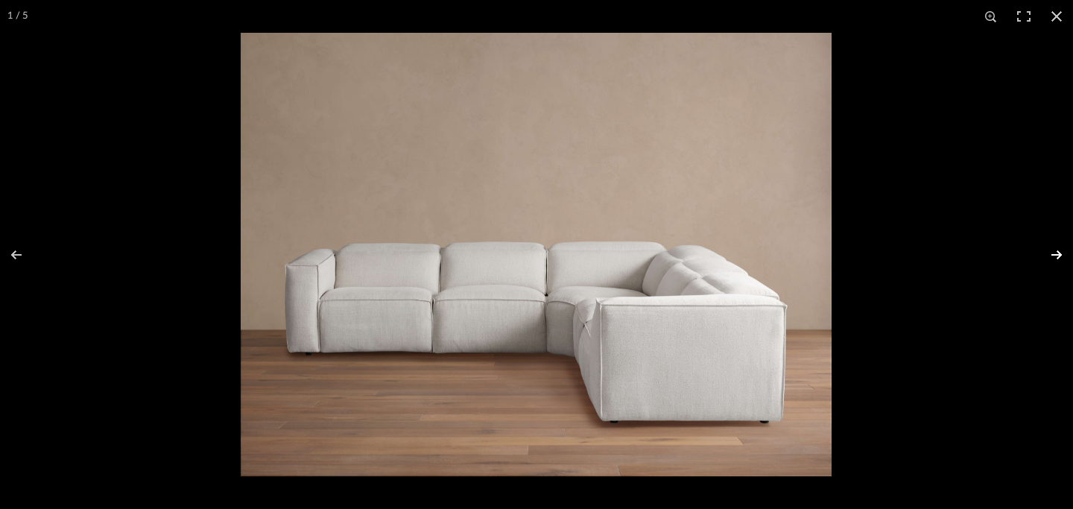
click at [1053, 253] on button at bounding box center [1046, 254] width 52 height 74
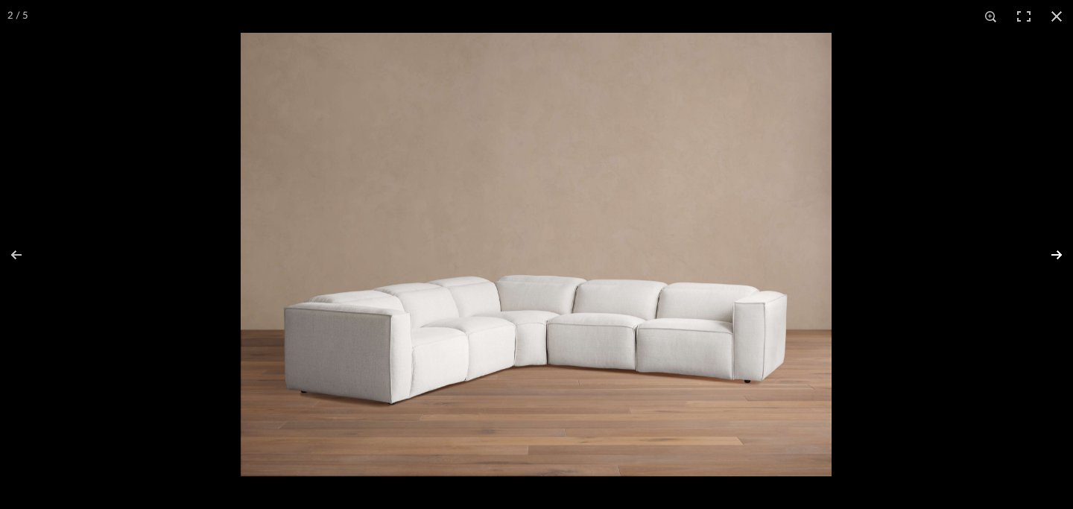
click at [1053, 253] on button at bounding box center [1046, 254] width 52 height 74
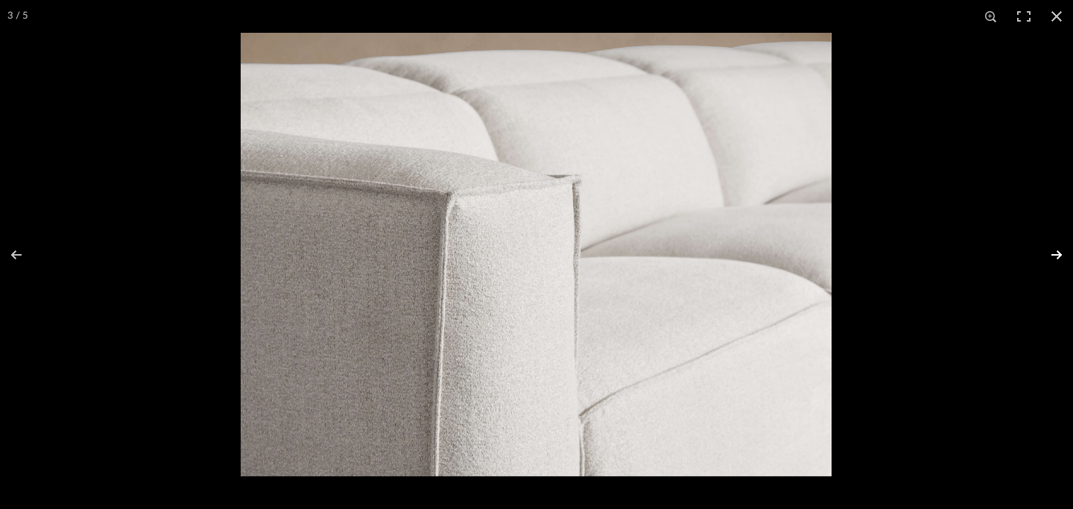
click at [1053, 253] on button at bounding box center [1046, 254] width 52 height 74
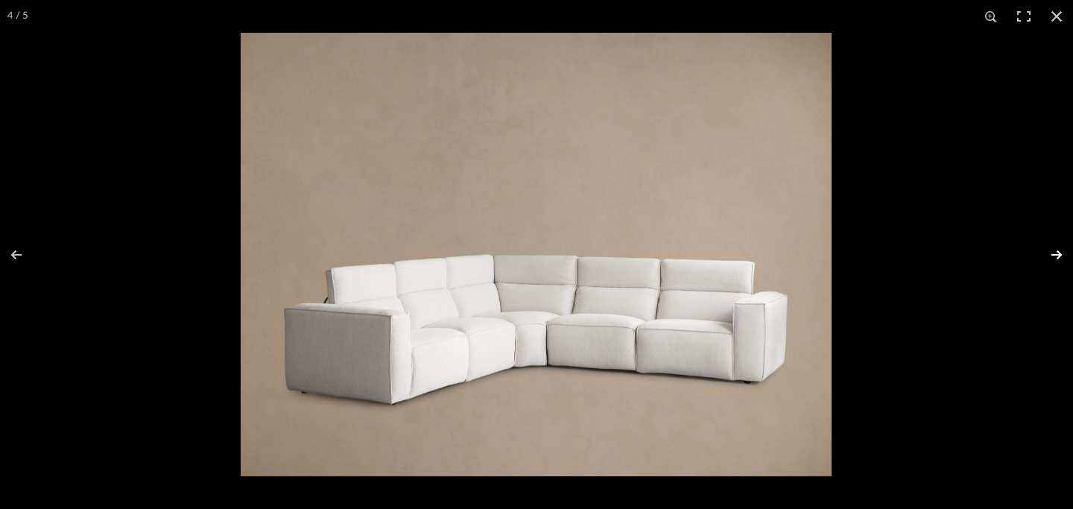
click at [1053, 253] on button at bounding box center [1046, 254] width 52 height 74
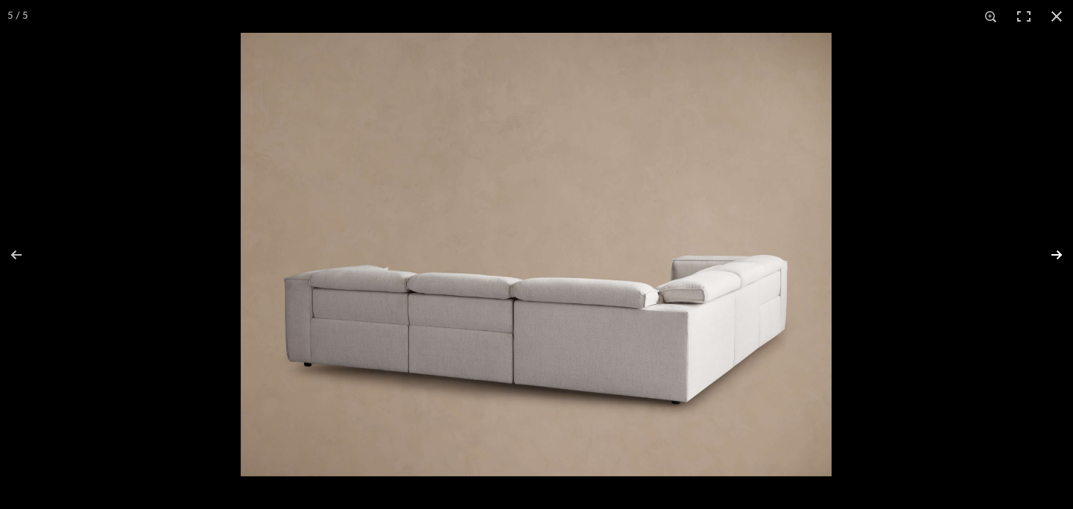
click at [1053, 253] on button at bounding box center [1046, 254] width 52 height 74
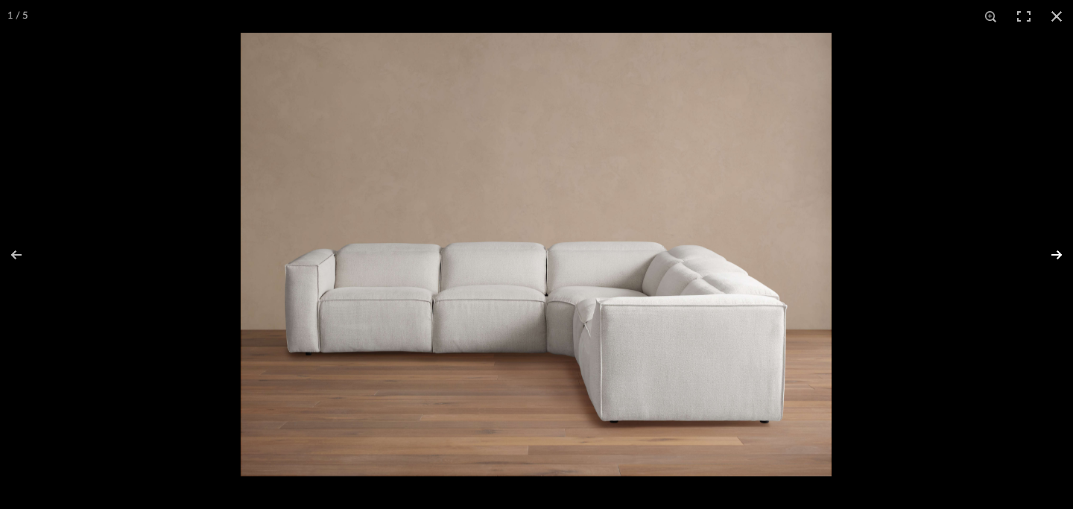
click at [1053, 253] on button at bounding box center [1046, 254] width 52 height 74
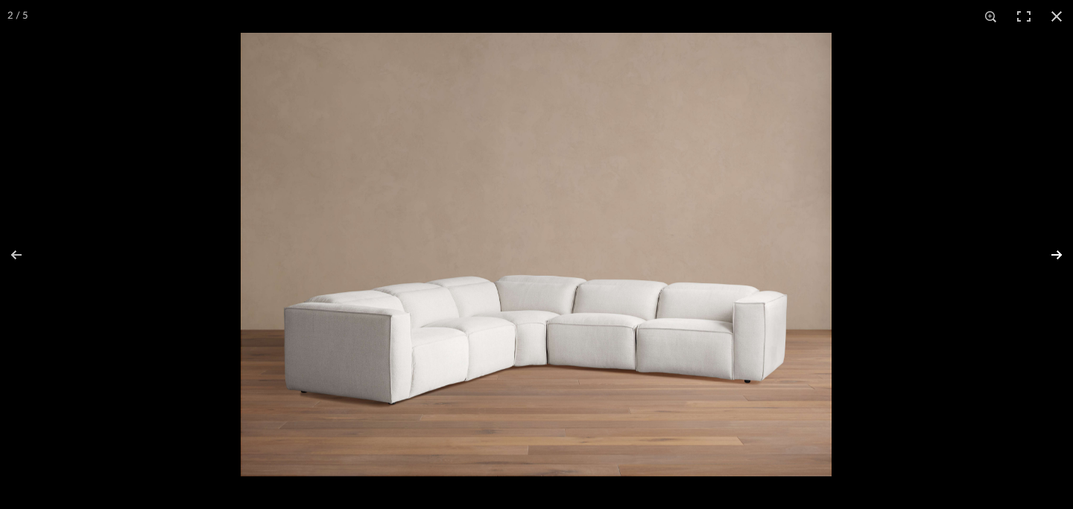
click at [1053, 253] on button at bounding box center [1046, 254] width 52 height 74
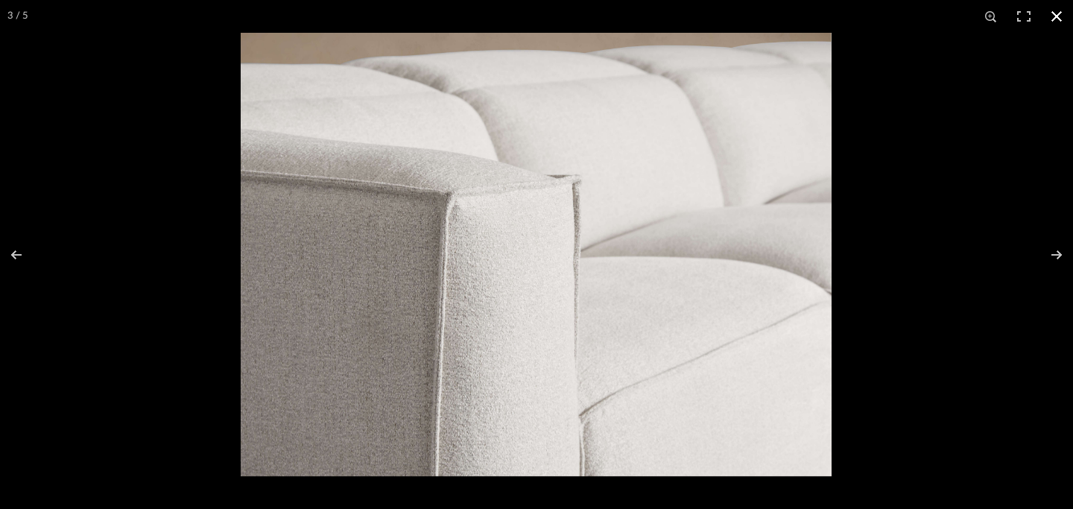
click at [1055, 22] on button at bounding box center [1056, 16] width 33 height 33
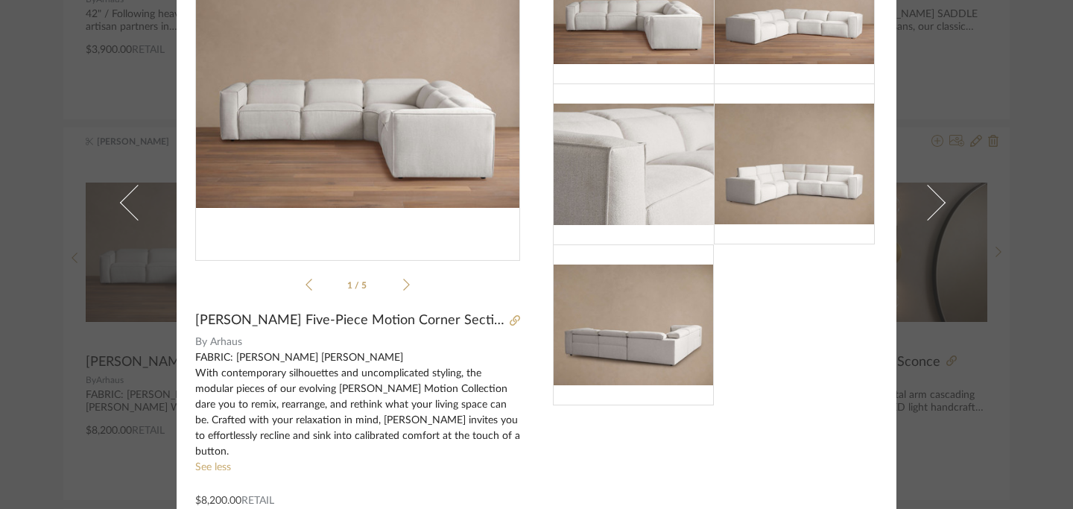
scroll to position [133, 0]
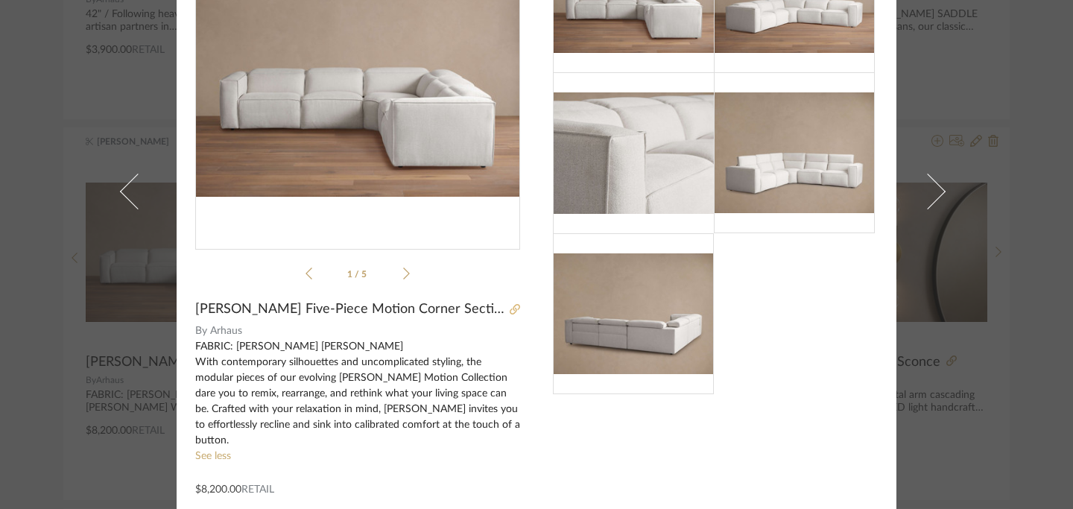
click at [509, 314] on icon at bounding box center [514, 309] width 10 height 10
